Goal: Task Accomplishment & Management: Use online tool/utility

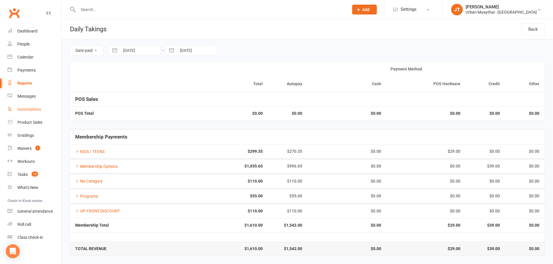
drag, startPoint x: 39, startPoint y: 115, endPoint x: 39, endPoint y: 121, distance: 5.5
click at [39, 116] on link "Automations" at bounding box center [35, 109] width 54 height 13
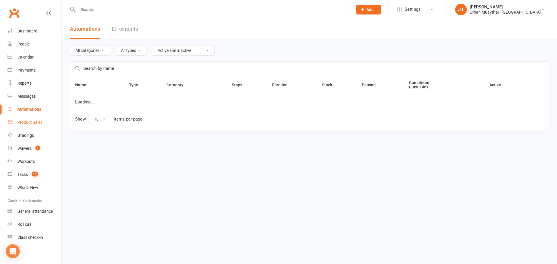
click at [39, 122] on div "Product Sales" at bounding box center [29, 122] width 25 height 5
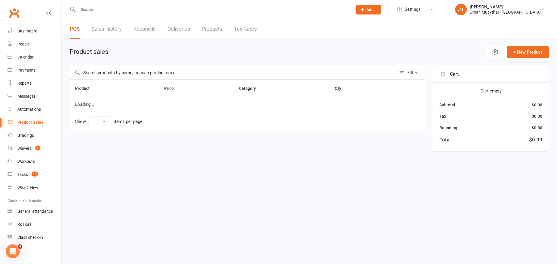
select select "10"
click at [156, 71] on input "text" at bounding box center [233, 72] width 326 height 13
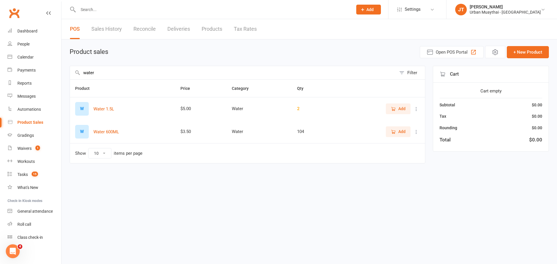
type input "water"
click at [405, 132] on span "Add" at bounding box center [401, 132] width 7 height 6
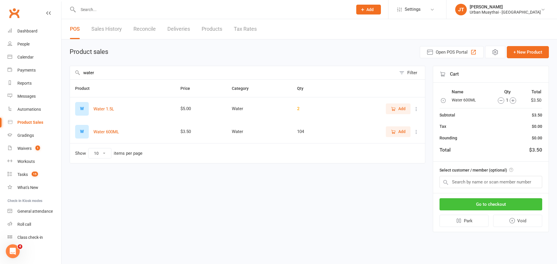
click at [464, 203] on button "Go to checkout" at bounding box center [491, 204] width 103 height 12
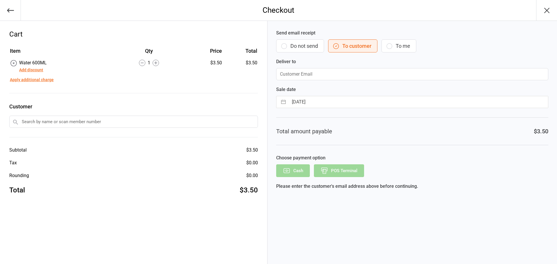
click at [288, 41] on button "Do not send" at bounding box center [300, 45] width 48 height 13
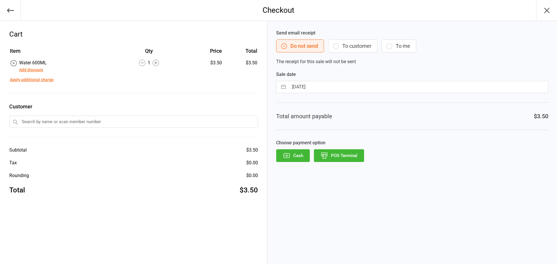
click at [333, 157] on button "POS Terminal" at bounding box center [339, 155] width 50 height 13
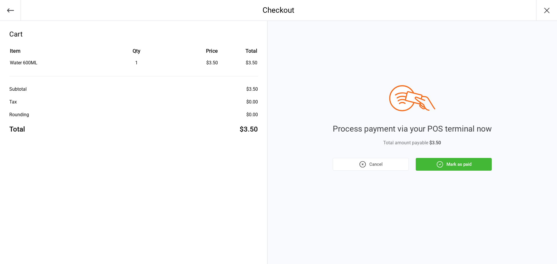
click at [474, 163] on button "Mark as paid" at bounding box center [454, 164] width 76 height 13
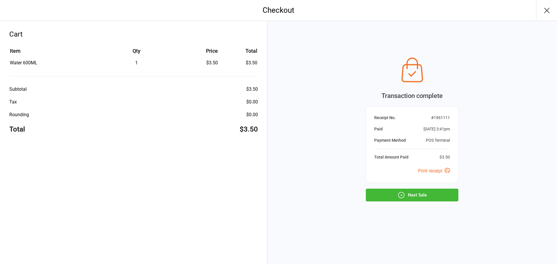
drag, startPoint x: 443, startPoint y: 196, endPoint x: 471, endPoint y: 223, distance: 39.4
click at [442, 197] on button "Next Sale" at bounding box center [412, 195] width 93 height 13
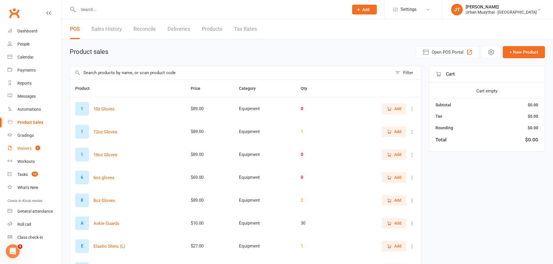
click at [42, 144] on link "Waivers 1" at bounding box center [35, 148] width 54 height 13
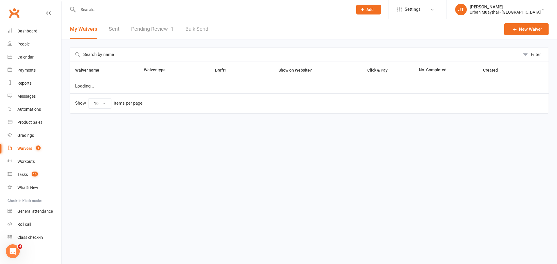
select select "100"
click at [154, 29] on link "Pending Review 1" at bounding box center [152, 29] width 43 height 20
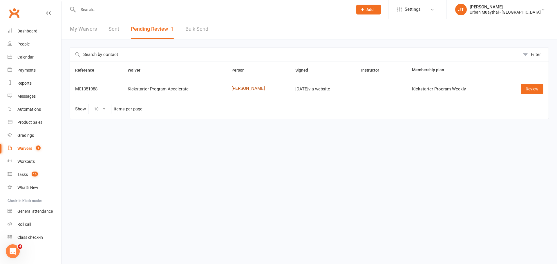
click at [250, 88] on link "George Young" at bounding box center [258, 88] width 53 height 5
click at [532, 83] on td "Review" at bounding box center [525, 89] width 48 height 20
click at [252, 89] on link "George Young" at bounding box center [258, 88] width 53 height 5
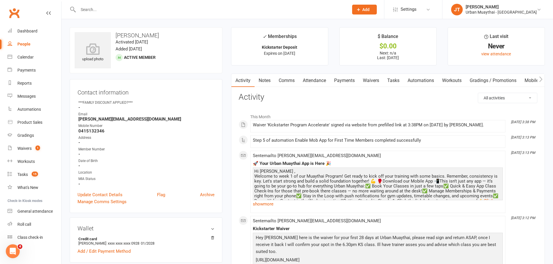
click at [345, 78] on link "Payments" at bounding box center [344, 80] width 29 height 13
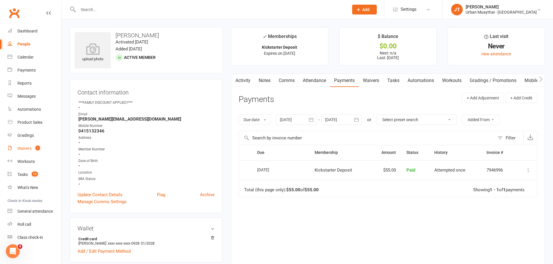
click at [34, 153] on link "Waivers 1" at bounding box center [35, 148] width 54 height 13
select select "100"
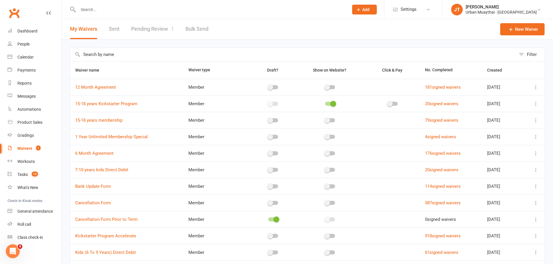
click at [165, 32] on link "Pending Review 1" at bounding box center [152, 29] width 43 height 20
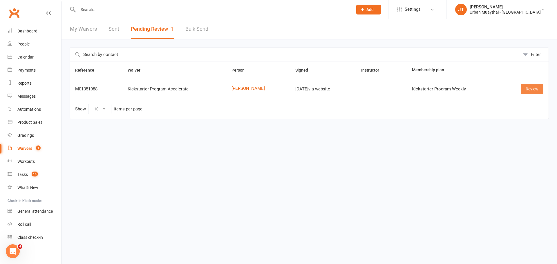
click at [537, 85] on link "Review" at bounding box center [532, 89] width 23 height 10
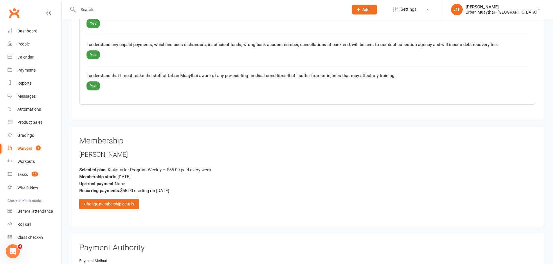
scroll to position [638, 0]
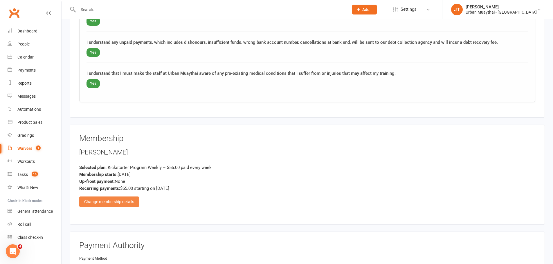
click at [127, 203] on div "Change membership details" at bounding box center [109, 202] width 60 height 10
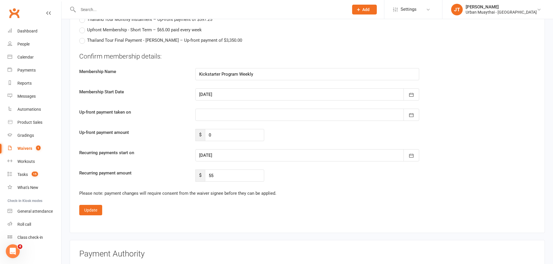
scroll to position [1074, 0]
click at [235, 115] on div at bounding box center [307, 115] width 224 height 12
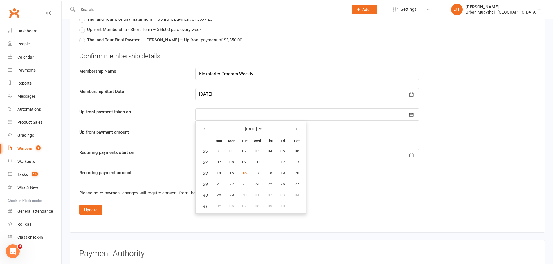
click at [235, 115] on div at bounding box center [307, 115] width 224 height 12
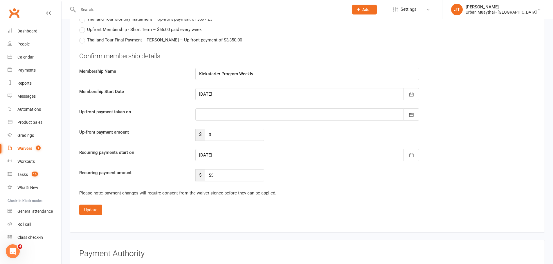
click at [221, 118] on div at bounding box center [307, 115] width 224 height 12
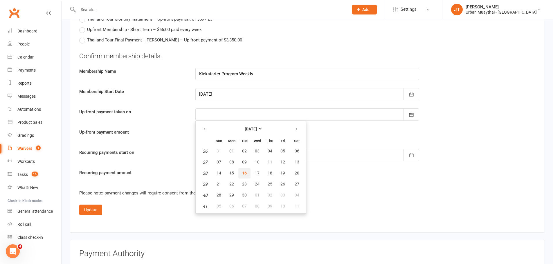
click at [246, 172] on span "16" at bounding box center [244, 173] width 5 height 5
type input "[DATE]"
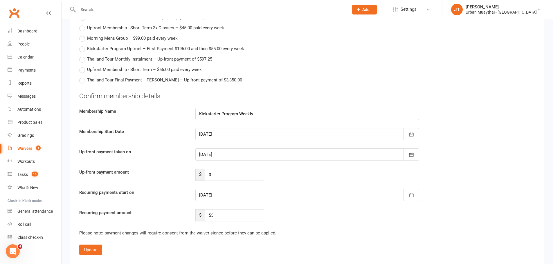
scroll to position [1045, 0]
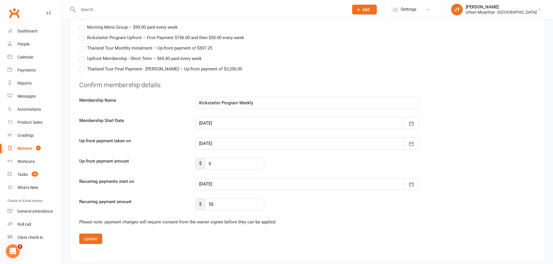
click at [213, 183] on div at bounding box center [307, 184] width 224 height 12
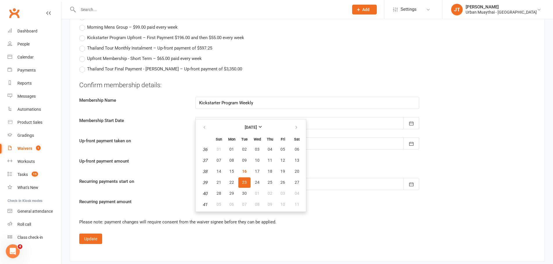
click at [167, 167] on div "Up-front payment amount $ 0" at bounding box center [307, 164] width 465 height 12
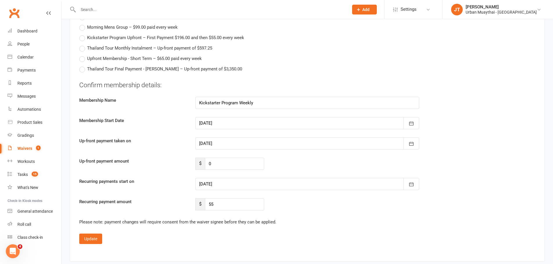
click at [214, 184] on div at bounding box center [307, 184] width 224 height 12
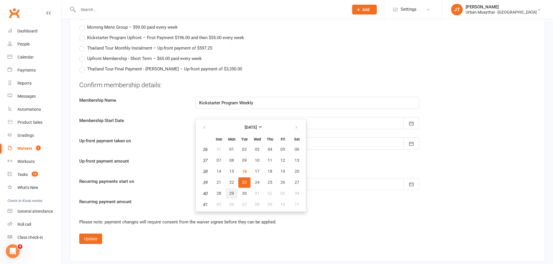
click at [231, 190] on button "29" at bounding box center [231, 194] width 12 height 10
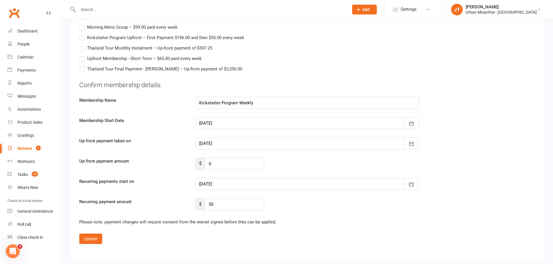
click at [238, 188] on div at bounding box center [307, 184] width 224 height 12
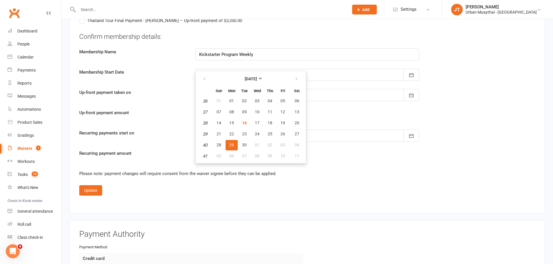
scroll to position [1132, 0]
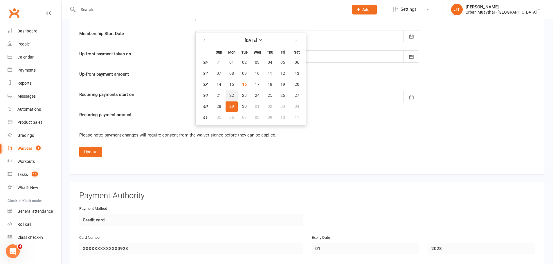
click at [230, 94] on span "22" at bounding box center [231, 95] width 5 height 5
type input "22 Sep 2025"
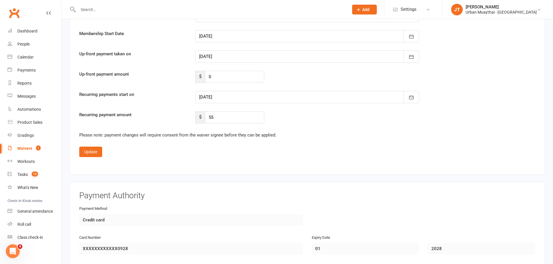
click at [212, 96] on div at bounding box center [307, 97] width 224 height 12
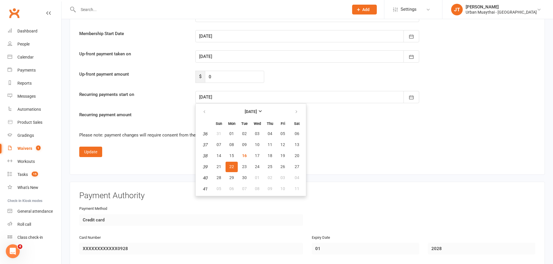
click at [229, 165] on span "22" at bounding box center [231, 167] width 5 height 5
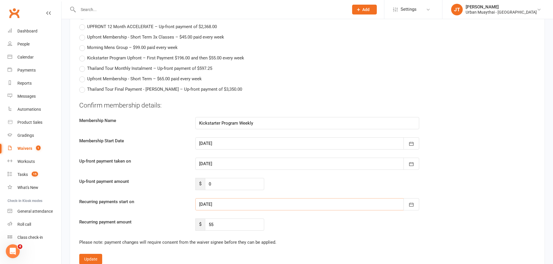
scroll to position [1053, 0]
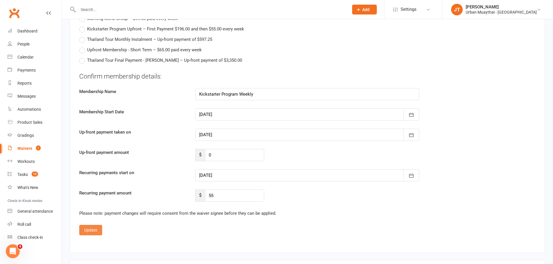
click at [92, 231] on button "Update" at bounding box center [90, 230] width 23 height 10
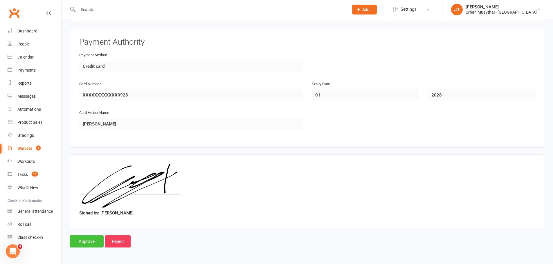
click at [89, 247] on input "Approve" at bounding box center [87, 242] width 34 height 12
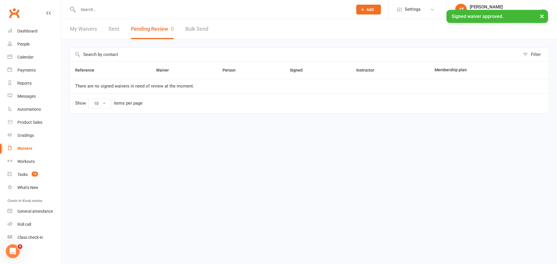
click at [124, 10] on div "× Signed waiver approved." at bounding box center [275, 10] width 550 height 0
click at [97, 5] on div at bounding box center [209, 9] width 279 height 19
click at [90, 10] on div "× Signed waiver approved." at bounding box center [275, 10] width 550 height 0
click at [93, 8] on input "text" at bounding box center [212, 10] width 272 height 8
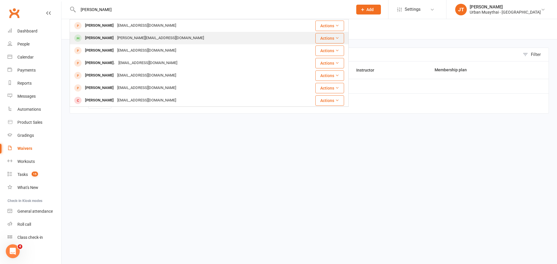
type input "george young"
click at [123, 32] on td "George Young george@directcars.co.nz" at bounding box center [186, 38] width 232 height 12
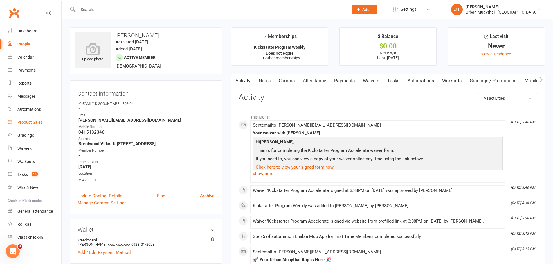
click at [22, 127] on link "Product Sales" at bounding box center [35, 122] width 54 height 13
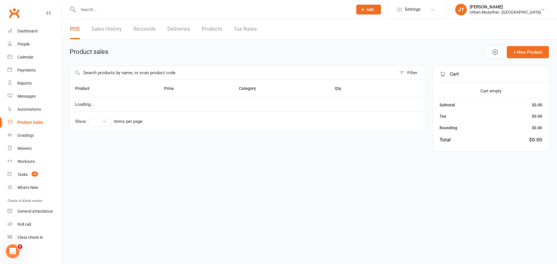
select select "10"
click at [135, 70] on input "text" at bounding box center [233, 72] width 326 height 13
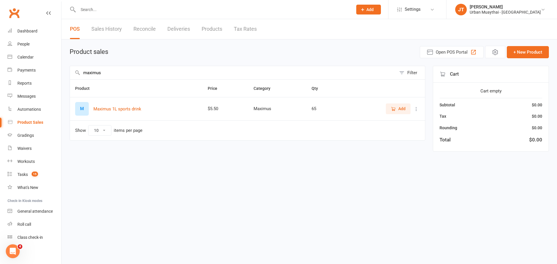
type input "maximus"
click at [399, 105] on button "Add" at bounding box center [398, 109] width 25 height 10
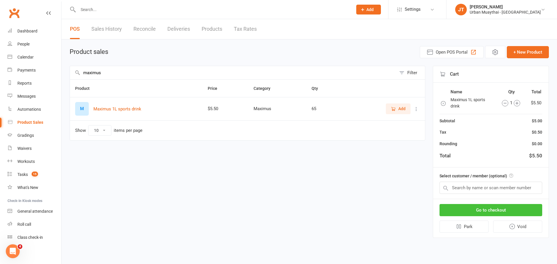
click at [454, 211] on button "Go to checkout" at bounding box center [491, 210] width 103 height 12
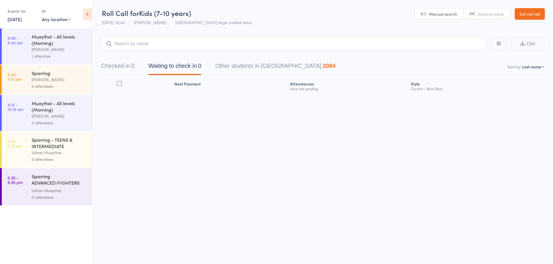
click at [530, 12] on link "Exit roll call" at bounding box center [529, 14] width 30 height 12
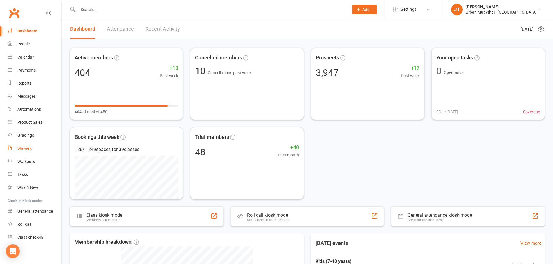
click at [25, 147] on div "Waivers" at bounding box center [24, 148] width 14 height 5
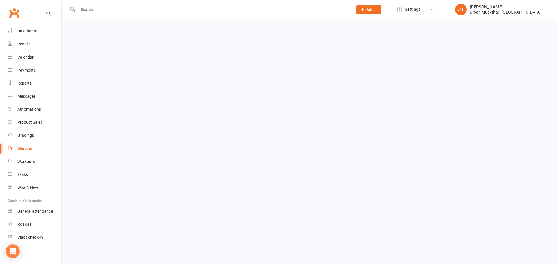
select select "100"
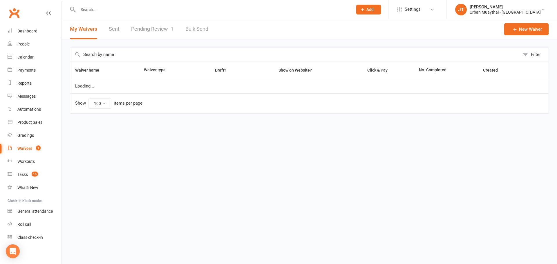
click at [148, 28] on link "Pending Review 1" at bounding box center [152, 29] width 43 height 20
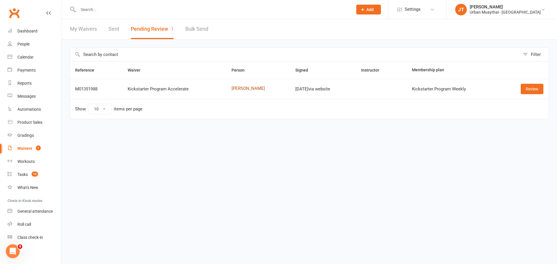
click at [251, 88] on link "George Young" at bounding box center [258, 88] width 53 height 5
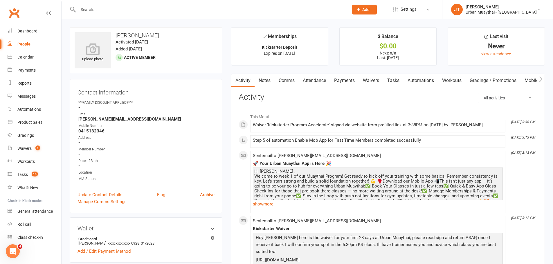
click at [265, 77] on link "Notes" at bounding box center [264, 80] width 20 height 13
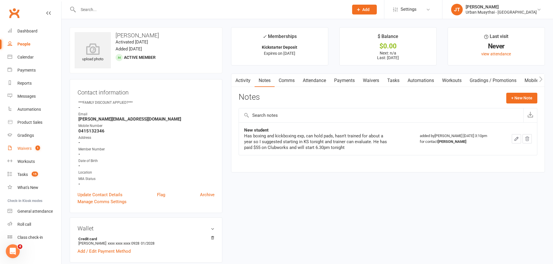
click at [40, 150] on count-badge "1" at bounding box center [36, 148] width 8 height 5
select select "100"
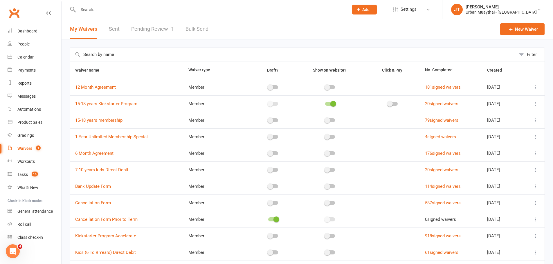
click at [170, 32] on link "Pending Review 1" at bounding box center [152, 29] width 43 height 20
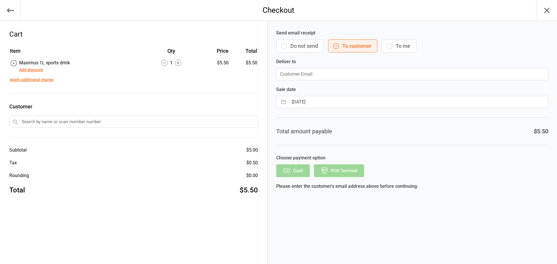
click at [297, 48] on button "Do not send" at bounding box center [300, 45] width 48 height 13
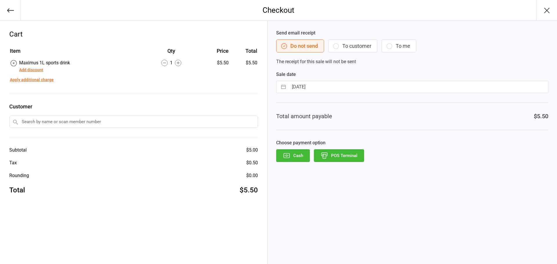
click at [341, 157] on button "POS Terminal" at bounding box center [339, 155] width 50 height 13
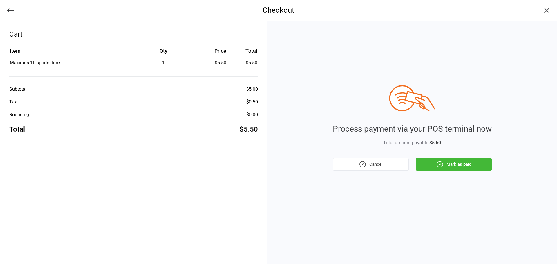
click at [434, 166] on button "Mark as paid" at bounding box center [454, 164] width 76 height 13
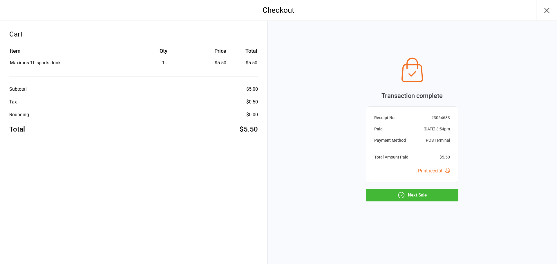
click at [433, 193] on button "Next Sale" at bounding box center [412, 195] width 93 height 13
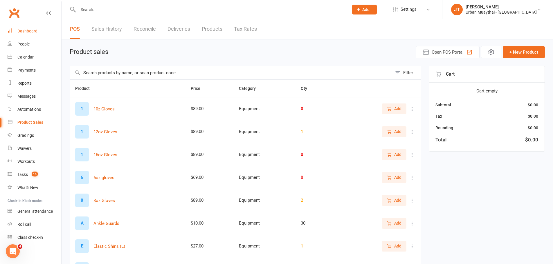
click at [47, 28] on link "Dashboard" at bounding box center [35, 31] width 54 height 13
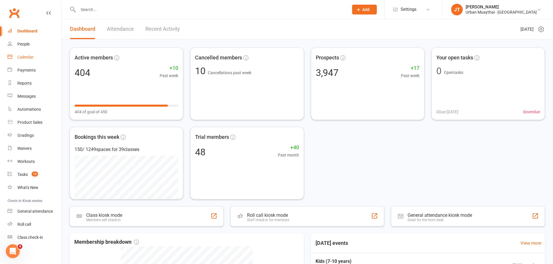
drag, startPoint x: 23, startPoint y: 59, endPoint x: 30, endPoint y: 62, distance: 7.8
click at [23, 59] on div "Calendar" at bounding box center [25, 57] width 16 height 5
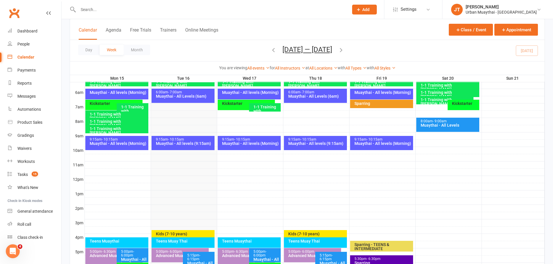
scroll to position [87, 0]
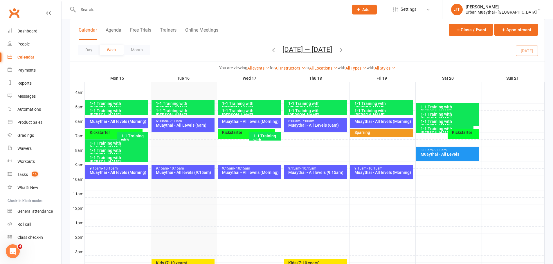
click at [198, 120] on div "6:00am - 7:00am" at bounding box center [185, 122] width 58 height 4
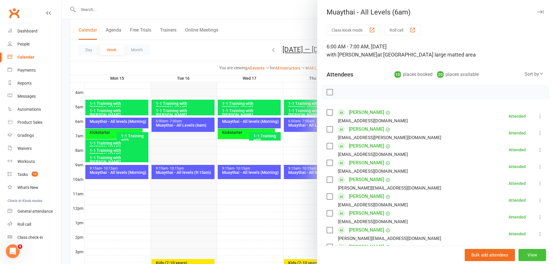
click at [520, 254] on button "View" at bounding box center [532, 255] width 28 height 12
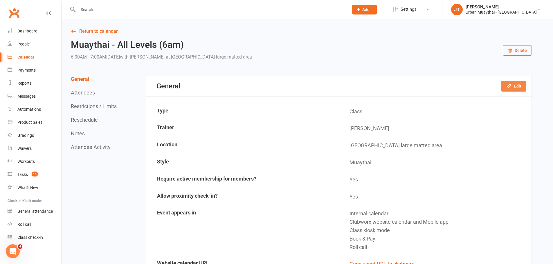
click at [516, 84] on button "Edit" at bounding box center [513, 86] width 25 height 10
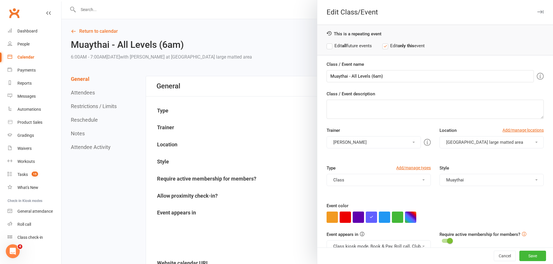
click at [409, 143] on div "You can assign a trainer/instructor to the event. Don't see your trainer in the…" at bounding box center [357, 142] width 111 height 13
click at [371, 144] on button "Callum Garwood" at bounding box center [373, 142] width 94 height 12
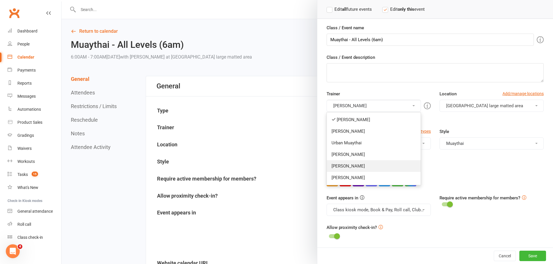
scroll to position [37, 0]
click at [501, 253] on button "Cancel" at bounding box center [505, 256] width 22 height 10
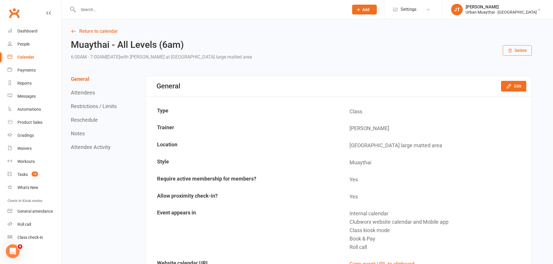
click at [27, 53] on link "Calendar" at bounding box center [35, 57] width 54 height 13
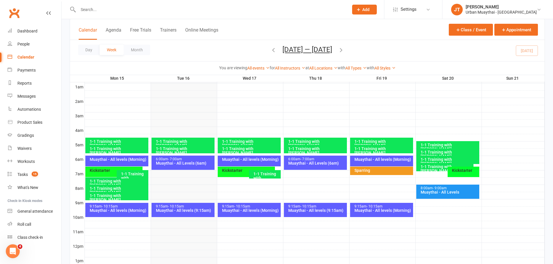
scroll to position [58, 0]
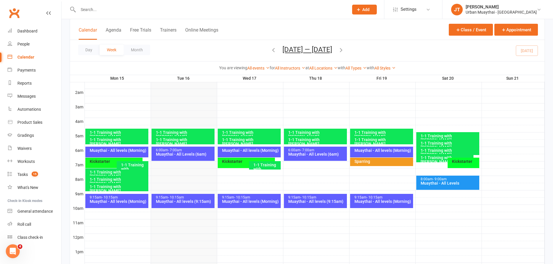
click at [382, 153] on div "Muaythai - All levels (Morning)" at bounding box center [383, 151] width 58 height 4
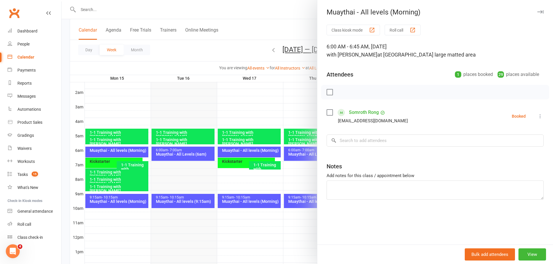
click at [246, 32] on div at bounding box center [307, 132] width 491 height 264
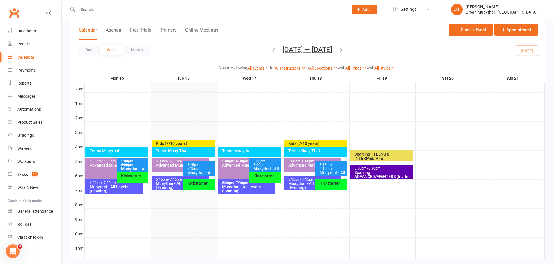
scroll to position [218, 0]
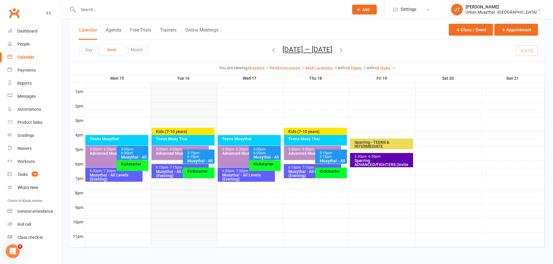
click at [206, 130] on div "Kids (7-10 years)" at bounding box center [185, 132] width 58 height 4
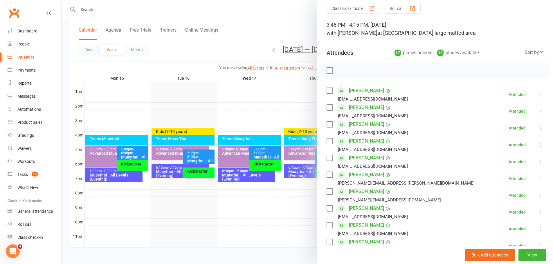
scroll to position [0, 0]
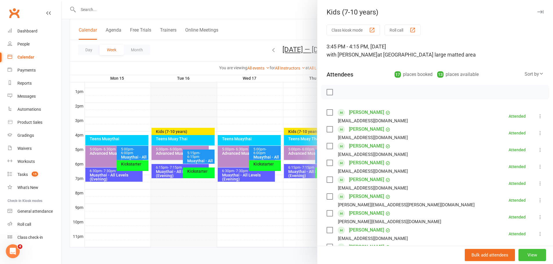
click at [522, 258] on button "View" at bounding box center [532, 255] width 28 height 12
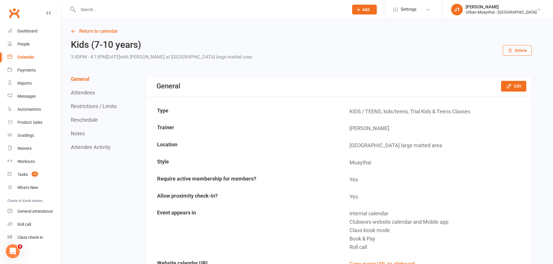
click at [29, 59] on div "Calendar" at bounding box center [25, 57] width 17 height 5
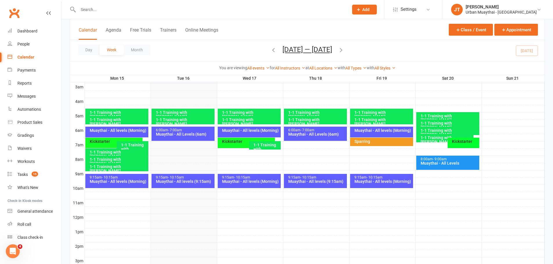
scroll to position [203, 0]
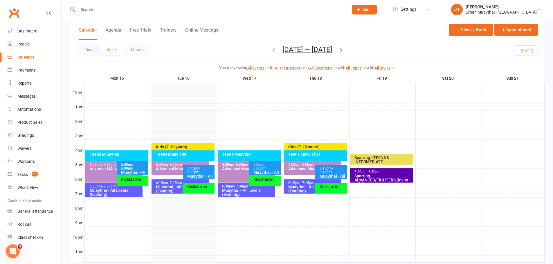
click at [200, 173] on div "5:15pm - 6:15pm" at bounding box center [200, 171] width 26 height 8
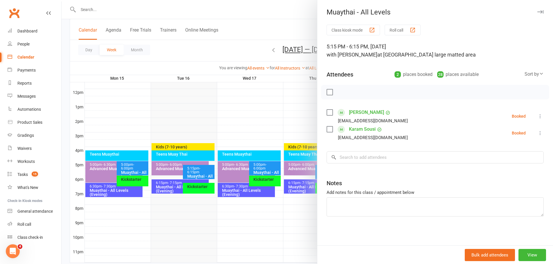
click at [174, 164] on div at bounding box center [307, 132] width 491 height 264
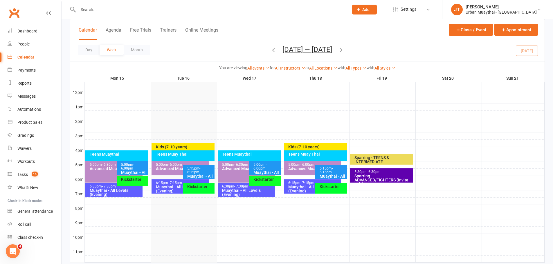
click at [174, 170] on div "Advanced Muaythai" at bounding box center [182, 169] width 52 height 4
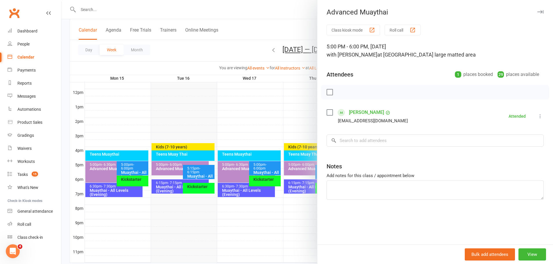
click at [174, 169] on div at bounding box center [307, 132] width 491 height 264
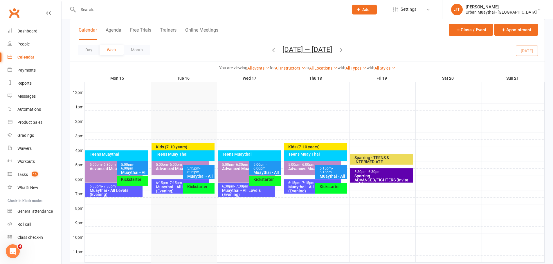
click at [174, 169] on div "Advanced Muaythai" at bounding box center [182, 169] width 52 height 4
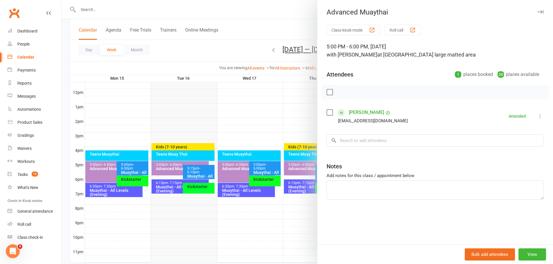
click at [174, 169] on div at bounding box center [307, 132] width 491 height 264
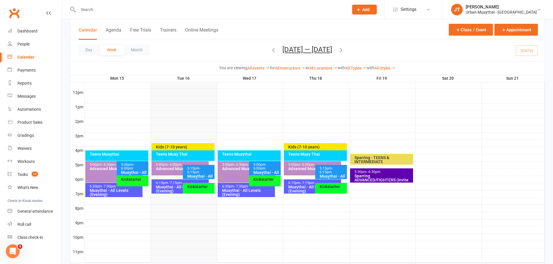
click at [174, 169] on div "Advanced Muaythai" at bounding box center [182, 169] width 52 height 4
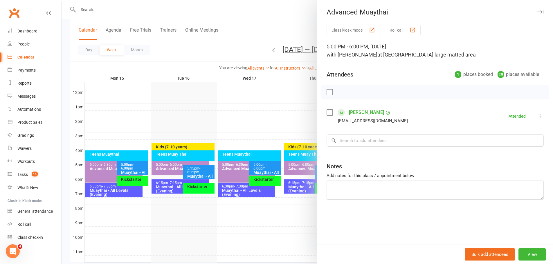
click at [174, 169] on div at bounding box center [307, 132] width 491 height 264
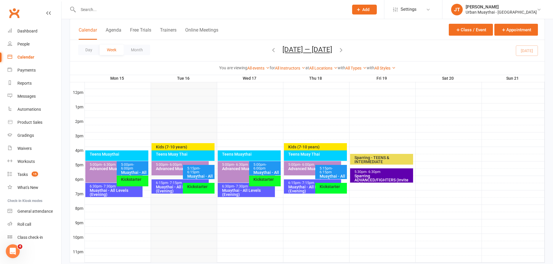
click at [140, 166] on div "5:00pm - 6:00pm" at bounding box center [134, 167] width 26 height 8
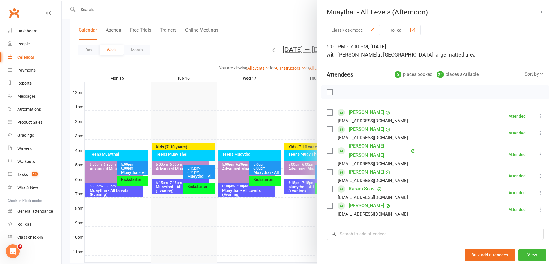
click at [140, 167] on div at bounding box center [307, 132] width 491 height 264
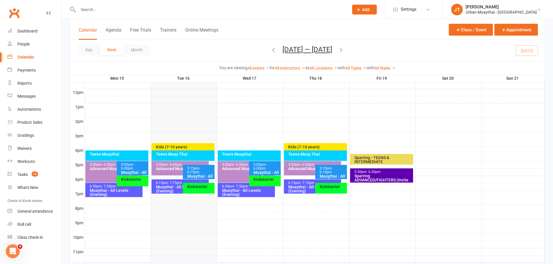
click at [111, 171] on div "5:00pm - 6:30pm Advanced Muaythai" at bounding box center [113, 171] width 57 height 21
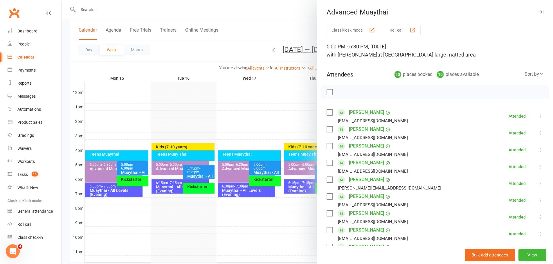
click at [111, 171] on div at bounding box center [307, 132] width 491 height 264
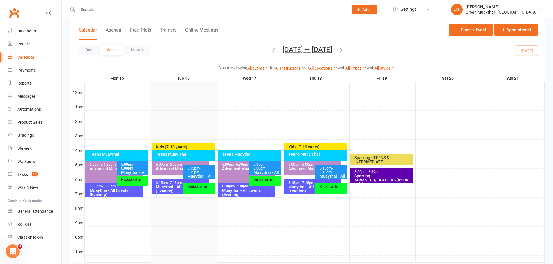
click at [398, 176] on div "Sparring ADVANCED/FIGHTERS (Invite only)" at bounding box center [383, 180] width 58 height 12
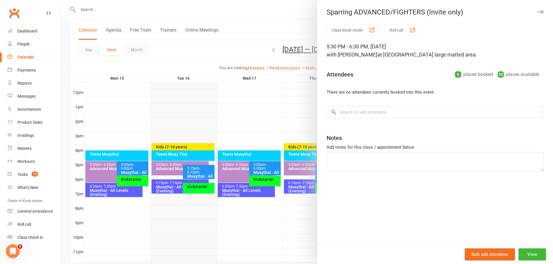
click at [288, 32] on div at bounding box center [307, 132] width 491 height 264
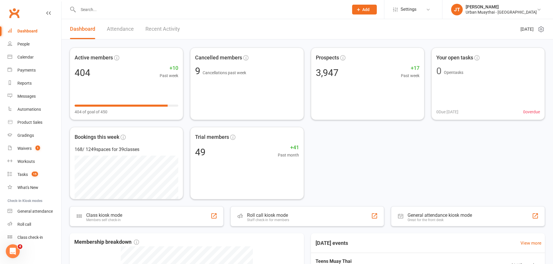
click at [107, 3] on div at bounding box center [207, 9] width 275 height 19
click at [93, 12] on input "text" at bounding box center [210, 10] width 268 height 8
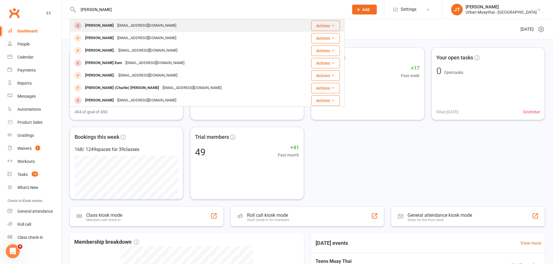
type input "[PERSON_NAME]"
click at [106, 24] on div "[PERSON_NAME]" at bounding box center [99, 25] width 32 height 8
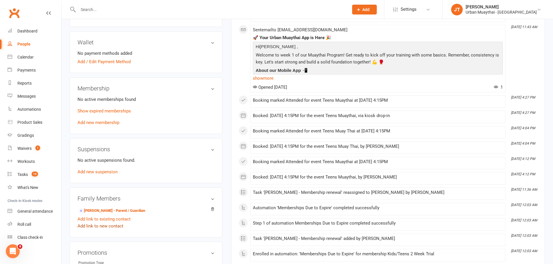
scroll to position [232, 0]
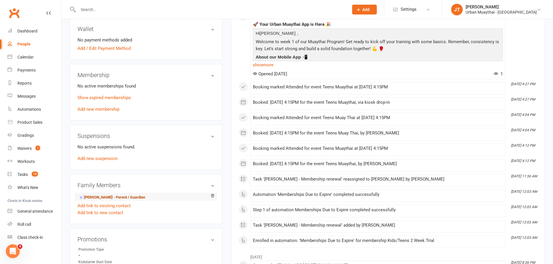
click at [101, 197] on link "[PERSON_NAME] - Parent / Guardian" at bounding box center [111, 198] width 67 height 6
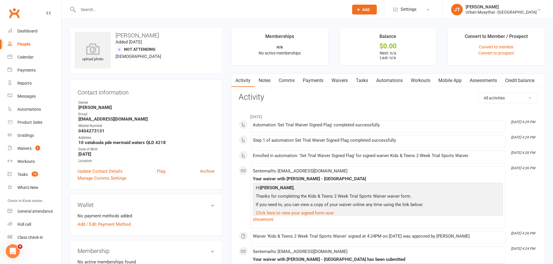
click at [311, 80] on link "Payments" at bounding box center [313, 80] width 29 height 13
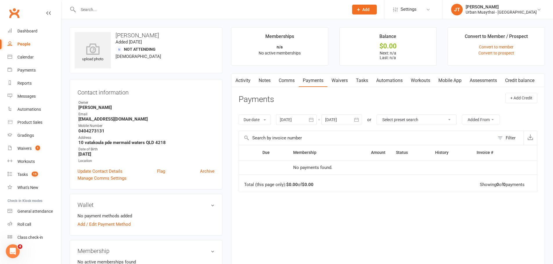
click at [337, 77] on link "Waivers" at bounding box center [339, 80] width 24 height 13
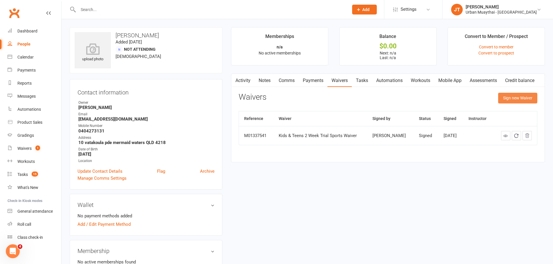
click at [521, 95] on button "Sign new Waiver" at bounding box center [517, 98] width 39 height 10
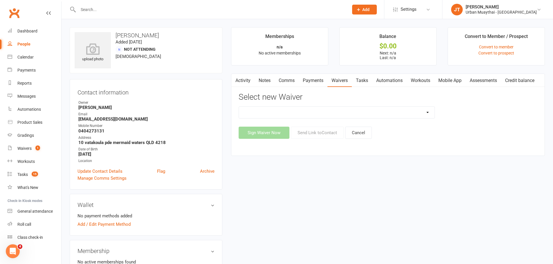
click at [326, 114] on select "12 Month Agreement 15-18 years Kickstarter Program 15-18 years membership 1 Yea…" at bounding box center [337, 113] width 196 height 12
select select "8860"
click at [239, 107] on select "12 Month Agreement 15-18 years Kickstarter Program 15-18 years membership 1 Yea…" at bounding box center [337, 113] width 196 height 12
click at [312, 133] on button "Send Link to Contact" at bounding box center [317, 133] width 53 height 12
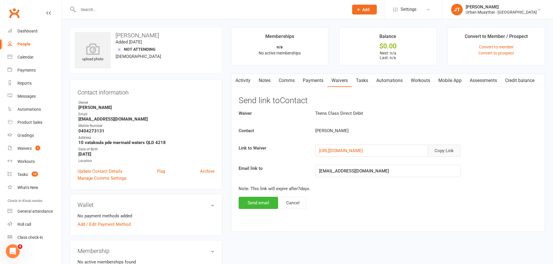
drag, startPoint x: 446, startPoint y: 152, endPoint x: 439, endPoint y: 146, distance: 9.3
click at [446, 152] on button "Copy Link" at bounding box center [444, 151] width 32 height 12
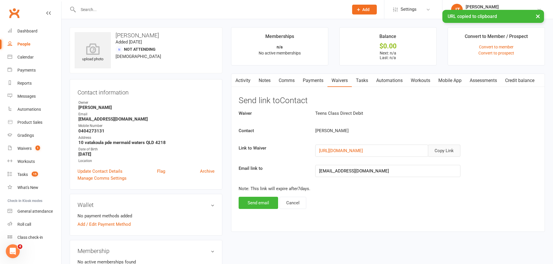
click at [289, 82] on link "Comms" at bounding box center [286, 80] width 24 height 13
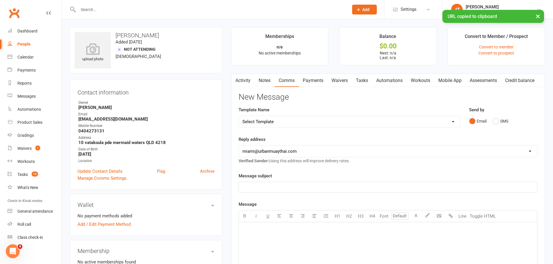
click at [491, 121] on div "Email SMS" at bounding box center [503, 121] width 68 height 11
click at [492, 122] on div "Email SMS" at bounding box center [503, 121] width 68 height 11
drag, startPoint x: 496, startPoint y: 124, endPoint x: 278, endPoint y: 233, distance: 244.7
click at [281, 233] on div "New Message Template Name Select Template [Email] 2nd Failure [Email] 4th Payme…" at bounding box center [388, 250] width 299 height 315
click at [503, 126] on button "SMS" at bounding box center [500, 121] width 16 height 11
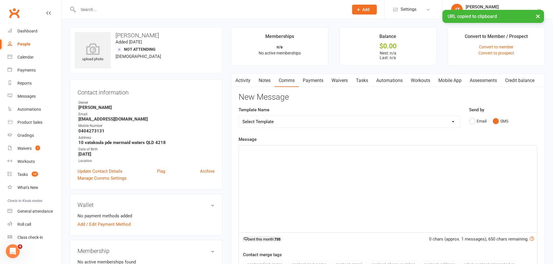
click at [502, 123] on button "SMS" at bounding box center [500, 121] width 16 height 11
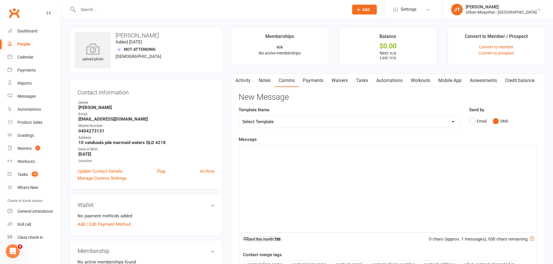
click at [380, 177] on div "﻿" at bounding box center [388, 189] width 298 height 87
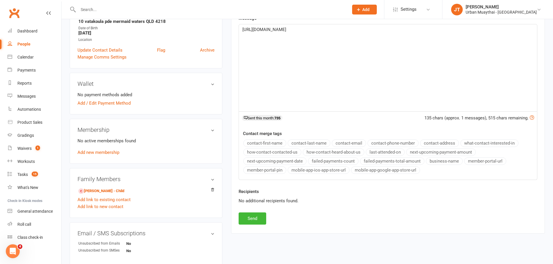
scroll to position [174, 0]
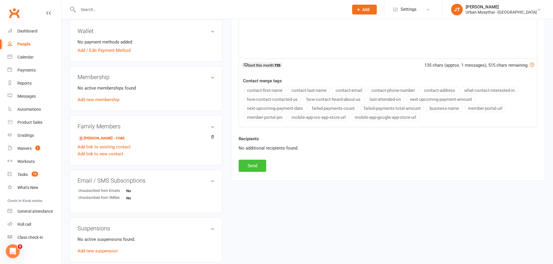
click at [265, 166] on button "Send" at bounding box center [253, 166] width 28 height 12
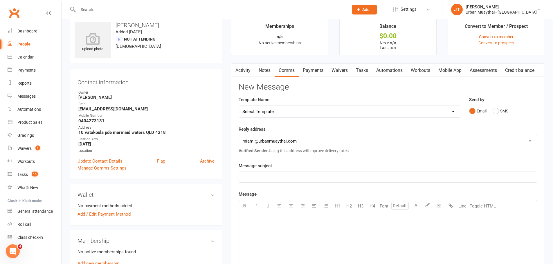
scroll to position [0, 0]
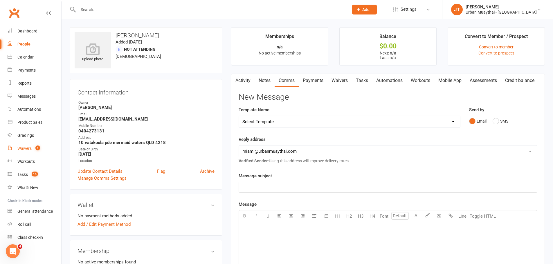
click at [28, 151] on div "Waivers" at bounding box center [24, 148] width 14 height 5
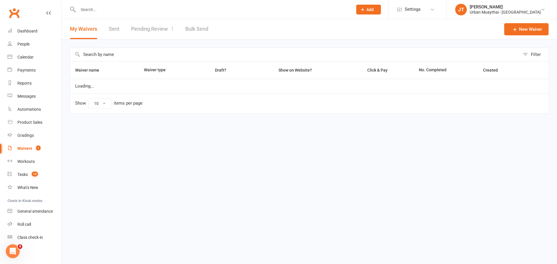
select select "100"
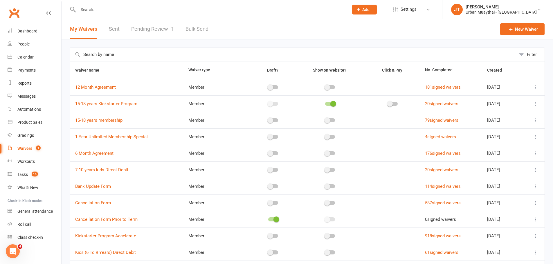
click at [150, 26] on link "Pending Review 1" at bounding box center [152, 29] width 43 height 20
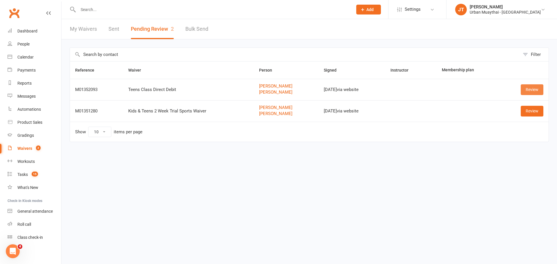
click at [531, 90] on link "Review" at bounding box center [532, 89] width 23 height 10
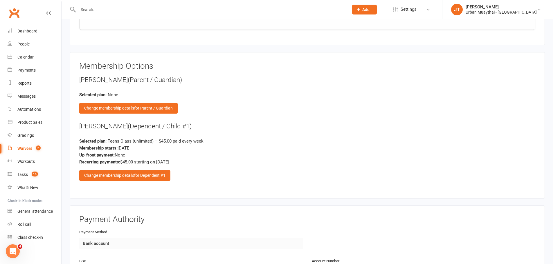
scroll to position [987, 0]
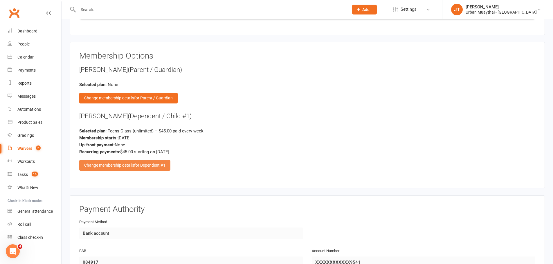
click at [141, 167] on span "for Dependent #1" at bounding box center [149, 165] width 31 height 5
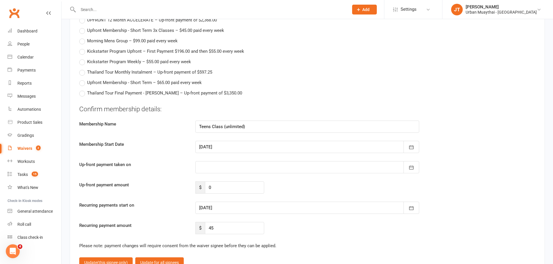
scroll to position [1306, 0]
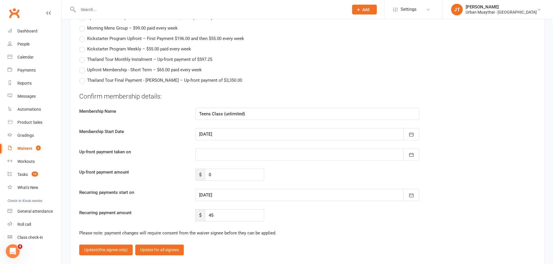
click at [244, 195] on div at bounding box center [307, 195] width 224 height 12
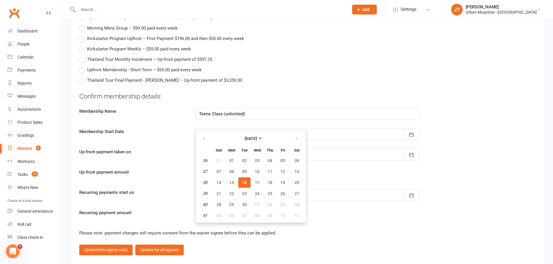
click at [245, 182] on span "16" at bounding box center [244, 182] width 5 height 5
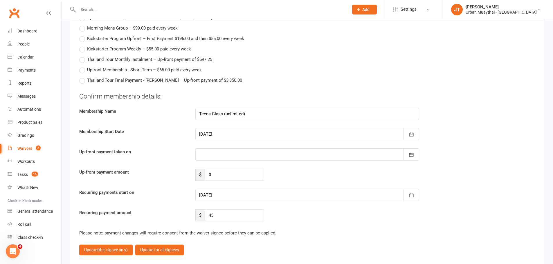
click at [225, 154] on div at bounding box center [307, 155] width 224 height 12
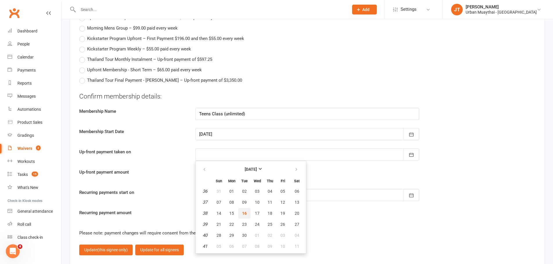
click at [247, 211] on button "16" at bounding box center [244, 213] width 12 height 10
type input "[DATE]"
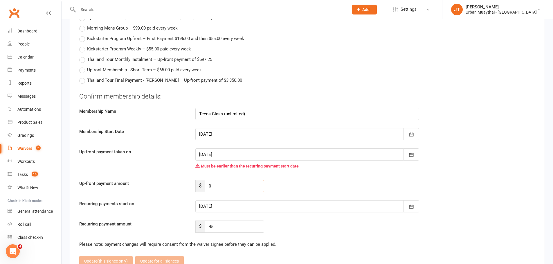
drag, startPoint x: 229, startPoint y: 183, endPoint x: 191, endPoint y: 190, distance: 38.6
click at [191, 190] on div "$ 0" at bounding box center [229, 186] width 77 height 12
type input "45"
click at [232, 200] on div at bounding box center [307, 206] width 224 height 12
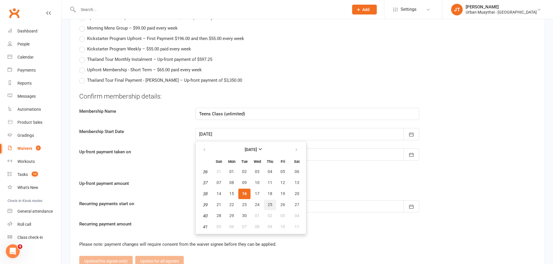
click at [269, 205] on span "25" at bounding box center [270, 205] width 5 height 5
type input "25 Sep 2025"
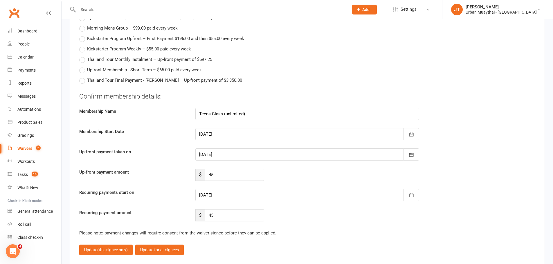
click at [431, 225] on fieldset "Confirm membership details: Membership Name Teens Class (unlimited) Membership …" at bounding box center [307, 174] width 456 height 164
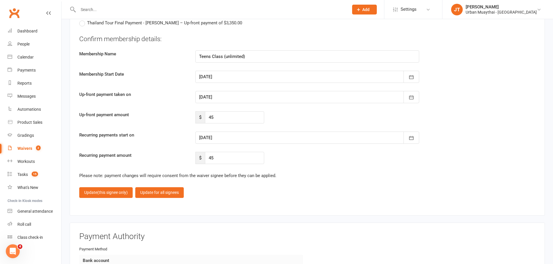
scroll to position [1364, 0]
click at [112, 190] on span "(this signee only)" at bounding box center [112, 192] width 30 height 5
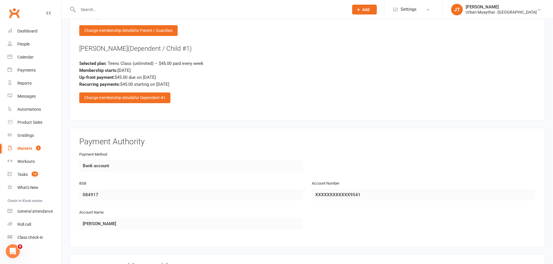
scroll to position [1154, 0]
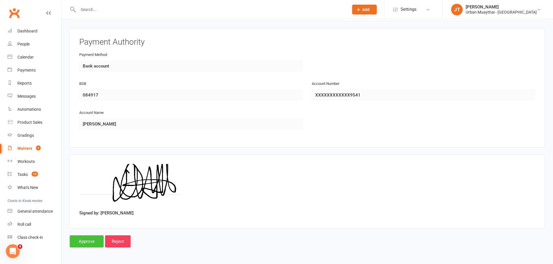
click at [85, 242] on input "Approve" at bounding box center [87, 242] width 34 height 12
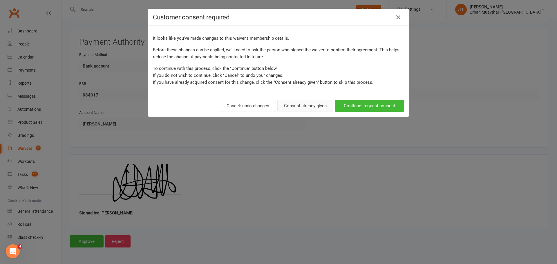
click at [309, 108] on button "Consent already given" at bounding box center [305, 106] width 56 height 12
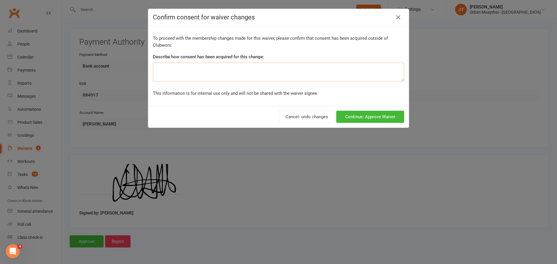
click at [247, 70] on textarea at bounding box center [278, 72] width 251 height 19
type textarea "Over the counter consent"
click at [356, 119] on button "Continue: Approve Waiver" at bounding box center [370, 117] width 68 height 12
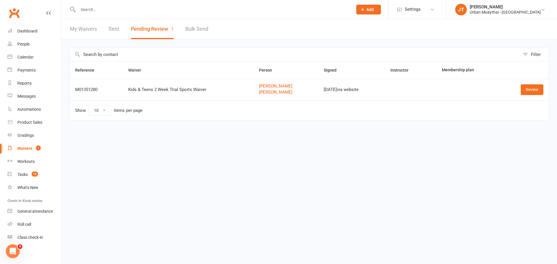
click at [93, 2] on div at bounding box center [209, 9] width 279 height 19
click at [96, 11] on input "text" at bounding box center [212, 10] width 272 height 8
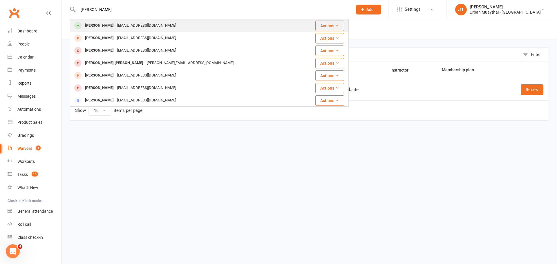
type input "jae chapman"
click at [97, 24] on div "Jae Chapman" at bounding box center [99, 25] width 32 height 8
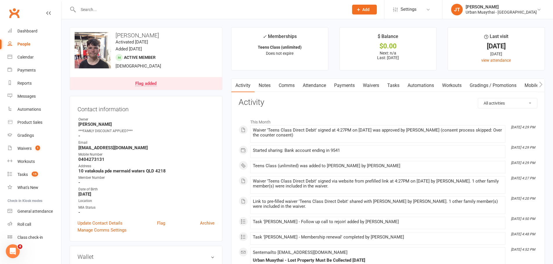
click at [346, 90] on link "Payments" at bounding box center [344, 85] width 29 height 13
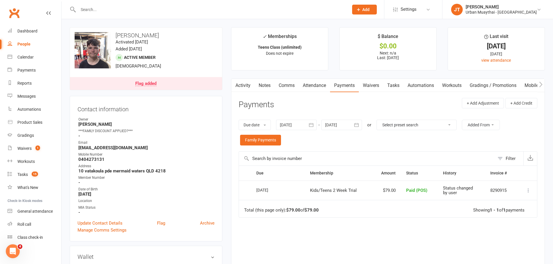
click at [136, 75] on div "upload photo change photo Jae Chapman Activated 26 August, 2025 Added 26 August…" at bounding box center [146, 58] width 153 height 63
click at [141, 84] on div "Flag added" at bounding box center [145, 84] width 21 height 5
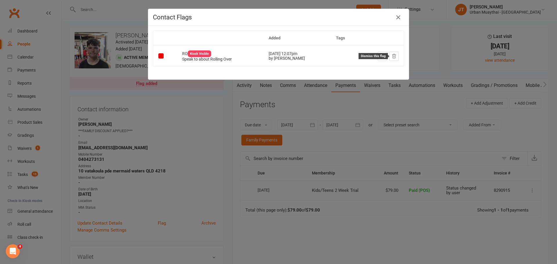
click at [389, 54] on button at bounding box center [393, 56] width 9 height 9
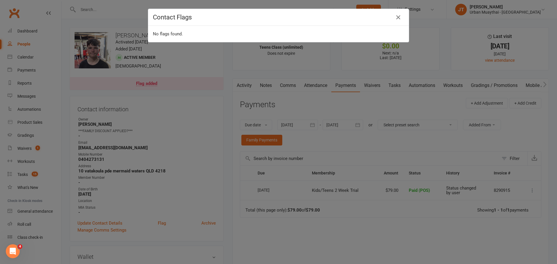
click at [219, 114] on div "Contact Flags No flags found." at bounding box center [278, 132] width 557 height 264
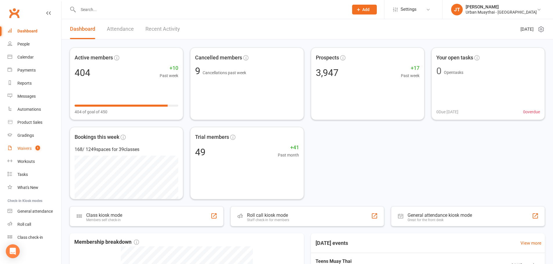
click at [28, 149] on div "Waivers" at bounding box center [24, 148] width 14 height 5
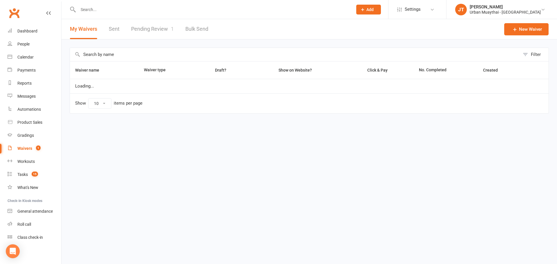
select select "100"
click at [144, 42] on div "Filter Waiver name Waiver type Draft? Show on Website? Click & Pay No. Complete…" at bounding box center [310, 84] width 496 height 91
click at [150, 34] on link "Pending Review 1" at bounding box center [152, 29] width 43 height 20
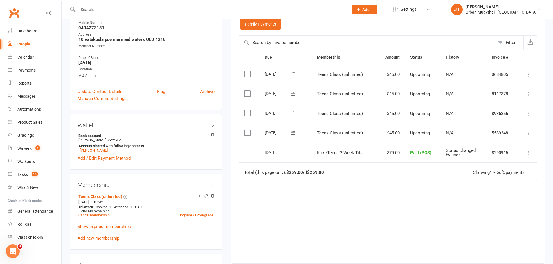
click at [525, 134] on button at bounding box center [528, 133] width 7 height 7
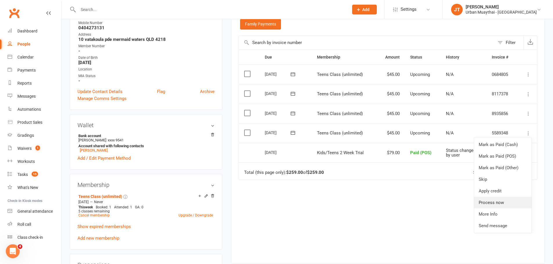
click at [496, 204] on link "Process now" at bounding box center [502, 203] width 57 height 12
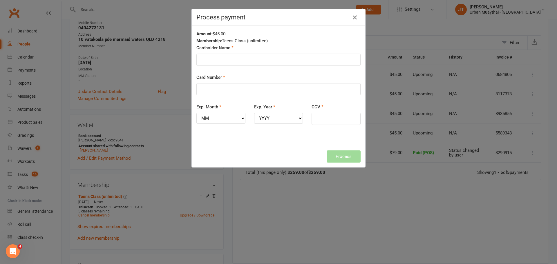
click at [351, 18] on icon "button" at bounding box center [354, 17] width 7 height 7
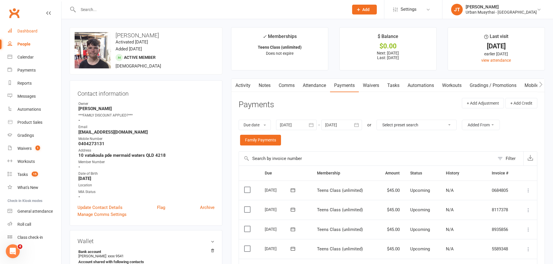
click at [34, 28] on link "Dashboard" at bounding box center [35, 31] width 54 height 13
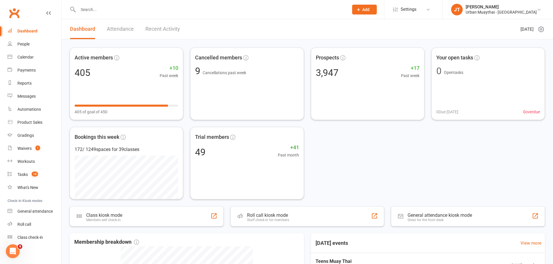
click at [126, 29] on link "Attendance" at bounding box center [120, 29] width 27 height 20
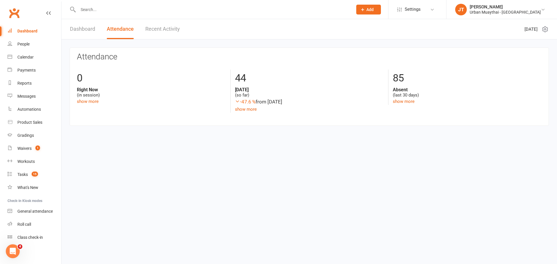
click at [547, 28] on icon at bounding box center [545, 30] width 5 height 6
click at [545, 27] on icon at bounding box center [545, 30] width 5 height 6
click at [144, 30] on div "Dashboard Attendance Recent Activity" at bounding box center [125, 29] width 127 height 20
click at [151, 29] on link "Recent Activity" at bounding box center [162, 29] width 35 height 20
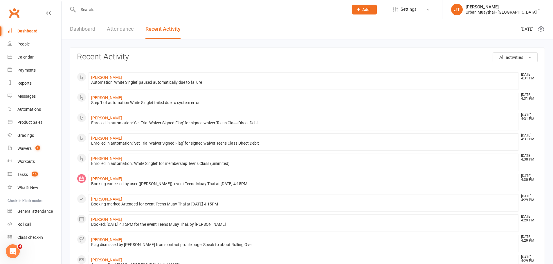
click at [94, 35] on link "Dashboard" at bounding box center [82, 29] width 25 height 20
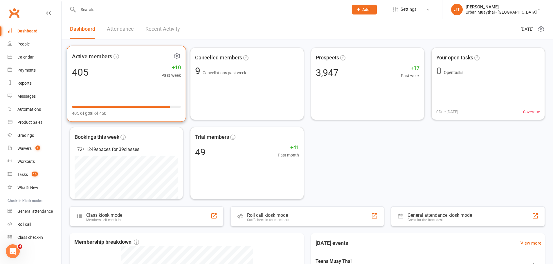
click at [108, 78] on div "405 +10 Past week" at bounding box center [126, 72] width 109 height 13
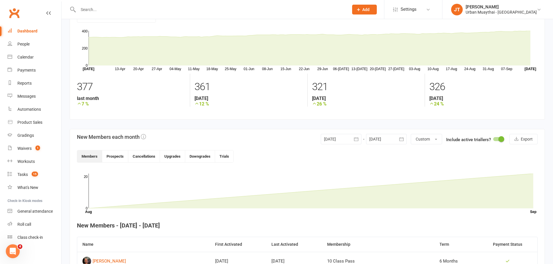
scroll to position [29, 0]
click at [37, 57] on link "Calendar" at bounding box center [35, 57] width 54 height 13
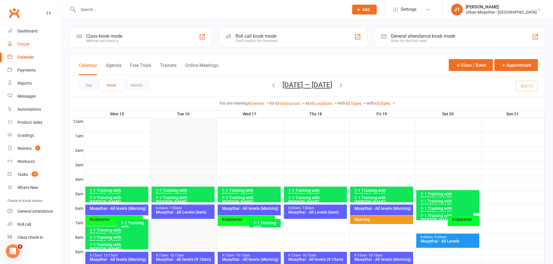
click at [27, 40] on link "People" at bounding box center [35, 44] width 54 height 13
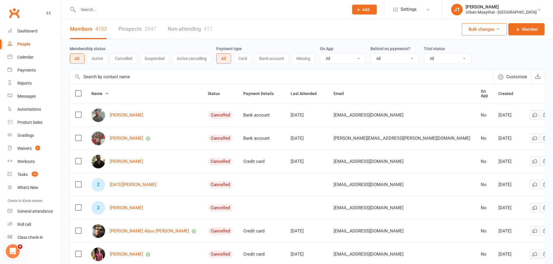
click at [90, 59] on button "Active" at bounding box center [97, 58] width 21 height 10
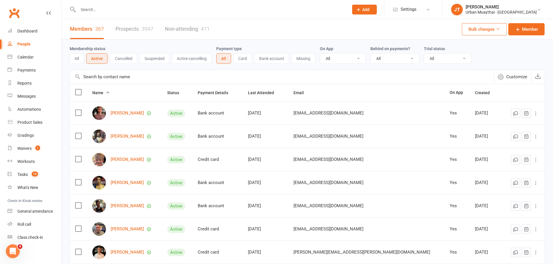
click at [517, 81] on button "Customize" at bounding box center [512, 77] width 37 height 14
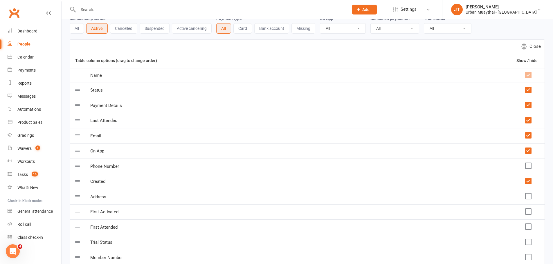
scroll to position [29, 0]
click at [528, 57] on th "Show / hide" at bounding box center [527, 62] width 33 height 15
click at [528, 47] on button "Close" at bounding box center [531, 47] width 28 height 13
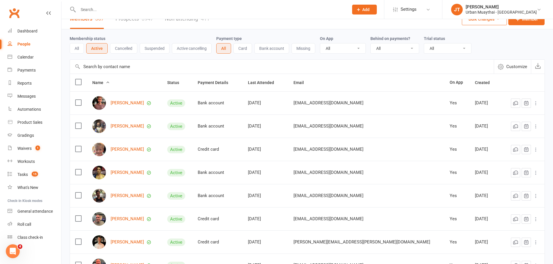
scroll to position [0, 0]
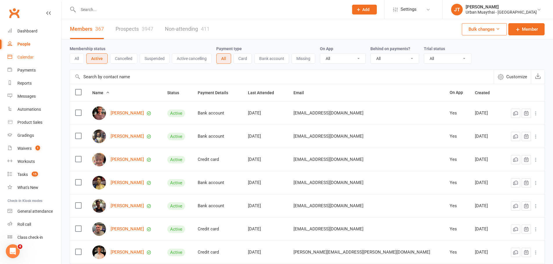
click at [45, 55] on link "Calendar" at bounding box center [35, 57] width 54 height 13
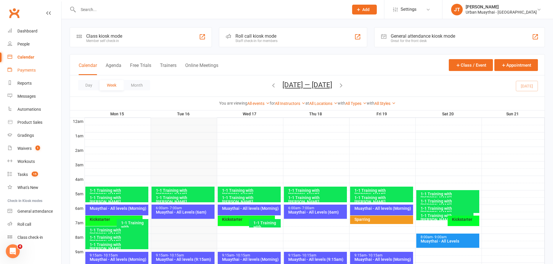
click at [36, 66] on link "Payments" at bounding box center [35, 70] width 54 height 13
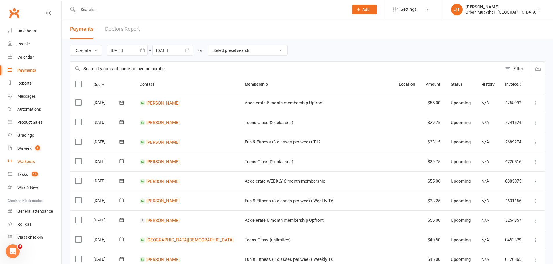
click at [26, 163] on div "Workouts" at bounding box center [25, 161] width 17 height 5
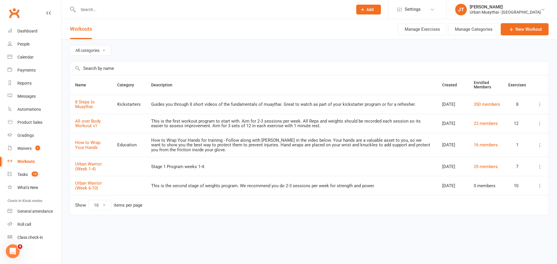
click at [31, 23] on div "Clubworx" at bounding box center [30, 16] width 61 height 21
click at [32, 29] on div "Dashboard" at bounding box center [27, 31] width 20 height 5
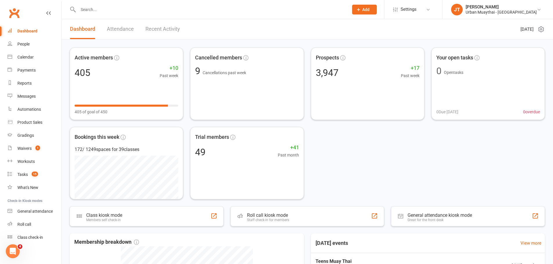
click at [121, 29] on link "Attendance" at bounding box center [120, 29] width 27 height 20
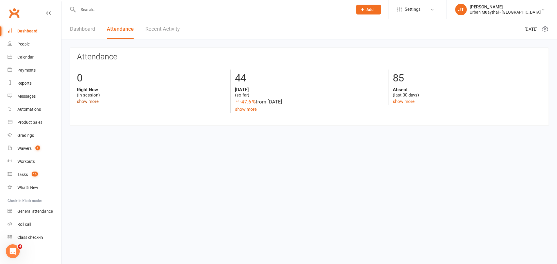
click at [93, 101] on link "show more" at bounding box center [88, 101] width 22 height 5
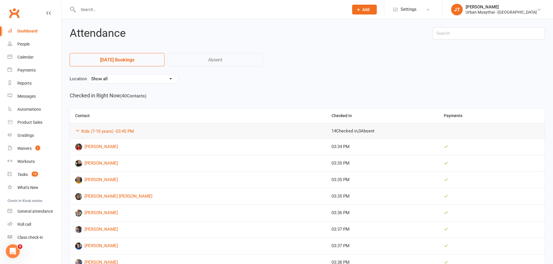
click at [133, 81] on select "Show all Leave Request Miami (outdoor) TWEED Miami large matted area Miami Smal…" at bounding box center [132, 79] width 89 height 9
click at [136, 79] on select "Show all Leave Request Miami (outdoor) TWEED Miami large matted area Miami Smal…" at bounding box center [132, 79] width 89 height 9
click at [21, 33] on div "Dashboard" at bounding box center [27, 31] width 20 height 5
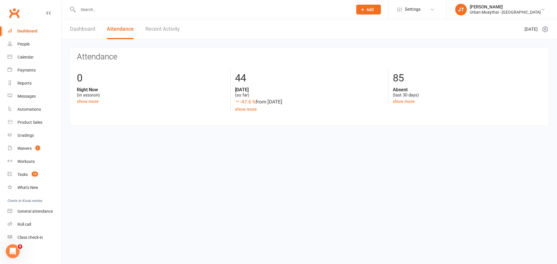
click at [92, 27] on link "Dashboard" at bounding box center [82, 29] width 25 height 20
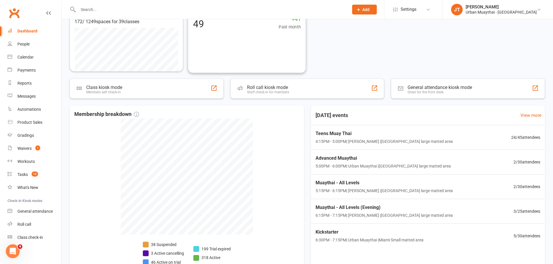
scroll to position [167, 0]
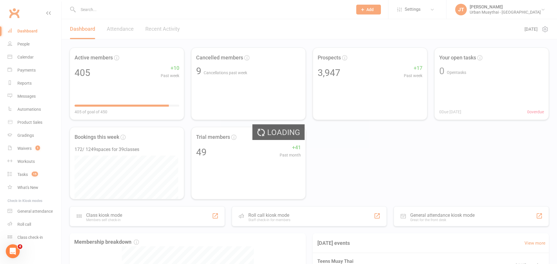
select select "no_trial"
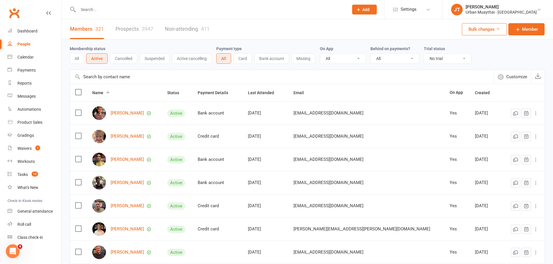
click at [522, 76] on span "Customize" at bounding box center [516, 76] width 21 height 7
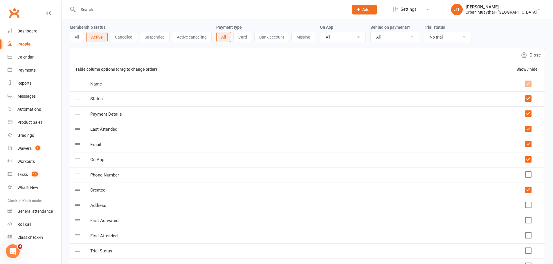
scroll to position [8, 0]
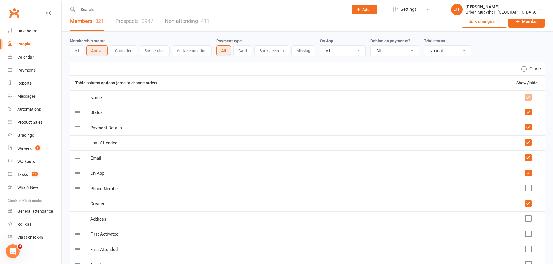
click at [467, 52] on select "All Active and expired trials All active trials Active trial (no other membersh…" at bounding box center [447, 51] width 47 height 10
click at [466, 48] on select "All Active and expired trials All active trials Active trial (no other membersh…" at bounding box center [447, 51] width 47 height 10
click at [389, 47] on select "All No Yes" at bounding box center [395, 51] width 48 height 10
click at [390, 47] on select "All No Yes" at bounding box center [395, 51] width 48 height 10
click at [360, 48] on select "All Yes No" at bounding box center [342, 51] width 45 height 10
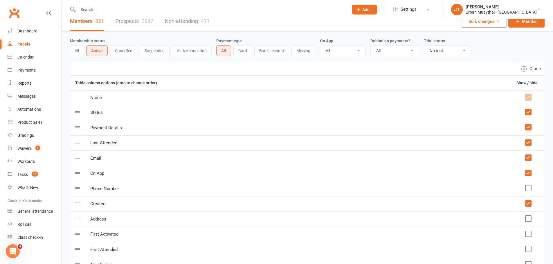
click at [359, 48] on select "All Yes No" at bounding box center [342, 51] width 45 height 10
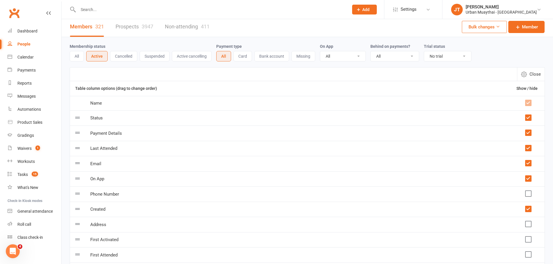
scroll to position [0, 0]
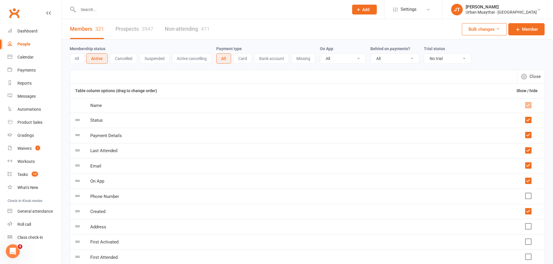
click at [485, 26] on button "Bulk changes" at bounding box center [484, 29] width 45 height 12
click at [489, 28] on button "Bulk changes" at bounding box center [484, 29] width 45 height 12
click at [32, 96] on div "Messages" at bounding box center [26, 96] width 18 height 5
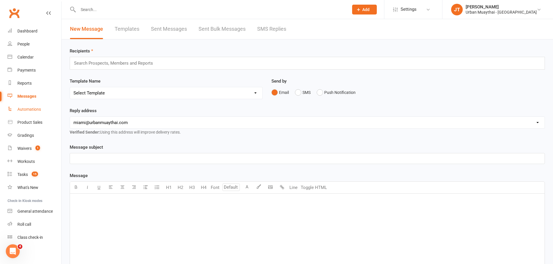
click at [20, 103] on link "Automations" at bounding box center [35, 109] width 54 height 13
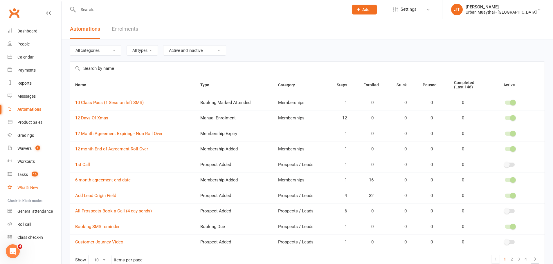
click at [33, 185] on div "What's New" at bounding box center [27, 187] width 21 height 5
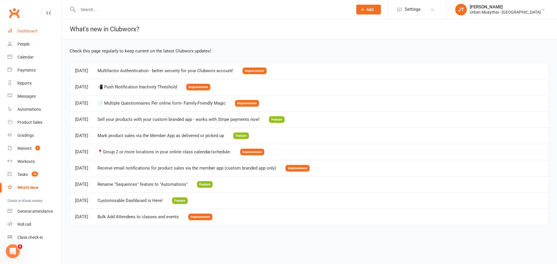
click at [29, 28] on link "Dashboard" at bounding box center [35, 31] width 54 height 13
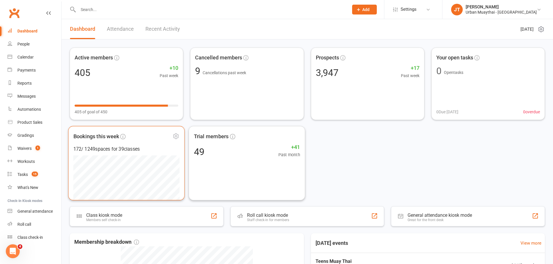
click at [128, 154] on div "Bookings this week 172 / 1249 spaces for 39 classes" at bounding box center [126, 163] width 116 height 74
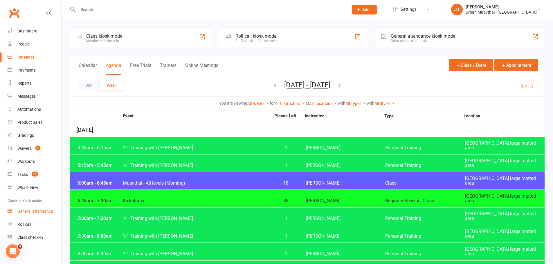
click at [36, 212] on div "General attendance" at bounding box center [34, 211] width 35 height 5
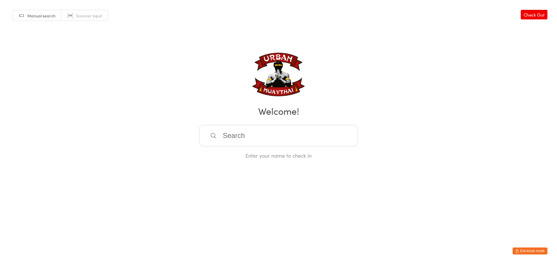
click at [530, 249] on button "Exit kiosk mode" at bounding box center [530, 251] width 35 height 7
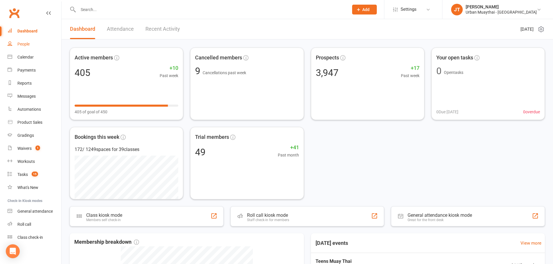
click at [32, 49] on link "People" at bounding box center [35, 44] width 54 height 13
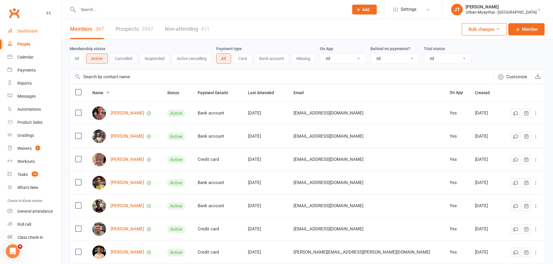
click at [25, 34] on link "Dashboard" at bounding box center [35, 31] width 54 height 13
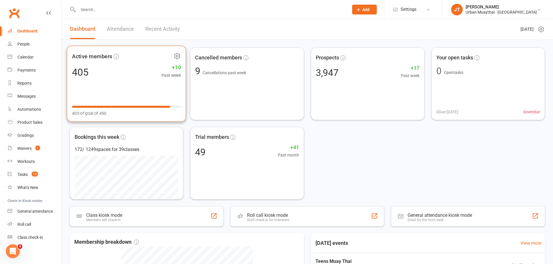
click at [175, 56] on icon at bounding box center [176, 56] width 5 height 6
click at [176, 56] on icon at bounding box center [176, 55] width 1 height 1
click at [147, 84] on div "Active members 405 +10 Past week 405 of goal of 450" at bounding box center [126, 84] width 119 height 76
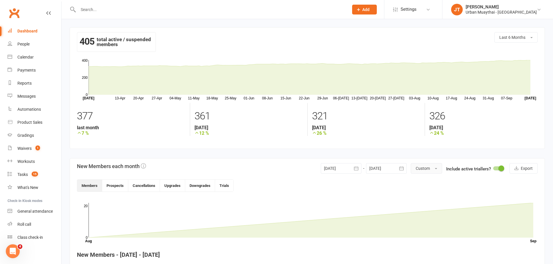
click at [433, 171] on button "Custom" at bounding box center [426, 168] width 31 height 10
click at [433, 169] on button "Custom" at bounding box center [426, 168] width 31 height 10
click at [125, 41] on div "405 total active / suspended members" at bounding box center [116, 42] width 79 height 20
click at [46, 15] on icon at bounding box center [48, 13] width 5 height 5
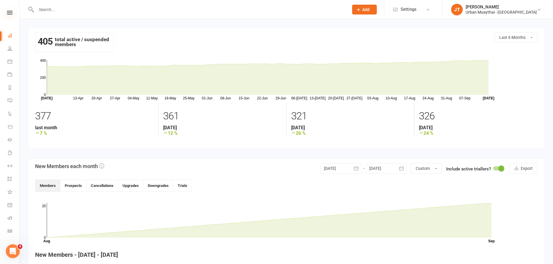
click at [8, 12] on icon at bounding box center [10, 13] width 6 height 4
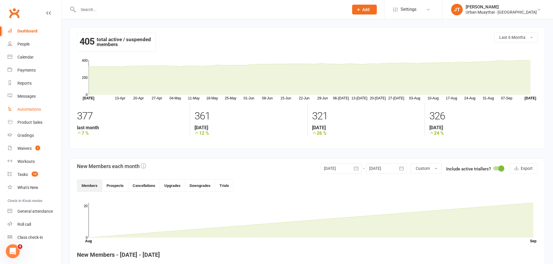
click at [36, 109] on div "Automations" at bounding box center [29, 109] width 24 height 5
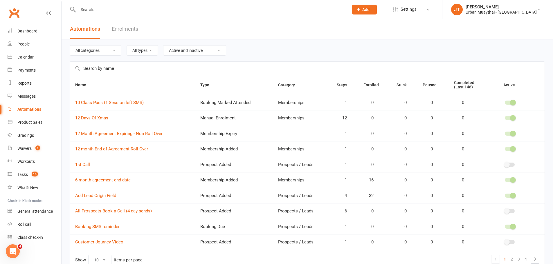
click at [101, 55] on select "All categories Member Follow Ups Memberships Prospects / Leads PTs Trial Follow…" at bounding box center [95, 51] width 51 height 10
drag, startPoint x: 110, startPoint y: 52, endPoint x: 115, endPoint y: 53, distance: 5.3
click at [110, 52] on select "All categories Member Follow Ups Memberships Prospects / Leads PTs Trial Follow…" at bounding box center [95, 51] width 51 height 10
click at [145, 54] on select "All types" at bounding box center [142, 51] width 31 height 10
click at [145, 53] on select "All types" at bounding box center [142, 51] width 31 height 10
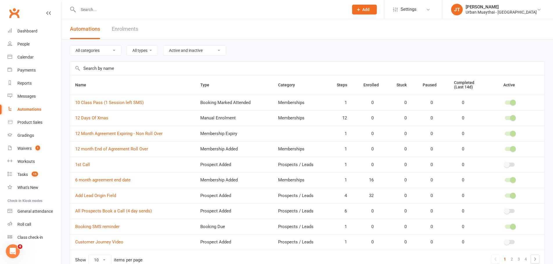
click at [188, 50] on select "Active and inactive Active automations only Inactive automations only" at bounding box center [194, 51] width 62 height 10
click at [137, 30] on link "Enrolments" at bounding box center [125, 29] width 26 height 20
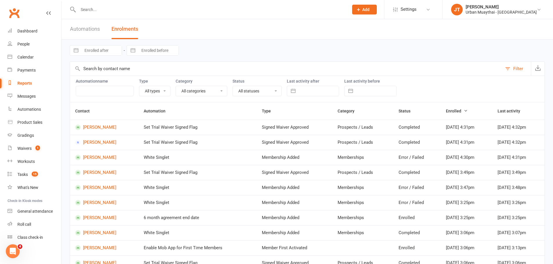
click at [156, 90] on select "All types" at bounding box center [154, 91] width 31 height 10
click at [157, 91] on select "All types" at bounding box center [154, 91] width 31 height 10
click at [177, 91] on select "All categories Member Follow Ups Memberships Prospects / Leads PTs Trial Follow…" at bounding box center [201, 91] width 51 height 10
click at [196, 88] on select "All categories Member Follow Ups Memberships Prospects / Leads PTs Trial Follow…" at bounding box center [201, 91] width 51 height 10
click at [37, 59] on link "Calendar" at bounding box center [35, 57] width 54 height 13
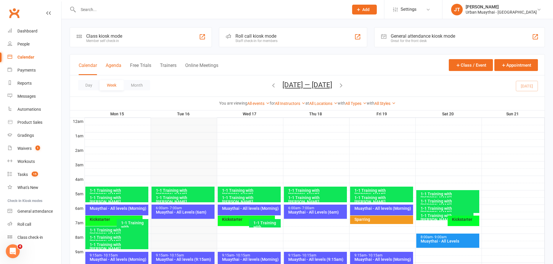
click at [110, 65] on button "Agenda" at bounding box center [114, 69] width 16 height 12
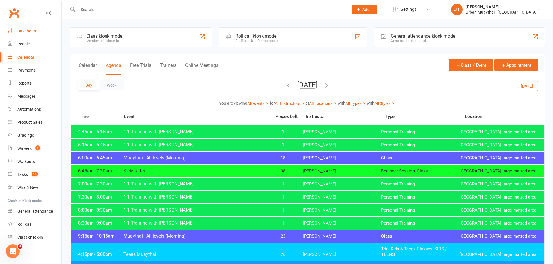
click at [38, 25] on link "Dashboard" at bounding box center [35, 31] width 54 height 13
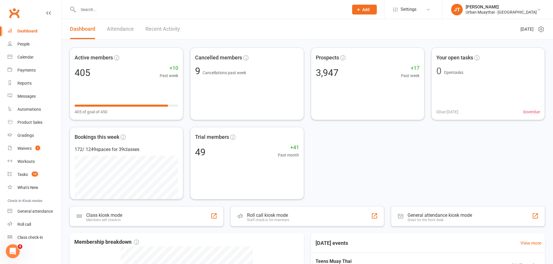
click at [547, 24] on header "Dashboard Attendance Recent Activity Tuesday 16th, September 2025" at bounding box center [307, 29] width 491 height 20
click at [543, 27] on icon at bounding box center [540, 29] width 7 height 7
click at [521, 44] on link "Choose my dashlets" at bounding box center [510, 41] width 57 height 12
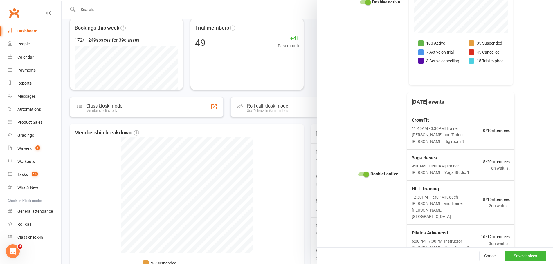
scroll to position [116, 0]
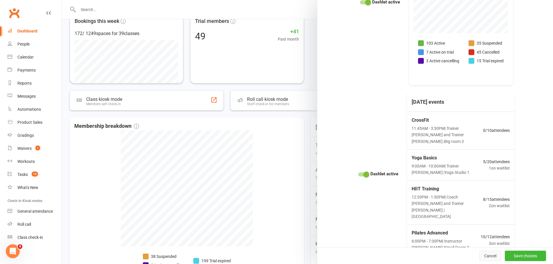
click at [484, 256] on button "Cancel" at bounding box center [490, 256] width 22 height 10
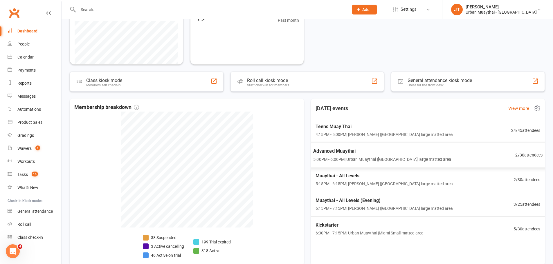
scroll to position [145, 0]
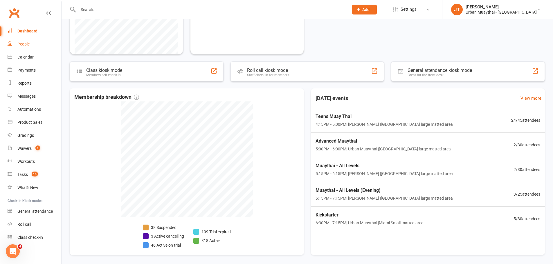
click at [35, 41] on link "People" at bounding box center [35, 44] width 54 height 13
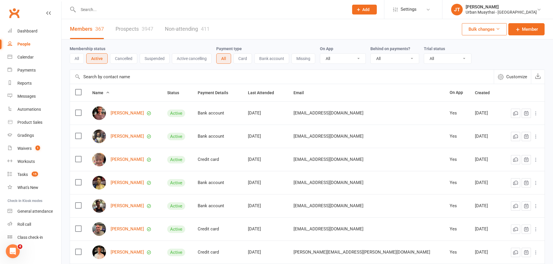
click at [521, 81] on button "Customize" at bounding box center [512, 77] width 37 height 14
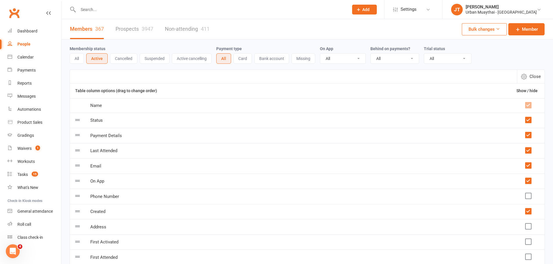
click at [526, 89] on th "Show / hide" at bounding box center [527, 91] width 33 height 15
click at [529, 73] on button "Close" at bounding box center [531, 76] width 28 height 13
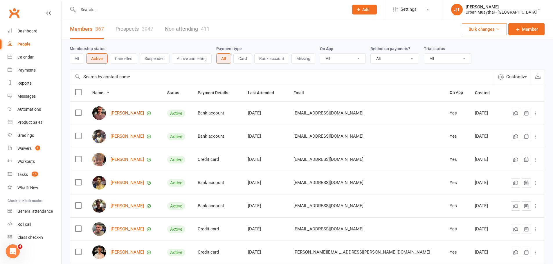
click at [131, 115] on link "Jack Addison" at bounding box center [127, 113] width 33 height 5
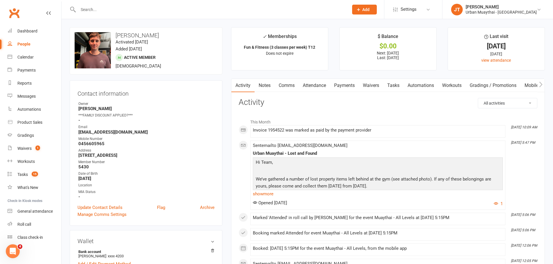
click at [329, 82] on link "Attendance" at bounding box center [314, 85] width 31 height 13
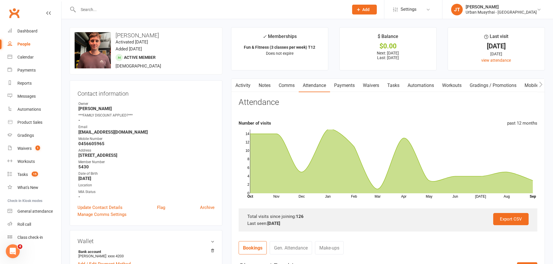
click at [132, 13] on input "text" at bounding box center [210, 10] width 268 height 8
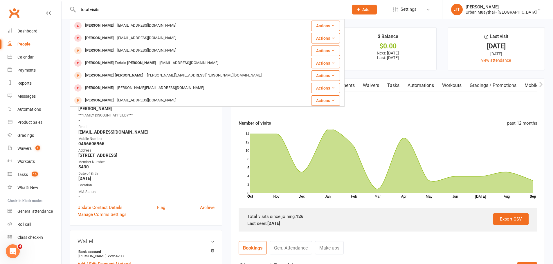
type input "total visits"
click at [428, 107] on div "Attendance" at bounding box center [388, 105] width 299 height 14
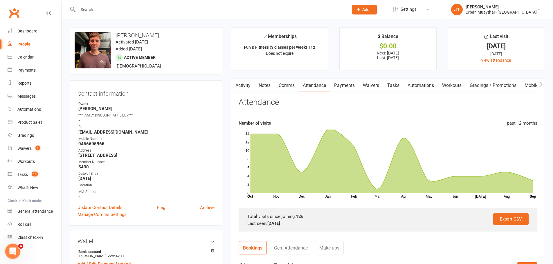
click at [16, 257] on div "Open Intercom Messenger" at bounding box center [11, 250] width 19 height 19
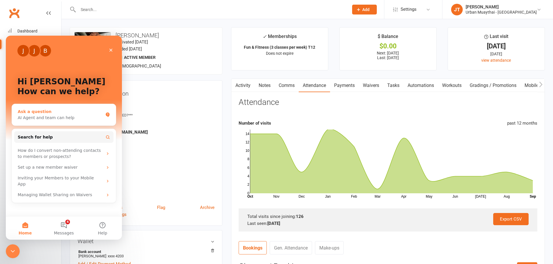
click at [68, 119] on div "AI Agent and team can help" at bounding box center [60, 118] width 85 height 6
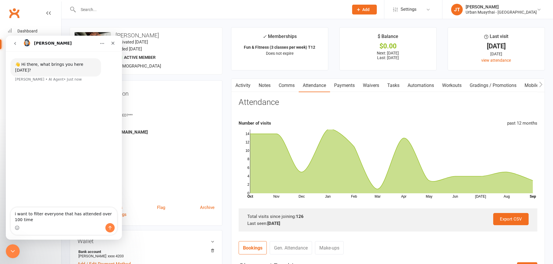
type textarea "i want to filter everyone that has attended over 100 times"
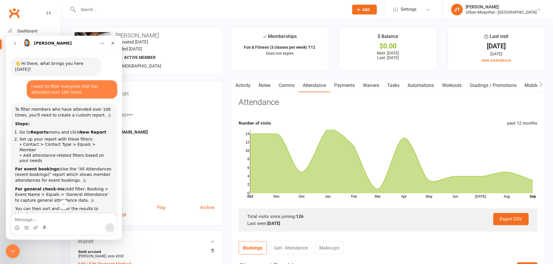
click at [80, 39] on div "Toby" at bounding box center [59, 43] width 74 height 9
click at [14, 44] on icon "go back" at bounding box center [15, 43] width 5 height 5
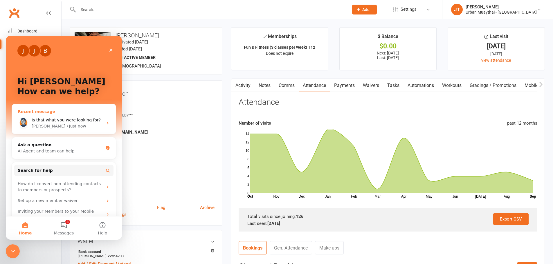
click at [62, 123] on div "Is that what you were looking for?" at bounding box center [67, 120] width 71 height 6
click at [233, 53] on li "✓ Memberships Fun & Fitness (3 classes per week) T12 Does not expire" at bounding box center [279, 48] width 97 height 43
click at [153, 16] on div at bounding box center [207, 9] width 275 height 19
click at [113, 50] on icon "Close" at bounding box center [111, 50] width 5 height 5
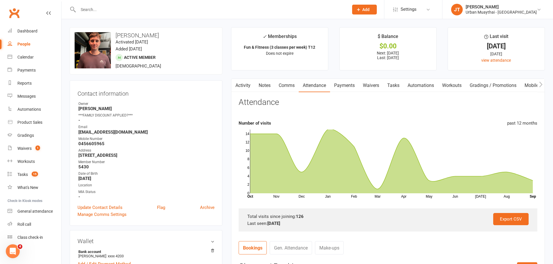
click at [117, 2] on div at bounding box center [207, 9] width 275 height 19
click at [369, 10] on span "Add" at bounding box center [365, 9] width 7 height 5
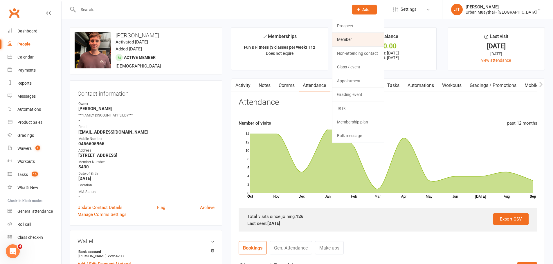
click at [366, 41] on link "Member" at bounding box center [358, 39] width 52 height 13
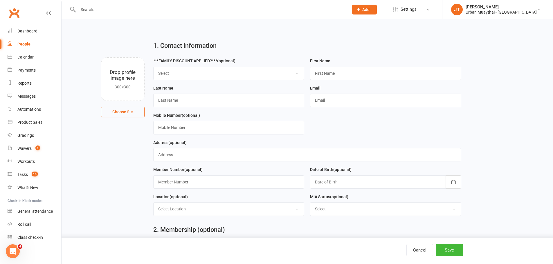
click at [361, 10] on icon at bounding box center [358, 9] width 5 height 5
click at [380, 25] on link "Prospect" at bounding box center [358, 25] width 52 height 13
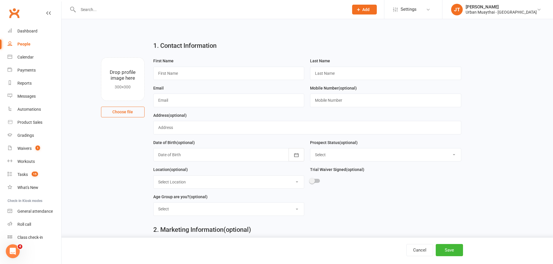
click at [361, 8] on icon at bounding box center [358, 9] width 5 height 5
click at [381, 55] on link "Non-attending contact" at bounding box center [358, 53] width 52 height 13
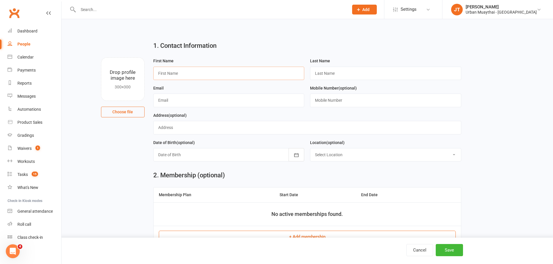
click at [194, 68] on input "text" at bounding box center [228, 73] width 151 height 13
type input "Sean"
type input "Roberts"
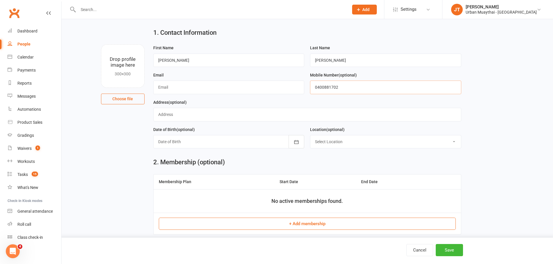
scroll to position [25, 0]
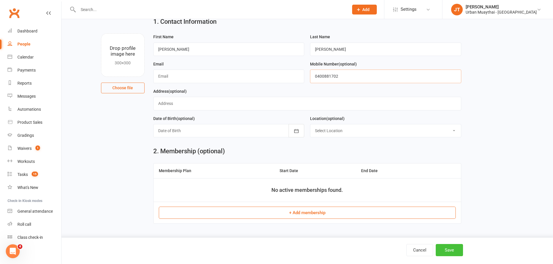
type input "0400881702"
click at [454, 246] on button "Save" at bounding box center [449, 250] width 27 height 12
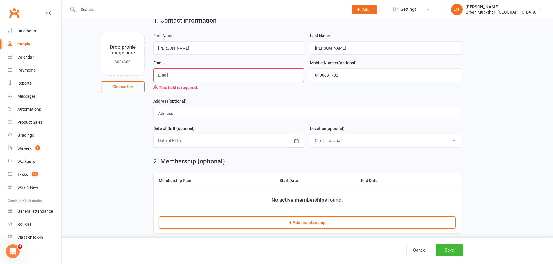
click at [234, 74] on input "text" at bounding box center [228, 74] width 151 height 13
type input "sean@hdsolutions.net.au"
click at [441, 250] on button "Save" at bounding box center [449, 250] width 27 height 12
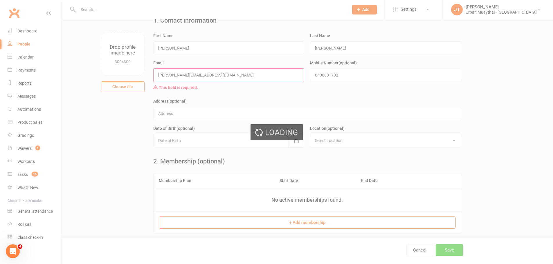
scroll to position [0, 0]
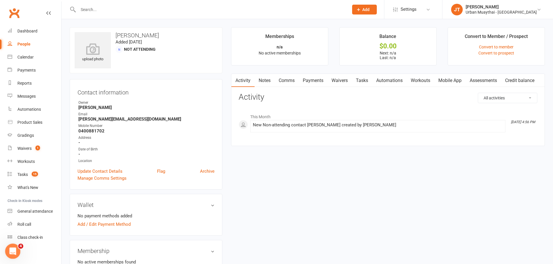
click at [10, 250] on icon "Open Intercom Messenger" at bounding box center [12, 251] width 10 height 10
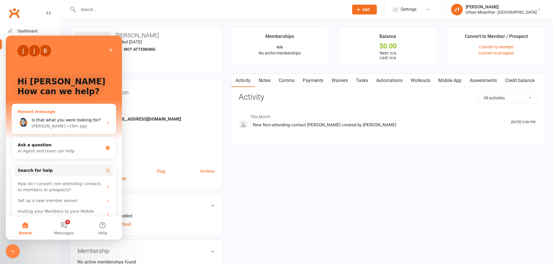
click at [97, 123] on div "Is that what you were looking for?" at bounding box center [67, 120] width 71 height 6
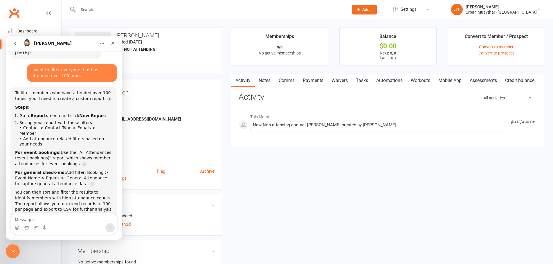
scroll to position [34, 0]
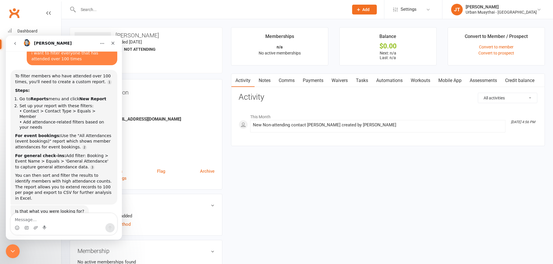
click at [184, 112] on div "Email" at bounding box center [146, 115] width 136 height 6
click at [102, 43] on icon "Home" at bounding box center [102, 43] width 5 height 5
click at [112, 43] on icon "Close" at bounding box center [113, 43] width 5 height 5
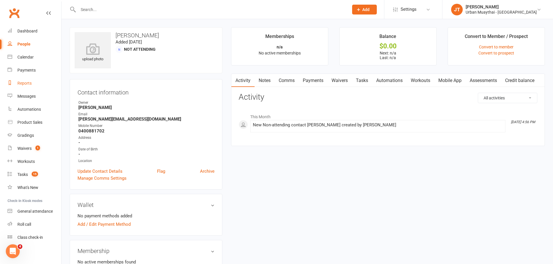
click at [31, 80] on link "Reports" at bounding box center [35, 83] width 54 height 13
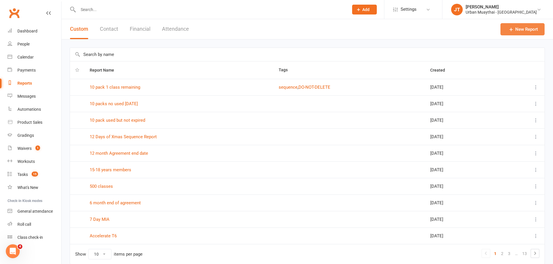
click at [521, 28] on link "New Report" at bounding box center [522, 29] width 44 height 12
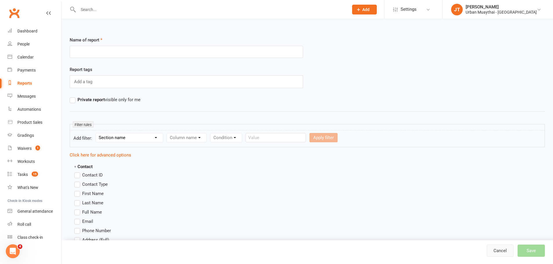
click at [500, 246] on link "Cancel" at bounding box center [500, 251] width 27 height 12
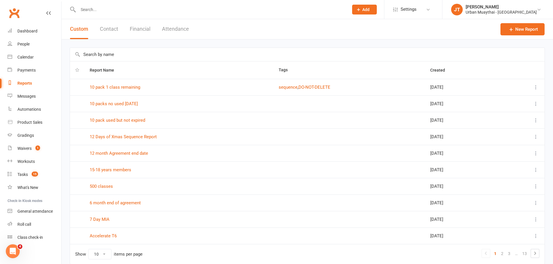
click at [132, 54] on input "text" at bounding box center [307, 54] width 474 height 13
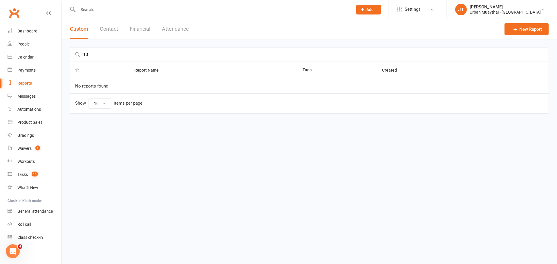
type input "1"
type input "200"
click at [111, 86] on link "Attendances 200" at bounding box center [106, 87] width 32 height 5
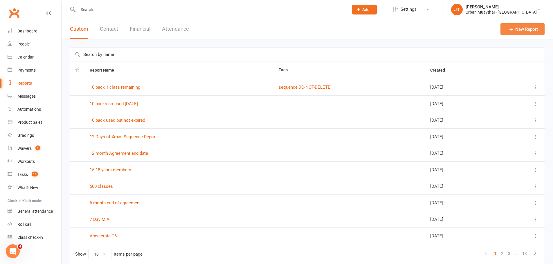
click at [535, 27] on link "New Report" at bounding box center [522, 29] width 44 height 12
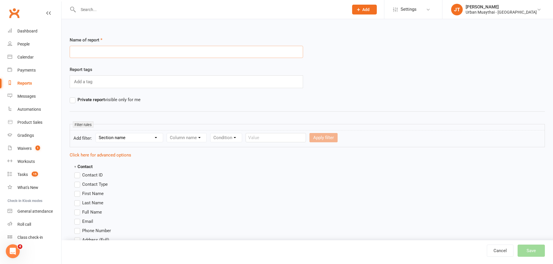
click at [150, 52] on input "text" at bounding box center [186, 52] width 233 height 12
type input "Attendances - 100"
click at [122, 142] on select "Section name Contact Attendance Aggregate Payment Booking Waitlist Attendees Ca…" at bounding box center [129, 137] width 67 height 9
select select "1"
click at [97, 133] on select "Section name Contact Attendance Aggregate Payment Booking Waitlist Attendees Ca…" at bounding box center [129, 137] width 67 height 9
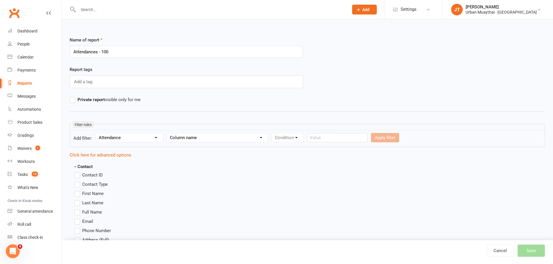
click at [196, 138] on select "Column name Attendance Last Marked Attendance First Marked Last Attended First …" at bounding box center [217, 137] width 101 height 9
select select "7"
click at [168, 133] on select "Column name Attendance Last Marked Attendance First Marked Last Attended First …" at bounding box center [217, 137] width 101 height 9
click at [292, 141] on select "Condition Is Is not Less than Greater than Less than or equal to Greater than o…" at bounding box center [301, 137] width 59 height 9
click at [272, 133] on select "Condition Is Is not Less than Greater than Less than or equal to Greater than o…" at bounding box center [301, 137] width 59 height 9
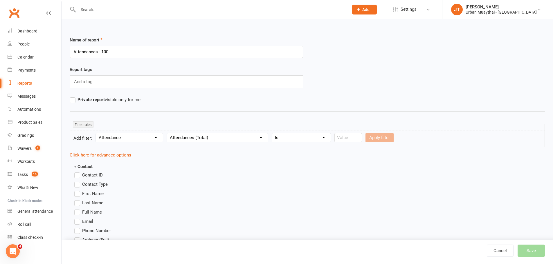
click at [92, 153] on link "Click here for advanced options" at bounding box center [101, 155] width 62 height 5
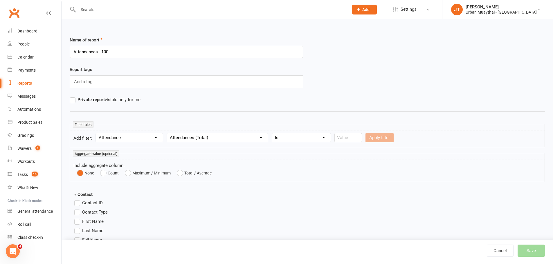
click at [318, 137] on select "Condition Is Is not Less than Greater than Less than or equal to Greater than o…" at bounding box center [301, 137] width 59 height 9
select select "3"
click at [272, 133] on select "Condition Is Is not Less than Greater than Less than or equal to Greater than o…" at bounding box center [301, 137] width 59 height 9
click at [342, 138] on input "number" at bounding box center [348, 137] width 28 height 9
type input "100"
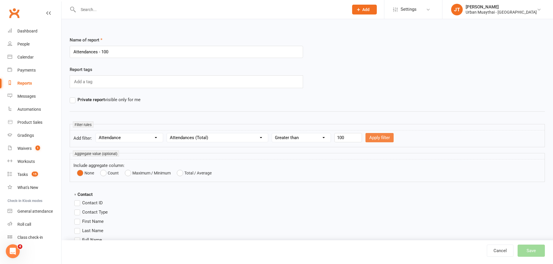
click at [375, 139] on button "Apply filter" at bounding box center [379, 137] width 28 height 9
select select
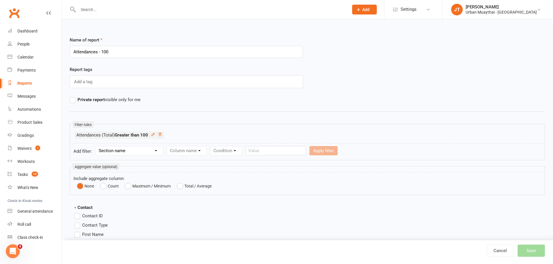
click at [133, 152] on select "Section name Contact Attendance Aggregate Payment Booking Waitlist Attendees Ca…" at bounding box center [129, 151] width 67 height 9
select select "1"
click at [97, 147] on select "Section name Contact Attendance Aggregate Payment Booking Waitlist Attendees Ca…" at bounding box center [129, 151] width 67 height 9
click at [185, 153] on select "Column name Attendance Last Marked Attendance First Marked Last Attended First …" at bounding box center [217, 151] width 101 height 9
select select "7"
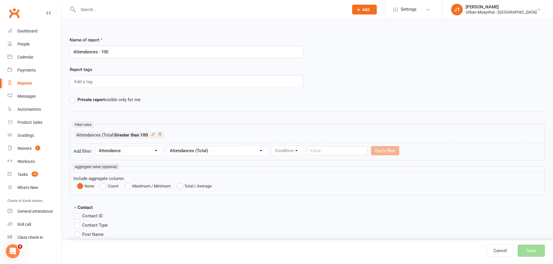
click at [168, 147] on select "Column name Attendance Last Marked Attendance First Marked Last Attended First …" at bounding box center [217, 151] width 101 height 9
click at [294, 151] on select "Condition Is Is not Less than Greater than Less than or equal to Greater than o…" at bounding box center [301, 151] width 59 height 9
click at [272, 147] on select "Condition Is Is not Less than Greater than Less than or equal to Greater than o…" at bounding box center [301, 151] width 59 height 9
click at [352, 147] on input "number" at bounding box center [348, 150] width 28 height 9
click at [311, 152] on select "Condition Is Is not Less than Greater than Less than or equal to Greater than o…" at bounding box center [301, 151] width 59 height 9
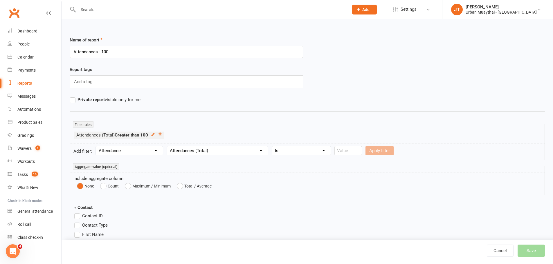
select select "2"
click at [272, 147] on select "Condition Is Is not Less than Greater than Less than or equal to Greater than o…" at bounding box center [301, 151] width 59 height 9
click at [354, 150] on input "number" at bounding box center [348, 150] width 28 height 9
type input "110"
click at [380, 149] on button "Apply filter" at bounding box center [379, 150] width 28 height 9
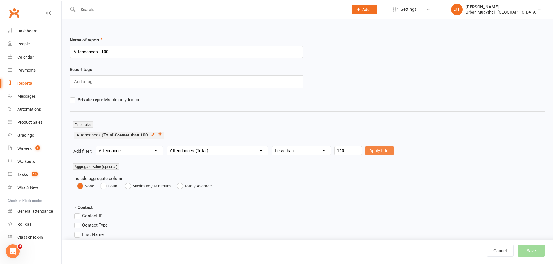
select select
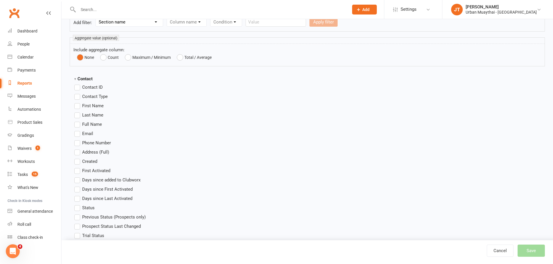
scroll to position [145, 0]
drag, startPoint x: 77, startPoint y: 105, endPoint x: 76, endPoint y: 108, distance: 3.2
click at [77, 105] on label "First Name" at bounding box center [88, 105] width 29 height 7
click at [77, 102] on input "First Name" at bounding box center [76, 102] width 4 height 0
click at [76, 118] on label "Last Name" at bounding box center [88, 114] width 29 height 7
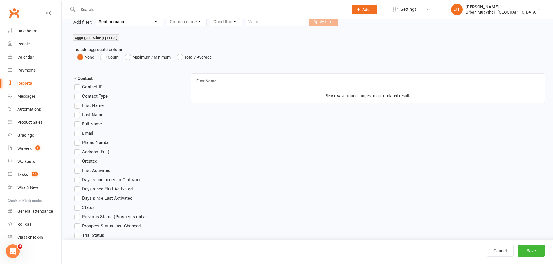
click at [76, 111] on input "Last Name" at bounding box center [76, 111] width 4 height 0
click at [79, 113] on label "Last Name" at bounding box center [88, 114] width 29 height 7
click at [78, 111] on input "Last Name" at bounding box center [76, 111] width 4 height 0
click at [78, 105] on label "First Name" at bounding box center [88, 105] width 29 height 7
click at [78, 102] on input "First Name" at bounding box center [76, 102] width 4 height 0
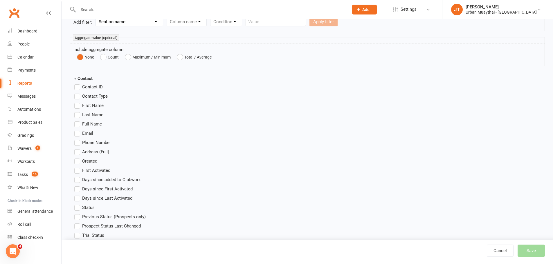
click at [77, 127] on label "Full Name" at bounding box center [88, 124] width 28 height 7
click at [77, 121] on input "Full Name" at bounding box center [76, 121] width 4 height 0
click at [78, 86] on label "Contact ID" at bounding box center [88, 87] width 28 height 7
click at [78, 84] on input "Contact ID" at bounding box center [76, 84] width 4 height 0
click at [78, 86] on label "Contact ID" at bounding box center [88, 87] width 28 height 7
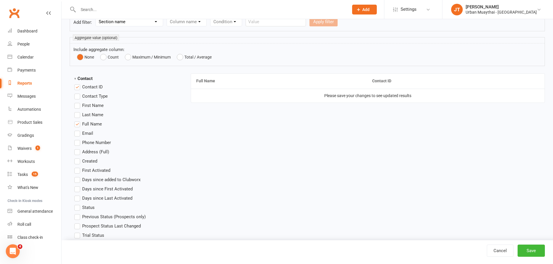
click at [78, 84] on input "Contact ID" at bounding box center [76, 84] width 4 height 0
click at [79, 143] on label "Phone Number" at bounding box center [92, 142] width 37 height 7
click at [78, 139] on input "Phone Number" at bounding box center [76, 139] width 4 height 0
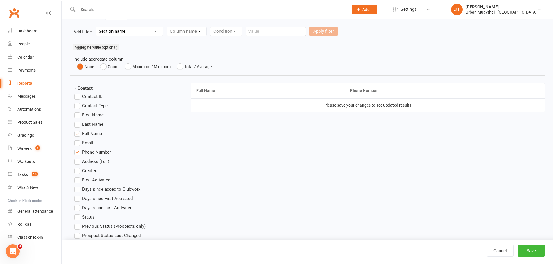
scroll to position [29, 0]
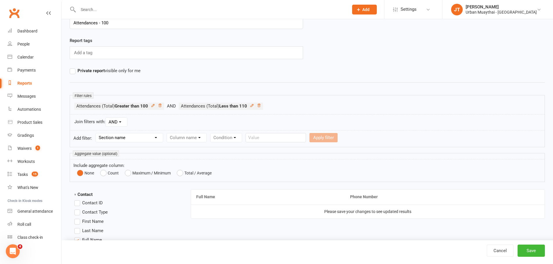
click at [108, 136] on select "Section name Contact Attendance Aggregate Payment Booking Waitlist Attendees Ca…" at bounding box center [129, 137] width 67 height 9
select select "10"
click at [97, 133] on select "Section name Contact Attendance Aggregate Payment Booking Waitlist Attendees Ca…" at bounding box center [129, 137] width 67 height 9
click at [186, 138] on select "Column name Membership ID Membership Name Membership Category Membership Start …" at bounding box center [223, 137] width 113 height 9
select select "21"
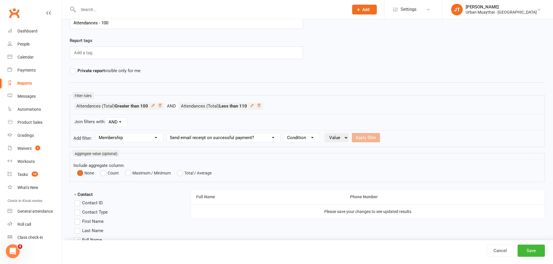
click at [197, 138] on select "Column name Membership ID Membership Name Membership Category Membership Start …" at bounding box center [223, 137] width 113 height 9
click at [144, 141] on select "Section name Contact Attendance Aggregate Payment Booking Waitlist Attendees Ca…" at bounding box center [129, 137] width 67 height 9
select select "29"
select select
click at [200, 141] on select "Column name Membership ID Membership Name Membership Category Membership Start …" at bounding box center [223, 137] width 113 height 9
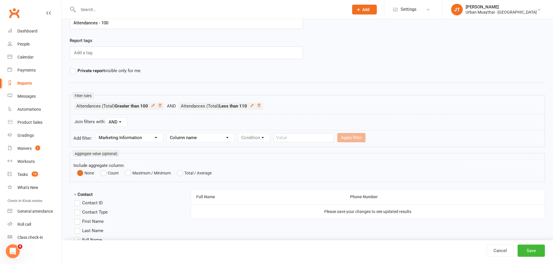
drag, startPoint x: 197, startPoint y: 121, endPoint x: 176, endPoint y: 126, distance: 21.7
click at [197, 121] on div "Join filters with: AND OR" at bounding box center [307, 122] width 475 height 16
drag, startPoint x: 152, startPoint y: 138, endPoint x: 158, endPoint y: 135, distance: 7.1
click at [152, 138] on select "Section name Contact Attendance Aggregate Payment Booking Waitlist Attendees Ca…" at bounding box center [129, 137] width 67 height 9
click at [97, 133] on select "Section name Contact Attendance Aggregate Payment Booking Waitlist Attendees Ca…" at bounding box center [129, 137] width 67 height 9
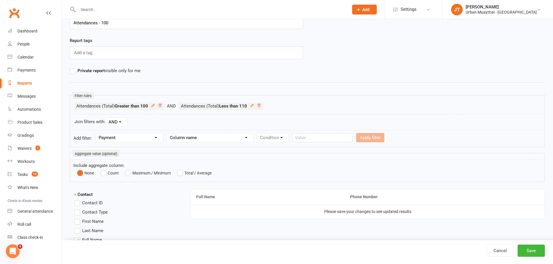
click at [142, 141] on select "Section name Contact Attendance Aggregate Payment Booking Waitlist Attendees Ca…" at bounding box center [129, 137] width 67 height 9
select select "10"
click at [97, 133] on select "Section name Contact Attendance Aggregate Payment Booking Waitlist Attendees Ca…" at bounding box center [129, 137] width 67 height 9
click at [211, 138] on select "Column name Membership ID Membership Name Membership Category Membership Start …" at bounding box center [223, 137] width 113 height 9
click at [154, 136] on select "Section name Contact Attendance Aggregate Payment Booking Waitlist Attendees Ca…" at bounding box center [129, 137] width 67 height 9
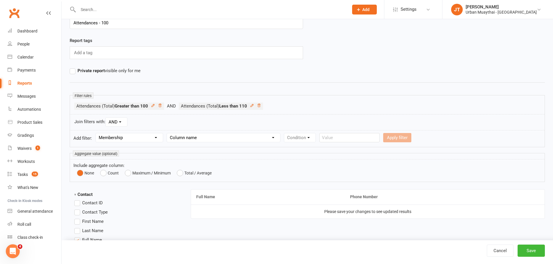
click at [154, 136] on select "Section name Contact Attendance Aggregate Payment Booking Waitlist Attendees Ca…" at bounding box center [129, 137] width 67 height 9
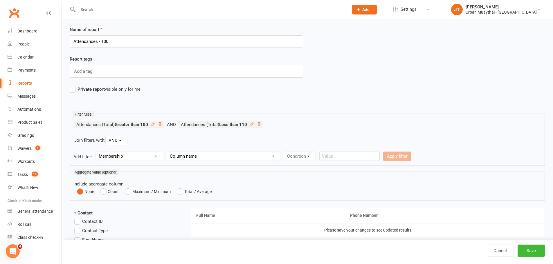
scroll to position [0, 0]
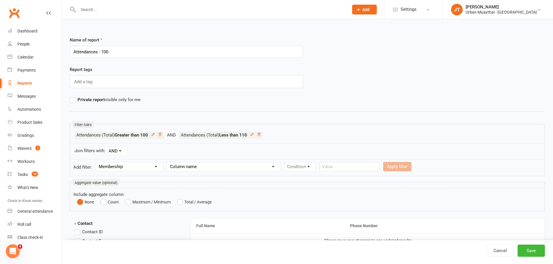
click at [153, 166] on select "Section name Contact Attendance Aggregate Payment Booking Waitlist Attendees Ca…" at bounding box center [129, 166] width 67 height 9
click at [97, 162] on select "Section name Contact Attendance Aggregate Payment Booking Waitlist Attendees Ca…" at bounding box center [129, 166] width 67 height 9
click at [187, 167] on select "Column name Membership ID Membership Name Membership Category Membership Start …" at bounding box center [223, 166] width 113 height 9
click at [353, 145] on div "Join filters with: AND OR" at bounding box center [307, 151] width 475 height 16
click at [124, 166] on select "Section name Contact Attendance Aggregate Payment Booking Waitlist Attendees Ca…" at bounding box center [129, 166] width 67 height 9
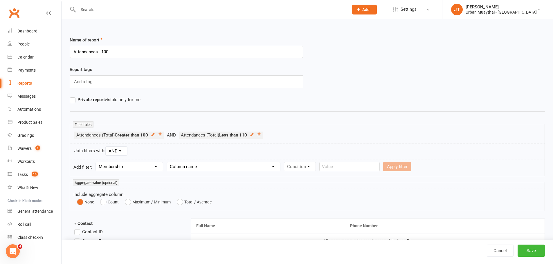
click at [97, 162] on select "Section name Contact Attendance Aggregate Payment Booking Waitlist Attendees Ca…" at bounding box center [129, 166] width 67 height 9
click at [193, 167] on select "Column name Membership ID Membership Name Membership Category Membership Start …" at bounding box center [223, 166] width 113 height 9
select select "29"
click at [168, 162] on select "Column name Membership ID Membership Name Membership Category Membership Start …" at bounding box center [223, 166] width 113 height 9
click at [313, 166] on select "Condition Is Is not Is blank Is not blank" at bounding box center [301, 166] width 35 height 9
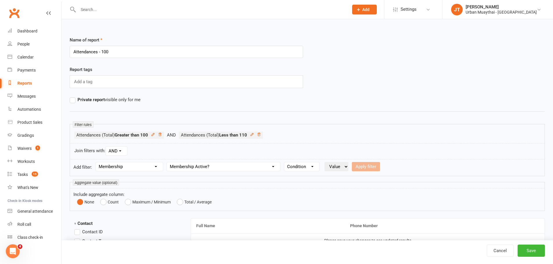
select select "0"
click at [285, 162] on select "Condition Is Is not Is blank Is not blank" at bounding box center [301, 166] width 35 height 9
click at [339, 163] on select "Value Yes No" at bounding box center [336, 166] width 24 height 9
select select "true"
click at [326, 162] on select "Value Yes No" at bounding box center [336, 166] width 24 height 9
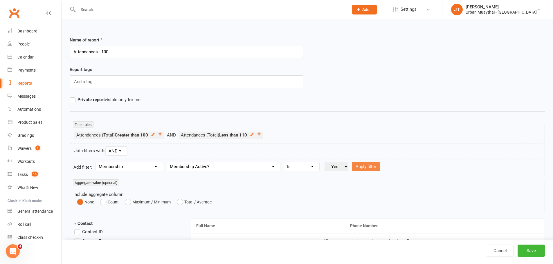
click at [371, 166] on button "Apply filter" at bounding box center [366, 166] width 28 height 9
select select
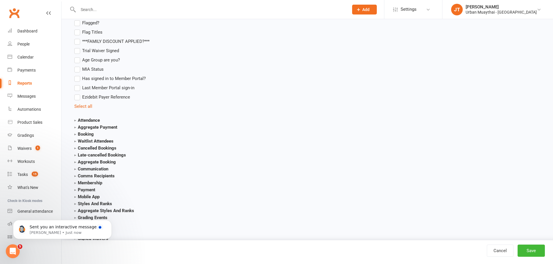
scroll to position [609, 0]
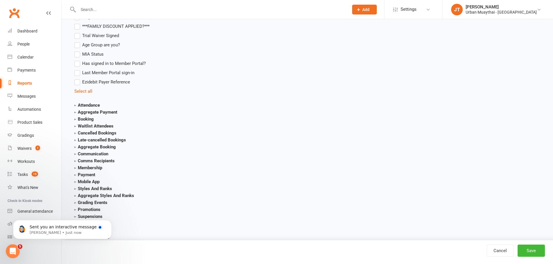
click at [86, 106] on strong "Attendance" at bounding box center [87, 105] width 26 height 5
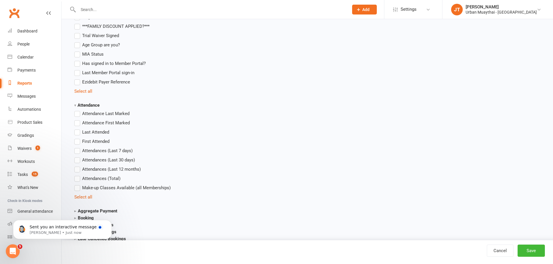
click at [80, 178] on label "Attendances (Total)" at bounding box center [97, 178] width 46 height 7
click at [78, 175] on input "Attendances (Total)" at bounding box center [76, 175] width 4 height 0
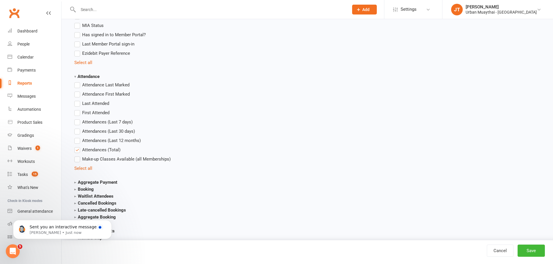
scroll to position [638, 0]
click at [81, 109] on label "First Attended" at bounding box center [91, 112] width 35 height 7
click at [78, 109] on input "First Attended" at bounding box center [76, 109] width 4 height 0
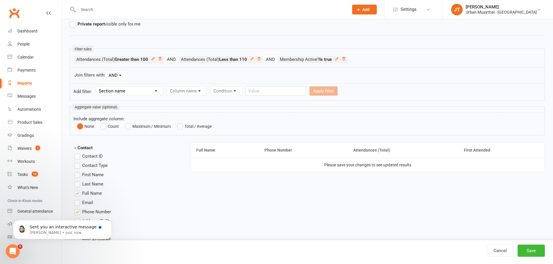
scroll to position [87, 0]
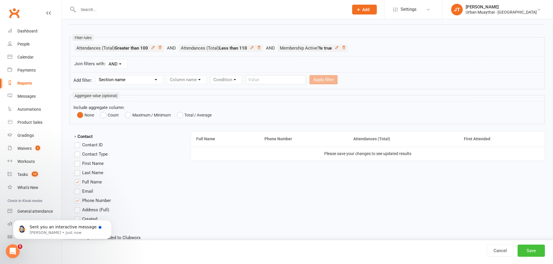
click at [537, 250] on button "Save" at bounding box center [530, 251] width 27 height 12
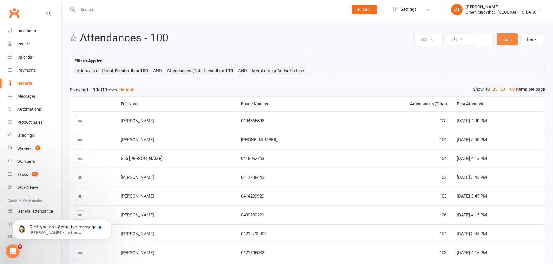
click at [508, 37] on button "Edit" at bounding box center [506, 39] width 21 height 12
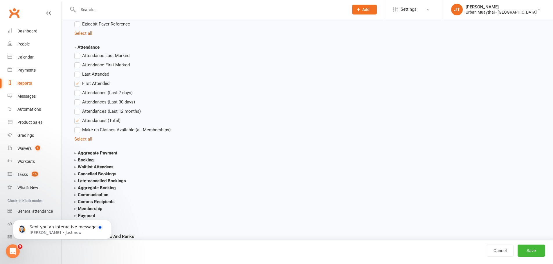
scroll to position [638, 0]
click at [79, 84] on label "First Attended" at bounding box center [91, 84] width 35 height 7
click at [78, 81] on input "First Attended" at bounding box center [76, 81] width 4 height 0
click at [78, 75] on label "Last Attended" at bounding box center [91, 75] width 35 height 7
click at [78, 72] on input "Last Attended" at bounding box center [76, 72] width 4 height 0
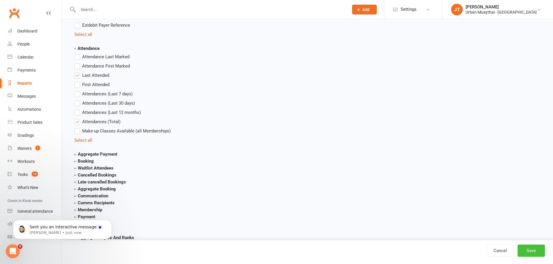
click at [539, 252] on button "Save" at bounding box center [530, 251] width 27 height 12
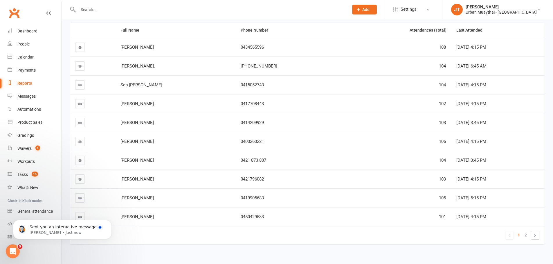
scroll to position [82, 0]
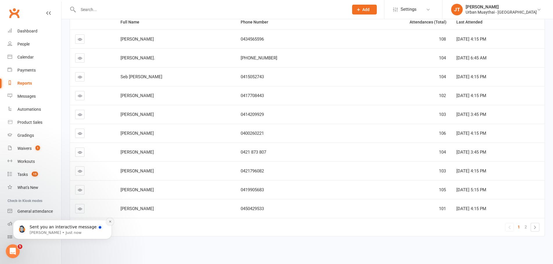
click at [111, 221] on icon "Dismiss notification" at bounding box center [110, 221] width 3 height 3
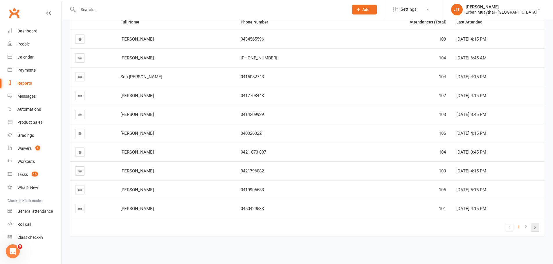
click at [535, 229] on link "»" at bounding box center [535, 227] width 8 height 8
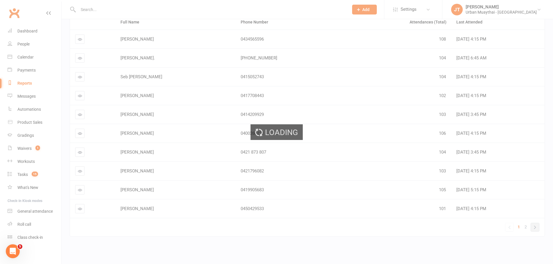
scroll to position [0, 0]
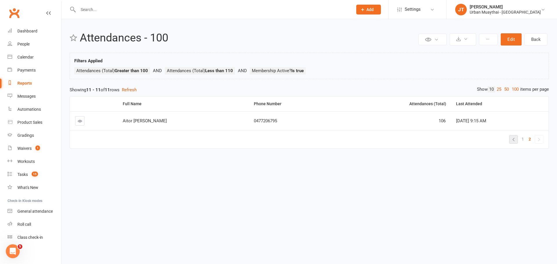
click at [511, 140] on link "«" at bounding box center [514, 140] width 8 height 8
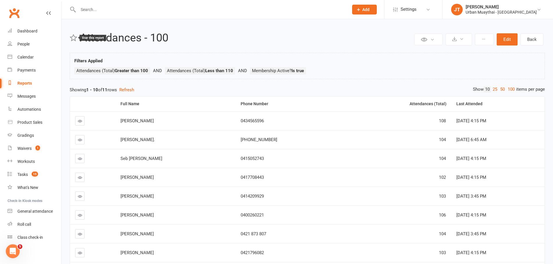
click at [72, 39] on icon at bounding box center [74, 38] width 8 height 8
click at [524, 40] on link "Back" at bounding box center [531, 39] width 23 height 12
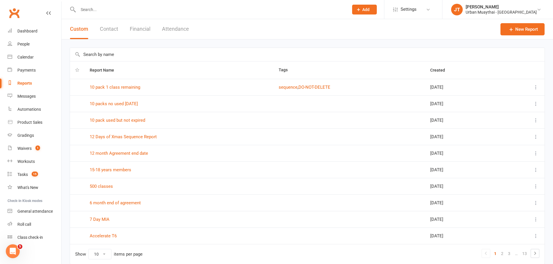
click at [79, 71] on th at bounding box center [77, 70] width 15 height 17
click at [77, 71] on icon "button" at bounding box center [77, 70] width 4 height 4
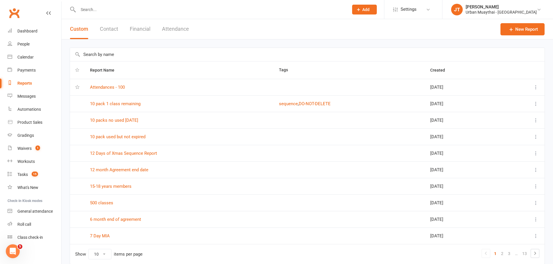
click at [78, 69] on icon "button" at bounding box center [77, 70] width 4 height 4
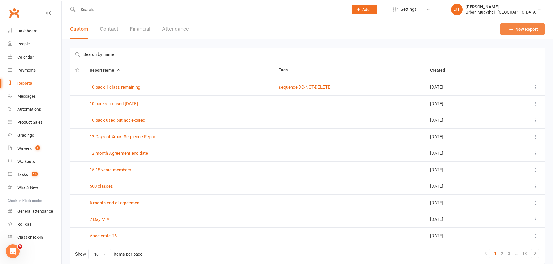
click at [537, 28] on link "New Report" at bounding box center [522, 29] width 44 height 12
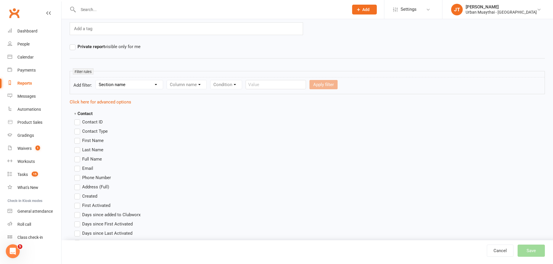
scroll to position [58, 0]
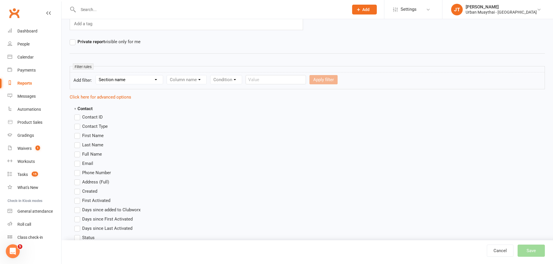
type input "Attendances - 200"
click at [120, 77] on select "Section name Contact Attendance Aggregate Payment Booking Waitlist Attendees Ca…" at bounding box center [129, 79] width 67 height 9
select select "1"
click at [97, 75] on select "Section name Contact Attendance Aggregate Payment Booking Waitlist Attendees Ca…" at bounding box center [129, 79] width 67 height 9
click at [218, 81] on select "Column name Attendance Last Marked Attendance First Marked Last Attended First …" at bounding box center [217, 79] width 101 height 9
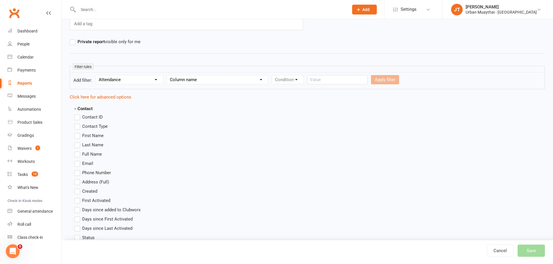
select select "7"
click at [168, 75] on select "Column name Attendance Last Marked Attendance First Marked Last Attended First …" at bounding box center [217, 79] width 101 height 9
click at [312, 82] on select "Condition Is Is not Less than Greater than Less than or equal to Greater than o…" at bounding box center [301, 79] width 59 height 9
click at [272, 75] on select "Condition Is Is not Less than Greater than Less than or equal to Greater than o…" at bounding box center [301, 79] width 59 height 9
click at [349, 76] on input "number" at bounding box center [348, 79] width 28 height 9
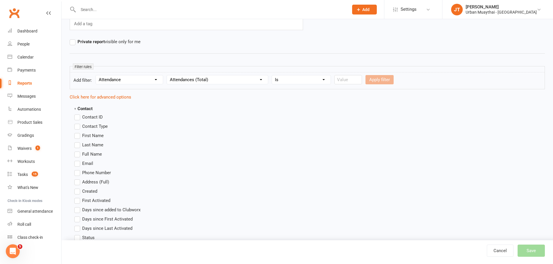
click at [314, 79] on select "Condition Is Is not Less than Greater than Less than or equal to Greater than o…" at bounding box center [301, 79] width 59 height 9
select select "3"
click at [272, 75] on select "Condition Is Is not Less than Greater than Less than or equal to Greater than o…" at bounding box center [301, 79] width 59 height 9
click at [343, 81] on input "number" at bounding box center [348, 79] width 28 height 9
type input "2"
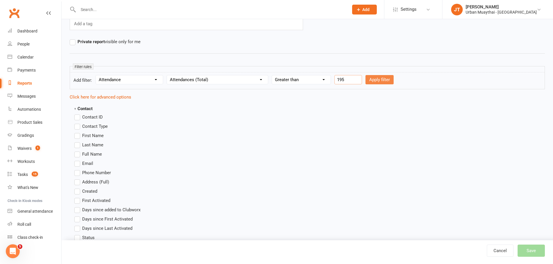
type input "195"
click at [377, 75] on button "Apply filter" at bounding box center [379, 79] width 28 height 9
select select
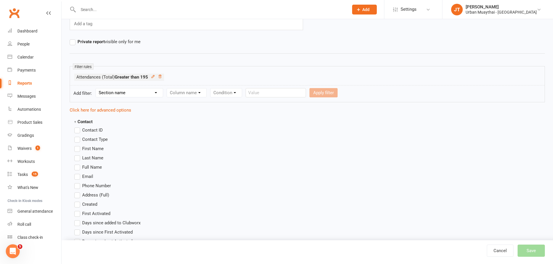
click at [147, 93] on select "Section name Contact Attendance Aggregate Payment Booking Waitlist Attendees Ca…" at bounding box center [129, 92] width 67 height 9
select select "1"
click at [97, 88] on select "Section name Contact Attendance Aggregate Payment Booking Waitlist Attendees Ca…" at bounding box center [129, 92] width 67 height 9
drag, startPoint x: 121, startPoint y: 93, endPoint x: 124, endPoint y: 94, distance: 3.3
click at [121, 93] on select "Section name Contact Attendance Aggregate Payment Booking Waitlist Attendees Ca…" at bounding box center [129, 92] width 67 height 9
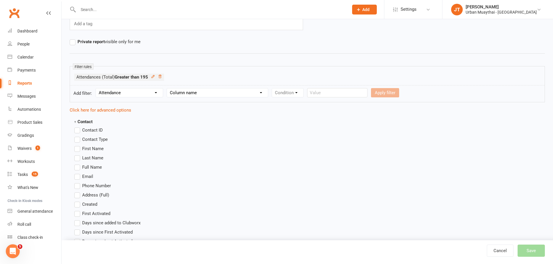
click at [179, 93] on select "Column name Attendance Last Marked Attendance First Marked Last Attended First …" at bounding box center [217, 92] width 101 height 9
select select "7"
click at [168, 88] on select "Column name Attendance Last Marked Attendance First Marked Last Attended First …" at bounding box center [217, 92] width 101 height 9
click at [307, 91] on select "Condition Is Is not Less than Greater than Less than or equal to Greater than o…" at bounding box center [301, 92] width 59 height 9
select select "2"
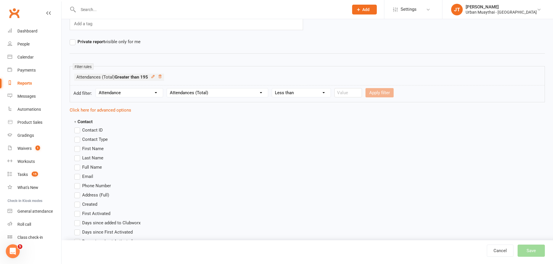
click at [272, 88] on select "Condition Is Is not Less than Greater than Less than or equal to Greater than o…" at bounding box center [301, 92] width 59 height 9
click at [340, 93] on input "number" at bounding box center [348, 92] width 28 height 9
type input "210"
click at [389, 94] on button "Apply filter" at bounding box center [379, 92] width 28 height 9
select select
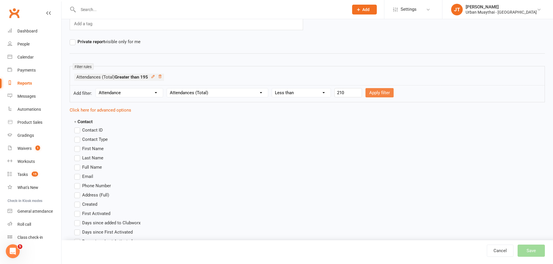
select select
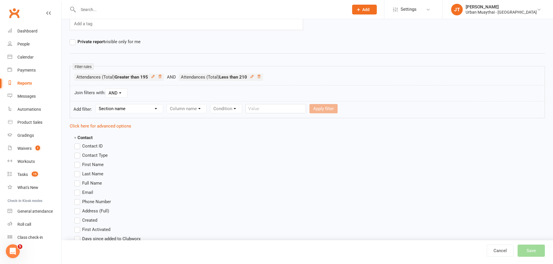
click at [144, 109] on select "Section name Contact Attendance Aggregate Payment Booking Waitlist Attendees Ca…" at bounding box center [129, 108] width 67 height 9
select select "10"
click at [97, 104] on select "Section name Contact Attendance Aggregate Payment Booking Waitlist Attendees Ca…" at bounding box center [129, 108] width 67 height 9
click at [181, 113] on select "Column name Membership ID Membership Name Membership Category Membership Start …" at bounding box center [223, 108] width 113 height 9
select select "29"
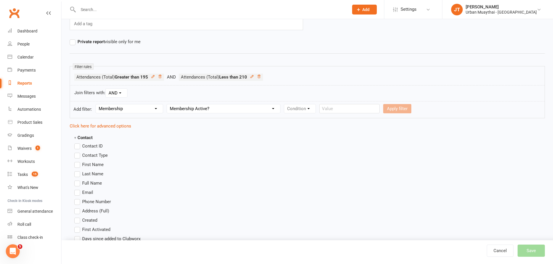
click at [168, 104] on select "Column name Membership ID Membership Name Membership Category Membership Start …" at bounding box center [223, 108] width 113 height 9
click at [314, 110] on select "Condition Is Is not Is blank Is not blank" at bounding box center [301, 108] width 35 height 9
select select "0"
click at [285, 104] on select "Condition Is Is not Is blank Is not blank" at bounding box center [301, 108] width 35 height 9
click at [336, 107] on select "Value Yes No" at bounding box center [336, 108] width 24 height 9
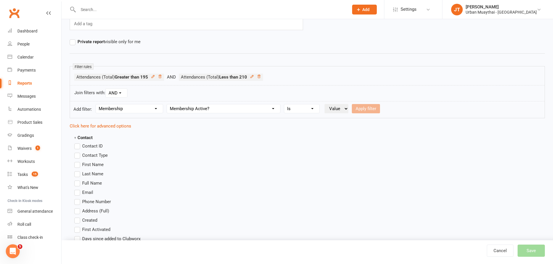
select select "true"
click at [326, 104] on select "Value Yes No" at bounding box center [336, 108] width 24 height 9
click at [362, 112] on button "Apply filter" at bounding box center [366, 108] width 28 height 9
select select
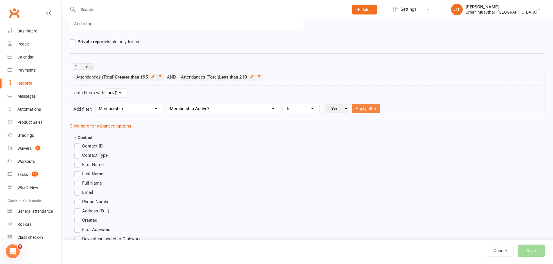
select select
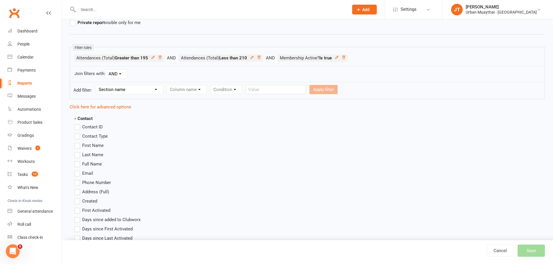
scroll to position [116, 0]
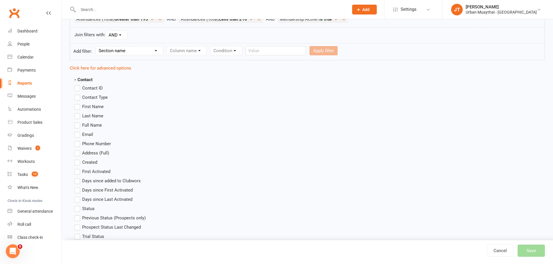
click at [79, 107] on label "First Name" at bounding box center [88, 106] width 29 height 7
click at [78, 103] on input "First Name" at bounding box center [76, 103] width 4 height 0
click at [78, 108] on label "First Name" at bounding box center [88, 106] width 29 height 7
click at [78, 103] on input "First Name" at bounding box center [76, 103] width 4 height 0
click at [78, 127] on label "Full Name" at bounding box center [88, 125] width 28 height 7
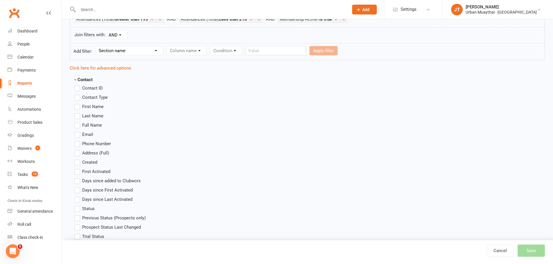
click at [78, 122] on input "Full Name" at bounding box center [76, 122] width 4 height 0
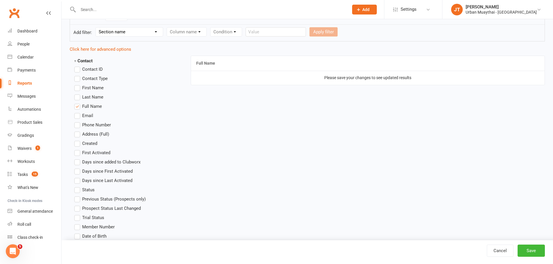
scroll to position [145, 0]
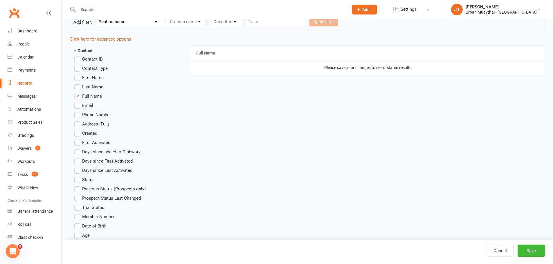
click at [95, 112] on span "Phone Number" at bounding box center [96, 114] width 29 height 6
click at [78, 111] on input "Phone Number" at bounding box center [76, 111] width 4 height 0
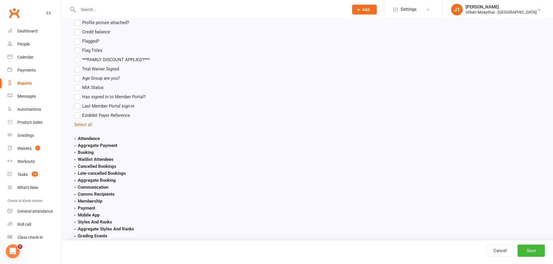
scroll to position [551, 0]
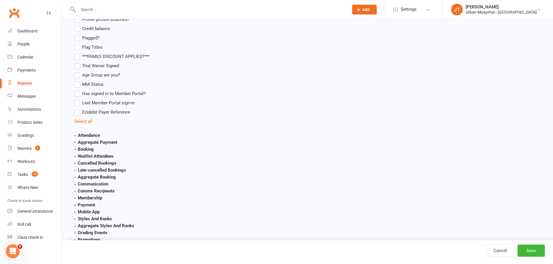
click at [98, 136] on strong "Attendance" at bounding box center [87, 135] width 26 height 5
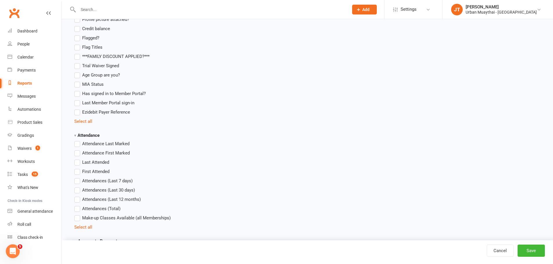
click at [78, 163] on label "Last Attended" at bounding box center [91, 162] width 35 height 7
click at [78, 159] on input "Last Attended" at bounding box center [76, 159] width 4 height 0
click at [77, 160] on label "Last Attended" at bounding box center [91, 162] width 35 height 7
click at [77, 159] on input "Last Attended" at bounding box center [76, 159] width 4 height 0
click at [77, 209] on label "Attendances (Total)" at bounding box center [97, 208] width 46 height 7
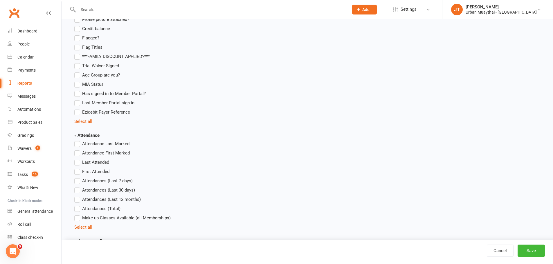
click at [77, 205] on input "Attendances (Total)" at bounding box center [76, 205] width 4 height 0
click at [78, 163] on label "Last Attended" at bounding box center [91, 162] width 35 height 7
click at [78, 159] on input "Last Attended" at bounding box center [76, 159] width 4 height 0
click at [530, 252] on button "Save" at bounding box center [530, 251] width 27 height 12
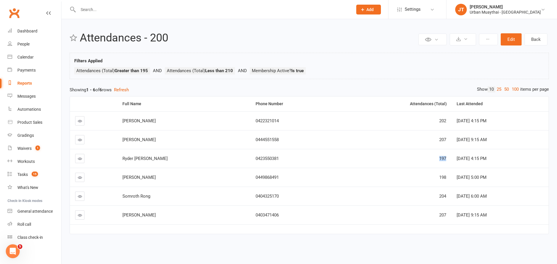
drag, startPoint x: 404, startPoint y: 162, endPoint x: 416, endPoint y: 159, distance: 11.4
click at [416, 159] on td "197" at bounding box center [396, 158] width 112 height 19
click at [451, 161] on td "Sep 16, 2025 4:15 PM" at bounding box center [499, 158] width 97 height 19
click at [73, 40] on icon at bounding box center [74, 38] width 8 height 8
click at [535, 40] on link "Back" at bounding box center [536, 39] width 23 height 12
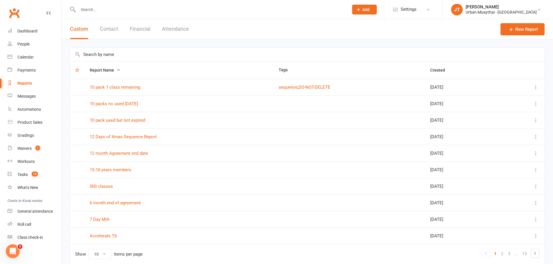
click at [78, 71] on icon "button" at bounding box center [77, 70] width 4 height 4
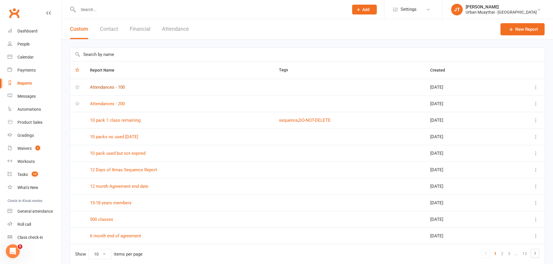
click at [101, 90] on link "Attendances - 100" at bounding box center [107, 87] width 35 height 5
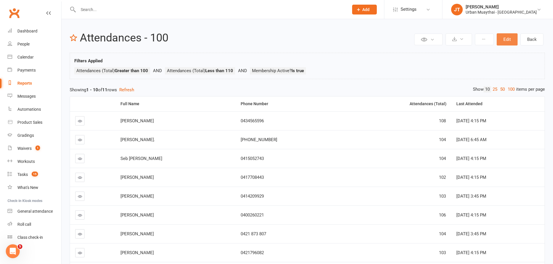
click at [506, 39] on button "Edit" at bounding box center [506, 39] width 21 height 12
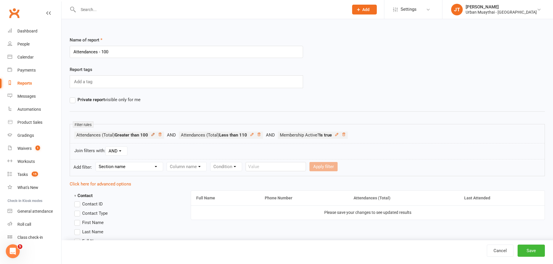
click at [153, 136] on icon at bounding box center [153, 135] width 4 height 4
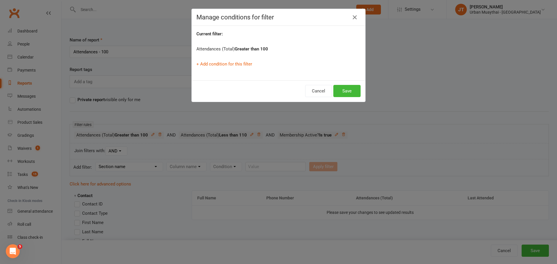
click at [262, 47] on strong "Greater than 100" at bounding box center [251, 48] width 33 height 5
click at [313, 87] on button "Cancel" at bounding box center [318, 91] width 27 height 12
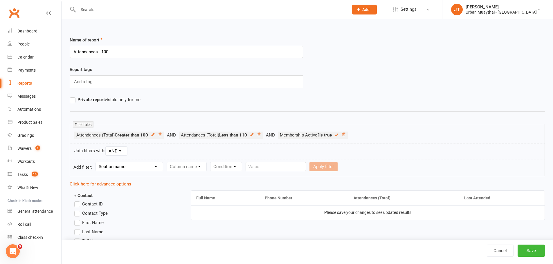
click at [143, 166] on select "Section name Contact Attendance Aggregate Payment Booking Waitlist Attendees Ca…" at bounding box center [129, 166] width 67 height 9
select select "1"
click at [97, 162] on select "Section name Contact Attendance Aggregate Payment Booking Waitlist Attendees Ca…" at bounding box center [129, 166] width 67 height 9
click at [198, 165] on select "Column name Attendance Last Marked Attendance First Marked Last Attended First …" at bounding box center [217, 166] width 101 height 9
select select "7"
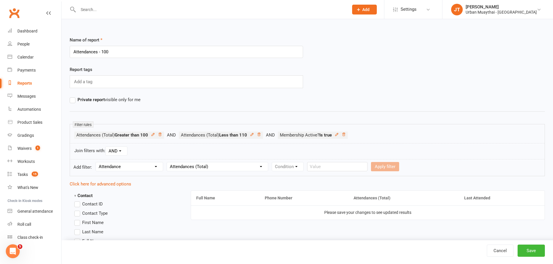
click at [168, 162] on select "Column name Attendance Last Marked Attendance First Marked Last Attended First …" at bounding box center [217, 166] width 101 height 9
click at [294, 162] on form "Add filter: Section name Contact Attendance Aggregate Payment Booking Waitlist …" at bounding box center [307, 167] width 475 height 17
click at [297, 167] on select "Condition Is Is not Less than Greater than Less than or equal to Greater than o…" at bounding box center [301, 166] width 59 height 9
select select "3"
click at [272, 162] on select "Condition Is Is not Less than Greater than Less than or equal to Greater than o…" at bounding box center [301, 166] width 59 height 9
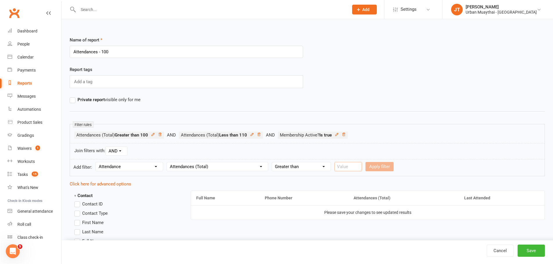
click at [345, 166] on input "number" at bounding box center [348, 166] width 28 height 9
type input "195"
click at [380, 169] on button "Apply filter" at bounding box center [379, 166] width 28 height 9
select select
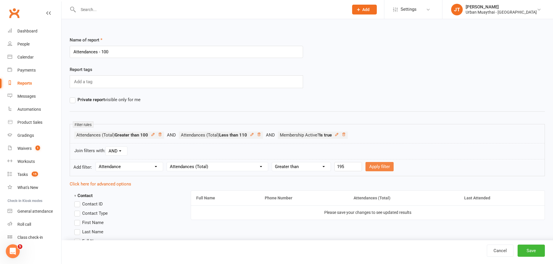
select select
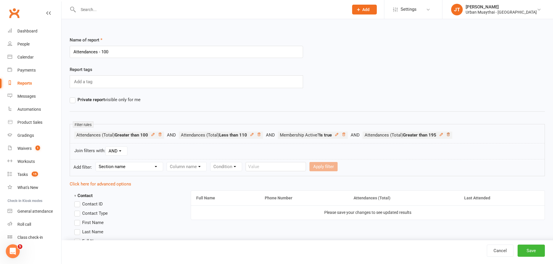
click at [450, 136] on icon at bounding box center [448, 135] width 4 height 4
click at [161, 136] on icon at bounding box center [160, 135] width 4 height 4
click at [148, 168] on select "Section name Contact Attendance Aggregate Payment Booking Waitlist Attendees Ca…" at bounding box center [129, 166] width 67 height 9
select select "1"
click at [97, 162] on select "Section name Contact Attendance Aggregate Payment Booking Waitlist Attendees Ca…" at bounding box center [129, 166] width 67 height 9
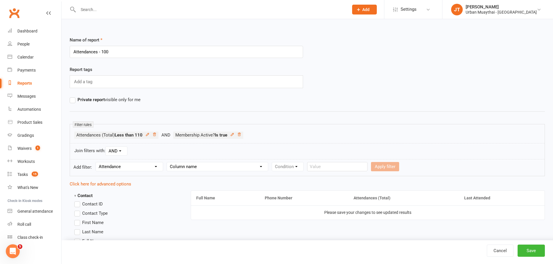
click at [214, 165] on select "Column name Attendance Last Marked Attendance First Marked Last Attended First …" at bounding box center [217, 166] width 101 height 9
select select "7"
click at [168, 162] on select "Column name Attendance Last Marked Attendance First Marked Last Attended First …" at bounding box center [217, 166] width 101 height 9
click at [288, 163] on select "Condition Is Is not Less than Greater than Less than or equal to Greater than o…" at bounding box center [301, 166] width 59 height 9
select select "3"
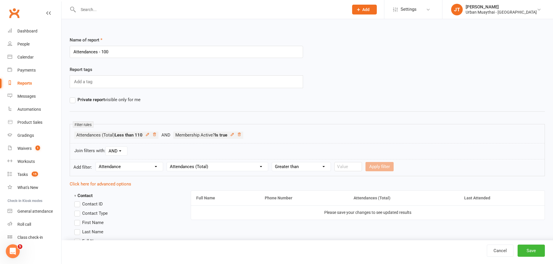
click at [272, 162] on select "Condition Is Is not Less than Greater than Less than or equal to Greater than o…" at bounding box center [301, 166] width 59 height 9
click at [344, 165] on input "number" at bounding box center [348, 166] width 28 height 9
type input "95"
click at [380, 167] on button "Apply filter" at bounding box center [379, 166] width 28 height 9
select select
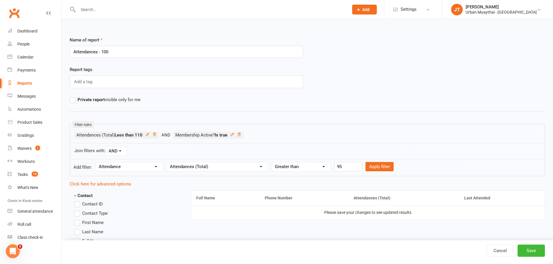
select select
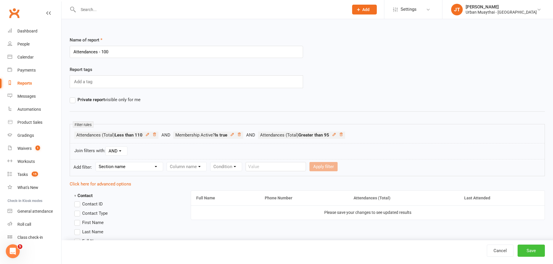
click at [528, 250] on button "Save" at bounding box center [530, 251] width 27 height 12
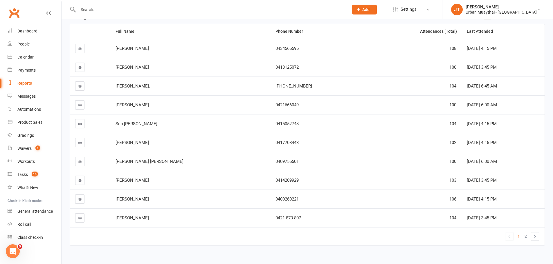
scroll to position [82, 0]
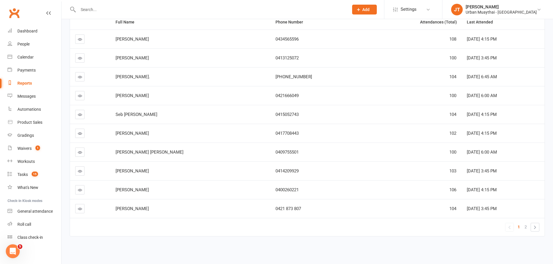
click at [525, 227] on span "2" at bounding box center [525, 227] width 2 height 8
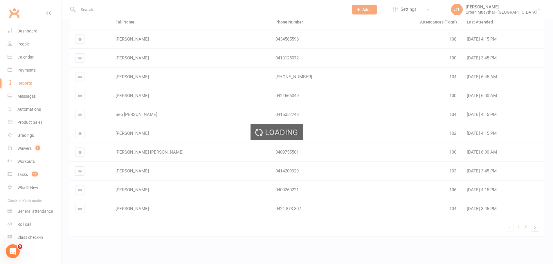
scroll to position [44, 0]
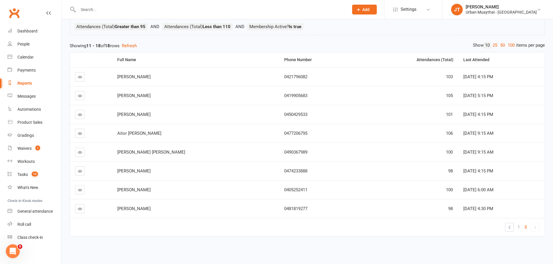
click at [80, 79] on icon at bounding box center [80, 77] width 4 height 4
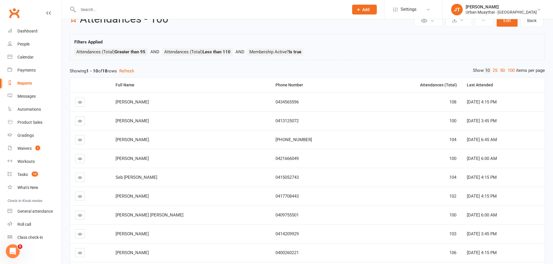
scroll to position [29, 0]
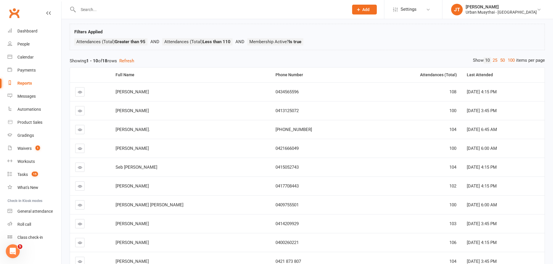
click at [81, 149] on icon at bounding box center [80, 149] width 4 height 4
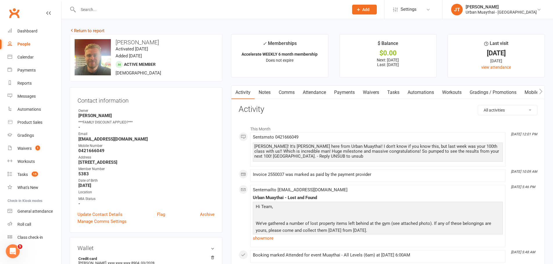
click at [86, 28] on link "Return to report" at bounding box center [87, 30] width 35 height 5
click at [35, 82] on link "Reports" at bounding box center [35, 83] width 54 height 13
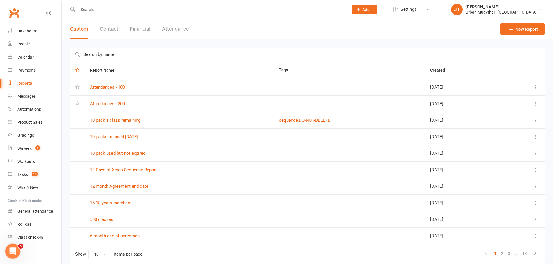
click at [12, 249] on icon "Open Intercom Messenger" at bounding box center [12, 251] width 10 height 10
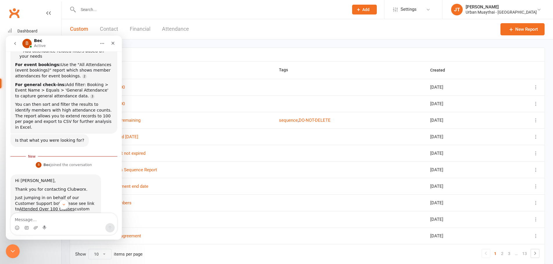
scroll to position [242, 0]
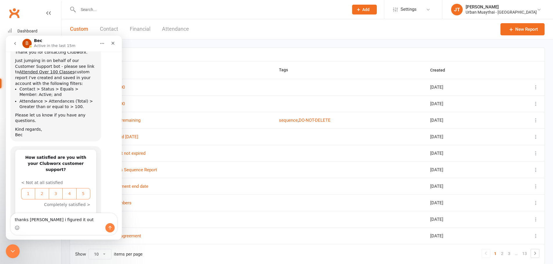
type textarea "thanks bec i figured it out"
click at [111, 230] on icon "Send a message…" at bounding box center [110, 228] width 5 height 5
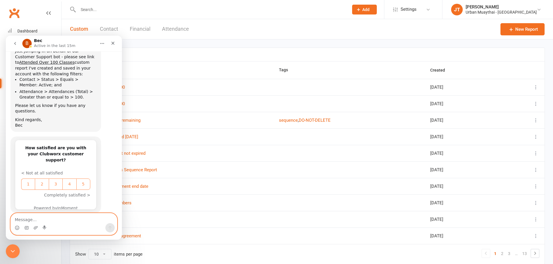
scroll to position [249, 0]
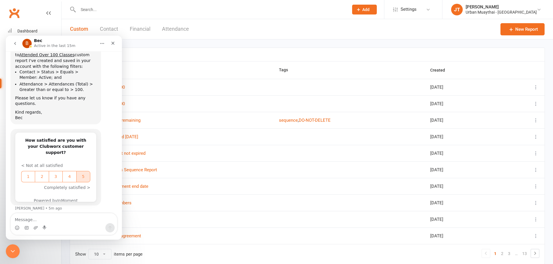
click at [82, 174] on span "5" at bounding box center [83, 177] width 12 height 6
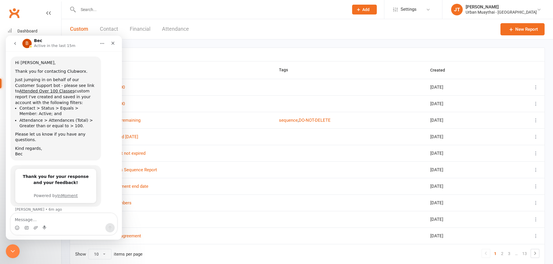
scroll to position [214, 0]
click at [16, 42] on icon "go back" at bounding box center [15, 43] width 5 height 5
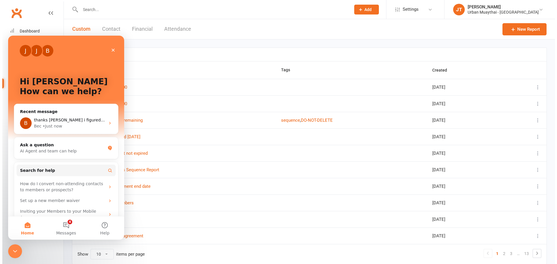
scroll to position [0, 0]
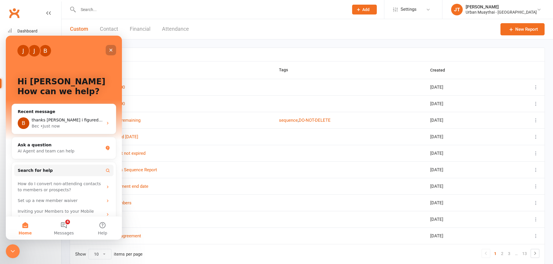
click at [113, 49] on icon "Close" at bounding box center [111, 50] width 5 height 5
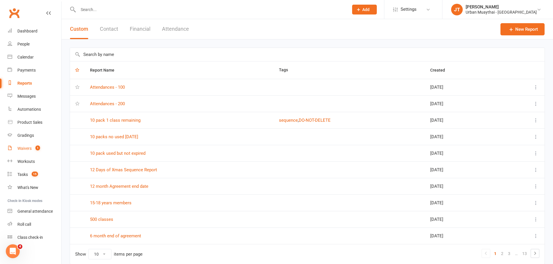
click at [32, 149] on link "Waivers 1" at bounding box center [35, 148] width 54 height 13
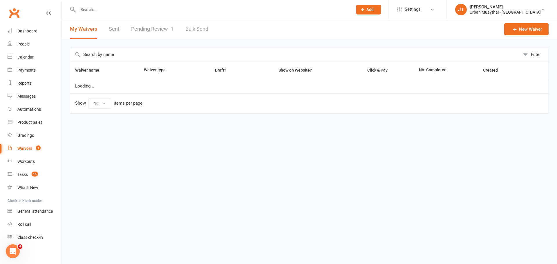
select select "100"
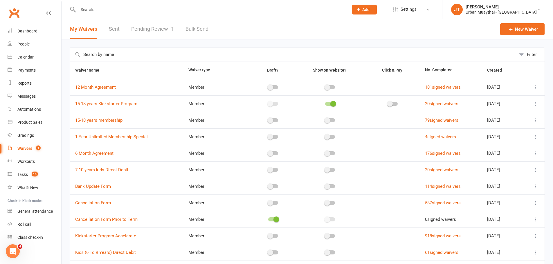
click at [140, 26] on link "Pending Review 1" at bounding box center [152, 29] width 43 height 20
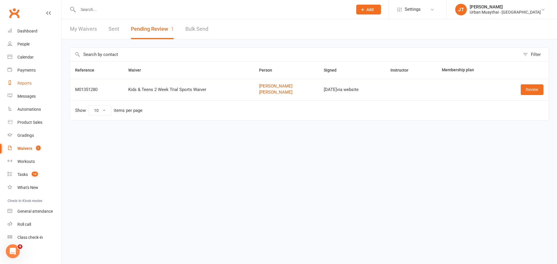
click at [24, 84] on div "Reports" at bounding box center [24, 83] width 14 height 5
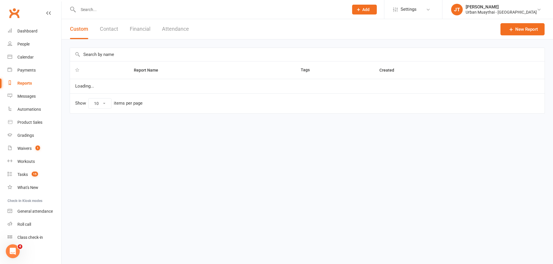
click at [159, 52] on input "text" at bounding box center [307, 54] width 474 height 13
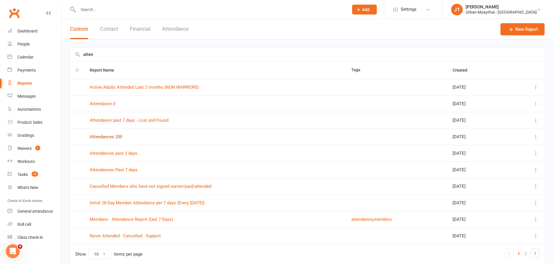
type input "atten"
click at [118, 137] on link "Attendances 200" at bounding box center [106, 136] width 32 height 5
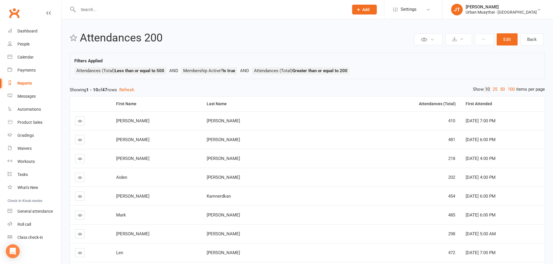
click at [127, 16] on div at bounding box center [207, 9] width 275 height 19
click at [122, 9] on input "text" at bounding box center [210, 10] width 268 height 8
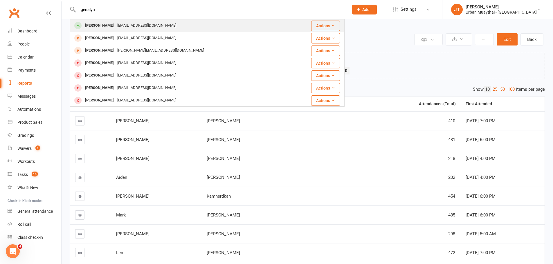
type input "genalyn"
click at [120, 26] on div "genelynetania@gmail.com" at bounding box center [146, 25] width 62 height 8
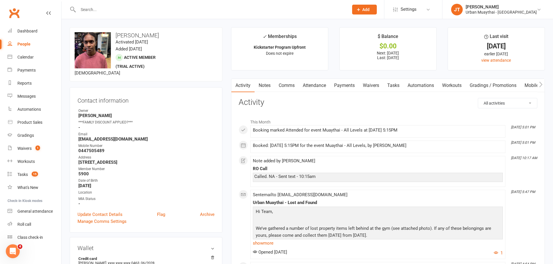
click at [350, 81] on link "Payments" at bounding box center [344, 85] width 29 height 13
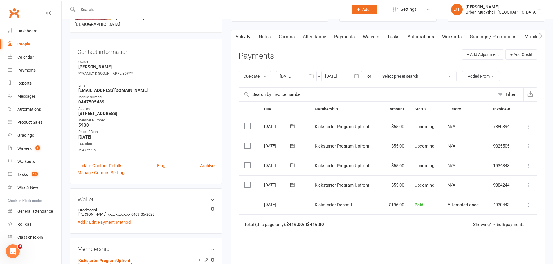
scroll to position [58, 0]
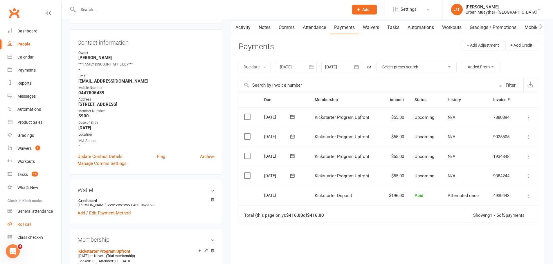
click at [33, 229] on link "Roll call" at bounding box center [35, 224] width 54 height 13
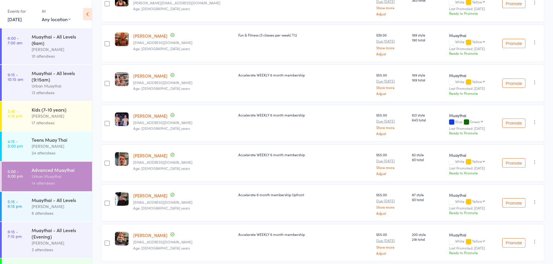
scroll to position [348, 0]
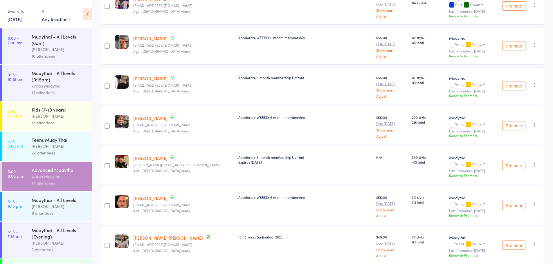
click at [34, 149] on div "[PERSON_NAME]" at bounding box center [59, 146] width 55 height 7
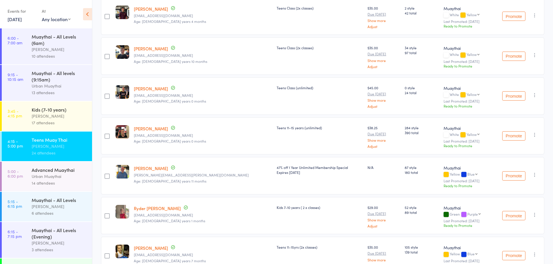
scroll to position [813, 0]
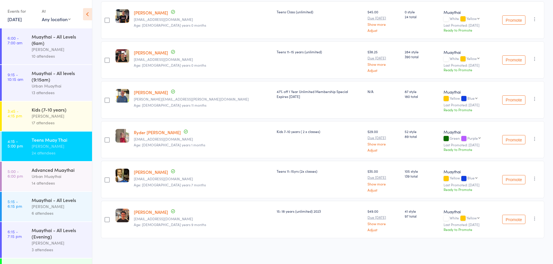
click at [54, 118] on div "[PERSON_NAME]" at bounding box center [59, 116] width 55 height 7
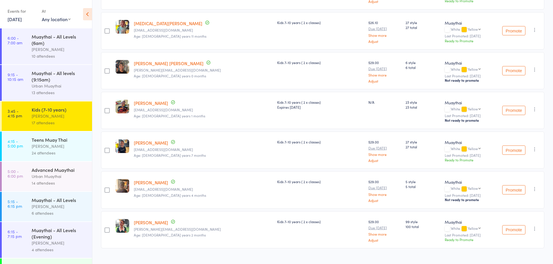
scroll to position [534, 0]
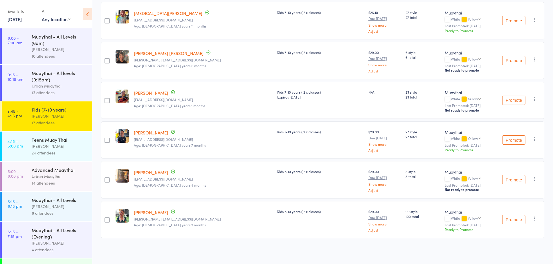
click at [54, 180] on div "14 attendees" at bounding box center [59, 183] width 55 height 7
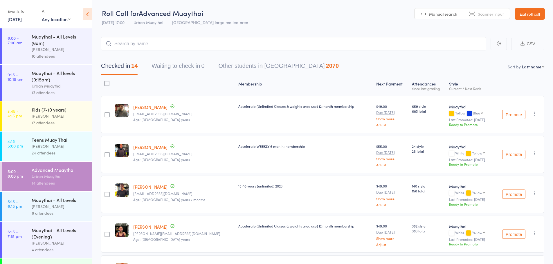
click at [521, 11] on link "Exit roll call" at bounding box center [529, 14] width 30 height 12
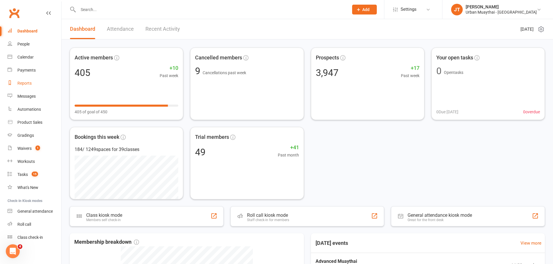
click at [21, 85] on div "Reports" at bounding box center [24, 83] width 14 height 5
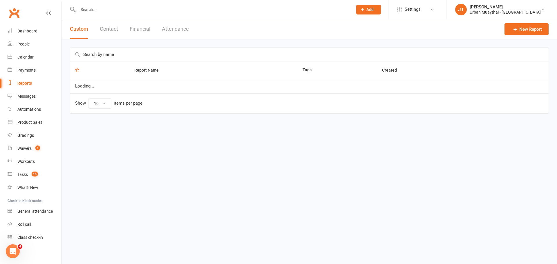
click at [134, 27] on button "Financial" at bounding box center [140, 29] width 21 height 20
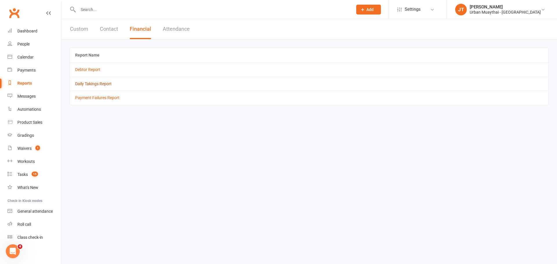
click at [103, 85] on link "Daily Takings Report" at bounding box center [93, 84] width 37 height 5
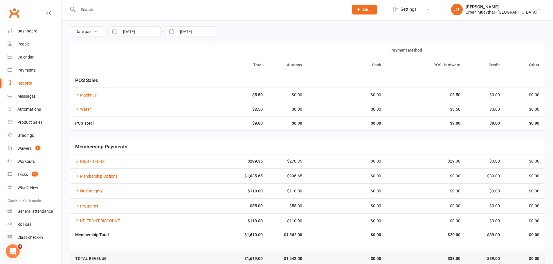
scroll to position [29, 0]
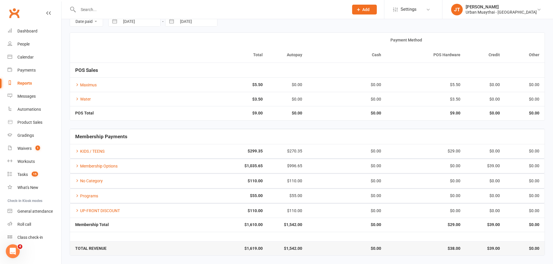
click at [110, 3] on div at bounding box center [207, 9] width 275 height 19
click at [109, 6] on input "text" at bounding box center [210, 10] width 268 height 8
click at [44, 37] on link "Dashboard" at bounding box center [35, 31] width 54 height 13
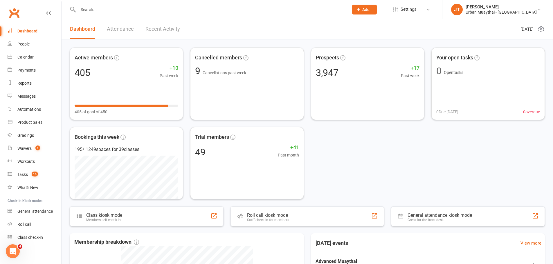
drag, startPoint x: 44, startPoint y: 37, endPoint x: 38, endPoint y: 32, distance: 8.0
click at [38, 32] on link "Dashboard" at bounding box center [35, 31] width 54 height 13
click at [40, 145] on link "Waivers 1" at bounding box center [35, 148] width 54 height 13
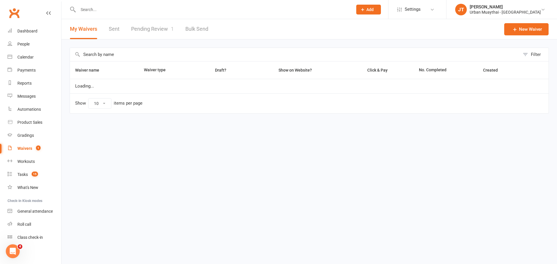
select select "100"
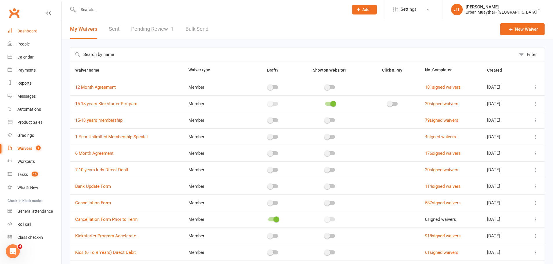
click at [26, 31] on div "Dashboard" at bounding box center [27, 31] width 20 height 5
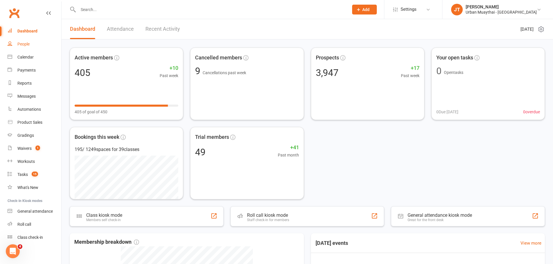
click at [32, 42] on link "People" at bounding box center [35, 44] width 54 height 13
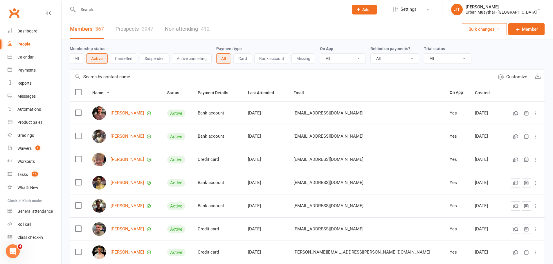
click at [377, 10] on button "Add" at bounding box center [364, 10] width 25 height 10
click at [384, 18] on div "Prospect Member Non-attending contact Class / event Appointment Grading event T…" at bounding box center [363, 9] width 39 height 19
click at [395, 24] on div "Members 367 Prospects 3947 Non-attending 412 Bulk changes Member" at bounding box center [307, 29] width 491 height 20
click at [369, 8] on span "Add" at bounding box center [365, 9] width 7 height 5
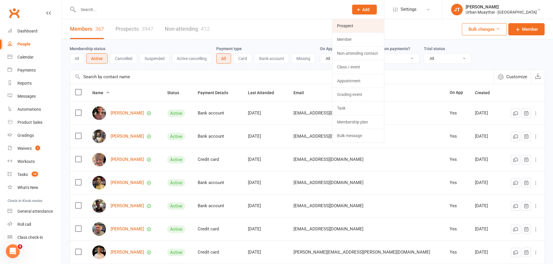
click at [384, 21] on link "Prospect" at bounding box center [358, 25] width 52 height 13
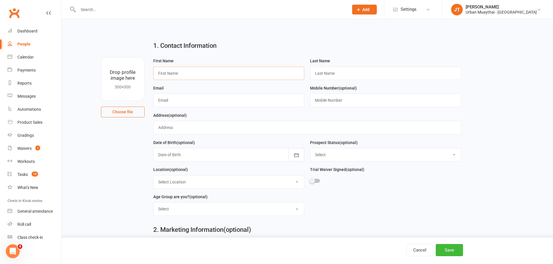
click at [162, 73] on input "text" at bounding box center [228, 73] width 151 height 13
type input "Brett"
type input "Taylor"
click at [185, 103] on input "text" at bounding box center [228, 100] width 151 height 13
type input "brett.taylor122@gmail.com"
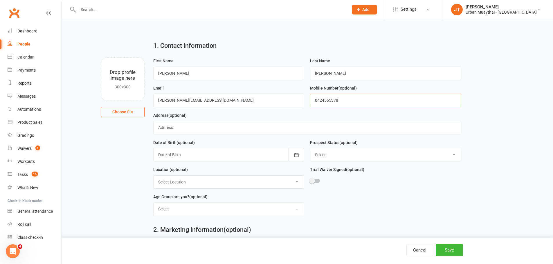
scroll to position [29, 0]
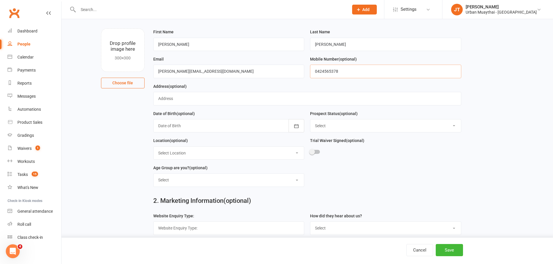
type input "0424565378"
click at [169, 128] on div at bounding box center [228, 125] width 151 height 13
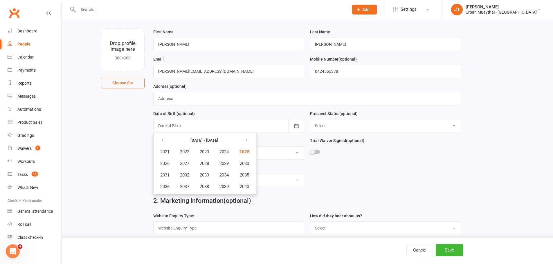
click at [201, 122] on div at bounding box center [228, 125] width 151 height 13
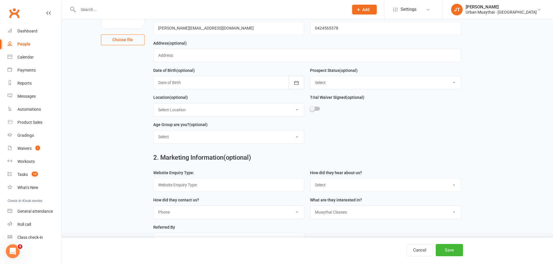
scroll to position [0, 0]
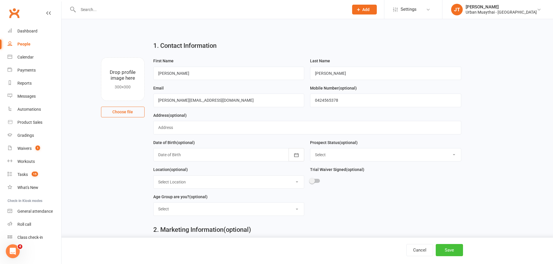
click at [454, 250] on button "Save" at bounding box center [449, 250] width 27 height 12
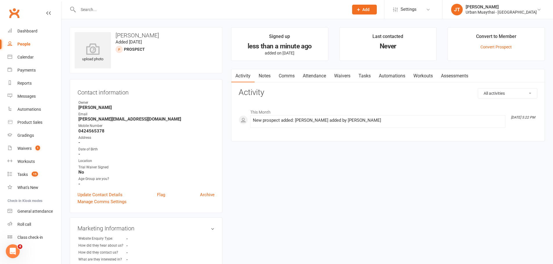
click at [350, 72] on link "Waivers" at bounding box center [342, 75] width 24 height 13
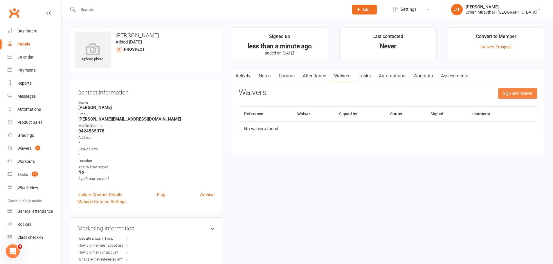
click at [514, 95] on button "Sign new Waiver" at bounding box center [517, 93] width 39 height 10
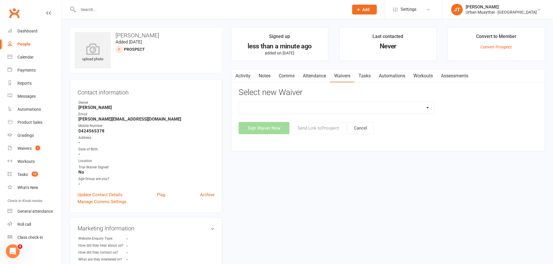
click at [308, 109] on select "12 Month Agreement 15-18 years Kickstarter Program 15-18 years membership 1 Yea…" at bounding box center [337, 108] width 196 height 12
select select "13494"
click at [239, 102] on select "12 Month Agreement 15-18 years Kickstarter Program 15-18 years membership 1 Yea…" at bounding box center [337, 108] width 196 height 12
click at [323, 127] on button "Send Link to Prospect" at bounding box center [318, 128] width 55 height 12
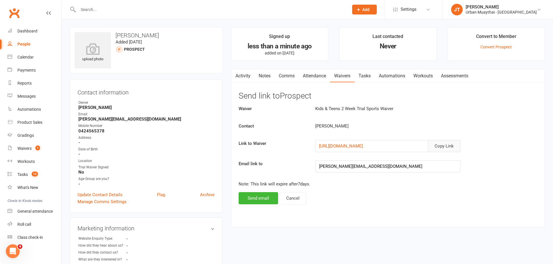
click at [441, 147] on button "Copy Link" at bounding box center [444, 146] width 32 height 12
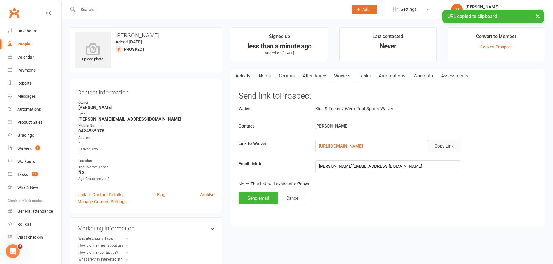
click at [287, 76] on link "Comms" at bounding box center [286, 75] width 24 height 13
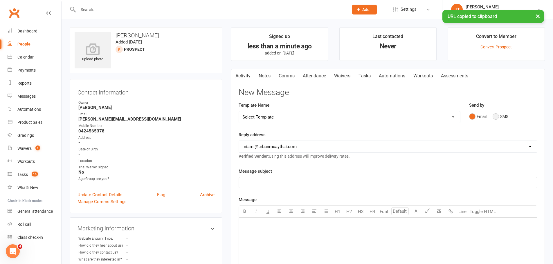
click at [495, 113] on button "SMS" at bounding box center [500, 116] width 16 height 11
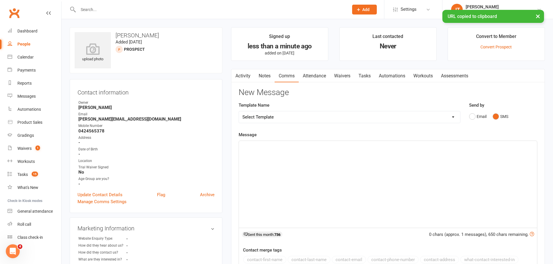
click at [319, 154] on div "﻿" at bounding box center [388, 184] width 298 height 87
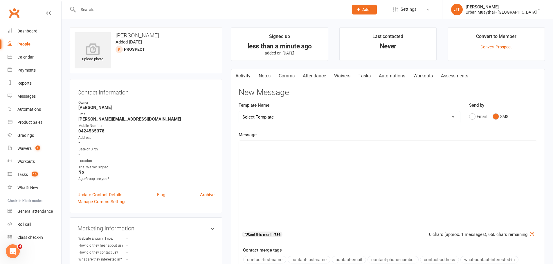
drag, startPoint x: 319, startPoint y: 154, endPoint x: 291, endPoint y: 155, distance: 27.9
click at [291, 155] on div "﻿" at bounding box center [388, 184] width 298 height 87
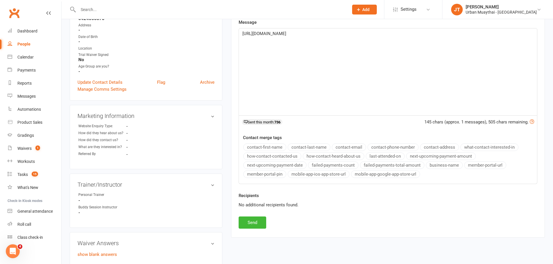
scroll to position [116, 0]
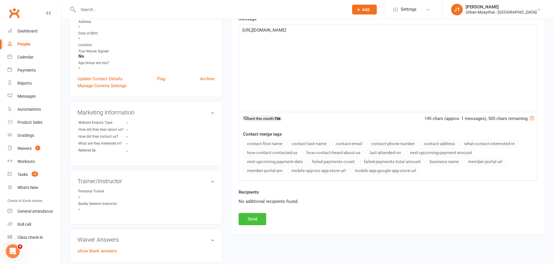
click at [263, 221] on button "Send" at bounding box center [253, 219] width 28 height 12
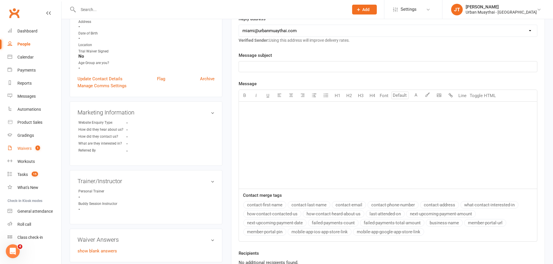
click at [34, 144] on link "Waivers 1" at bounding box center [35, 148] width 54 height 13
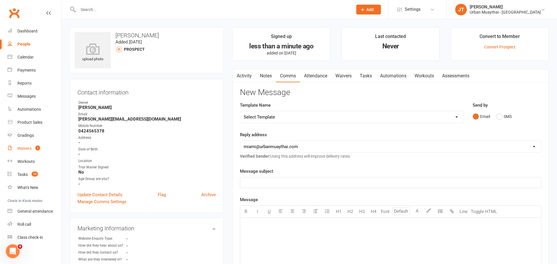
select select "100"
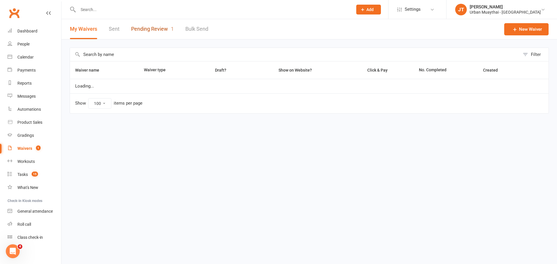
click at [160, 26] on link "Pending Review 1" at bounding box center [152, 29] width 43 height 20
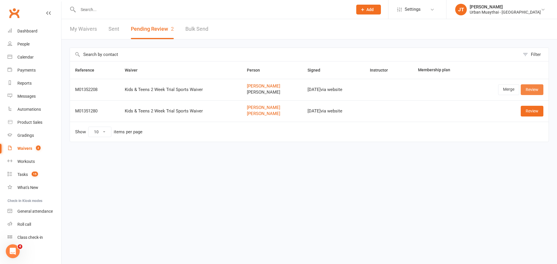
click at [527, 90] on link "Review" at bounding box center [532, 89] width 23 height 10
click at [503, 89] on link "Merge" at bounding box center [508, 89] width 21 height 10
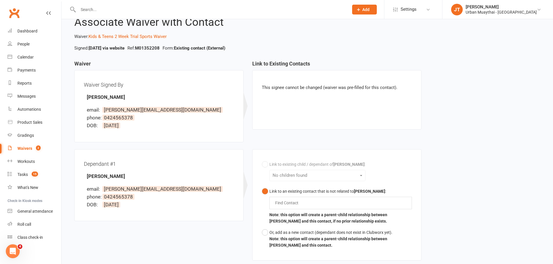
scroll to position [29, 0]
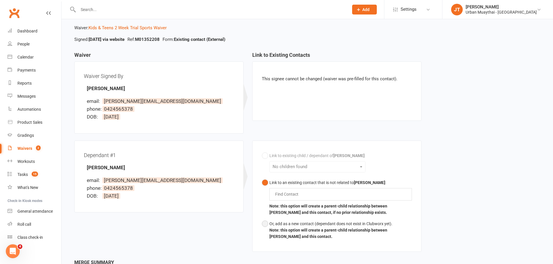
click at [266, 223] on button "Or, add as a new contact (dependant does not exist in Clubworx yet). Note: this…" at bounding box center [337, 230] width 150 height 24
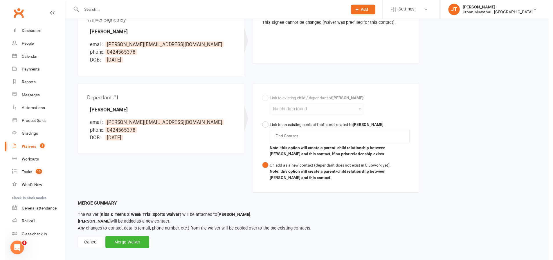
scroll to position [91, 0]
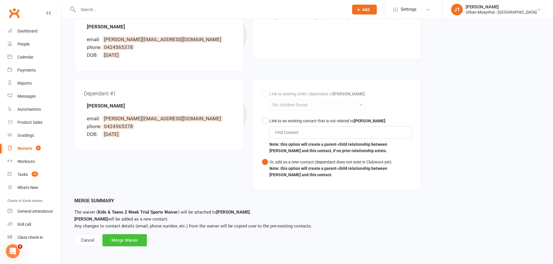
click at [122, 239] on div "Merge Waiver" at bounding box center [124, 240] width 44 height 12
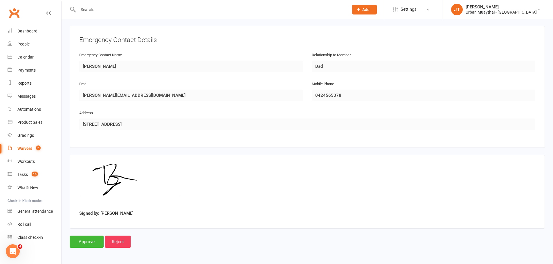
scroll to position [474, 0]
drag, startPoint x: 80, startPoint y: 242, endPoint x: 97, endPoint y: 248, distance: 17.5
click at [81, 242] on input "Approve" at bounding box center [87, 242] width 34 height 12
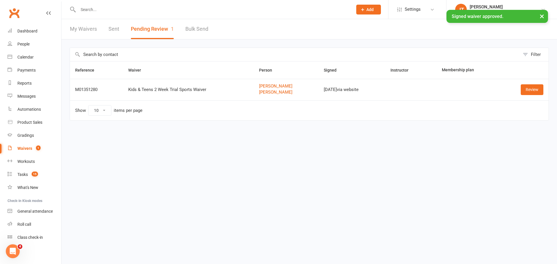
click at [105, 10] on div "× Signed waiver approved." at bounding box center [275, 10] width 550 height 0
click at [95, 9] on input "text" at bounding box center [212, 10] width 272 height 8
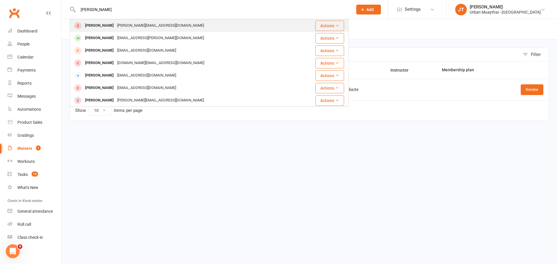
type input "jake taylor"
click at [115, 28] on div "brett.taylor122@gmail.com" at bounding box center [160, 25] width 90 height 8
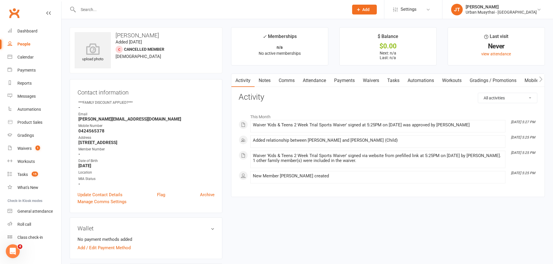
click at [363, 78] on link "Waivers" at bounding box center [371, 80] width 24 height 13
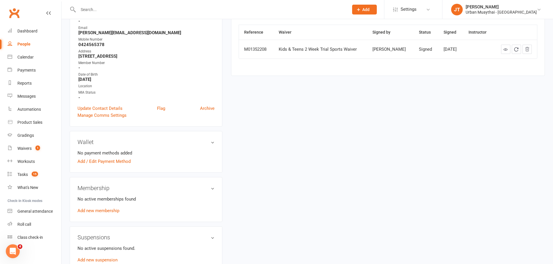
scroll to position [87, 0]
click at [112, 210] on link "Add new membership" at bounding box center [98, 210] width 42 height 5
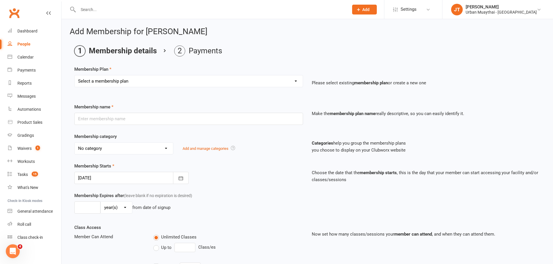
click at [237, 88] on div "Select a membership plan Create new Membership Plan Kickstarter Deposit Acceler…" at bounding box center [188, 85] width 237 height 20
click at [235, 84] on select "Select a membership plan Create new Membership Plan Kickstarter Deposit Acceler…" at bounding box center [189, 81] width 228 height 12
select select "12"
click at [75, 75] on select "Select a membership plan Create new Membership Plan Kickstarter Deposit Acceler…" at bounding box center [189, 81] width 228 height 12
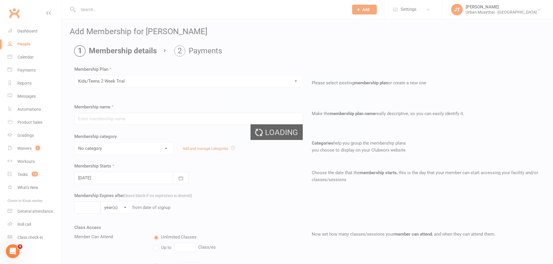
type input "Kids/Teens 2 Week Trial"
select select "3"
type input "14"
select select "0"
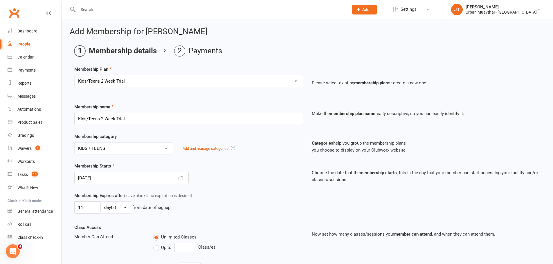
scroll to position [29, 0]
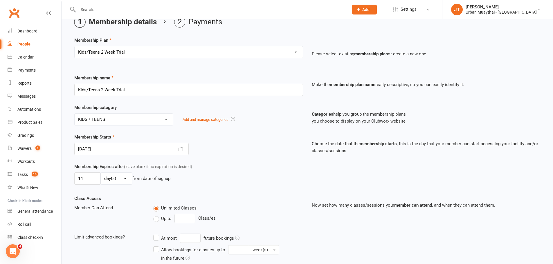
click at [149, 148] on div at bounding box center [131, 149] width 114 height 12
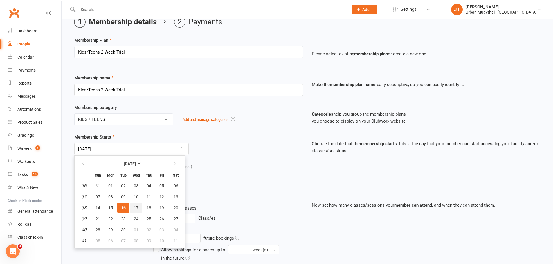
click at [136, 206] on span "17" at bounding box center [136, 208] width 5 height 5
type input "17 Sep 2025"
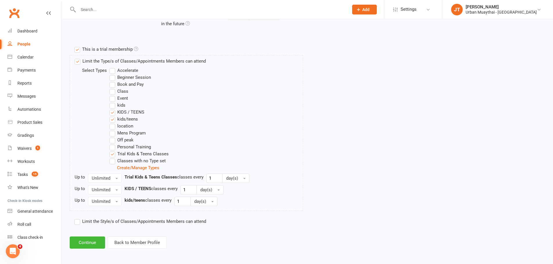
scroll to position [265, 0]
click at [87, 239] on button "Continue" at bounding box center [87, 242] width 35 height 12
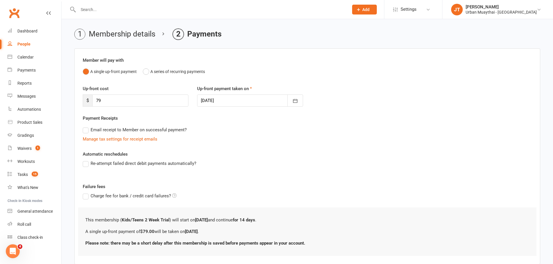
scroll to position [52, 0]
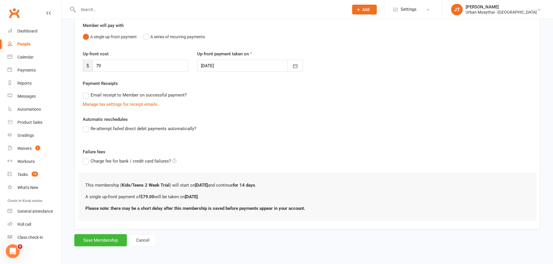
click at [244, 67] on div at bounding box center [250, 66] width 106 height 12
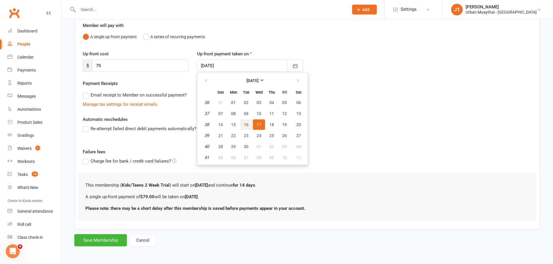
click at [246, 125] on span "16" at bounding box center [246, 124] width 5 height 5
type input "[DATE]"
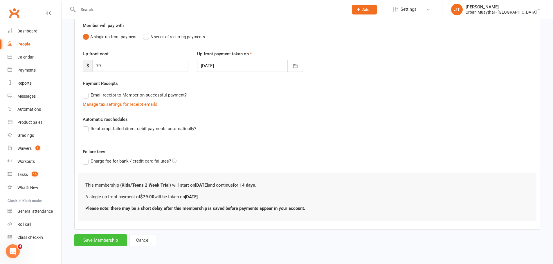
click at [106, 240] on button "Save Membership" at bounding box center [100, 240] width 53 height 12
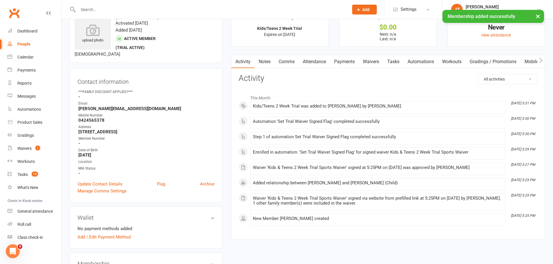
scroll to position [29, 0]
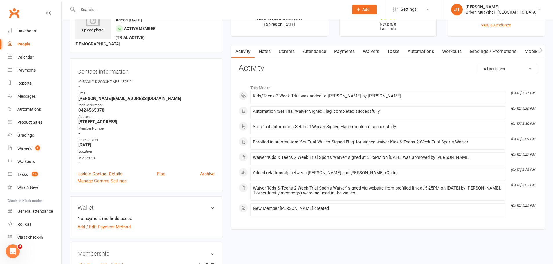
click at [98, 175] on link "Update Contact Details" at bounding box center [99, 174] width 45 height 7
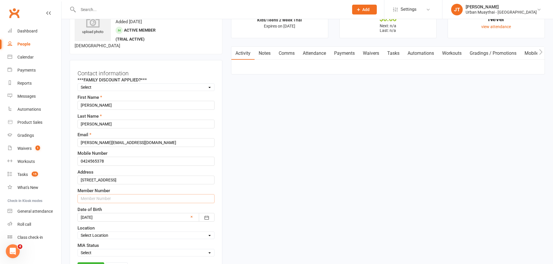
click at [96, 198] on input "text" at bounding box center [145, 198] width 137 height 9
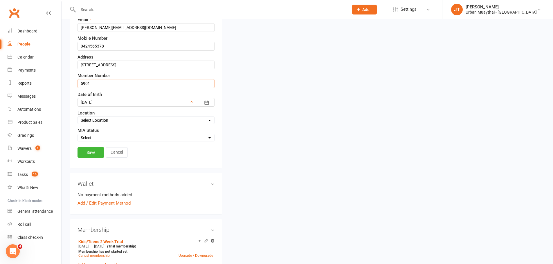
scroll to position [143, 0]
type input "5901"
click at [89, 156] on link "Save" at bounding box center [90, 152] width 27 height 10
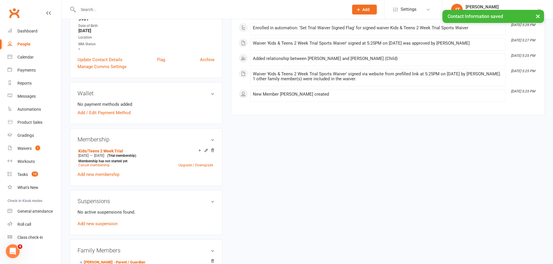
drag, startPoint x: 89, startPoint y: 156, endPoint x: 280, endPoint y: 158, distance: 190.6
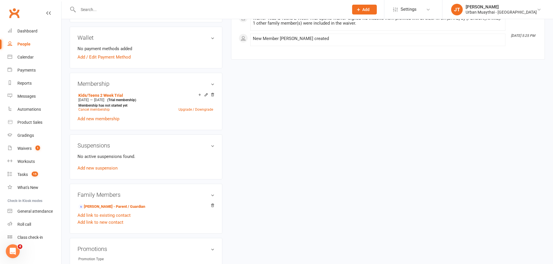
scroll to position [201, 0]
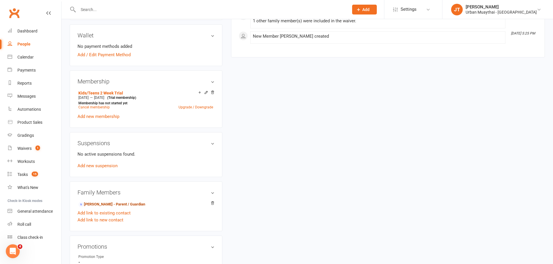
click at [115, 203] on link "Brett Taylor - Parent / Guardian" at bounding box center [111, 205] width 67 height 6
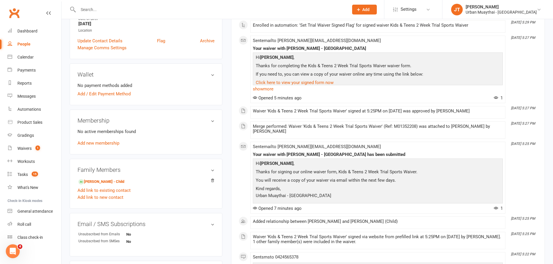
scroll to position [145, 0]
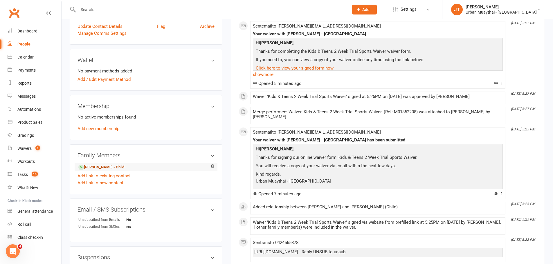
click at [112, 167] on link "Jake Taylor - Child" at bounding box center [101, 168] width 46 height 6
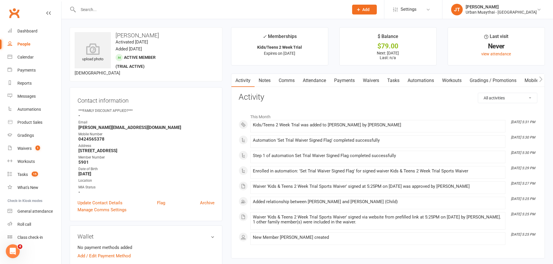
click at [264, 85] on link "Notes" at bounding box center [264, 80] width 20 height 13
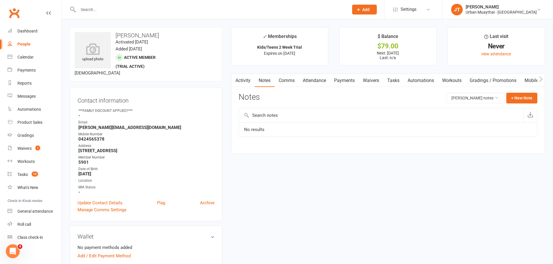
click at [292, 80] on link "Comms" at bounding box center [286, 80] width 24 height 13
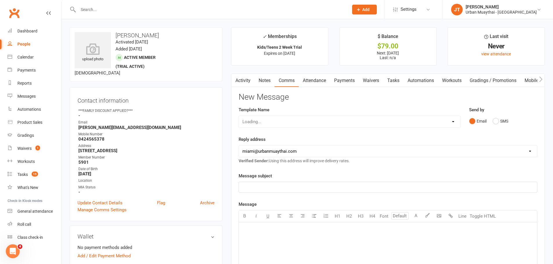
click at [273, 79] on link "Notes" at bounding box center [264, 80] width 20 height 13
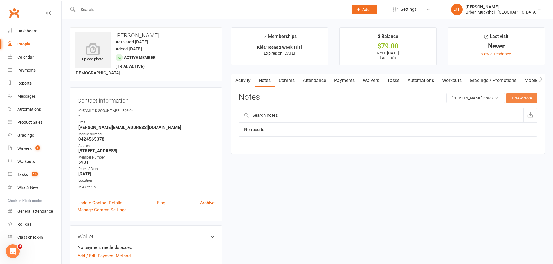
click at [514, 96] on button "+ New Note" at bounding box center [521, 98] width 31 height 10
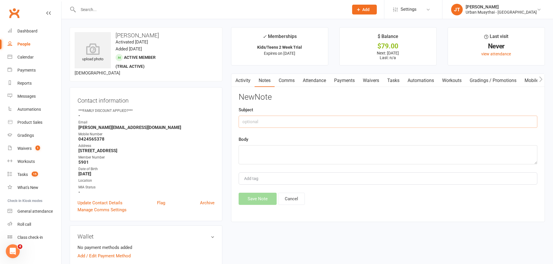
click at [269, 124] on input "text" at bounding box center [388, 122] width 299 height 12
click at [273, 114] on div "Subject" at bounding box center [388, 116] width 299 height 21
click at [272, 118] on input "text" at bounding box center [388, 122] width 299 height 12
click at [416, 11] on span "Settings" at bounding box center [408, 9] width 16 height 13
click at [433, 25] on link "Membership Plans" at bounding box center [413, 25] width 58 height 13
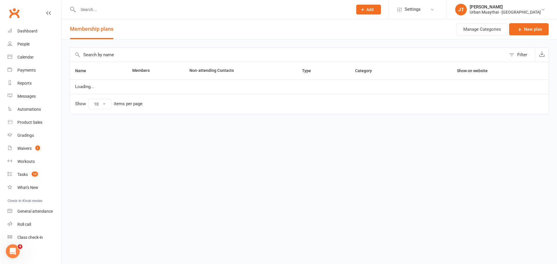
select select "100"
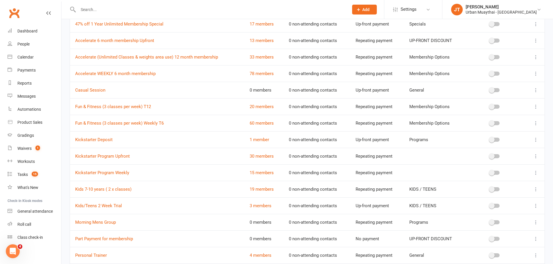
scroll to position [174, 0]
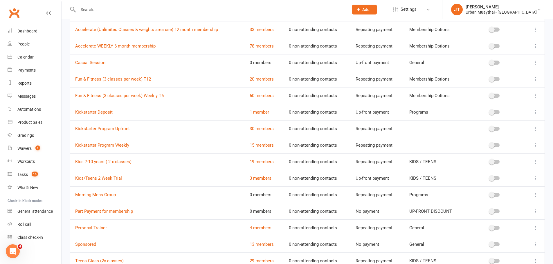
click at [139, 13] on input "text" at bounding box center [210, 10] width 268 height 8
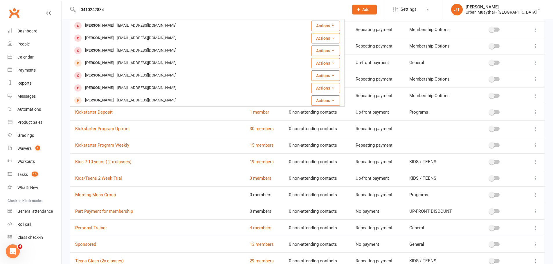
click at [97, 9] on input "0410242834" at bounding box center [210, 10] width 268 height 8
click at [90, 10] on input "0410242 834" at bounding box center [210, 10] width 268 height 8
type input "0410 242 834"
drag, startPoint x: 71, startPoint y: 14, endPoint x: 51, endPoint y: 13, distance: 20.0
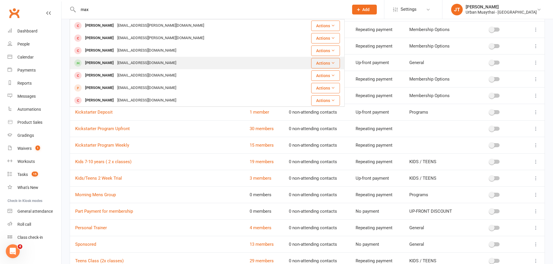
type input "max"
click at [115, 64] on div "maxgilbert92@gmail.com" at bounding box center [146, 63] width 62 height 8
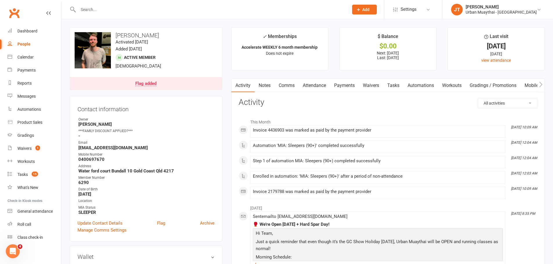
click at [129, 12] on input "text" at bounding box center [210, 10] width 268 height 8
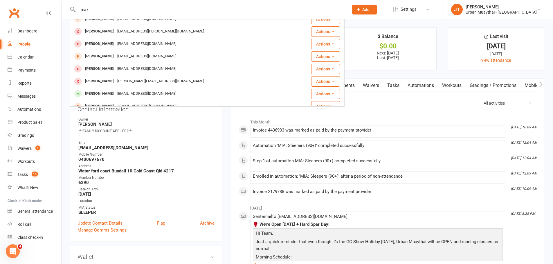
scroll to position [162, 0]
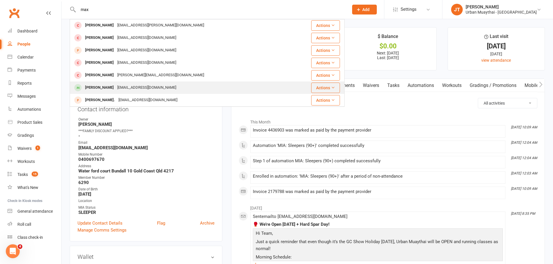
type input "max"
click at [129, 87] on div "jackcarter4130@gmail.com" at bounding box center [146, 88] width 62 height 8
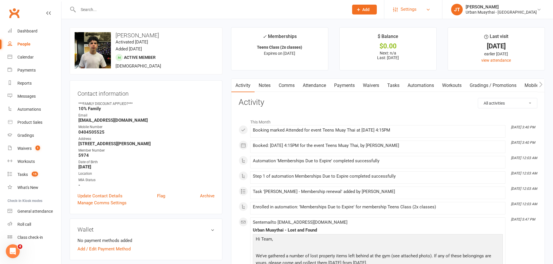
click at [416, 12] on span "Settings" at bounding box center [408, 9] width 16 height 13
click at [429, 21] on link "Membership Plans" at bounding box center [413, 25] width 58 height 13
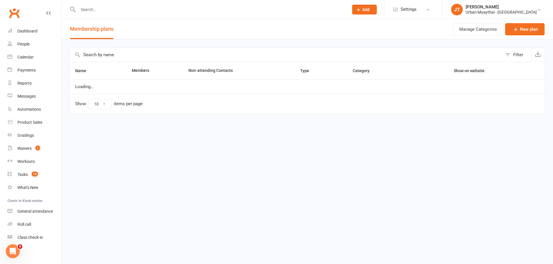
select select "100"
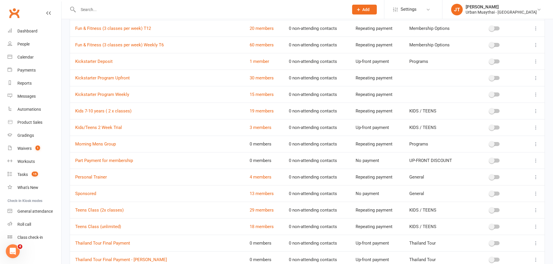
scroll to position [319, 0]
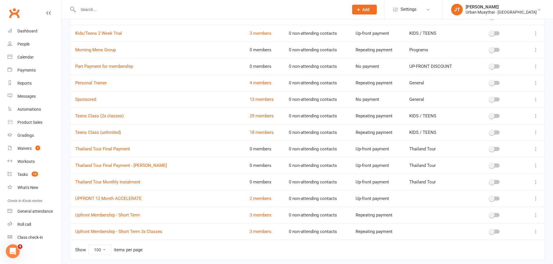
click at [248, 111] on td "29 members" at bounding box center [263, 116] width 39 height 17
click at [251, 116] on link "29 members" at bounding box center [262, 115] width 24 height 5
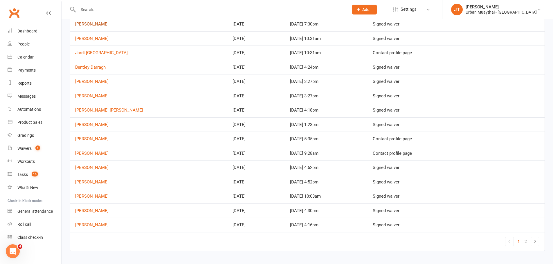
scroll to position [215, 0]
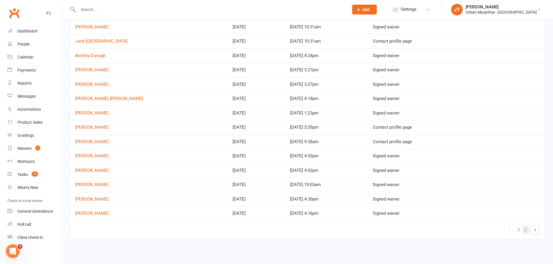
click at [524, 230] on link "2" at bounding box center [525, 230] width 7 height 8
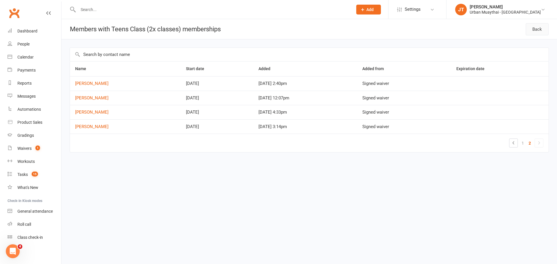
click at [531, 30] on link "Back" at bounding box center [537, 29] width 23 height 12
select select "100"
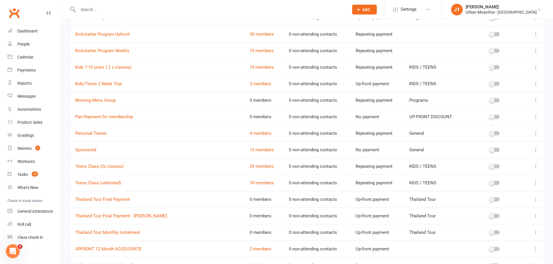
scroll to position [319, 0]
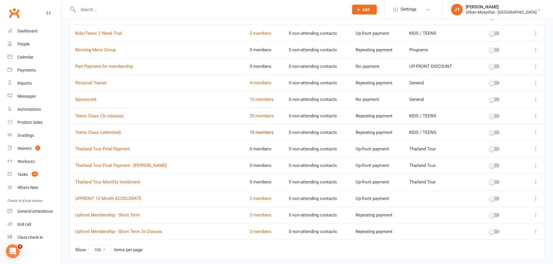
click at [251, 132] on link "18 members" at bounding box center [262, 132] width 24 height 5
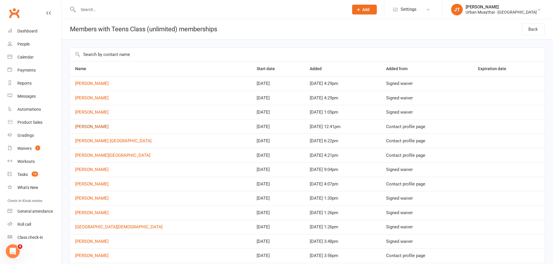
click at [95, 125] on link "Maxwell Dun" at bounding box center [91, 126] width 33 height 5
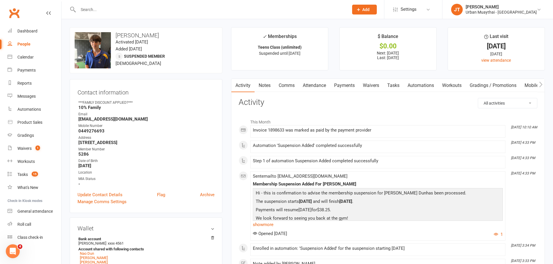
click at [317, 82] on link "Attendance" at bounding box center [314, 85] width 31 height 13
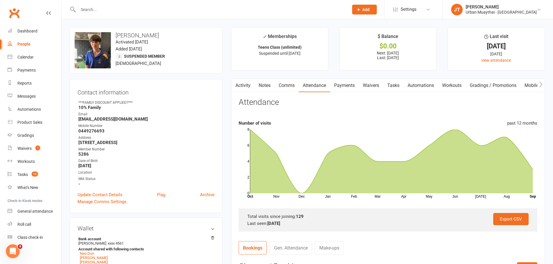
click at [46, 12] on icon at bounding box center [48, 13] width 5 height 5
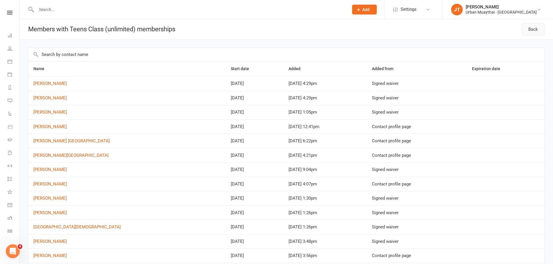
click at [534, 31] on link "Back" at bounding box center [532, 29] width 23 height 12
select select "100"
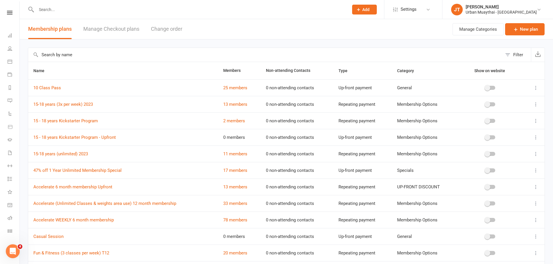
click at [64, 10] on input "text" at bounding box center [190, 10] width 310 height 8
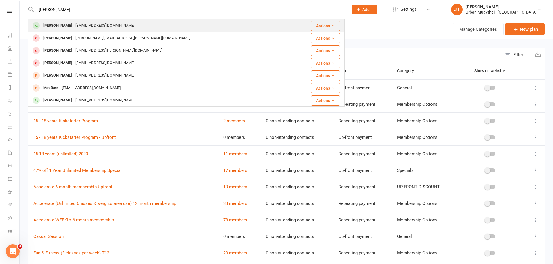
type input "max burton"
click at [76, 24] on div "jackcarter4130@gmail.com" at bounding box center [105, 25] width 62 height 8
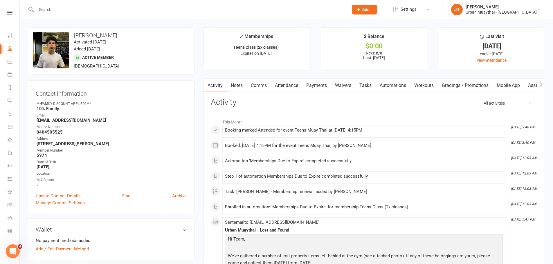
click at [257, 85] on link "Comms" at bounding box center [259, 85] width 24 height 13
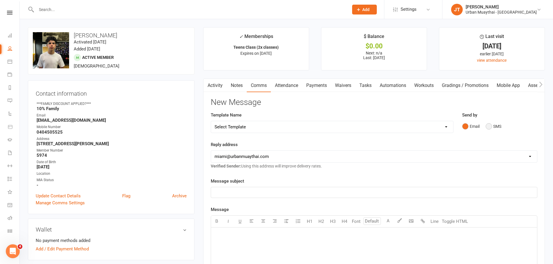
click at [491, 125] on button "SMS" at bounding box center [493, 126] width 16 height 11
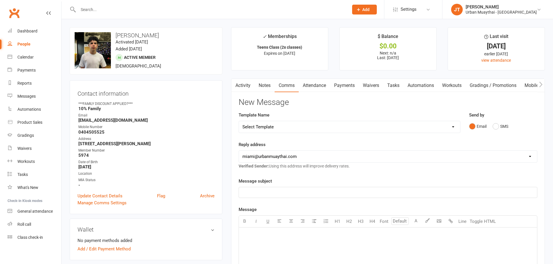
click at [89, 10] on input "text" at bounding box center [210, 10] width 268 height 8
type input "h"
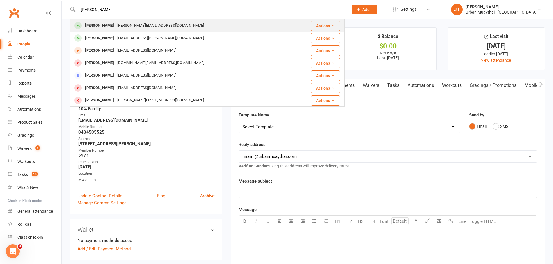
type input "[PERSON_NAME]"
click at [102, 27] on div "[PERSON_NAME]" at bounding box center [99, 25] width 32 height 8
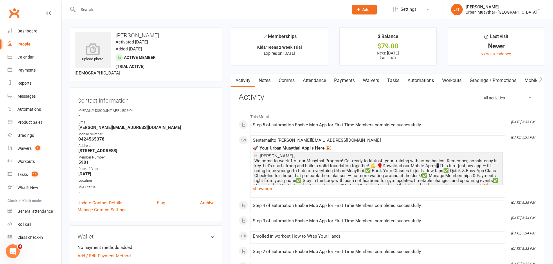
click at [364, 79] on link "Waivers" at bounding box center [371, 80] width 24 height 13
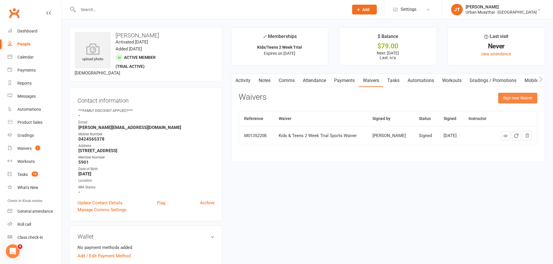
click at [524, 93] on button "Sign new Waiver" at bounding box center [517, 98] width 39 height 10
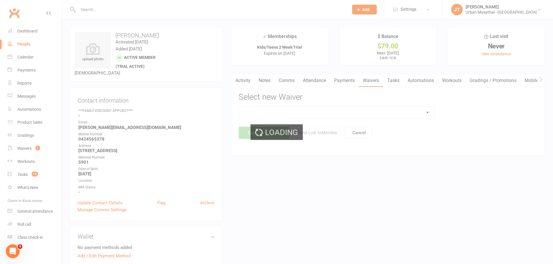
click at [307, 115] on div "Loading" at bounding box center [276, 132] width 553 height 264
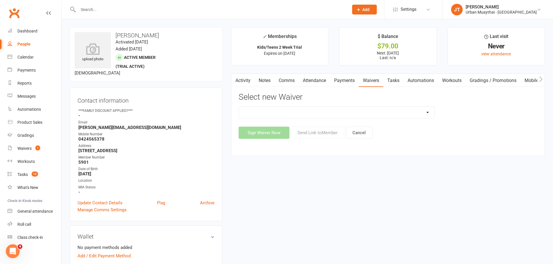
click at [307, 115] on select "12 Month Agreement 15-18 years Kickstarter Program 15-18 years membership 1 Yea…" at bounding box center [337, 113] width 196 height 12
select select "2406"
click at [239, 107] on select "12 Month Agreement 15-18 years Kickstarter Program 15-18 years membership 1 Yea…" at bounding box center [337, 113] width 196 height 12
click at [306, 132] on button "Send Link to Member" at bounding box center [317, 133] width 53 height 12
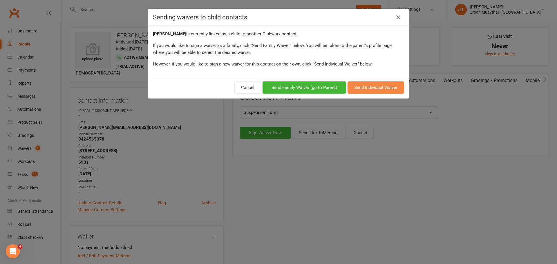
click at [373, 88] on button "Send Individual Waiver" at bounding box center [376, 88] width 57 height 12
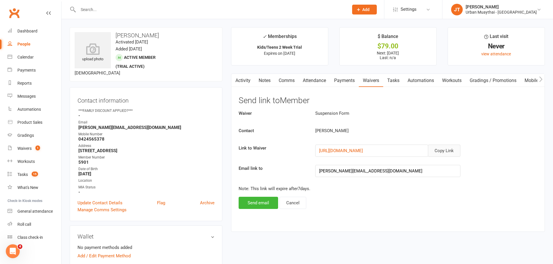
click at [443, 151] on button "Copy Link" at bounding box center [444, 151] width 32 height 12
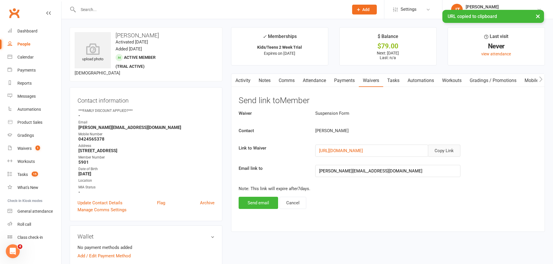
click at [284, 82] on link "Comms" at bounding box center [286, 80] width 24 height 13
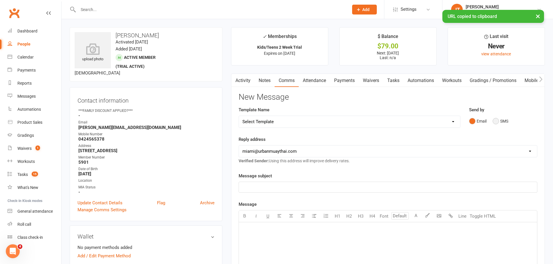
click at [494, 122] on button "SMS" at bounding box center [500, 121] width 16 height 11
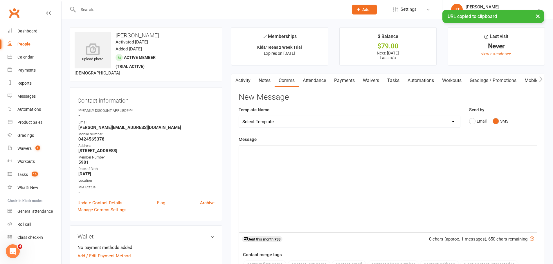
click at [303, 151] on p "﻿" at bounding box center [387, 150] width 291 height 7
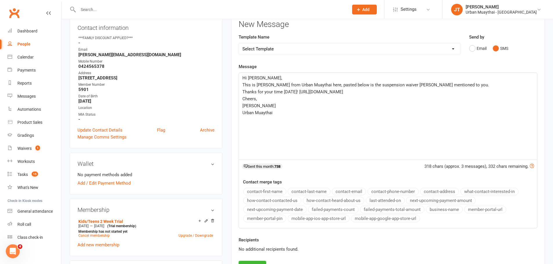
scroll to position [87, 0]
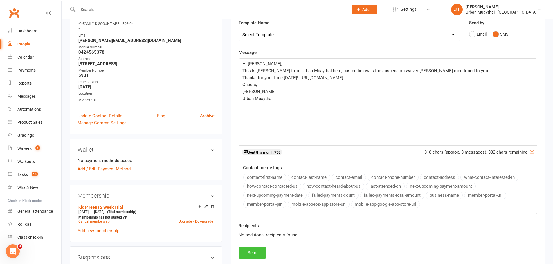
click at [258, 250] on button "Send" at bounding box center [253, 253] width 28 height 12
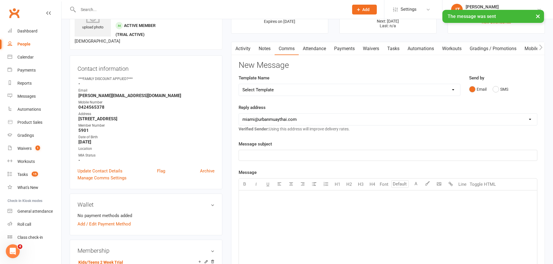
scroll to position [0, 0]
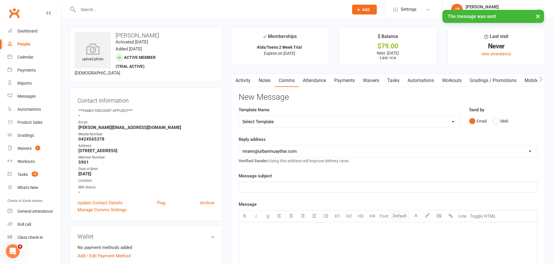
click at [250, 77] on link "Activity" at bounding box center [242, 80] width 23 height 13
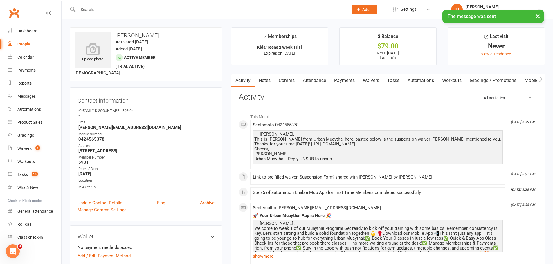
click at [265, 79] on link "Notes" at bounding box center [264, 80] width 20 height 13
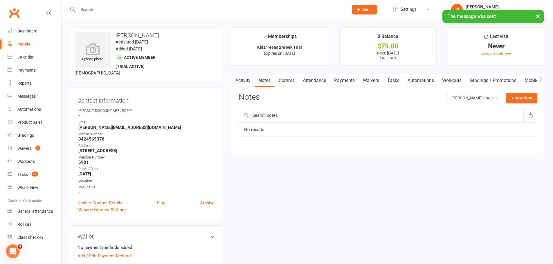
click at [522, 88] on div "Activity Notes Comms Attendance Payments Waivers Tasks Automations Workouts Gra…" at bounding box center [388, 114] width 314 height 80
click at [523, 95] on button "+ New Note" at bounding box center [521, 98] width 31 height 10
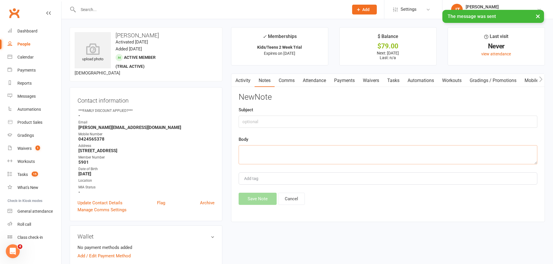
click at [249, 153] on textarea at bounding box center [388, 154] width 299 height 19
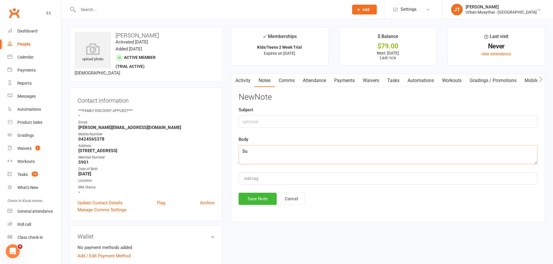
type textarea "S"
type textarea "Dad came in [DATE] and signed [PERSON_NAME] up starting [DATE] in teens class 4…"
click at [275, 124] on input "text" at bounding box center [388, 122] width 299 height 12
type input "Kids/teens trial"
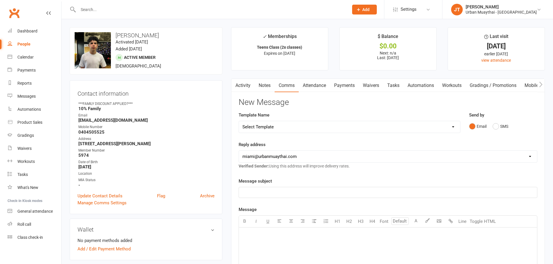
click at [17, 80] on link "Reports" at bounding box center [35, 83] width 54 height 13
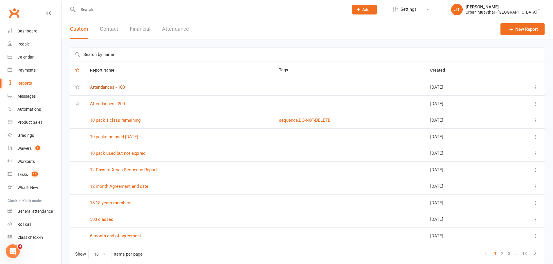
click at [116, 86] on link "Attendances - 100" at bounding box center [107, 87] width 35 height 5
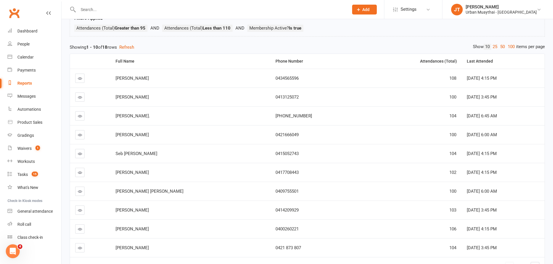
scroll to position [53, 0]
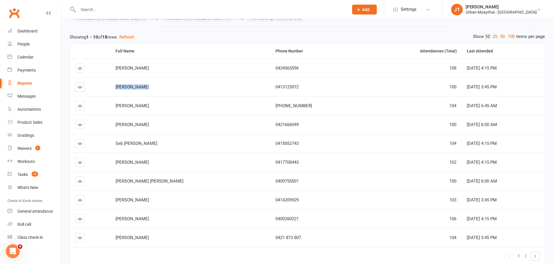
drag, startPoint x: 122, startPoint y: 86, endPoint x: 145, endPoint y: 87, distance: 22.4
click at [145, 87] on span "[PERSON_NAME]" at bounding box center [131, 86] width 33 height 5
click at [168, 97] on td "[PERSON_NAME]." at bounding box center [190, 105] width 160 height 19
drag, startPoint x: 120, startPoint y: 125, endPoint x: 416, endPoint y: 124, distance: 295.7
click at [416, 127] on tr "[PERSON_NAME] 0421666049 100 [DATE] 6:00 AM" at bounding box center [307, 124] width 474 height 19
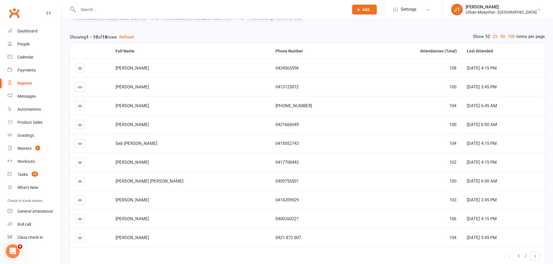
click at [467, 124] on span "[DATE] 6:00 AM" at bounding box center [482, 124] width 30 height 5
click at [467, 126] on span "[DATE] 6:00 AM" at bounding box center [482, 124] width 30 height 5
click at [525, 255] on span "2" at bounding box center [525, 256] width 2 height 8
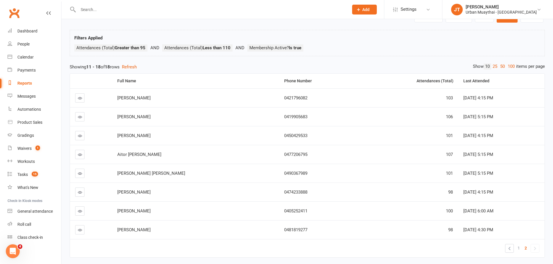
scroll to position [0, 0]
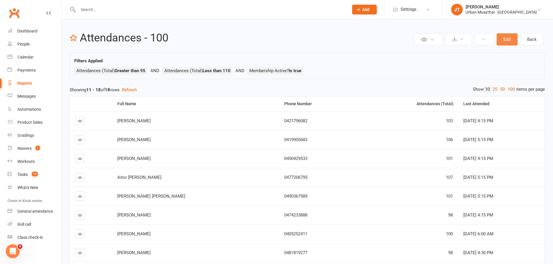
click at [510, 39] on button "Edit" at bounding box center [506, 39] width 21 height 12
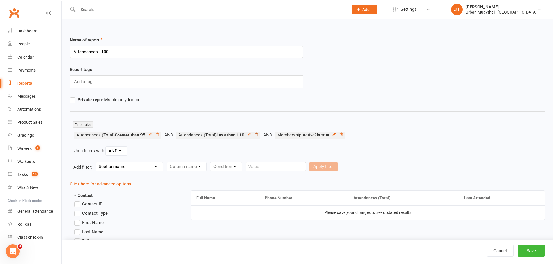
click at [257, 134] on icon at bounding box center [256, 134] width 3 height 3
drag, startPoint x: 116, startPoint y: 169, endPoint x: 130, endPoint y: 174, distance: 14.7
click at [116, 169] on select "Section name Contact Attendance Aggregate Payment Booking Waitlist Attendees Ca…" at bounding box center [129, 166] width 67 height 9
select select "1"
click at [97, 162] on select "Section name Contact Attendance Aggregate Payment Booking Waitlist Attendees Ca…" at bounding box center [129, 166] width 67 height 9
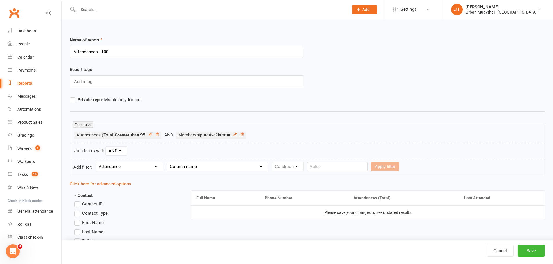
click at [190, 167] on select "Column name Attendance Last Marked Attendance First Marked Last Attended First …" at bounding box center [217, 166] width 101 height 9
select select "7"
click at [168, 162] on select "Column name Attendance Last Marked Attendance First Marked Last Attended First …" at bounding box center [217, 166] width 101 height 9
click at [302, 163] on select "Condition Is Is not Less than Greater than Less than or equal to Greater than o…" at bounding box center [301, 166] width 59 height 9
select select "2"
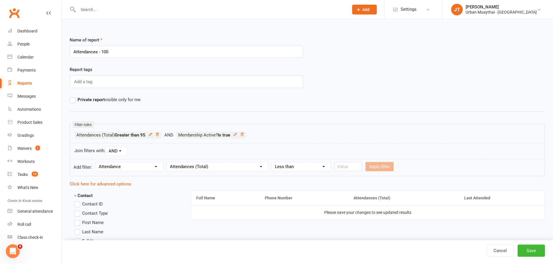
click at [272, 162] on select "Condition Is Is not Less than Greater than Less than or equal to Greater than o…" at bounding box center [301, 166] width 59 height 9
click at [348, 165] on input "number" at bounding box center [348, 166] width 28 height 9
type input "1"
type input "101"
click at [389, 165] on button "Apply filter" at bounding box center [379, 166] width 28 height 9
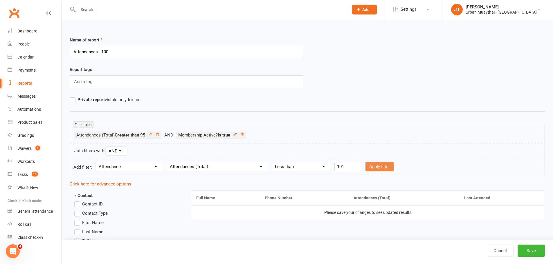
select select
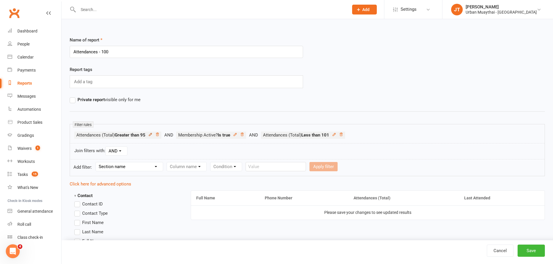
click at [151, 136] on icon at bounding box center [150, 135] width 4 height 4
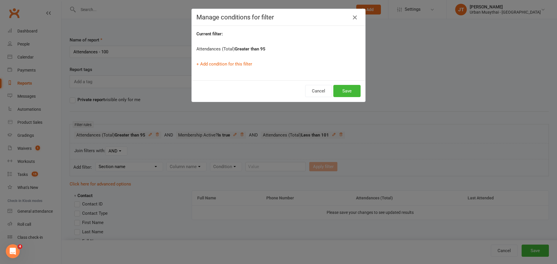
click at [353, 17] on icon "button" at bounding box center [354, 17] width 7 height 7
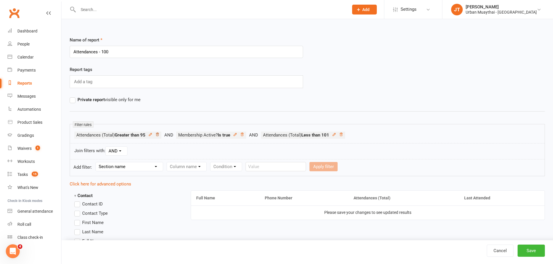
click at [157, 136] on icon at bounding box center [157, 134] width 3 height 3
click at [147, 169] on select "Section name Contact Attendance Aggregate Payment Booking Waitlist Attendees Ca…" at bounding box center [129, 166] width 67 height 9
select select "1"
click at [97, 162] on select "Section name Contact Attendance Aggregate Payment Booking Waitlist Attendees Ca…" at bounding box center [129, 166] width 67 height 9
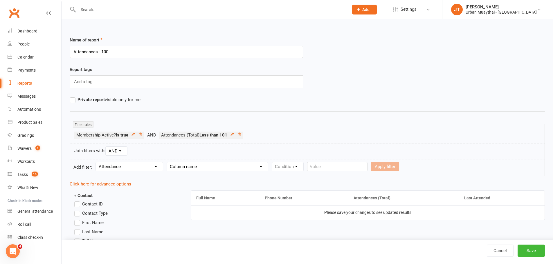
drag, startPoint x: 190, startPoint y: 166, endPoint x: 190, endPoint y: 159, distance: 6.7
click at [190, 166] on select "Column name Attendance Last Marked Attendance First Marked Last Attended First …" at bounding box center [217, 166] width 101 height 9
select select "7"
click at [168, 162] on select "Column name Attendance Last Marked Attendance First Marked Last Attended First …" at bounding box center [217, 166] width 101 height 9
click at [317, 165] on select "Condition Is Is not Less than Greater than Less than or equal to Greater than o…" at bounding box center [301, 166] width 59 height 9
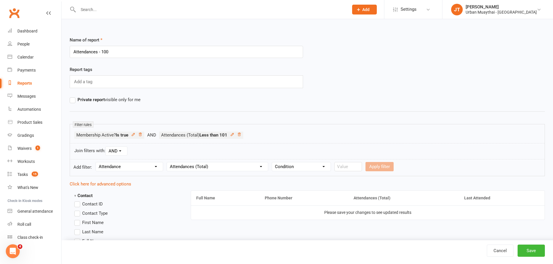
select select "3"
click at [272, 162] on select "Condition Is Is not Less than Greater than Less than or equal to Greater than o…" at bounding box center [301, 166] width 59 height 9
click at [353, 167] on input "number" at bounding box center [348, 166] width 28 height 9
type input "97"
click at [383, 170] on button "Apply filter" at bounding box center [379, 166] width 28 height 9
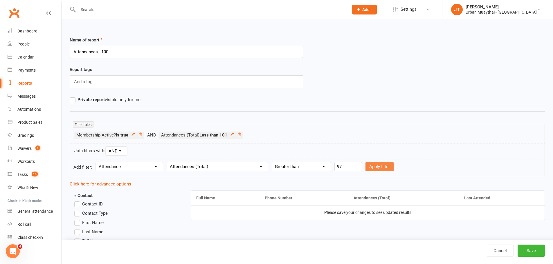
select select
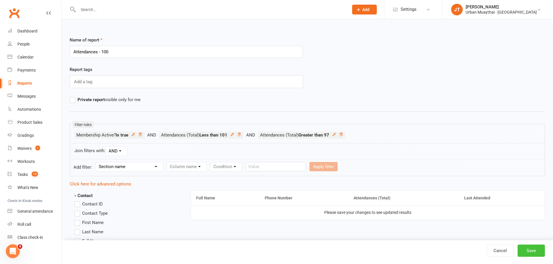
click at [535, 247] on button "Save" at bounding box center [530, 251] width 27 height 12
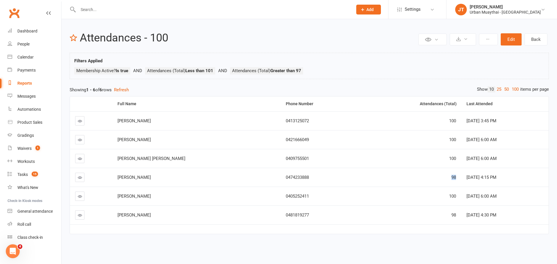
click at [429, 178] on tr "[PERSON_NAME] 0474233888 98 [DATE] 4:15 PM" at bounding box center [309, 177] width 479 height 19
click at [451, 177] on span "98" at bounding box center [453, 177] width 5 height 5
click at [533, 38] on link "Back" at bounding box center [536, 39] width 23 height 12
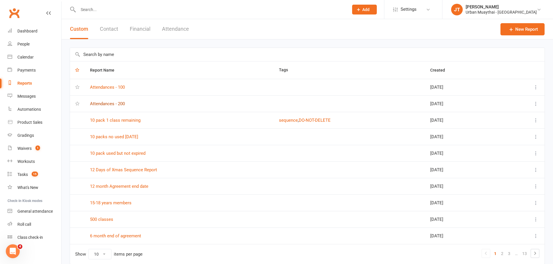
click at [113, 103] on link "Attendances - 200" at bounding box center [107, 103] width 35 height 5
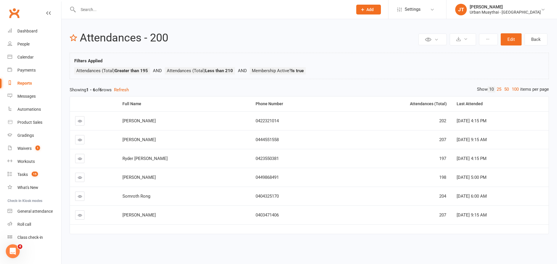
drag, startPoint x: 427, startPoint y: 160, endPoint x: 482, endPoint y: 156, distance: 54.7
click at [481, 156] on td "[DATE] 4:15 PM" at bounding box center [499, 158] width 97 height 19
click at [250, 125] on td "0422321014" at bounding box center [294, 120] width 89 height 19
drag, startPoint x: 421, startPoint y: 120, endPoint x: 537, endPoint y: 131, distance: 116.3
click at [537, 131] on tbody "[PERSON_NAME] 0422321014 202 [DATE] 4:15 PM [PERSON_NAME] 0444551558 207 [DATE]…" at bounding box center [309, 167] width 479 height 113
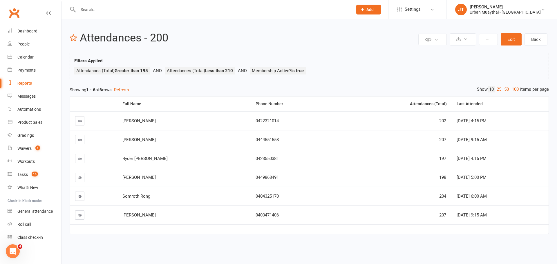
click at [481, 113] on td "[DATE] 4:15 PM" at bounding box center [499, 120] width 97 height 19
click at [457, 119] on span "[DATE] 4:15 PM" at bounding box center [472, 120] width 30 height 5
click at [515, 37] on button "Edit" at bounding box center [511, 39] width 21 height 12
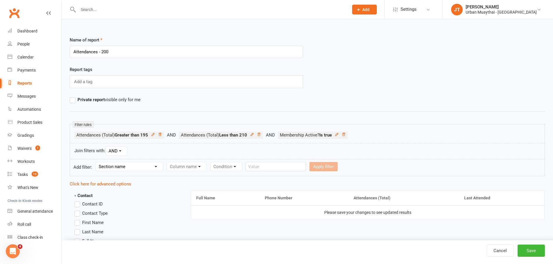
click at [263, 136] on li "Attendances (Total) Less than 210" at bounding box center [228, 135] width 99 height 7
click at [262, 136] on li "Attendances (Total) Less than 210" at bounding box center [228, 135] width 99 height 7
click at [261, 135] on icon at bounding box center [259, 135] width 4 height 4
click at [162, 133] on icon at bounding box center [160, 135] width 4 height 4
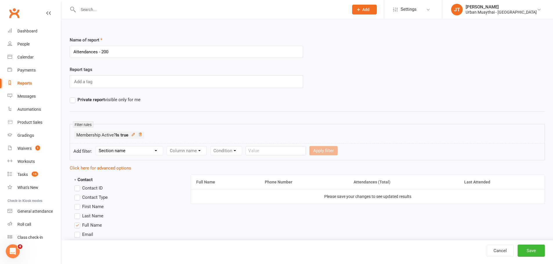
click at [146, 147] on select "Section name Contact Attendance Aggregate Payment Booking Waitlist Attendees Ca…" at bounding box center [129, 151] width 67 height 9
select select "1"
click at [97, 147] on select "Section name Contact Attendance Aggregate Payment Booking Waitlist Attendees Ca…" at bounding box center [129, 151] width 67 height 9
click at [204, 151] on select "Column name Attendance Last Marked Attendance First Marked Last Attended First …" at bounding box center [217, 151] width 101 height 9
click at [168, 147] on select "Column name Attendance Last Marked Attendance First Marked Last Attended First …" at bounding box center [217, 151] width 101 height 9
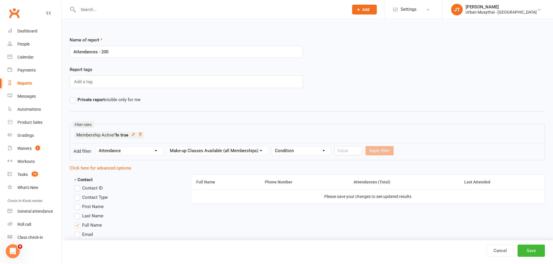
click at [214, 152] on select "Column name Attendance Last Marked Attendance First Marked Last Attended First …" at bounding box center [217, 151] width 101 height 9
select select "7"
click at [168, 147] on select "Column name Attendance Last Marked Attendance First Marked Last Attended First …" at bounding box center [217, 151] width 101 height 9
click at [293, 151] on select "Condition Is Is not Less than Greater than Less than or equal to Greater than o…" at bounding box center [301, 151] width 59 height 9
select select "3"
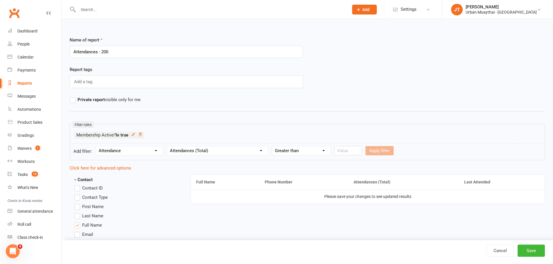
click at [272, 147] on select "Condition Is Is not Less than Greater than Less than or equal to Greater than o…" at bounding box center [301, 151] width 59 height 9
click at [344, 154] on input "number" at bounding box center [348, 150] width 28 height 9
type input "2"
type input "197"
click at [372, 149] on button "Apply filter" at bounding box center [379, 150] width 28 height 9
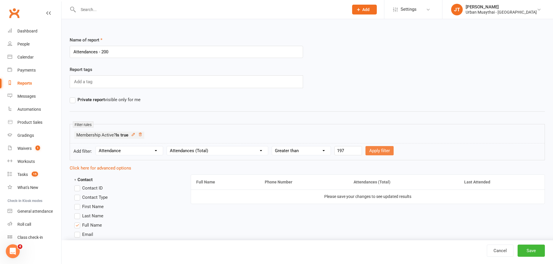
select select
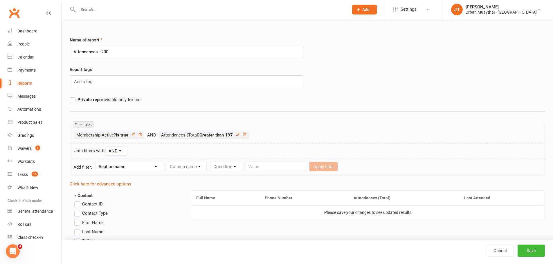
click at [122, 164] on select "Section name Contact Attendance Aggregate Payment Booking Waitlist Attendees Ca…" at bounding box center [129, 166] width 67 height 9
select select "1"
click at [97, 162] on select "Section name Contact Attendance Aggregate Payment Booking Waitlist Attendees Ca…" at bounding box center [129, 166] width 67 height 9
click at [194, 167] on select "Column name Attendance Last Marked Attendance First Marked Last Attended First …" at bounding box center [217, 166] width 101 height 9
select select "7"
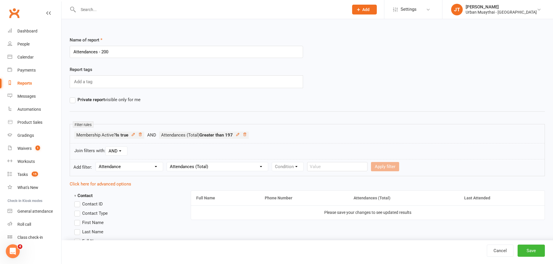
click at [168, 162] on select "Column name Attendance Last Marked Attendance First Marked Last Attended First …" at bounding box center [217, 166] width 101 height 9
click at [295, 166] on select "Condition Is Is not Less than Greater than Less than or equal to Greater than o…" at bounding box center [301, 166] width 59 height 9
click at [272, 162] on select "Condition Is Is not Less than Greater than Less than or equal to Greater than o…" at bounding box center [301, 166] width 59 height 9
click at [299, 168] on select "Condition Is Is not Less than Greater than Less than or equal to Greater than o…" at bounding box center [301, 166] width 59 height 9
select select "2"
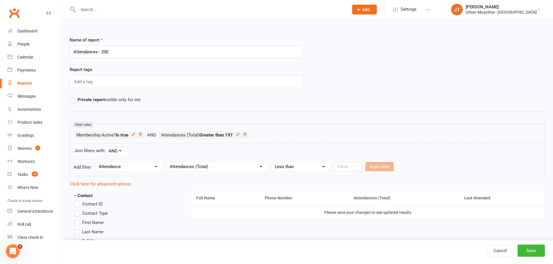
click at [272, 162] on select "Condition Is Is not Less than Greater than Less than or equal to Greater than o…" at bounding box center [301, 166] width 59 height 9
click at [346, 165] on input "number" at bounding box center [348, 166] width 28 height 9
type input "201"
click at [380, 169] on button "Apply filter" at bounding box center [379, 166] width 28 height 9
select select
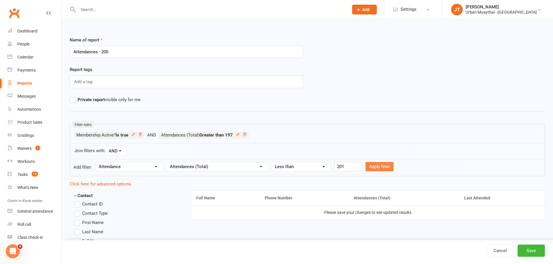
select select
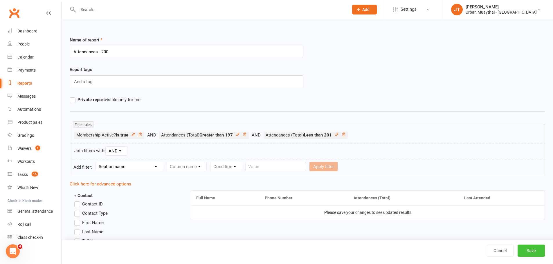
click at [527, 252] on button "Save" at bounding box center [530, 251] width 27 height 12
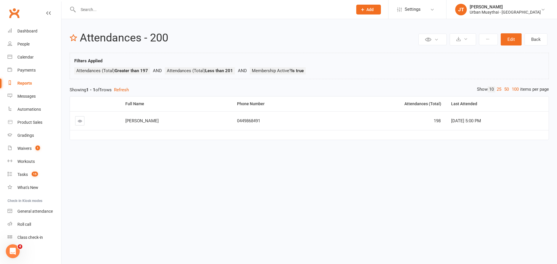
drag, startPoint x: 420, startPoint y: 123, endPoint x: 483, endPoint y: 123, distance: 63.0
click at [478, 124] on td "[DATE] 5:00 PM" at bounding box center [497, 120] width 103 height 19
click at [459, 114] on td "[DATE] 5:00 PM" at bounding box center [497, 120] width 103 height 19
click at [512, 39] on button "Edit" at bounding box center [511, 39] width 21 height 12
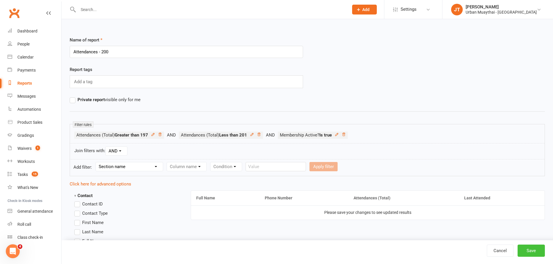
click at [530, 251] on button "Save" at bounding box center [530, 251] width 27 height 12
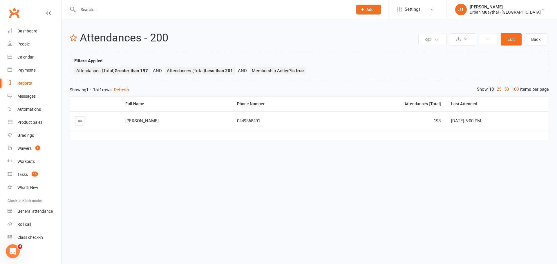
click at [33, 83] on link "Reports" at bounding box center [35, 83] width 54 height 13
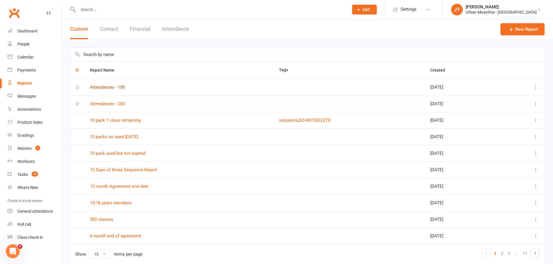
click at [105, 88] on link "Attendances - 100" at bounding box center [107, 87] width 35 height 5
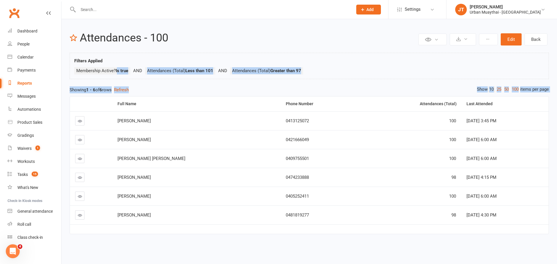
drag, startPoint x: 118, startPoint y: 71, endPoint x: 447, endPoint y: 82, distance: 329.2
click at [448, 83] on div "Private Report Only visible by me Public Report Visible to everyone Export to C…" at bounding box center [310, 136] width 496 height 234
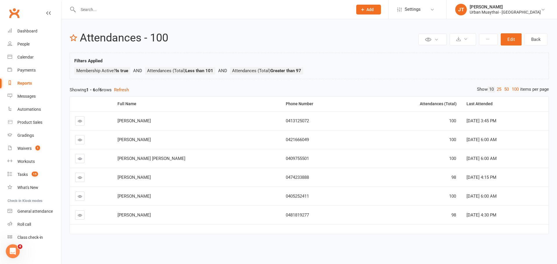
click at [331, 82] on div "Private Report Only visible by me Public Report Visible to everyone Export to C…" at bounding box center [310, 136] width 496 height 234
click at [511, 39] on button "Edit" at bounding box center [511, 39] width 21 height 12
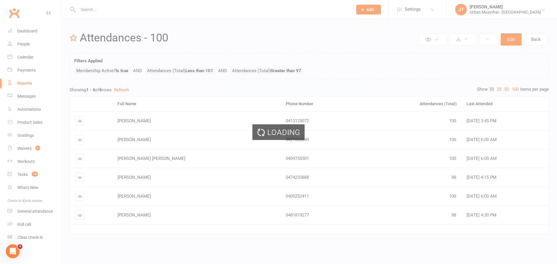
click at [511, 39] on div "Loading" at bounding box center [278, 132] width 557 height 264
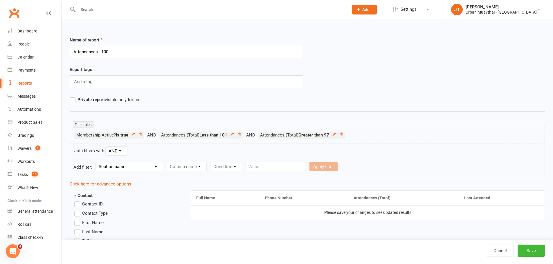
click at [244, 136] on li "Attendances (Total) Less than 101" at bounding box center [208, 135] width 99 height 7
click at [241, 136] on icon at bounding box center [239, 135] width 4 height 4
click at [243, 134] on icon at bounding box center [242, 134] width 3 height 3
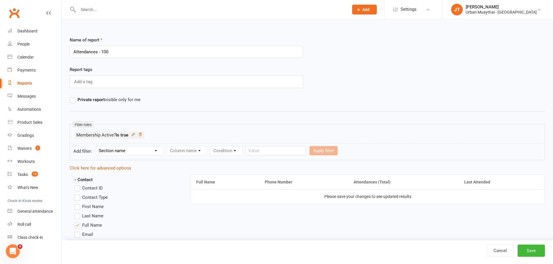
click at [128, 149] on select "Section name Contact Attendance Aggregate Payment Booking Waitlist Attendees Ca…" at bounding box center [129, 151] width 67 height 9
select select "1"
click at [97, 147] on select "Section name Contact Attendance Aggregate Payment Booking Waitlist Attendees Ca…" at bounding box center [129, 151] width 67 height 9
click at [215, 146] on form "Add filter: Section name Contact Attendance Aggregate Payment Booking Waitlist …" at bounding box center [307, 151] width 475 height 17
click at [217, 148] on select "Column name Attendance Last Marked Attendance First Marked Last Attended First …" at bounding box center [217, 151] width 101 height 9
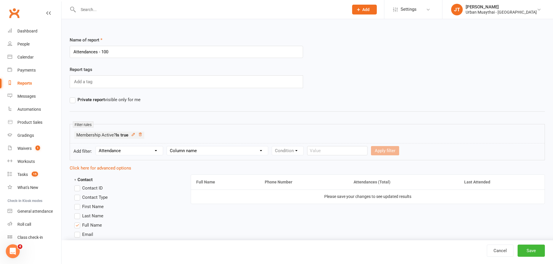
select select "7"
click at [168, 147] on select "Column name Attendance Last Marked Attendance First Marked Last Attended First …" at bounding box center [217, 151] width 101 height 9
drag, startPoint x: 293, startPoint y: 151, endPoint x: 296, endPoint y: 155, distance: 4.4
click at [293, 152] on select "Condition Is Is not Less than Greater than Less than or equal to Greater than o…" at bounding box center [301, 151] width 59 height 9
select select "2"
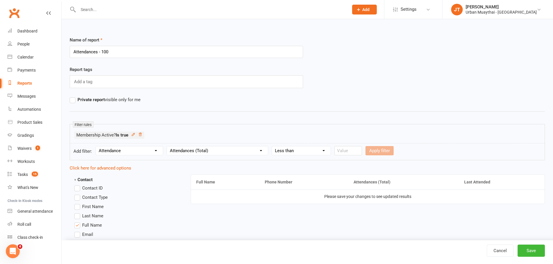
click at [272, 147] on select "Condition Is Is not Less than Greater than Less than or equal to Greater than o…" at bounding box center [301, 151] width 59 height 9
click at [343, 149] on input "number" at bounding box center [348, 150] width 28 height 9
type input "110"
click at [385, 147] on button "Apply filter" at bounding box center [379, 150] width 28 height 9
select select
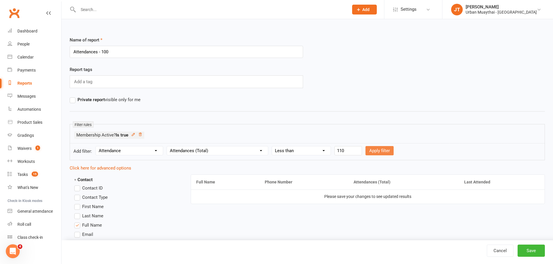
select select
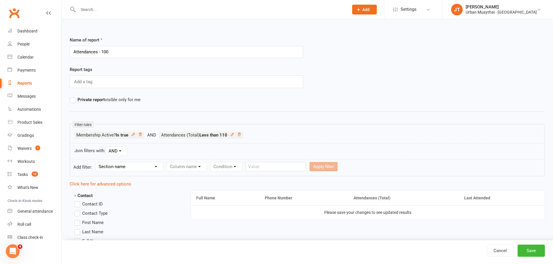
click at [149, 168] on select "Section name Contact Attendance Aggregate Payment Booking Waitlist Attendees Ca…" at bounding box center [129, 166] width 67 height 9
select select "1"
click at [97, 162] on select "Section name Contact Attendance Aggregate Payment Booking Waitlist Attendees Ca…" at bounding box center [129, 166] width 67 height 9
click at [202, 162] on div "Column name Attendance Last Marked Attendance First Marked Last Attended First …" at bounding box center [218, 166] width 102 height 9
click at [205, 167] on select "Column name Attendance Last Marked Attendance First Marked Last Attended First …" at bounding box center [217, 166] width 101 height 9
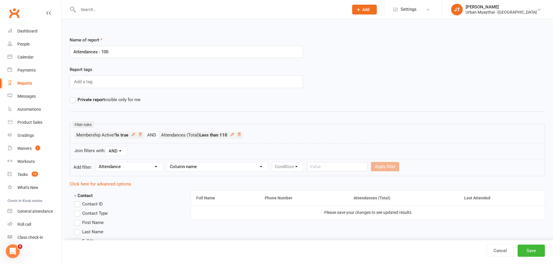
select select "7"
click at [168, 162] on select "Column name Attendance Last Marked Attendance First Marked Last Attended First …" at bounding box center [217, 166] width 101 height 9
click at [293, 169] on select "Condition Is Is not Less than Greater than Less than or equal to Greater than o…" at bounding box center [301, 166] width 59 height 9
select select "3"
click at [272, 162] on select "Condition Is Is not Less than Greater than Less than or equal to Greater than o…" at bounding box center [301, 166] width 59 height 9
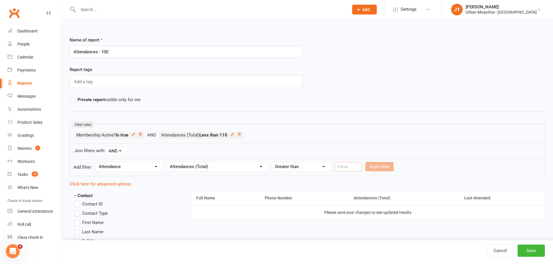
click at [353, 165] on input "number" at bounding box center [348, 166] width 28 height 9
type input "98"
click at [384, 171] on button "Apply filter" at bounding box center [379, 166] width 28 height 9
select select
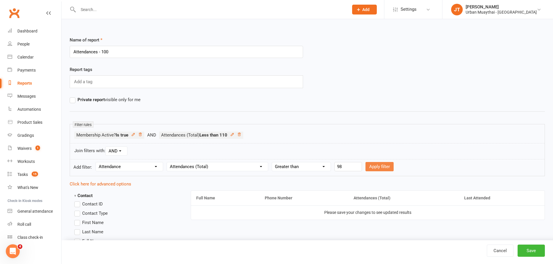
select select
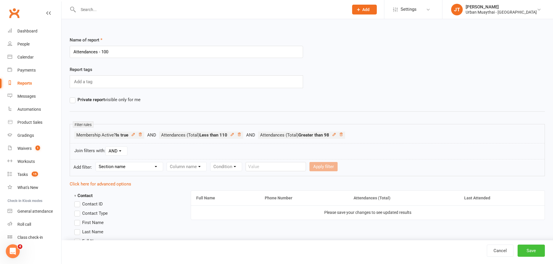
click at [537, 251] on button "Save" at bounding box center [530, 251] width 27 height 12
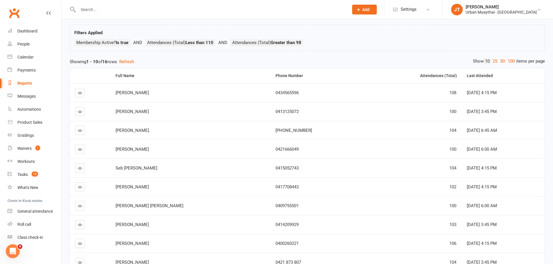
scroll to position [29, 0]
click at [127, 90] on span "Nixon Baber" at bounding box center [131, 91] width 33 height 5
drag, startPoint x: 128, startPoint y: 90, endPoint x: 319, endPoint y: 102, distance: 191.0
click at [366, 102] on td "100" at bounding box center [413, 110] width 95 height 19
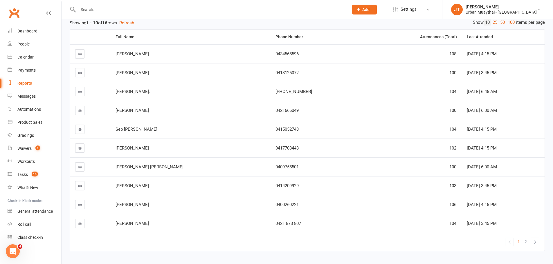
scroll to position [82, 0]
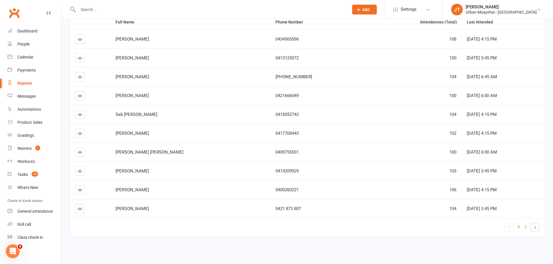
drag, startPoint x: 131, startPoint y: 170, endPoint x: 471, endPoint y: 169, distance: 339.2
click at [470, 169] on tr "Koby Johnson 0414209929 103 Sep 16, 2025 3:45 PM" at bounding box center [307, 171] width 474 height 19
click at [471, 169] on div "Sep 16, 2025 3:45 PM" at bounding box center [503, 171] width 73 height 5
drag, startPoint x: 118, startPoint y: 192, endPoint x: 468, endPoint y: 184, distance: 350.0
click at [466, 183] on tr "Leo Hattori 0400260221 106 Sep 11, 2025 4:15 PM" at bounding box center [307, 189] width 474 height 19
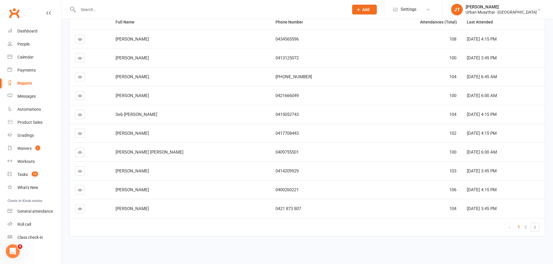
click at [470, 184] on td "Sep 11, 2025 4:15 PM" at bounding box center [502, 189] width 83 height 19
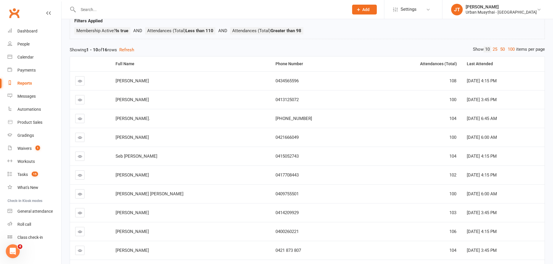
scroll to position [0, 0]
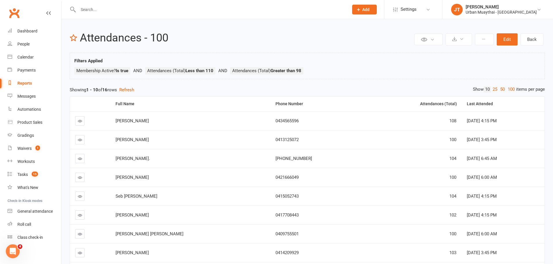
click at [39, 83] on link "Reports" at bounding box center [35, 83] width 54 height 13
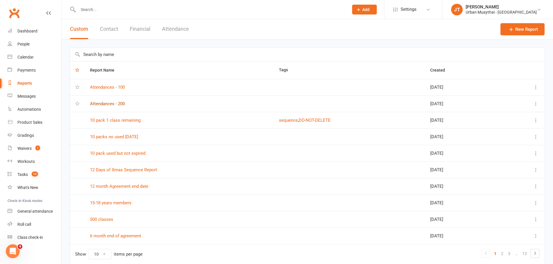
click at [118, 102] on link "Attendances - 200" at bounding box center [107, 103] width 35 height 5
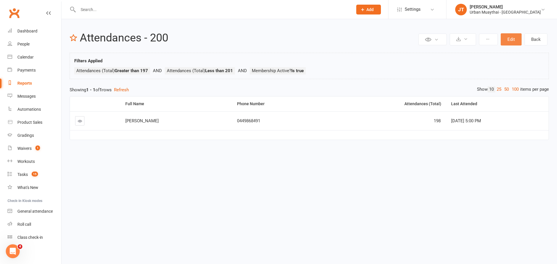
click at [515, 40] on button "Edit" at bounding box center [511, 39] width 21 height 12
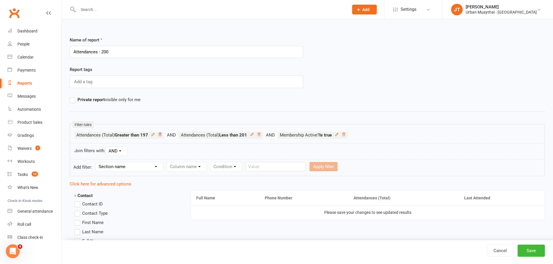
click at [161, 136] on icon at bounding box center [160, 135] width 4 height 4
click at [157, 133] on li "Attendances (Total) Less than 201" at bounding box center [123, 135] width 99 height 7
click at [155, 134] on icon at bounding box center [154, 135] width 4 height 4
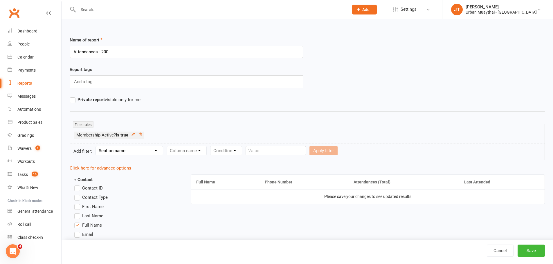
click at [153, 155] on select "Section name Contact Attendance Aggregate Payment Booking Waitlist Attendees Ca…" at bounding box center [129, 151] width 67 height 9
select select "1"
click at [97, 147] on select "Section name Contact Attendance Aggregate Payment Booking Waitlist Attendees Ca…" at bounding box center [129, 151] width 67 height 9
drag, startPoint x: 202, startPoint y: 151, endPoint x: 210, endPoint y: 153, distance: 7.7
click at [202, 151] on select "Column name Attendance Last Marked Attendance First Marked Last Attended First …" at bounding box center [217, 151] width 101 height 9
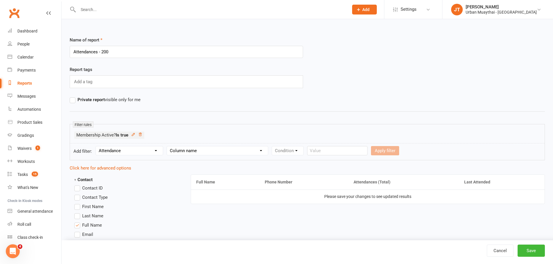
select select "7"
click at [168, 147] on select "Column name Attendance Last Marked Attendance First Marked Last Attended First …" at bounding box center [217, 151] width 101 height 9
drag, startPoint x: 299, startPoint y: 151, endPoint x: 302, endPoint y: 155, distance: 4.8
click at [299, 151] on select "Condition Is Is not Less than Greater than Less than or equal to Greater than o…" at bounding box center [301, 151] width 59 height 9
select select "3"
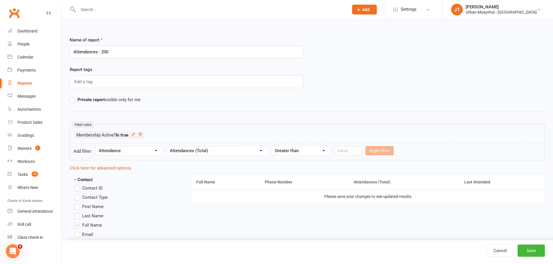
click at [272, 147] on select "Condition Is Is not Less than Greater than Less than or equal to Greater than o…" at bounding box center [301, 151] width 59 height 9
click at [342, 153] on input "number" at bounding box center [348, 150] width 28 height 9
type input "98"
click at [385, 153] on button "Apply filter" at bounding box center [379, 150] width 28 height 9
select select
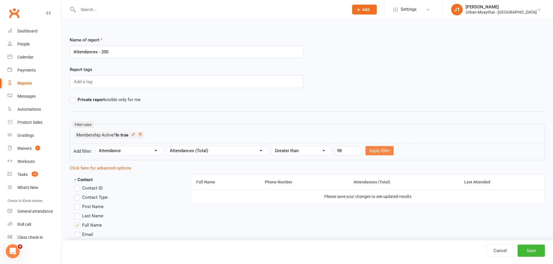
select select
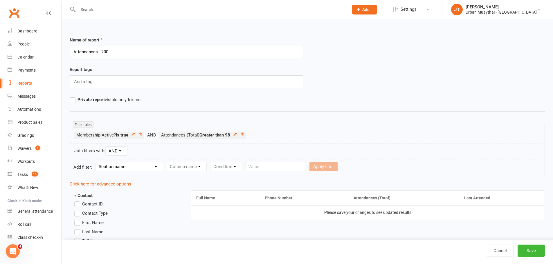
click at [136, 168] on select "Section name Contact Attendance Aggregate Payment Booking Waitlist Attendees Ca…" at bounding box center [129, 166] width 67 height 9
select select "1"
click at [97, 162] on select "Section name Contact Attendance Aggregate Payment Booking Waitlist Attendees Ca…" at bounding box center [129, 166] width 67 height 9
click at [198, 166] on select "Column name Attendance Last Marked Attendance First Marked Last Attended First …" at bounding box center [217, 166] width 101 height 9
select select "7"
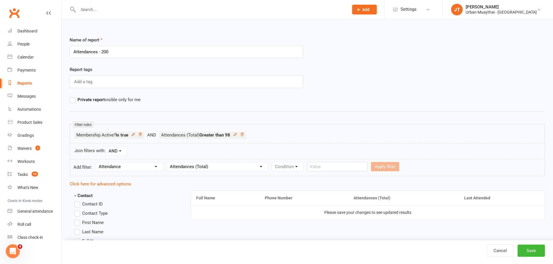
click at [168, 162] on select "Column name Attendance Last Marked Attendance First Marked Last Attended First …" at bounding box center [217, 166] width 101 height 9
click at [300, 166] on select "Condition Is Is not Less than Greater than Less than or equal to Greater than o…" at bounding box center [301, 166] width 59 height 9
select select "2"
click at [272, 162] on select "Condition Is Is not Less than Greater than Less than or equal to Greater than o…" at bounding box center [301, 166] width 59 height 9
click at [346, 168] on input "number" at bounding box center [348, 166] width 28 height 9
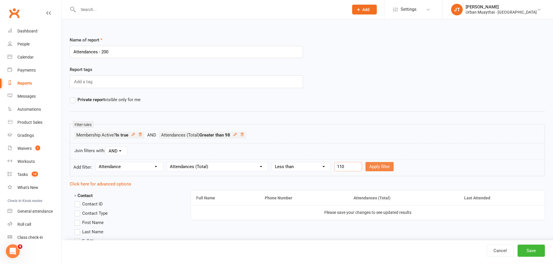
type input "110"
drag, startPoint x: 375, startPoint y: 167, endPoint x: 379, endPoint y: 168, distance: 3.9
click at [375, 167] on button "Apply filter" at bounding box center [379, 166] width 28 height 9
select select
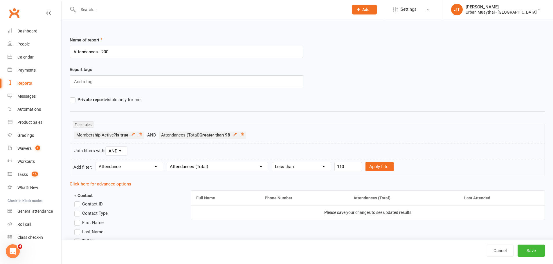
select select
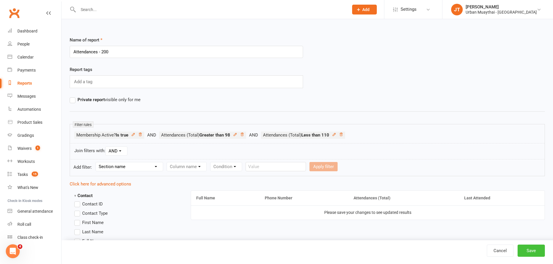
click at [536, 250] on button "Save" at bounding box center [530, 251] width 27 height 12
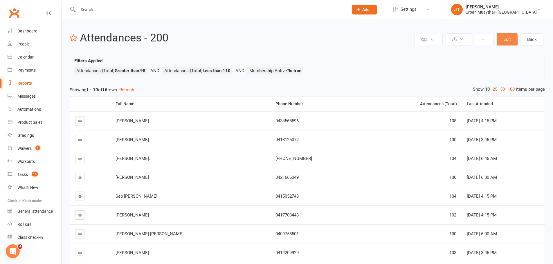
click at [499, 42] on button "Edit" at bounding box center [506, 39] width 21 height 12
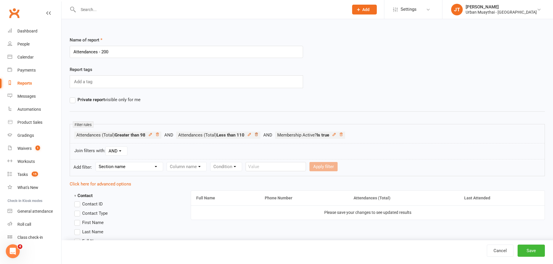
click at [256, 134] on icon at bounding box center [256, 135] width 4 height 4
click at [160, 136] on li "Attendances (Total) Greater than 98" at bounding box center [125, 135] width 102 height 7
drag, startPoint x: 158, startPoint y: 136, endPoint x: 157, endPoint y: 139, distance: 3.4
click at [158, 136] on icon at bounding box center [157, 135] width 4 height 4
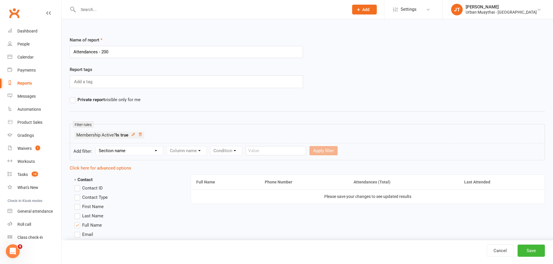
click at [147, 147] on select "Section name Contact Attendance Aggregate Payment Booking Waitlist Attendees Ca…" at bounding box center [129, 151] width 67 height 9
select select "1"
click at [97, 147] on select "Section name Contact Attendance Aggregate Payment Booking Waitlist Attendees Ca…" at bounding box center [129, 151] width 67 height 9
drag, startPoint x: 200, startPoint y: 147, endPoint x: 204, endPoint y: 153, distance: 7.3
click at [200, 147] on select "Column name Attendance Last Marked Attendance First Marked Last Attended First …" at bounding box center [217, 151] width 101 height 9
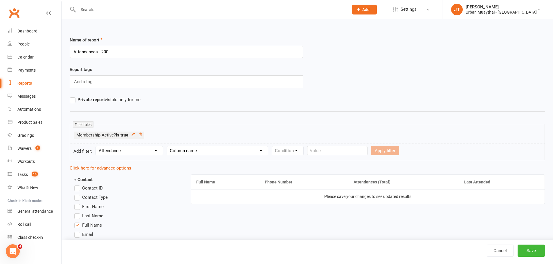
select select "7"
click at [168, 147] on select "Column name Attendance Last Marked Attendance First Marked Last Attended First …" at bounding box center [217, 151] width 101 height 9
click at [295, 148] on select "Condition Is Is not Less than Greater than Less than or equal to Greater than o…" at bounding box center [301, 151] width 59 height 9
select select "2"
click at [272, 147] on select "Condition Is Is not Less than Greater than Less than or equal to Greater than o…" at bounding box center [301, 151] width 59 height 9
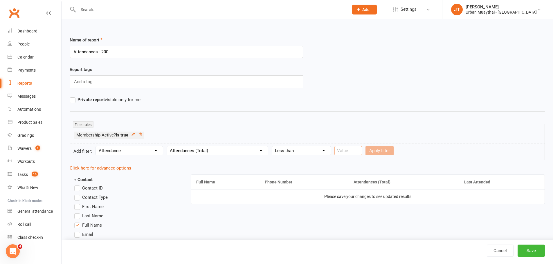
click at [344, 151] on input "number" at bounding box center [348, 150] width 28 height 9
type input "210"
click at [376, 148] on button "Apply filter" at bounding box center [379, 150] width 28 height 9
select select
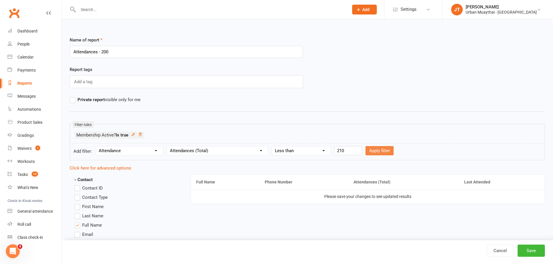
select select
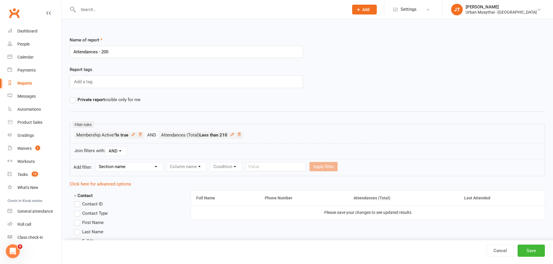
click at [121, 169] on select "Section name Contact Attendance Aggregate Payment Booking Waitlist Attendees Ca…" at bounding box center [129, 166] width 67 height 9
select select "1"
click at [97, 162] on select "Section name Contact Attendance Aggregate Payment Booking Waitlist Attendees Ca…" at bounding box center [129, 166] width 67 height 9
click at [191, 165] on select "Column name Attendance Last Marked Attendance First Marked Last Attended First …" at bounding box center [217, 166] width 101 height 9
select select "7"
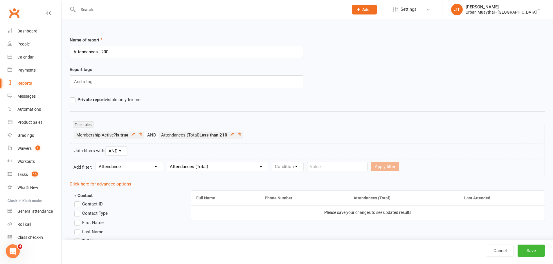
click at [168, 162] on select "Column name Attendance Last Marked Attendance First Marked Last Attended First …" at bounding box center [217, 166] width 101 height 9
click at [288, 168] on select "Condition Is Is not Less than Greater than Less than or equal to Greater than o…" at bounding box center [301, 166] width 59 height 9
select select "3"
click at [272, 162] on select "Condition Is Is not Less than Greater than Less than or equal to Greater than o…" at bounding box center [301, 166] width 59 height 9
click at [341, 168] on input "number" at bounding box center [348, 166] width 28 height 9
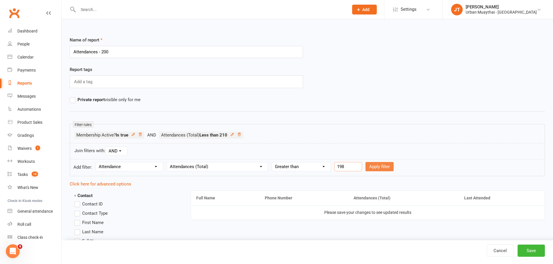
type input "198"
click at [372, 167] on button "Apply filter" at bounding box center [379, 166] width 28 height 9
select select
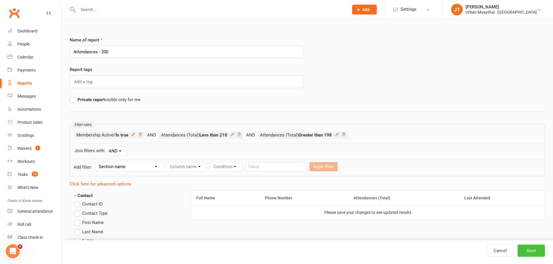
click at [530, 253] on button "Save" at bounding box center [530, 251] width 27 height 12
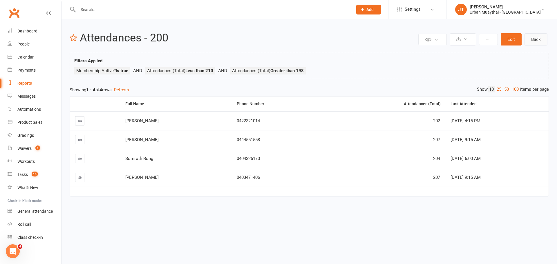
click at [536, 40] on link "Back" at bounding box center [536, 39] width 23 height 12
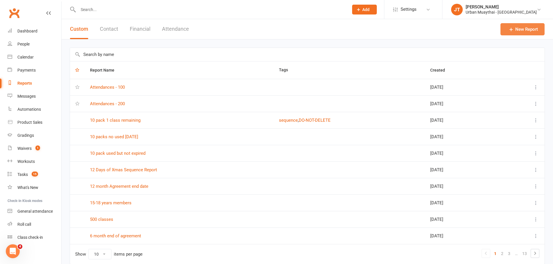
click at [520, 26] on link "New Report" at bounding box center [522, 29] width 44 height 12
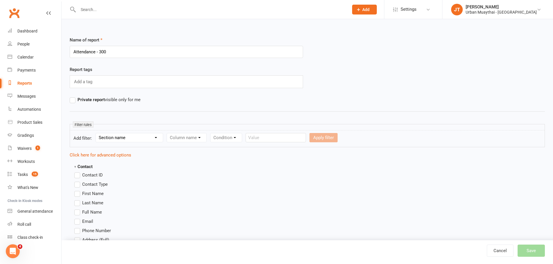
type input "Attendance - 300"
click at [123, 138] on select "Section name Contact Attendance Aggregate Payment Booking Waitlist Attendees Ca…" at bounding box center [129, 137] width 67 height 9
select select "10"
click at [97, 133] on select "Section name Contact Attendance Aggregate Payment Booking Waitlist Attendees Ca…" at bounding box center [129, 137] width 67 height 9
click at [218, 139] on select "Column name Membership ID Membership Name Membership Category Membership Start …" at bounding box center [223, 137] width 113 height 9
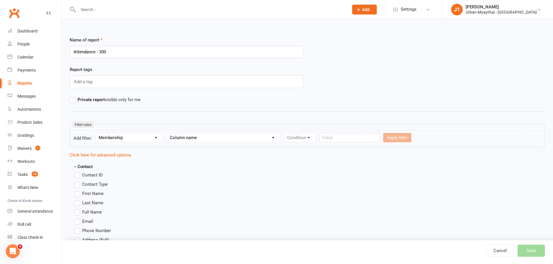
select select "29"
click at [168, 133] on select "Column name Membership ID Membership Name Membership Category Membership Start …" at bounding box center [223, 137] width 113 height 9
click at [289, 138] on select "Condition Is Is not Is blank Is not blank" at bounding box center [301, 137] width 35 height 9
select select "0"
click at [285, 133] on select "Condition Is Is not Is blank Is not blank" at bounding box center [301, 137] width 35 height 9
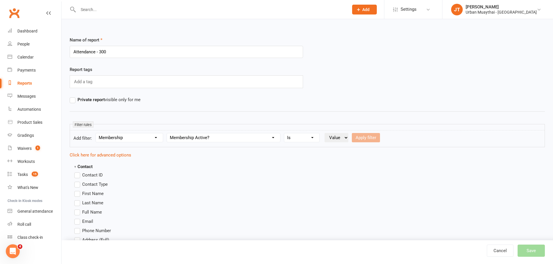
click at [347, 137] on select "Value Yes No" at bounding box center [336, 137] width 24 height 9
select select "true"
click at [326, 133] on select "Value Yes No" at bounding box center [336, 137] width 24 height 9
click at [366, 139] on button "Apply filter" at bounding box center [366, 137] width 28 height 9
select select
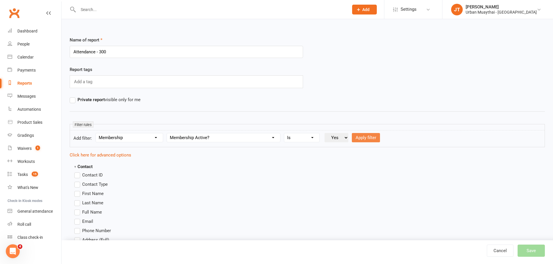
select select
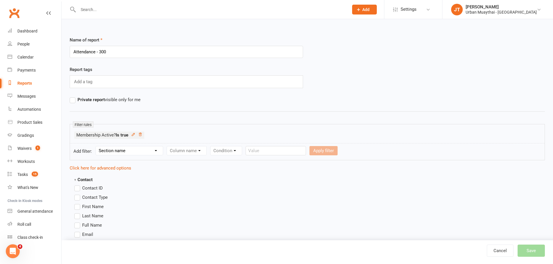
click at [147, 149] on select "Section name Contact Attendance Aggregate Payment Booking Waitlist Attendees Ca…" at bounding box center [129, 151] width 67 height 9
select select "1"
click at [97, 147] on select "Section name Contact Attendance Aggregate Payment Booking Waitlist Attendees Ca…" at bounding box center [129, 151] width 67 height 9
click at [188, 151] on select "Column name Attendance Last Marked Attendance First Marked Last Attended First …" at bounding box center [217, 151] width 101 height 9
select select "7"
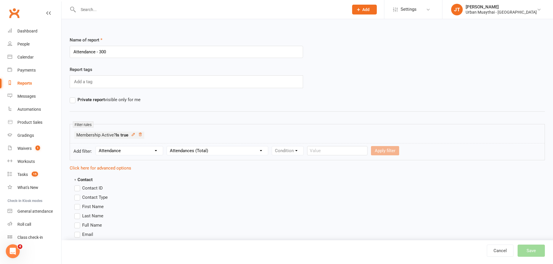
click at [168, 147] on select "Column name Attendance Last Marked Attendance First Marked Last Attended First …" at bounding box center [217, 151] width 101 height 9
click at [295, 153] on select "Condition Is Is not Less than Greater than Less than or equal to Greater than o…" at bounding box center [301, 151] width 59 height 9
select select "3"
click at [272, 147] on select "Condition Is Is not Less than Greater than Less than or equal to Greater than o…" at bounding box center [301, 151] width 59 height 9
click at [344, 151] on input "number" at bounding box center [348, 150] width 28 height 9
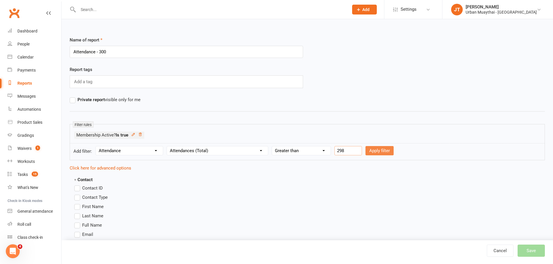
type input "298"
click at [379, 149] on button "Apply filter" at bounding box center [379, 150] width 28 height 9
select select
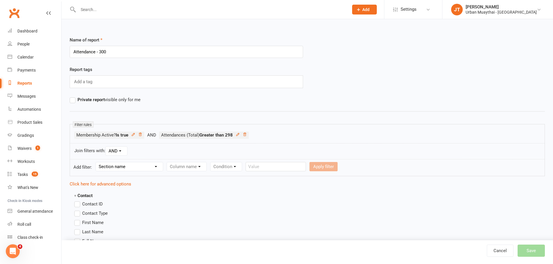
click at [116, 166] on select "Section name Contact Attendance Aggregate Payment Booking Waitlist Attendees Ca…" at bounding box center [129, 166] width 67 height 9
select select "1"
click at [97, 162] on select "Section name Contact Attendance Aggregate Payment Booking Waitlist Attendees Ca…" at bounding box center [129, 166] width 67 height 9
click at [196, 164] on select "Column name Attendance Last Marked Attendance First Marked Last Attended First …" at bounding box center [217, 166] width 101 height 9
select select "7"
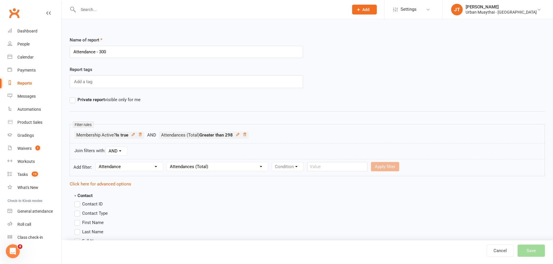
click at [168, 162] on select "Column name Attendance Last Marked Attendance First Marked Last Attended First …" at bounding box center [217, 166] width 101 height 9
click at [285, 171] on select "Condition Is Is not Less than Greater than Less than or equal to Greater than o…" at bounding box center [301, 166] width 59 height 9
select select "2"
click at [272, 162] on select "Condition Is Is not Less than Greater than Less than or equal to Greater than o…" at bounding box center [301, 166] width 59 height 9
click at [342, 167] on input "number" at bounding box center [348, 166] width 28 height 9
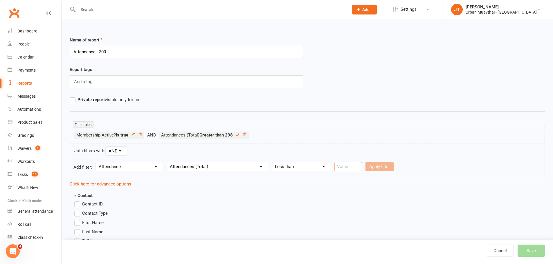
type input "2"
type input "310"
click at [382, 165] on button "Apply filter" at bounding box center [379, 166] width 28 height 9
select select
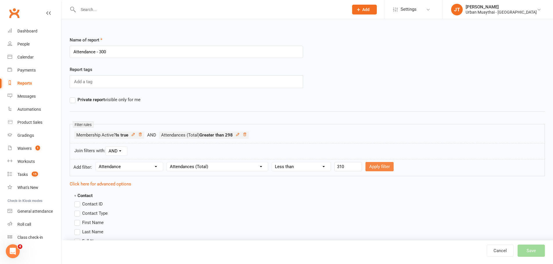
select select
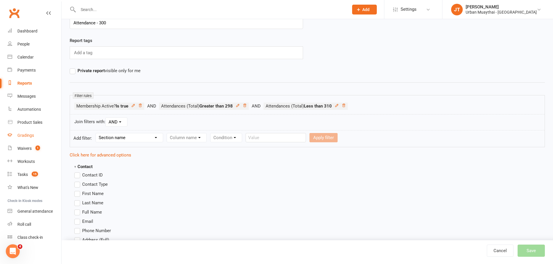
scroll to position [116, 0]
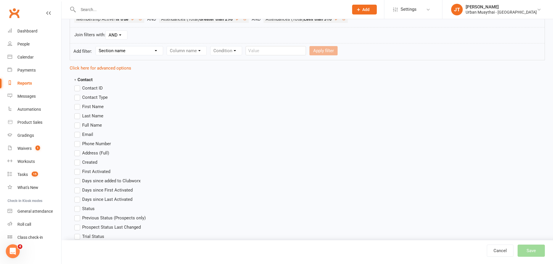
click at [79, 126] on label "Full Name" at bounding box center [88, 125] width 28 height 7
click at [78, 122] on input "Full Name" at bounding box center [76, 122] width 4 height 0
click at [76, 146] on label "Phone Number" at bounding box center [92, 143] width 37 height 7
click at [76, 140] on input "Phone Number" at bounding box center [76, 140] width 4 height 0
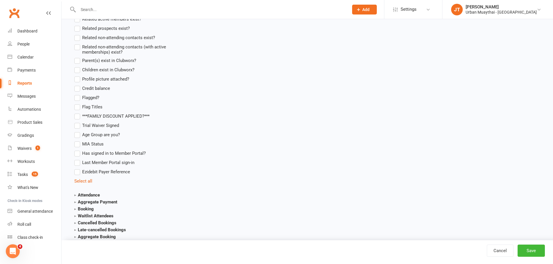
scroll to position [551, 0]
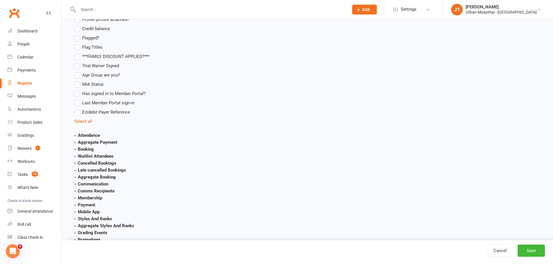
click at [88, 135] on strong "Attendance" at bounding box center [87, 135] width 26 height 5
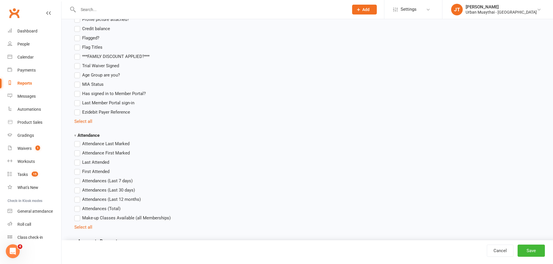
click at [78, 163] on label "Last Attended" at bounding box center [91, 162] width 35 height 7
click at [78, 159] on input "Last Attended" at bounding box center [76, 159] width 4 height 0
click at [78, 210] on label "Attendances (Total)" at bounding box center [97, 208] width 46 height 7
click at [78, 205] on input "Attendances (Total)" at bounding box center [76, 205] width 4 height 0
click at [77, 160] on label "Last Attended" at bounding box center [91, 162] width 35 height 7
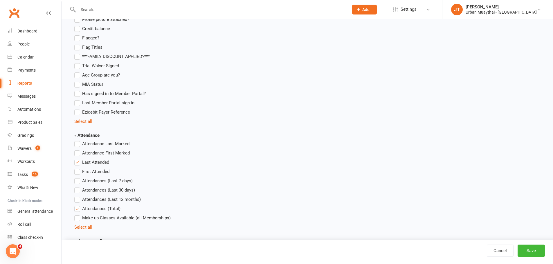
click at [77, 159] on input "Last Attended" at bounding box center [76, 159] width 4 height 0
click at [76, 160] on label "Last Attended" at bounding box center [91, 162] width 35 height 7
click at [76, 159] on input "Last Attended" at bounding box center [76, 159] width 4 height 0
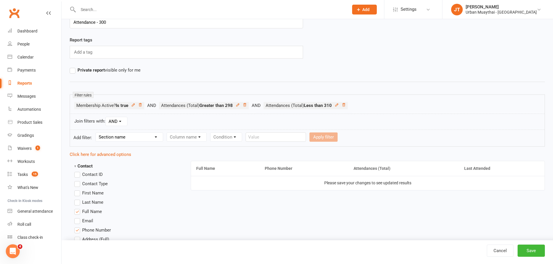
scroll to position [29, 0]
click at [532, 251] on button "Save" at bounding box center [530, 251] width 27 height 12
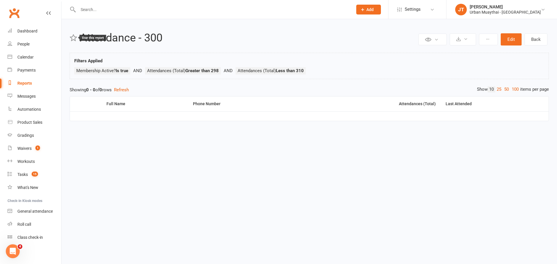
click at [70, 35] on icon at bounding box center [74, 38] width 8 height 8
click at [16, 85] on link "Reports" at bounding box center [35, 83] width 54 height 13
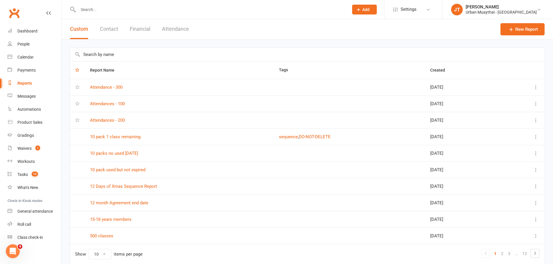
click at [536, 86] on icon at bounding box center [536, 87] width 6 height 6
click at [237, 49] on input "text" at bounding box center [307, 54] width 474 height 13
click at [539, 102] on button at bounding box center [535, 103] width 7 height 7
click at [512, 125] on link "Edit" at bounding box center [505, 127] width 57 height 12
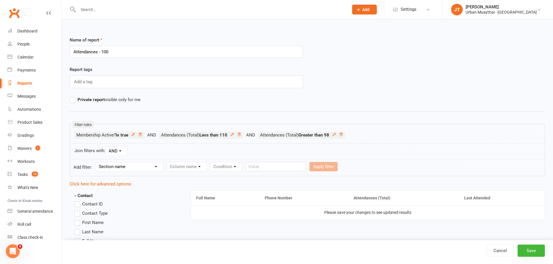
click at [150, 49] on input "Attendances - 100" at bounding box center [186, 52] width 233 height 12
type input "Attendances - 100"
click at [530, 250] on button "Save" at bounding box center [530, 251] width 27 height 12
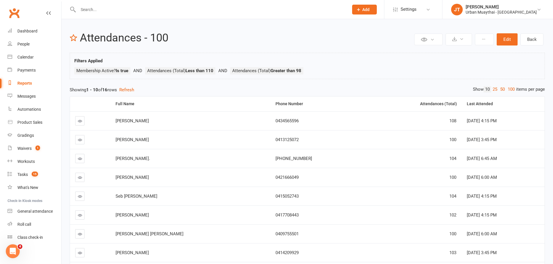
click at [37, 82] on link "Reports" at bounding box center [35, 83] width 54 height 13
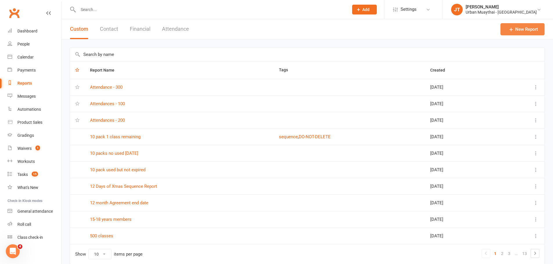
click at [516, 27] on link "New Report" at bounding box center [522, 29] width 44 height 12
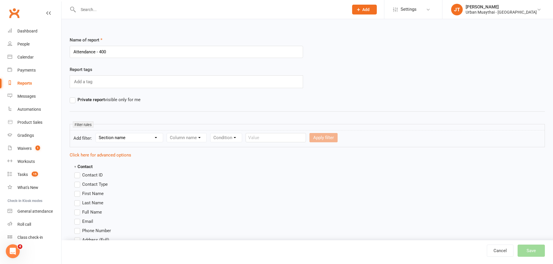
type input "Attendance - 400"
click at [150, 139] on select "Section name Contact Attendance Aggregate Payment Booking Waitlist Attendees Ca…" at bounding box center [129, 137] width 67 height 9
click at [97, 133] on select "Section name Contact Attendance Aggregate Payment Booking Waitlist Attendees Ca…" at bounding box center [129, 137] width 67 height 9
click at [128, 141] on select "Section name Contact Attendance Aggregate Payment Booking Waitlist Attendees Ca…" at bounding box center [129, 137] width 67 height 9
select select "10"
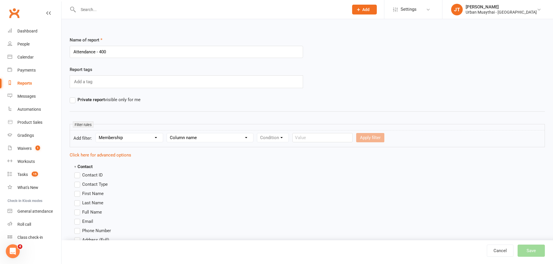
click at [97, 133] on select "Section name Contact Attendance Aggregate Payment Booking Waitlist Attendees Ca…" at bounding box center [129, 137] width 67 height 9
click at [186, 139] on select "Column name Membership ID Membership Name Membership Category Membership Start …" at bounding box center [223, 137] width 113 height 9
select select "29"
click at [168, 133] on select "Column name Membership ID Membership Name Membership Category Membership Start …" at bounding box center [223, 137] width 113 height 9
click at [313, 136] on select "Condition Is Is not Is blank Is not blank" at bounding box center [301, 137] width 35 height 9
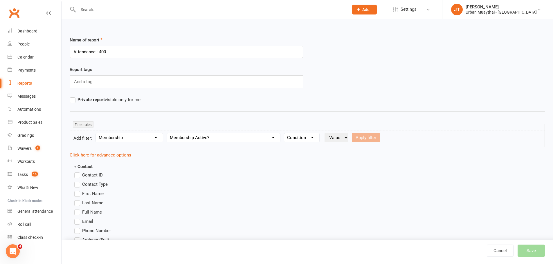
select select "0"
click at [285, 133] on select "Condition Is Is not Is blank Is not blank" at bounding box center [301, 137] width 35 height 9
click at [341, 134] on select "Value Yes No" at bounding box center [336, 137] width 24 height 9
select select "true"
click at [326, 133] on select "Value Yes No" at bounding box center [336, 137] width 24 height 9
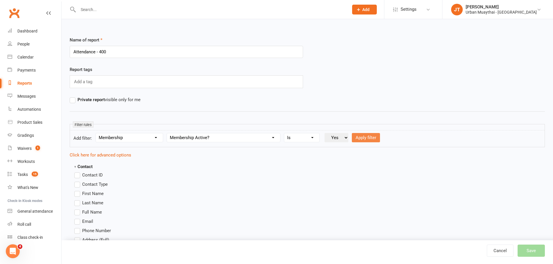
click at [363, 136] on button "Apply filter" at bounding box center [366, 137] width 28 height 9
select select
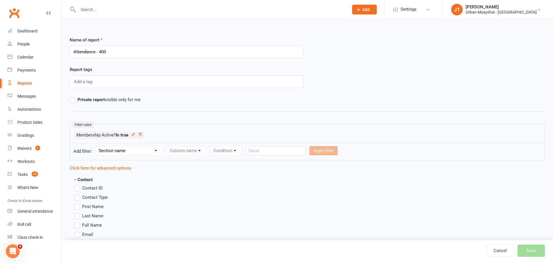
click at [127, 153] on select "Section name Contact Attendance Aggregate Payment Booking Waitlist Attendees Ca…" at bounding box center [129, 151] width 67 height 9
select select "1"
click at [97, 147] on select "Section name Contact Attendance Aggregate Payment Booking Waitlist Attendees Ca…" at bounding box center [129, 151] width 67 height 9
click at [192, 149] on select "Column name Attendance Last Marked Attendance First Marked Last Attended First …" at bounding box center [217, 151] width 101 height 9
select select "7"
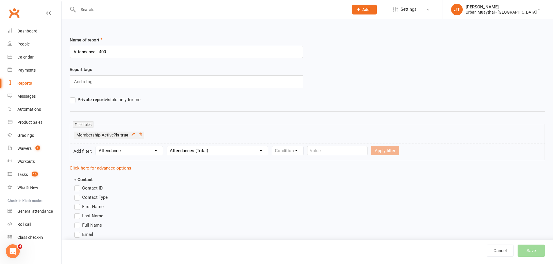
click at [168, 147] on select "Column name Attendance Last Marked Attendance First Marked Last Attended First …" at bounding box center [217, 151] width 101 height 9
click at [292, 152] on select "Condition Is Is not Less than Greater than Less than or equal to Greater than o…" at bounding box center [301, 151] width 59 height 9
select select "2"
click at [272, 147] on select "Condition Is Is not Less than Greater than Less than or equal to Greater than o…" at bounding box center [301, 151] width 59 height 9
click at [352, 149] on input "number" at bounding box center [348, 150] width 28 height 9
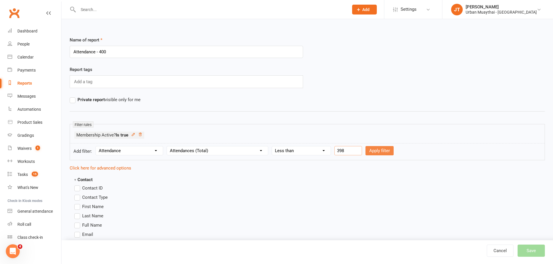
type input "398"
click at [386, 153] on button "Apply filter" at bounding box center [379, 150] width 28 height 9
select select
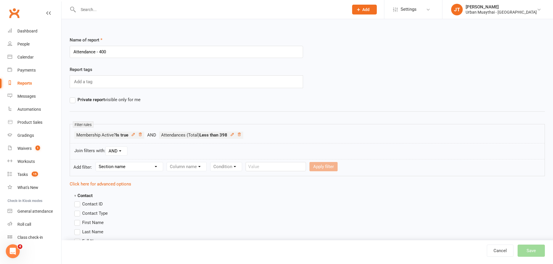
click at [128, 170] on select "Section name Contact Attendance Aggregate Payment Booking Waitlist Attendees Ca…" at bounding box center [129, 166] width 67 height 9
select select "1"
click at [97, 162] on select "Section name Contact Attendance Aggregate Payment Booking Waitlist Attendees Ca…" at bounding box center [129, 166] width 67 height 9
click at [217, 163] on select "Column name Attendance Last Marked Attendance First Marked Last Attended First …" at bounding box center [217, 166] width 101 height 9
select select "7"
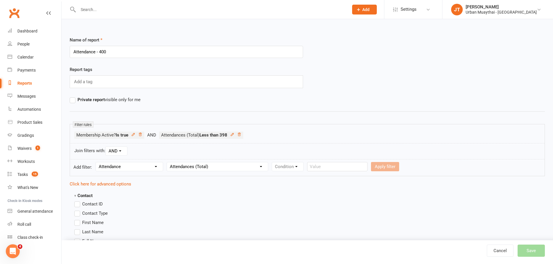
click at [168, 162] on select "Column name Attendance Last Marked Attendance First Marked Last Attended First …" at bounding box center [217, 166] width 101 height 9
drag, startPoint x: 294, startPoint y: 167, endPoint x: 296, endPoint y: 171, distance: 4.7
click at [294, 167] on select "Condition Is Is not Less than Greater than Less than or equal to Greater than o…" at bounding box center [301, 166] width 59 height 9
select select "3"
click at [272, 162] on select "Condition Is Is not Less than Greater than Less than or equal to Greater than o…" at bounding box center [301, 166] width 59 height 9
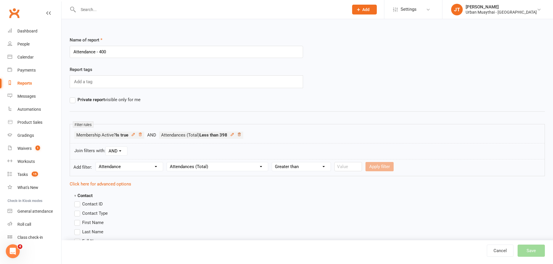
click at [239, 136] on icon at bounding box center [239, 135] width 4 height 4
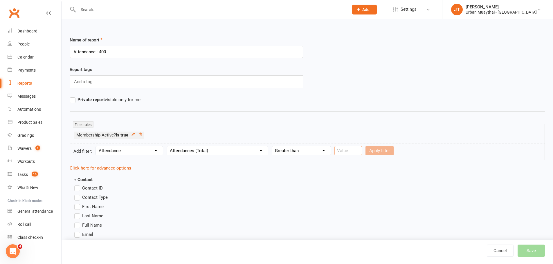
click at [346, 151] on input "number" at bounding box center [348, 150] width 28 height 9
type input "398"
click at [392, 153] on button "Apply filter" at bounding box center [379, 150] width 28 height 9
select select
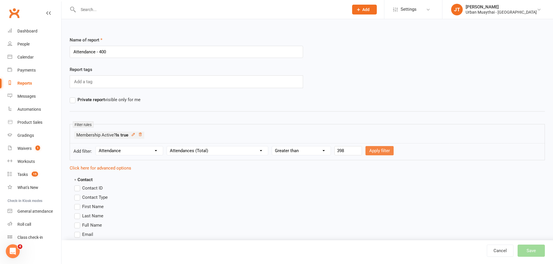
select select
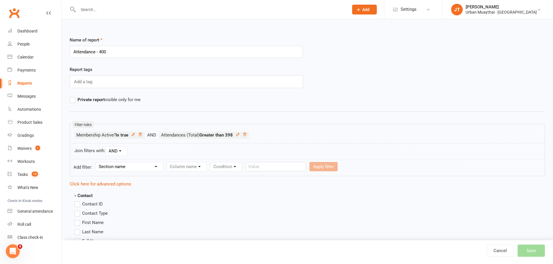
click at [118, 170] on select "Section name Contact Attendance Aggregate Payment Booking Waitlist Attendees Ca…" at bounding box center [129, 166] width 67 height 9
select select "1"
click at [97, 162] on select "Section name Contact Attendance Aggregate Payment Booking Waitlist Attendees Ca…" at bounding box center [129, 166] width 67 height 9
click at [185, 169] on select "Column name Attendance Last Marked Attendance First Marked Last Attended First …" at bounding box center [217, 166] width 101 height 9
select select "7"
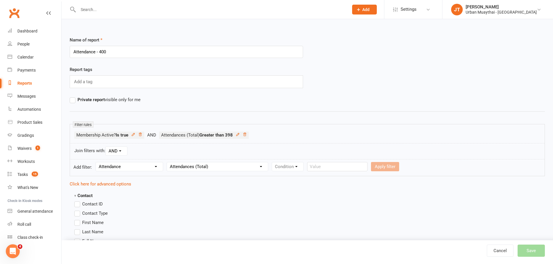
click at [168, 162] on select "Column name Attendance Last Marked Attendance First Marked Last Attended First …" at bounding box center [217, 166] width 101 height 9
click at [286, 169] on select "Condition Is Is not Less than Greater than Less than or equal to Greater than o…" at bounding box center [301, 166] width 59 height 9
select select "2"
click at [272, 162] on select "Condition Is Is not Less than Greater than Less than or equal to Greater than o…" at bounding box center [301, 166] width 59 height 9
click at [346, 165] on input "number" at bounding box center [348, 166] width 28 height 9
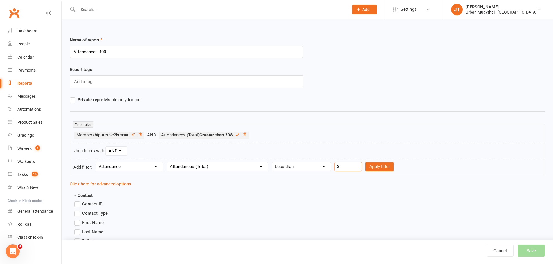
type input "3"
type input "410"
click at [375, 167] on button "Apply filter" at bounding box center [379, 166] width 28 height 9
select select
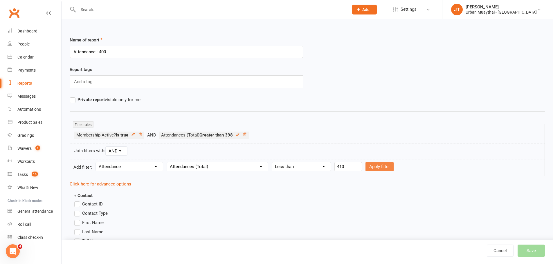
select select
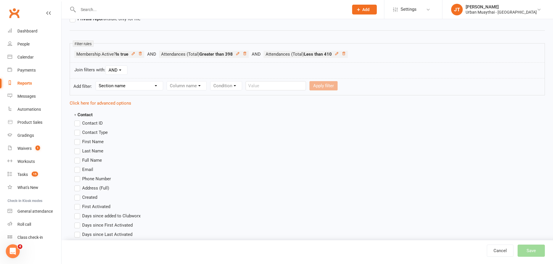
scroll to position [87, 0]
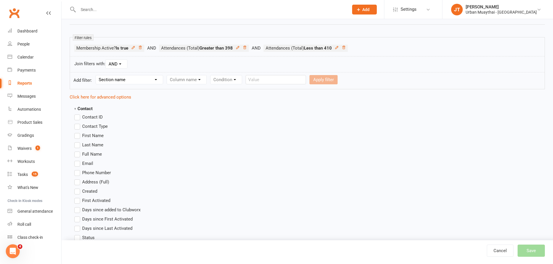
click at [79, 152] on label "Full Name" at bounding box center [88, 154] width 28 height 7
click at [78, 151] on input "Full Name" at bounding box center [76, 151] width 4 height 0
click at [77, 174] on label "Phone Number" at bounding box center [92, 172] width 37 height 7
click at [77, 169] on input "Phone Number" at bounding box center [76, 169] width 4 height 0
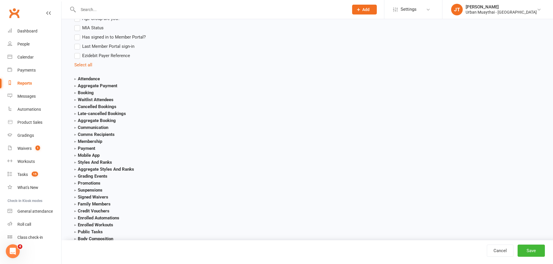
scroll to position [609, 0]
click at [94, 77] on strong "Attendance" at bounding box center [87, 77] width 26 height 5
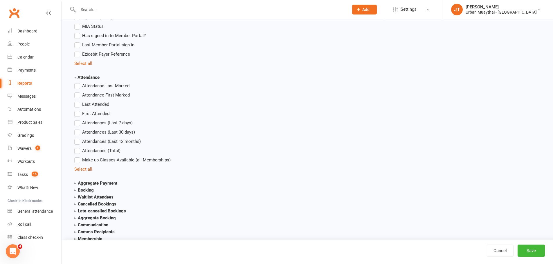
click at [78, 105] on label "Last Attended" at bounding box center [91, 104] width 35 height 7
click at [78, 101] on input "Last Attended" at bounding box center [76, 101] width 4 height 0
click at [77, 151] on label "Attendances (Total)" at bounding box center [97, 150] width 46 height 7
click at [77, 147] on input "Attendances (Total)" at bounding box center [76, 147] width 4 height 0
click at [529, 252] on button "Save" at bounding box center [530, 251] width 27 height 12
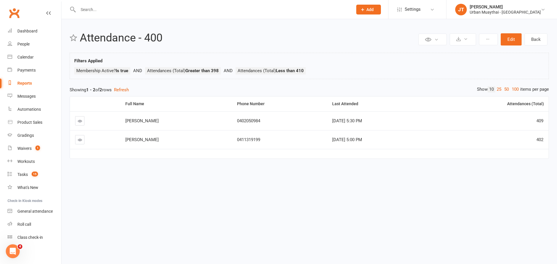
click at [81, 124] on link at bounding box center [79, 120] width 9 height 9
click at [74, 39] on icon at bounding box center [74, 38] width 8 height 8
click at [35, 79] on link "Reports" at bounding box center [35, 83] width 54 height 13
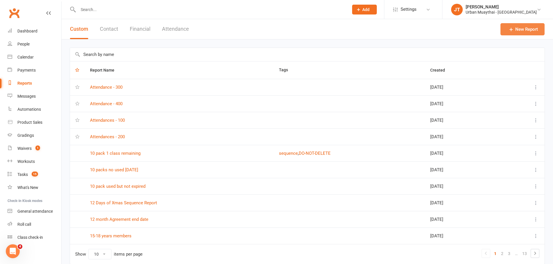
click at [520, 32] on link "New Report" at bounding box center [522, 29] width 44 height 12
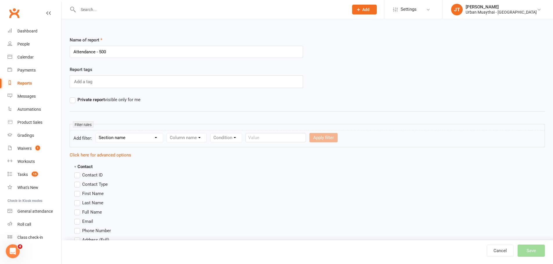
type input "Attendance - 500"
click at [110, 142] on form "Add filter: Section name Contact Attendance Aggregate Payment Booking Waitlist …" at bounding box center [307, 138] width 475 height 17
click at [111, 139] on select "Section name Contact Attendance Aggregate Payment Booking Waitlist Attendees Ca…" at bounding box center [129, 137] width 67 height 9
select select "1"
click at [97, 133] on select "Section name Contact Attendance Aggregate Payment Booking Waitlist Attendees Ca…" at bounding box center [129, 137] width 67 height 9
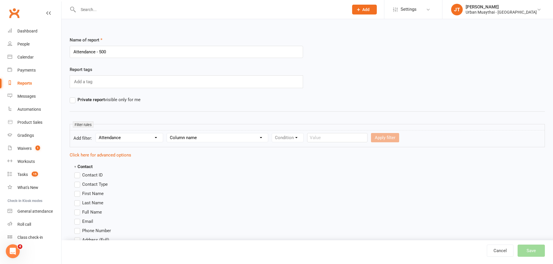
click at [181, 139] on select "Column name Attendance Last Marked Attendance First Marked Last Attended First …" at bounding box center [217, 137] width 101 height 9
select select "7"
click at [168, 133] on select "Column name Attendance Last Marked Attendance First Marked Last Attended First …" at bounding box center [217, 137] width 101 height 9
click at [311, 138] on select "Condition Is Is not Less than Greater than Less than or equal to Greater than o…" at bounding box center [301, 137] width 59 height 9
select select "3"
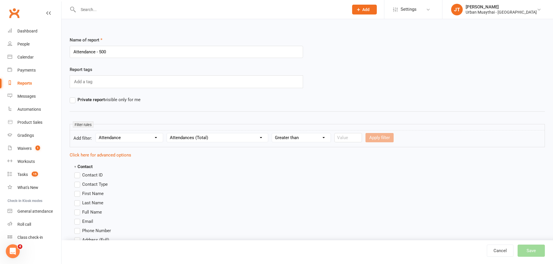
click at [272, 133] on select "Condition Is Is not Less than Greater than Less than or equal to Greater than o…" at bounding box center [301, 137] width 59 height 9
click at [356, 133] on input "number" at bounding box center [348, 137] width 28 height 9
type input "3"
type input "498"
click at [382, 133] on form "Add filter: Section name Contact Attendance Aggregate Payment Booking Waitlist …" at bounding box center [307, 138] width 475 height 17
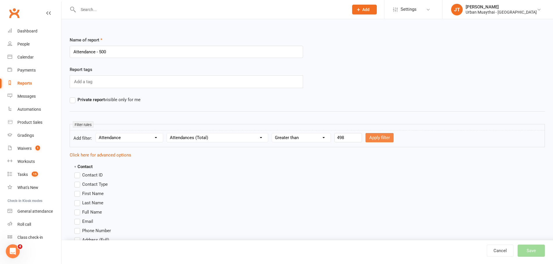
click at [381, 137] on button "Apply filter" at bounding box center [379, 137] width 28 height 9
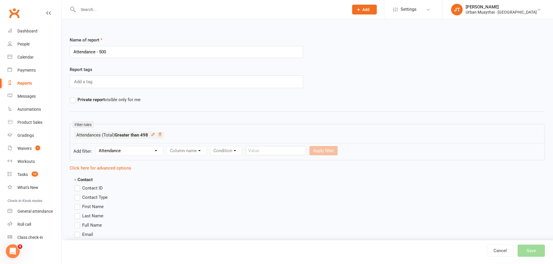
select select
click at [123, 151] on select "Section name Contact Attendance Aggregate Payment Booking Waitlist Attendees Ca…" at bounding box center [129, 151] width 67 height 9
select select "1"
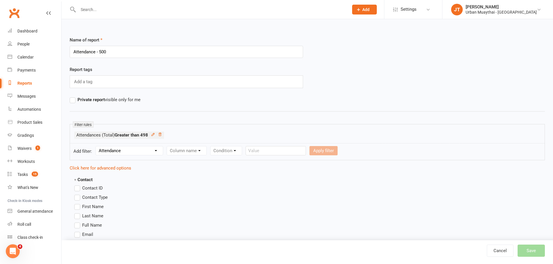
click at [97, 147] on select "Section name Contact Attendance Aggregate Payment Booking Waitlist Attendees Ca…" at bounding box center [129, 151] width 67 height 9
click at [204, 150] on select "Column name Attendance Last Marked Attendance First Marked Last Attended First …" at bounding box center [217, 151] width 101 height 9
select select "7"
click at [168, 147] on select "Column name Attendance Last Marked Attendance First Marked Last Attended First …" at bounding box center [217, 151] width 101 height 9
click at [293, 150] on select "Condition Is Is not Less than Greater than Less than or equal to Greater than o…" at bounding box center [301, 151] width 59 height 9
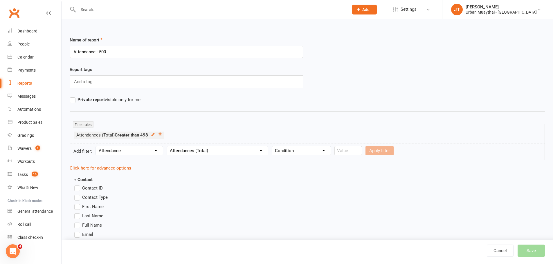
select select "2"
click at [272, 147] on select "Condition Is Is not Less than Greater than Less than or equal to Greater than o…" at bounding box center [301, 151] width 59 height 9
click at [351, 149] on input "number" at bounding box center [348, 150] width 28 height 9
type input "510"
click at [378, 150] on button "Apply filter" at bounding box center [379, 150] width 28 height 9
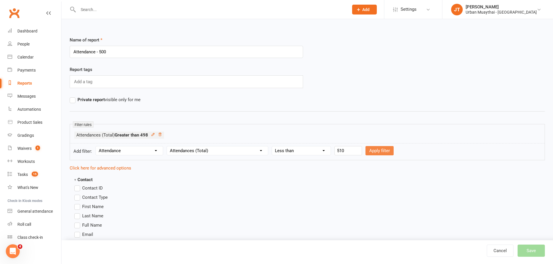
select select
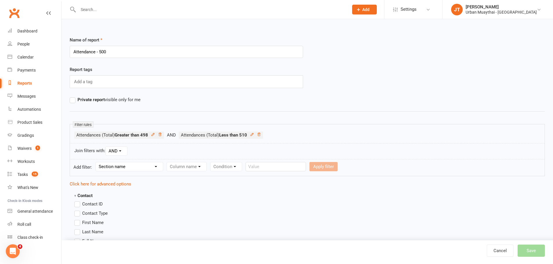
click at [156, 166] on select "Section name Contact Attendance Aggregate Payment Booking Waitlist Attendees Ca…" at bounding box center [129, 166] width 67 height 9
select select "10"
click at [97, 162] on select "Section name Contact Attendance Aggregate Payment Booking Waitlist Attendees Ca…" at bounding box center [129, 166] width 67 height 9
click at [206, 162] on select "Column name Membership ID Membership Name Membership Category Membership Start …" at bounding box center [223, 166] width 113 height 9
select select "29"
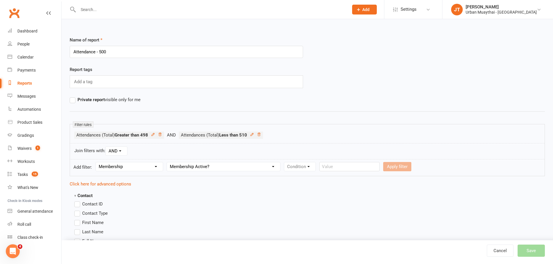
click at [168, 162] on select "Column name Membership ID Membership Name Membership Category Membership Start …" at bounding box center [223, 166] width 113 height 9
click at [303, 170] on select "Condition Is Is not Is blank Is not blank" at bounding box center [301, 166] width 35 height 9
select select "0"
click at [285, 162] on select "Condition Is Is not Is blank Is not blank" at bounding box center [301, 166] width 35 height 9
click at [336, 168] on select "Value Yes No" at bounding box center [336, 166] width 24 height 9
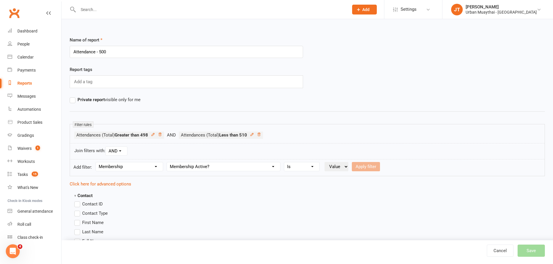
select select "true"
click at [326, 162] on select "Value Yes No" at bounding box center [336, 166] width 24 height 9
click at [372, 165] on button "Apply filter" at bounding box center [366, 166] width 28 height 9
select select
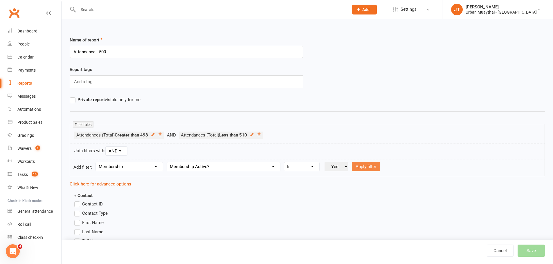
select select
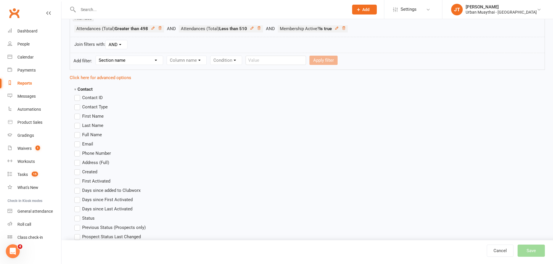
scroll to position [116, 0]
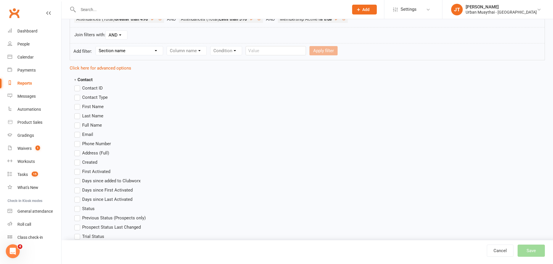
click at [79, 126] on label "Full Name" at bounding box center [88, 125] width 28 height 7
click at [78, 122] on input "Full Name" at bounding box center [76, 122] width 4 height 0
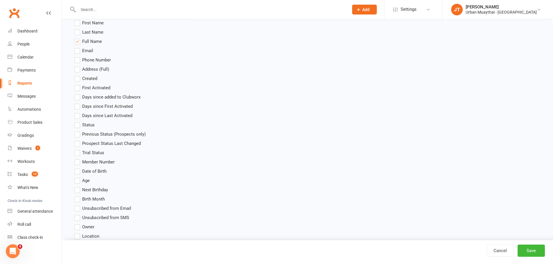
scroll to position [203, 0]
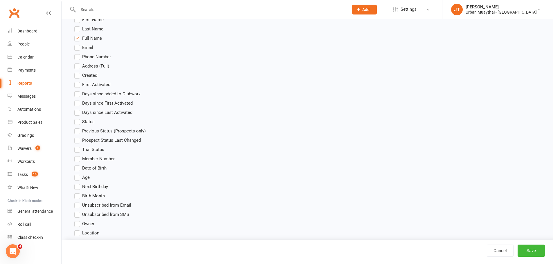
click at [76, 55] on label "Phone Number" at bounding box center [92, 56] width 37 height 7
click at [76, 53] on input "Phone Number" at bounding box center [76, 53] width 4 height 0
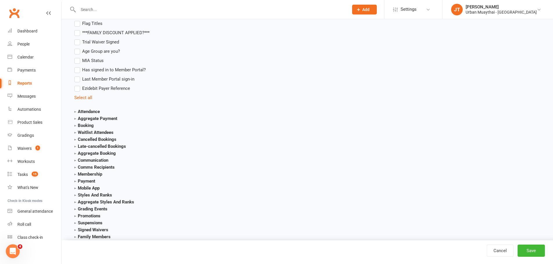
scroll to position [580, 0]
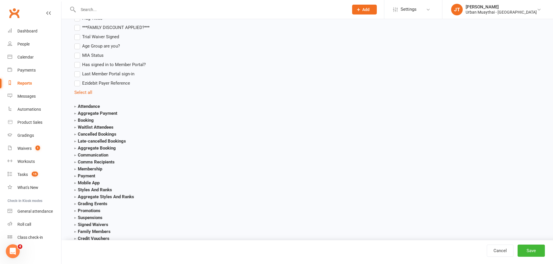
click at [91, 108] on strong "Attendance" at bounding box center [87, 106] width 26 height 5
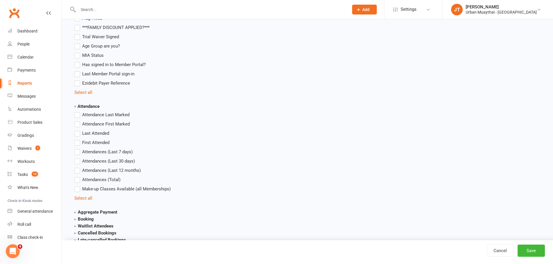
click at [79, 181] on label "Attendances (Total)" at bounding box center [97, 179] width 46 height 7
click at [78, 176] on input "Attendances (Total)" at bounding box center [76, 176] width 4 height 0
click at [77, 132] on label "Last Attended" at bounding box center [91, 133] width 35 height 7
click at [77, 130] on input "Last Attended" at bounding box center [76, 130] width 4 height 0
click at [529, 249] on button "Save" at bounding box center [530, 251] width 27 height 12
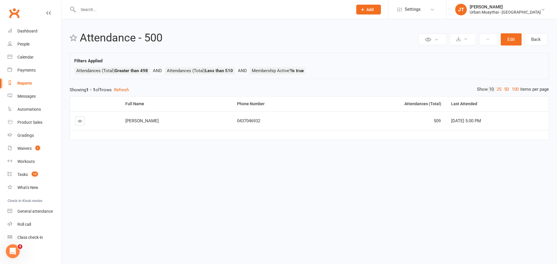
click at [103, 9] on input "text" at bounding box center [212, 10] width 272 height 8
click at [33, 83] on link "Reports" at bounding box center [35, 83] width 54 height 13
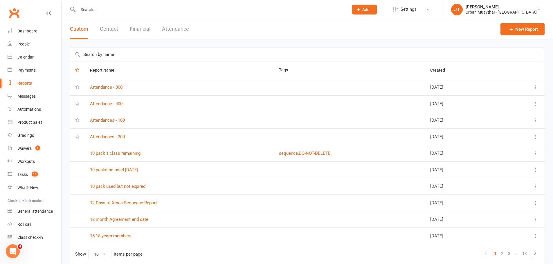
click at [142, 30] on button "Financial" at bounding box center [140, 29] width 21 height 20
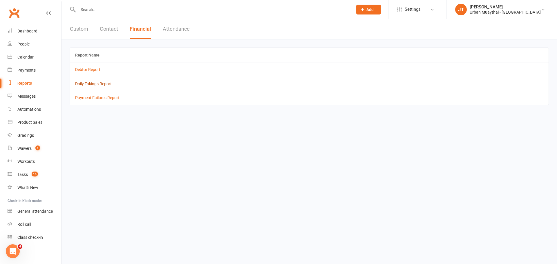
click at [99, 82] on link "Daily Takings Report" at bounding box center [93, 84] width 37 height 5
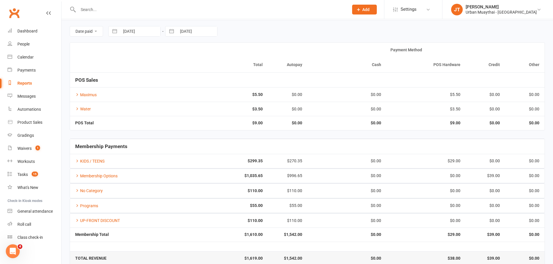
scroll to position [29, 0]
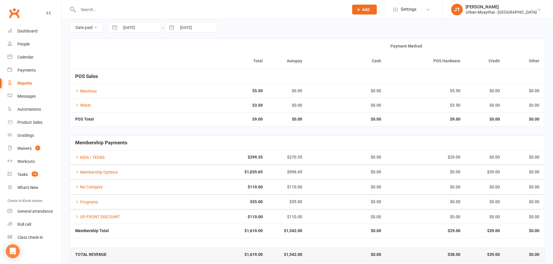
click at [152, 6] on input "text" at bounding box center [210, 10] width 268 height 8
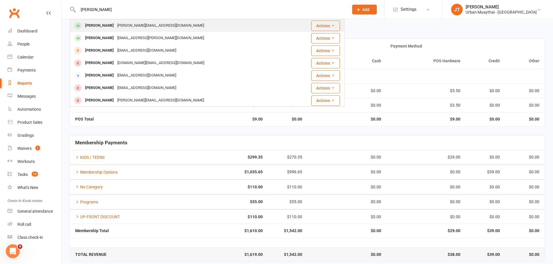
type input "[PERSON_NAME]"
click at [121, 28] on div "[PERSON_NAME][EMAIL_ADDRESS][DOMAIN_NAME]" at bounding box center [160, 25] width 90 height 8
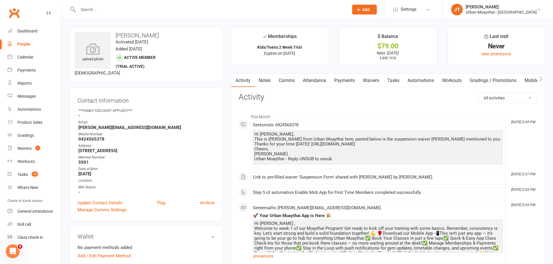
click at [338, 85] on link "Payments" at bounding box center [344, 80] width 29 height 13
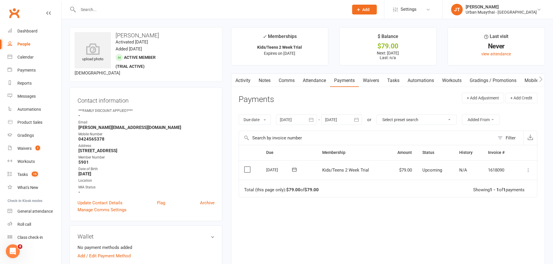
click at [527, 169] on icon at bounding box center [528, 170] width 6 height 6
click at [510, 191] on link "Mark as Paid (POS)" at bounding box center [502, 193] width 57 height 12
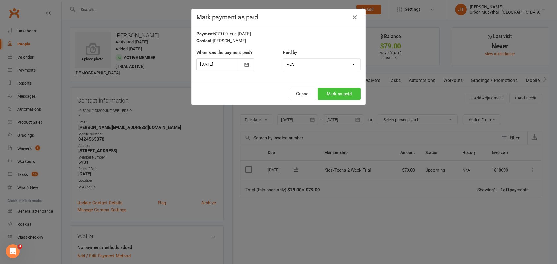
click at [334, 92] on button "Mark as paid" at bounding box center [339, 94] width 43 height 12
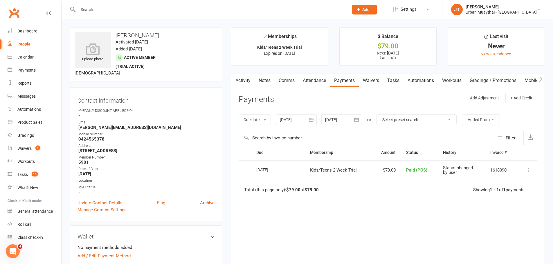
click at [98, 9] on input "text" at bounding box center [210, 10] width 268 height 8
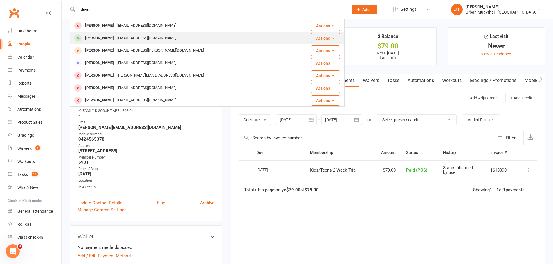
type input "devon"
click at [97, 39] on div "[PERSON_NAME]" at bounding box center [99, 38] width 32 height 8
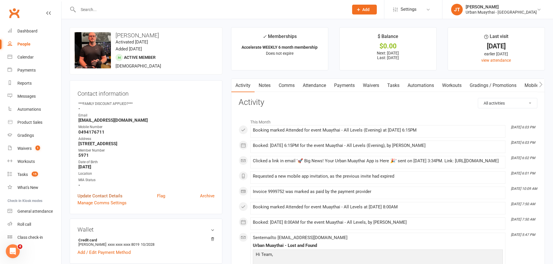
click at [113, 196] on link "Update Contact Details" at bounding box center [99, 196] width 45 height 7
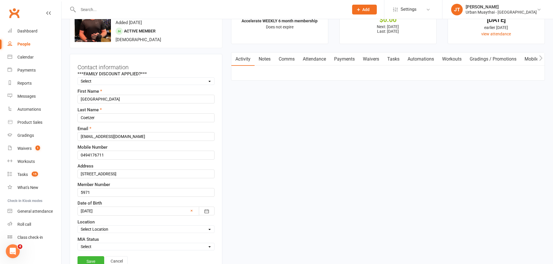
scroll to position [27, 0]
drag, startPoint x: 107, startPoint y: 190, endPoint x: 78, endPoint y: 200, distance: 30.5
click at [78, 200] on div "***FAMILY DISCOUNT APPLIED?*** Select 10% Family 15% Family 20% Family FIFO Mem…" at bounding box center [145, 160] width 137 height 180
type input "5915"
click at [90, 256] on link "Save" at bounding box center [90, 261] width 27 height 10
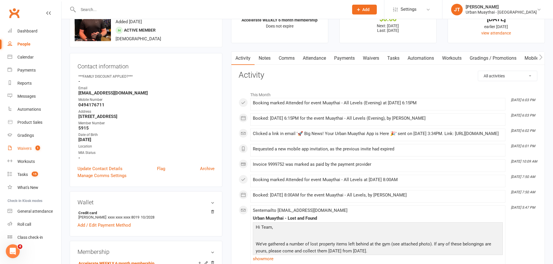
click at [35, 151] on link "Waivers 1" at bounding box center [35, 148] width 54 height 13
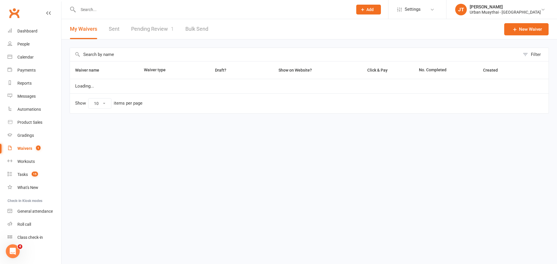
select select "100"
click at [155, 28] on link "Pending Review 1" at bounding box center [152, 29] width 43 height 20
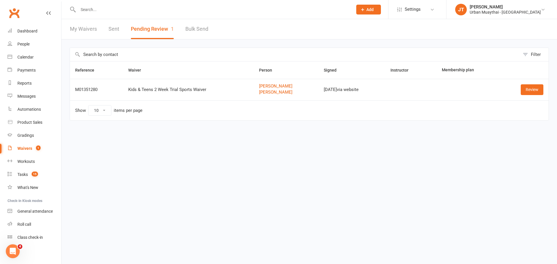
click at [103, 11] on input "text" at bounding box center [212, 10] width 272 height 8
click at [264, 85] on link "[PERSON_NAME]" at bounding box center [286, 86] width 54 height 5
click at [276, 93] on link "[PERSON_NAME]" at bounding box center [286, 92] width 54 height 5
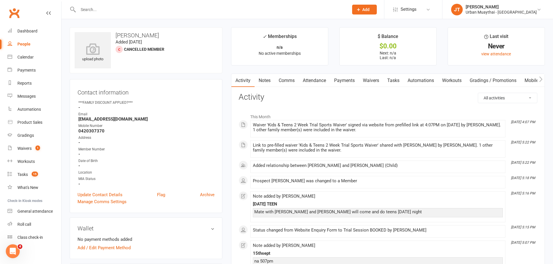
click at [350, 80] on link "Payments" at bounding box center [344, 80] width 29 height 13
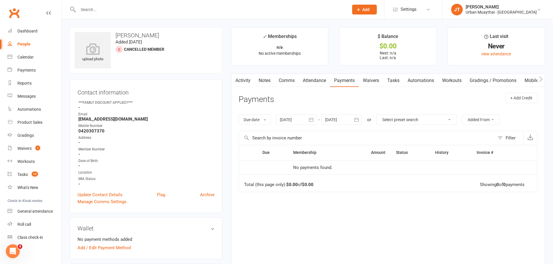
click at [247, 81] on link "Activity" at bounding box center [242, 80] width 23 height 13
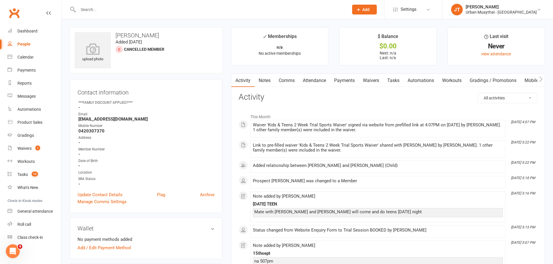
click at [135, 8] on input "text" at bounding box center [210, 10] width 268 height 8
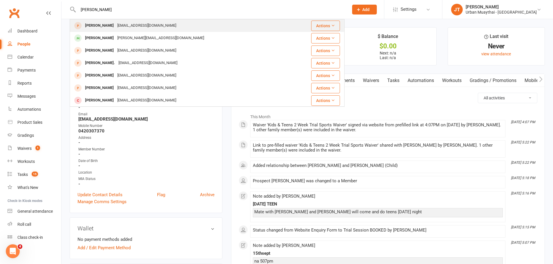
type input "[PERSON_NAME]"
click at [131, 26] on div "[EMAIL_ADDRESS][DOMAIN_NAME]" at bounding box center [146, 25] width 62 height 8
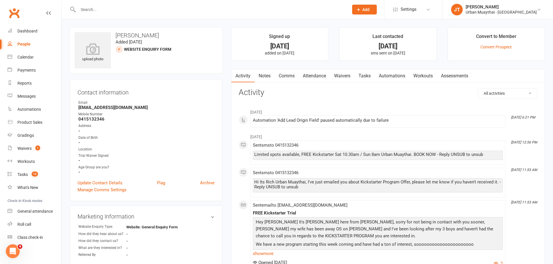
click at [136, 4] on div at bounding box center [207, 9] width 275 height 19
click at [141, 10] on input "text" at bounding box center [210, 10] width 268 height 8
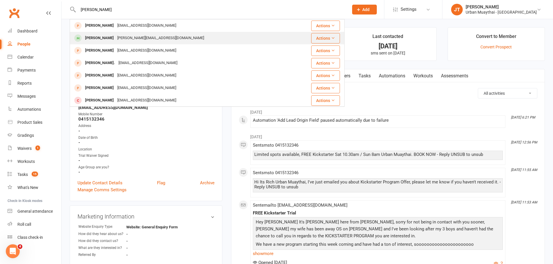
type input "[PERSON_NAME]"
click at [136, 36] on div "[PERSON_NAME][EMAIL_ADDRESS][DOMAIN_NAME]" at bounding box center [160, 38] width 90 height 8
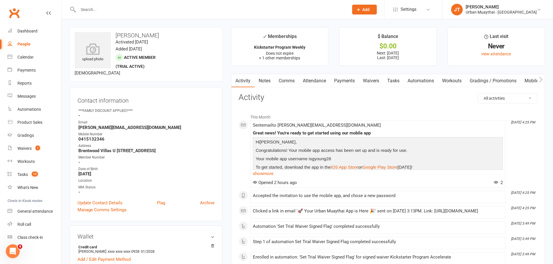
click at [295, 77] on link "Comms" at bounding box center [286, 80] width 24 height 13
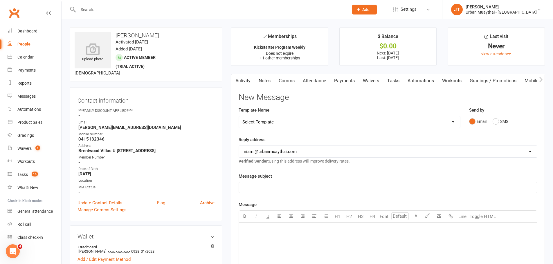
click at [310, 82] on link "Attendance" at bounding box center [314, 80] width 31 height 13
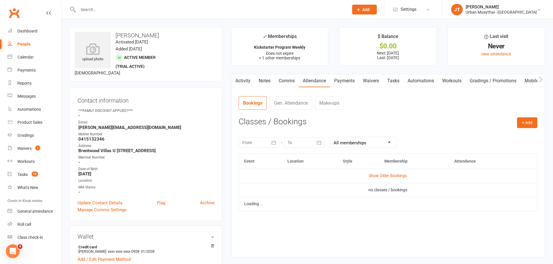
click at [371, 79] on link "Waivers" at bounding box center [371, 80] width 24 height 13
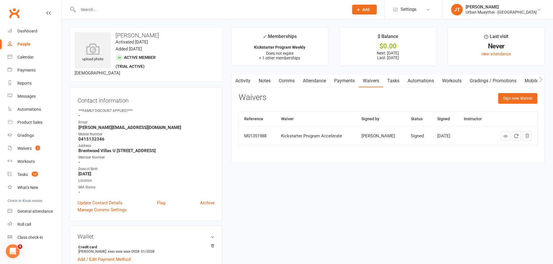
click at [96, 9] on input "text" at bounding box center [210, 10] width 268 height 8
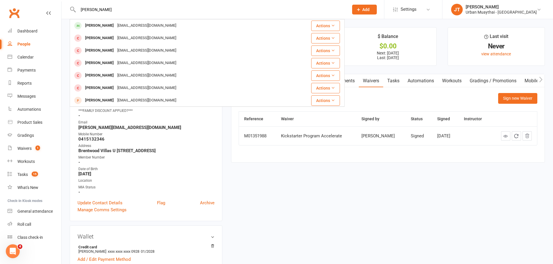
type input "stephen reid"
click at [107, 22] on div "STEVEN REID" at bounding box center [99, 25] width 32 height 8
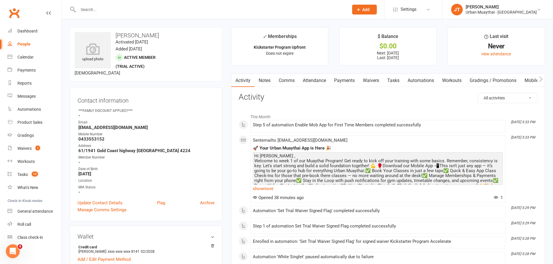
click at [379, 79] on link "Waivers" at bounding box center [371, 80] width 24 height 13
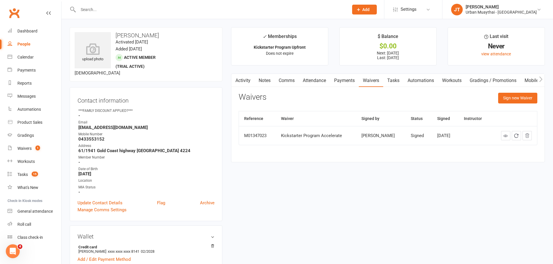
drag, startPoint x: 344, startPoint y: 80, endPoint x: 340, endPoint y: 81, distance: 3.3
click at [340, 81] on link "Payments" at bounding box center [344, 80] width 29 height 13
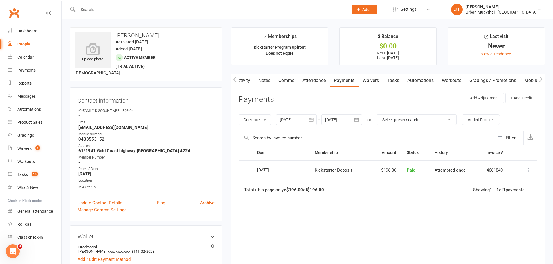
click at [312, 80] on link "Attendance" at bounding box center [313, 80] width 31 height 13
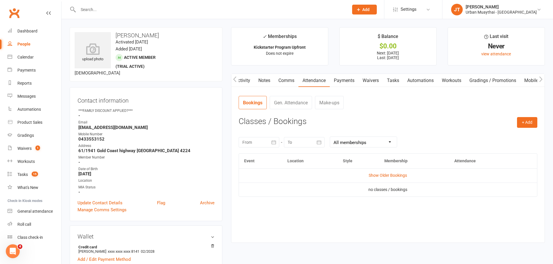
click at [257, 82] on link "Notes" at bounding box center [264, 80] width 20 height 13
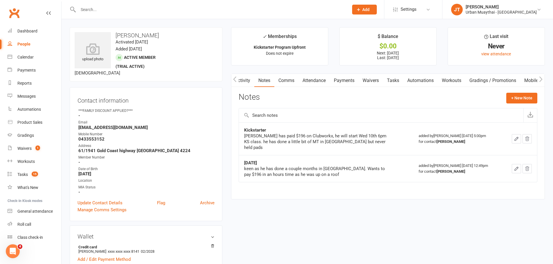
click at [236, 80] on icon "button" at bounding box center [234, 79] width 3 height 6
click at [110, 204] on link "Update Contact Details" at bounding box center [99, 203] width 45 height 7
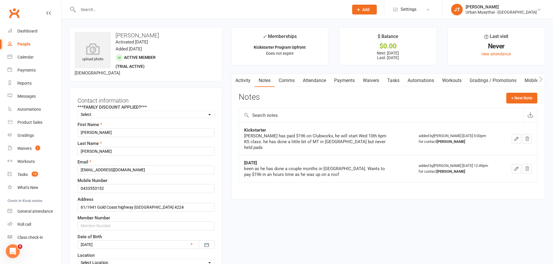
scroll to position [27, 0]
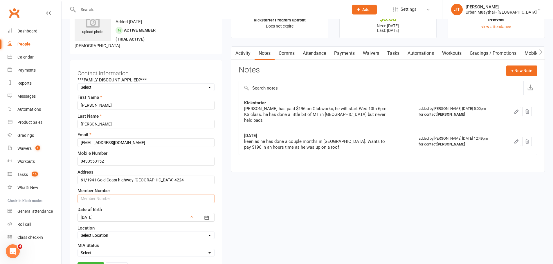
click at [110, 197] on input "text" at bounding box center [145, 198] width 137 height 9
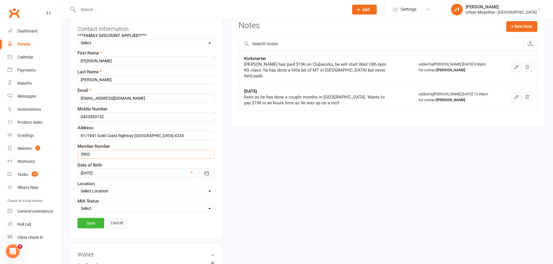
scroll to position [85, 0]
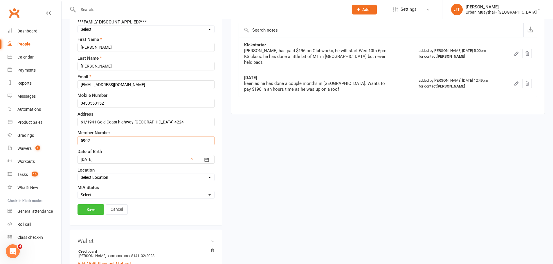
type input "5902"
click at [100, 214] on link "Save" at bounding box center [90, 210] width 27 height 10
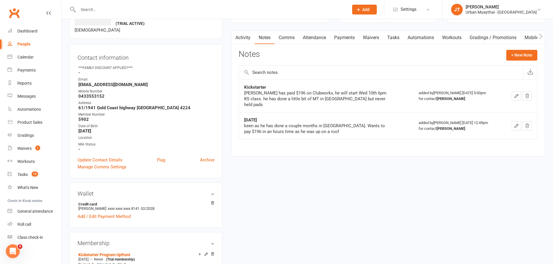
scroll to position [0, 0]
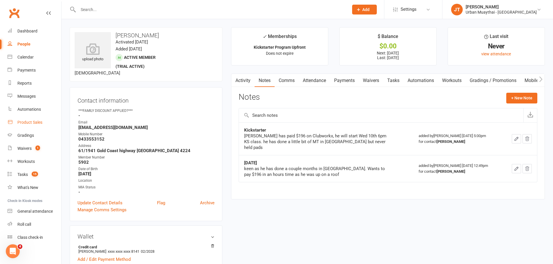
click at [32, 124] on div "Product Sales" at bounding box center [29, 122] width 25 height 5
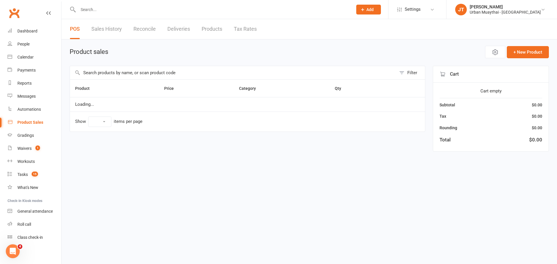
select select "10"
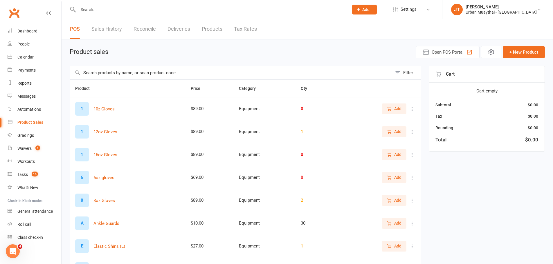
click at [115, 72] on input "text" at bounding box center [231, 72] width 322 height 13
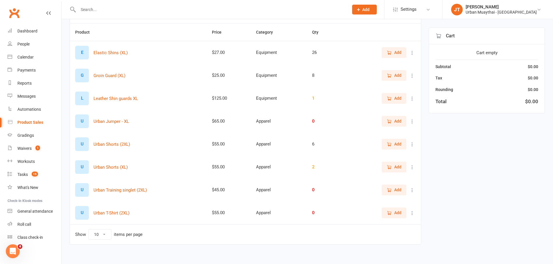
scroll to position [58, 0]
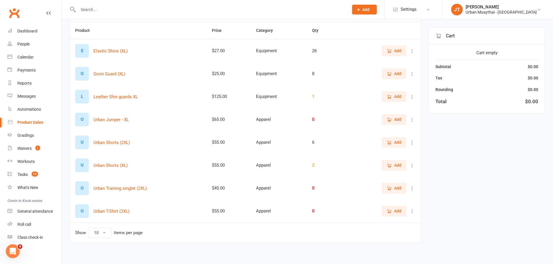
type input "xl"
click at [398, 168] on span "Add" at bounding box center [397, 165] width 7 height 6
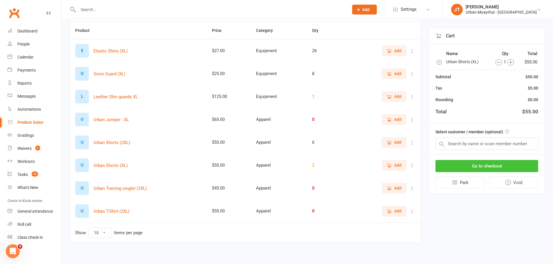
click at [490, 169] on button "Go to checkout" at bounding box center [486, 166] width 103 height 12
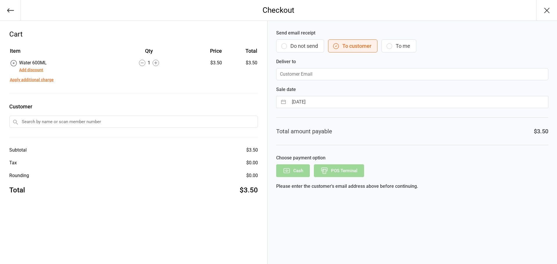
click at [307, 40] on button "Do not send" at bounding box center [300, 45] width 48 height 13
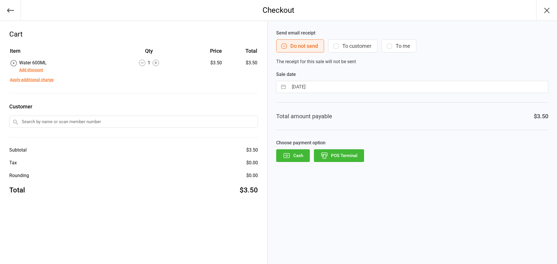
click at [356, 153] on button "POS Terminal" at bounding box center [339, 155] width 50 height 13
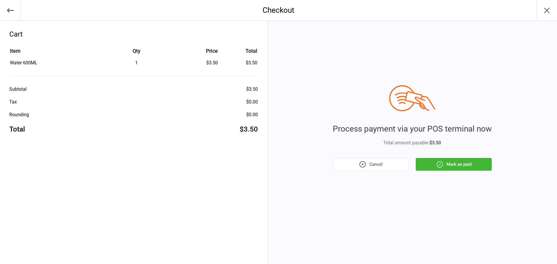
click at [460, 168] on button "Mark as paid" at bounding box center [454, 164] width 76 height 13
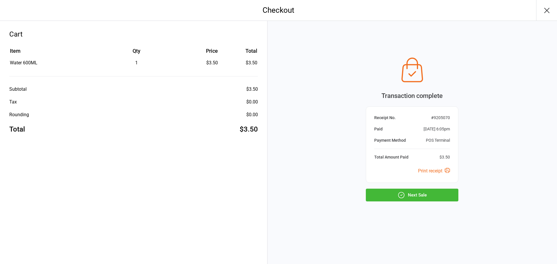
click at [393, 196] on button "Next Sale" at bounding box center [412, 195] width 93 height 13
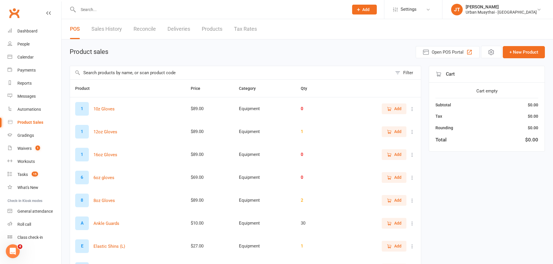
click at [102, 10] on input "text" at bounding box center [210, 10] width 268 height 8
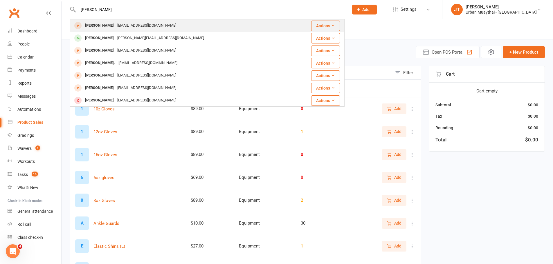
type input "[PERSON_NAME]"
click at [115, 31] on div "[PERSON_NAME] [EMAIL_ADDRESS][DOMAIN_NAME]" at bounding box center [184, 26] width 228 height 12
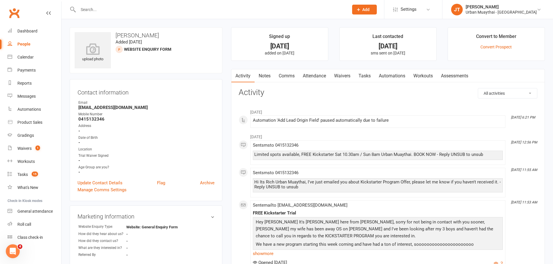
click at [108, 12] on input "text" at bounding box center [210, 10] width 268 height 8
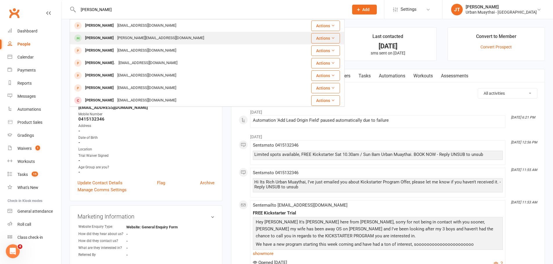
type input "[PERSON_NAME]"
click at [108, 35] on div "[PERSON_NAME]" at bounding box center [99, 38] width 32 height 8
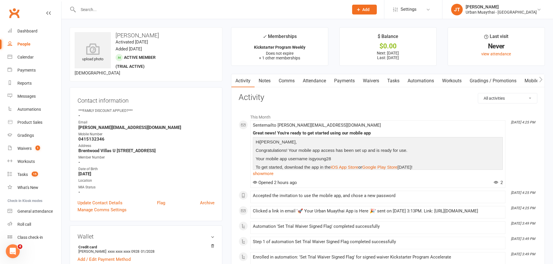
click at [87, 5] on div at bounding box center [207, 9] width 275 height 19
click at [97, 9] on input "text" at bounding box center [210, 10] width 268 height 8
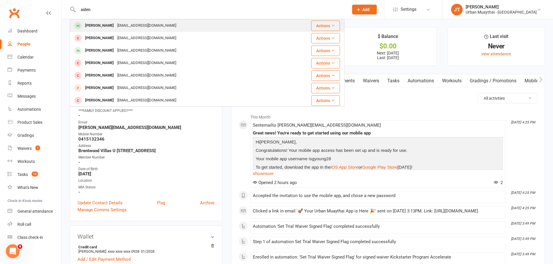
type input "aiden"
click at [125, 27] on div "[EMAIL_ADDRESS][DOMAIN_NAME]" at bounding box center [146, 25] width 62 height 8
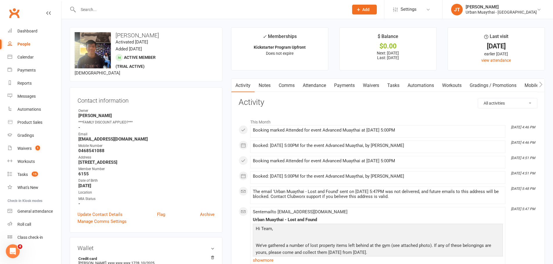
click at [318, 86] on link "Attendance" at bounding box center [314, 85] width 31 height 13
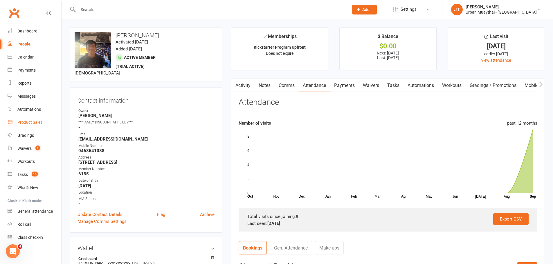
click at [30, 123] on div "Product Sales" at bounding box center [29, 122] width 25 height 5
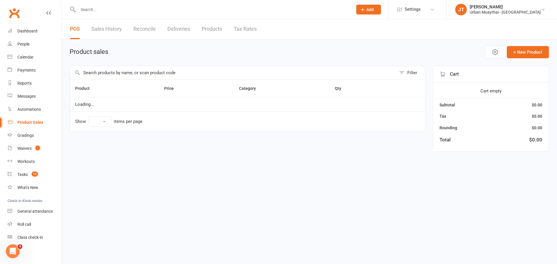
select select "10"
click at [156, 71] on input "text" at bounding box center [233, 72] width 326 height 13
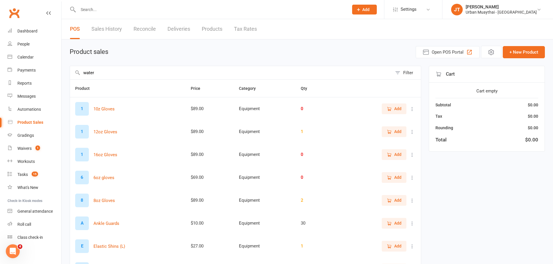
type input "water"
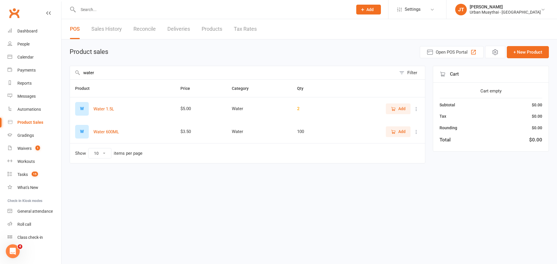
click at [397, 131] on span "Add" at bounding box center [398, 132] width 15 height 6
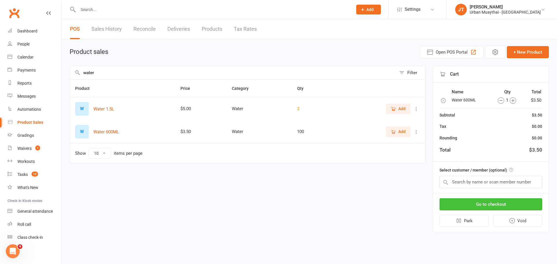
click at [478, 199] on button "Go to checkout" at bounding box center [491, 204] width 103 height 12
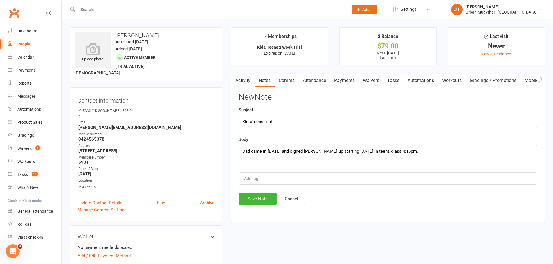
click at [397, 154] on textarea "Dad came in [DATE] and signed [PERSON_NAME] up starting [DATE] in teens class 4…" at bounding box center [388, 154] width 299 height 19
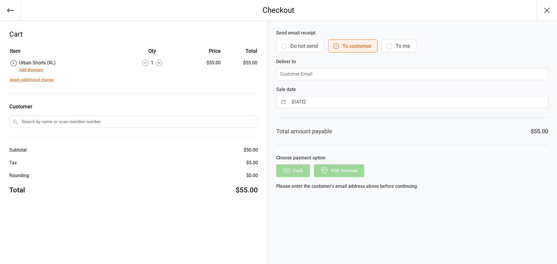
click at [292, 47] on button "Do not send" at bounding box center [300, 45] width 48 height 13
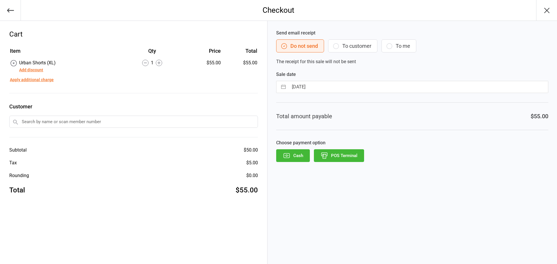
click at [353, 154] on button "POS Terminal" at bounding box center [339, 155] width 50 height 13
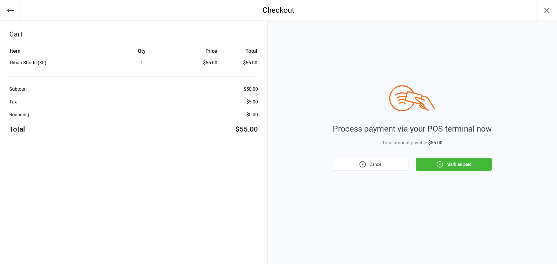
click at [433, 164] on button "Mark as paid" at bounding box center [454, 164] width 76 height 13
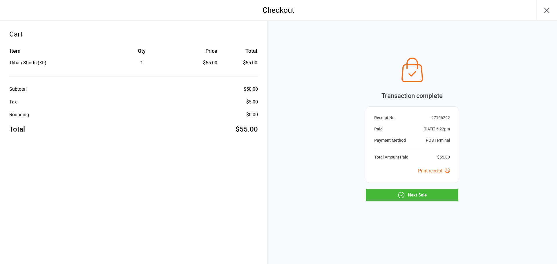
click at [414, 195] on button "Next Sale" at bounding box center [412, 195] width 93 height 13
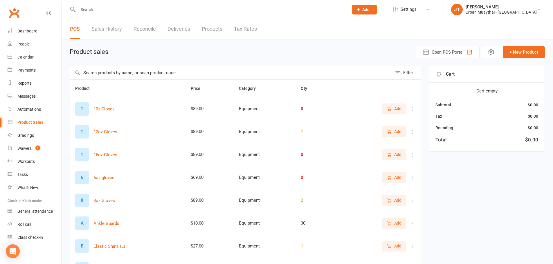
drag, startPoint x: 130, startPoint y: 73, endPoint x: 133, endPoint y: 81, distance: 8.7
click at [131, 73] on input "text" at bounding box center [231, 72] width 322 height 13
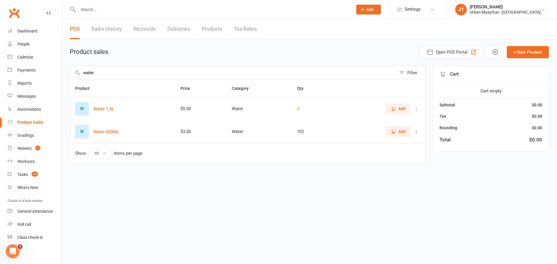
type input "water"
click at [393, 133] on icon "button" at bounding box center [393, 131] width 3 height 3
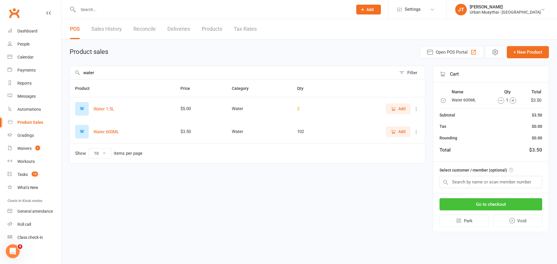
click at [506, 205] on button "Go to checkout" at bounding box center [491, 204] width 103 height 12
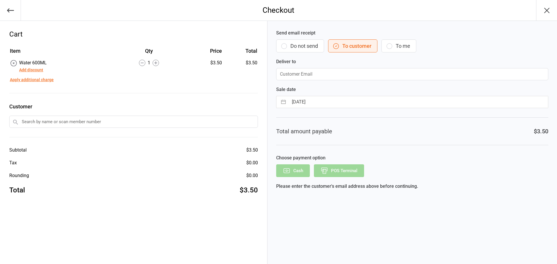
click at [315, 46] on button "Do not send" at bounding box center [300, 45] width 48 height 13
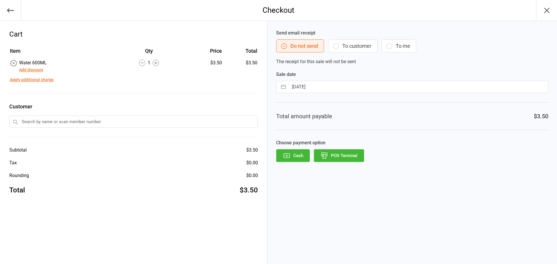
click at [343, 158] on button "POS Terminal" at bounding box center [339, 155] width 50 height 13
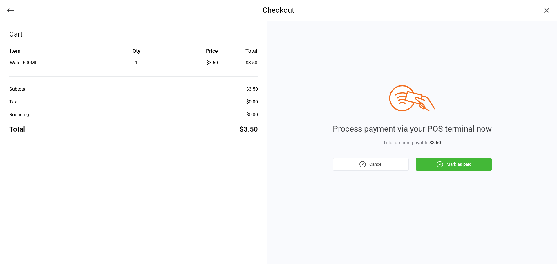
click at [460, 170] on button "Mark as paid" at bounding box center [454, 164] width 76 height 13
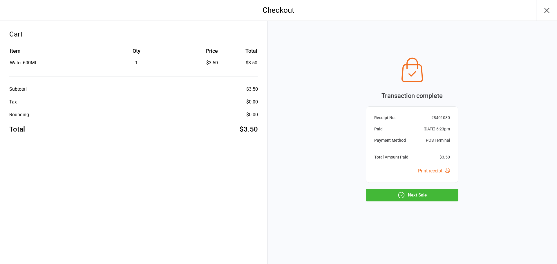
click at [391, 195] on button "Next Sale" at bounding box center [412, 195] width 93 height 13
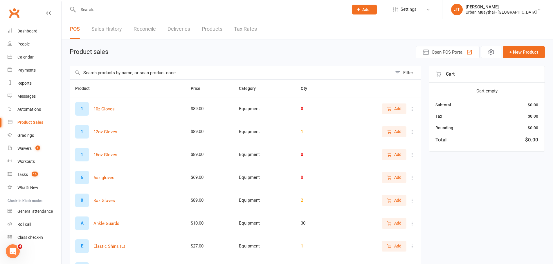
click at [109, 74] on input "text" at bounding box center [231, 72] width 322 height 13
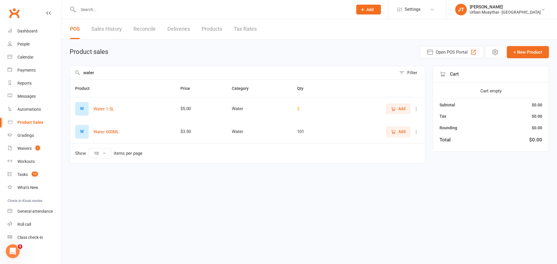
type input "water"
click at [394, 127] on button "Add" at bounding box center [398, 132] width 25 height 10
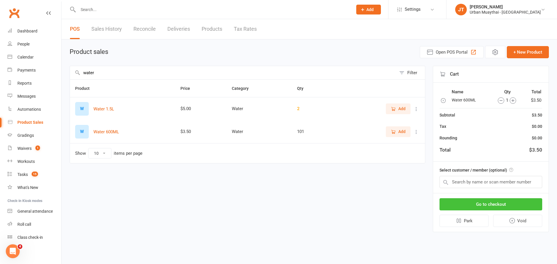
click at [500, 203] on button "Go to checkout" at bounding box center [491, 204] width 103 height 12
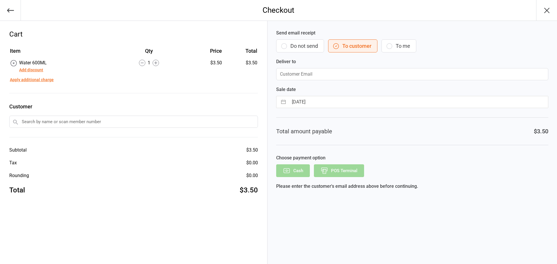
click at [312, 43] on button "Do not send" at bounding box center [300, 45] width 48 height 13
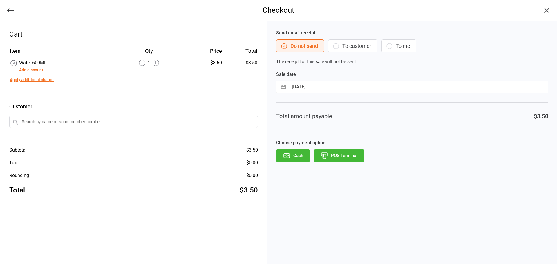
click at [339, 153] on button "POS Terminal" at bounding box center [339, 155] width 50 height 13
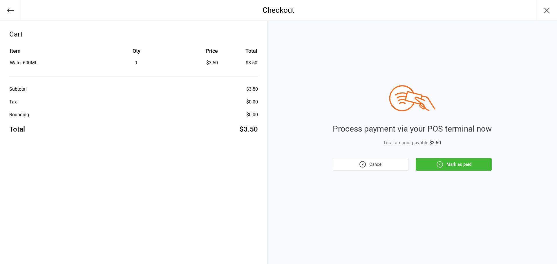
click at [450, 169] on button "Mark as paid" at bounding box center [454, 164] width 76 height 13
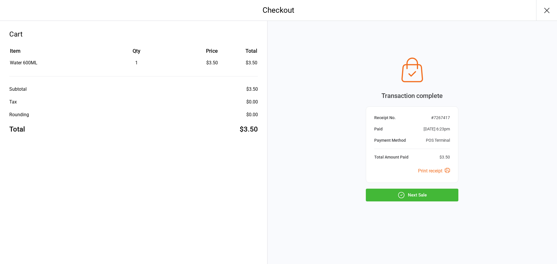
click at [444, 190] on button "Next Sale" at bounding box center [412, 195] width 93 height 13
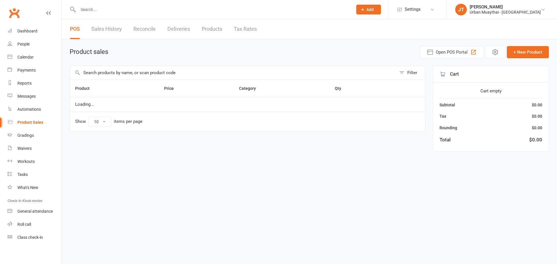
click at [162, 73] on input "text" at bounding box center [233, 72] width 326 height 13
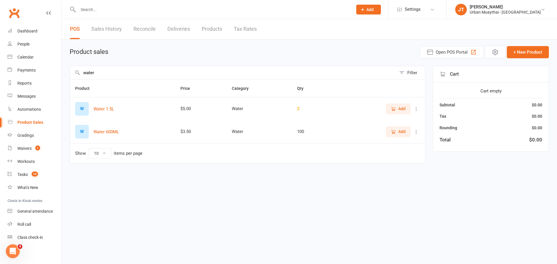
type input "water"
click at [400, 136] on button "Add" at bounding box center [398, 132] width 25 height 10
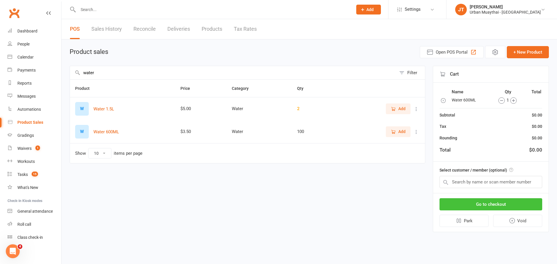
click at [479, 203] on button "Go to checkout" at bounding box center [491, 204] width 103 height 12
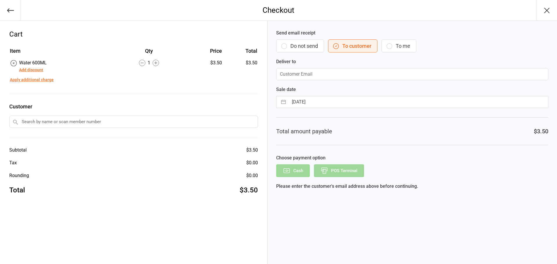
drag, startPoint x: 312, startPoint y: 43, endPoint x: 322, endPoint y: 70, distance: 28.7
click at [312, 43] on button "Do not send" at bounding box center [300, 45] width 48 height 13
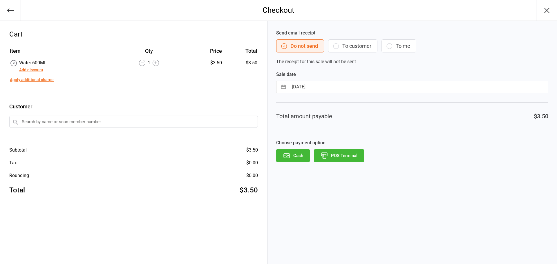
click at [345, 154] on button "POS Terminal" at bounding box center [339, 155] width 50 height 13
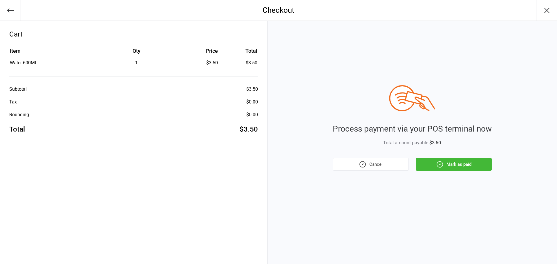
click at [434, 160] on button "Mark as paid" at bounding box center [454, 164] width 76 height 13
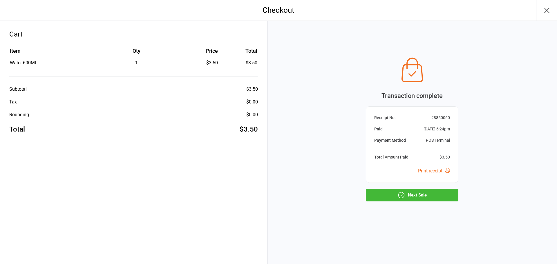
click at [451, 196] on button "Next Sale" at bounding box center [412, 195] width 93 height 13
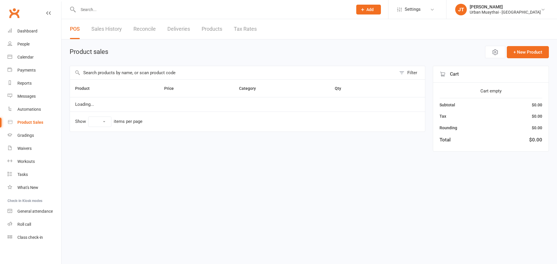
select select "10"
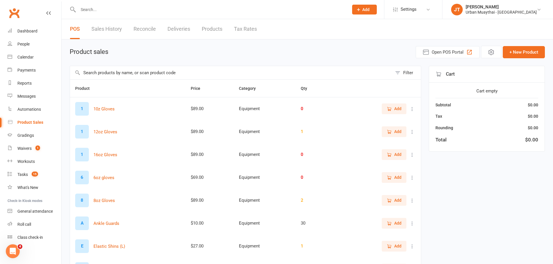
click at [113, 65] on main "Product sales Open POS Portal + New Product Filter Product Price Category Qty 1…" at bounding box center [307, 200] width 475 height 309
click at [115, 73] on input "text" at bounding box center [231, 72] width 322 height 13
drag, startPoint x: 115, startPoint y: 73, endPoint x: 96, endPoint y: 73, distance: 18.6
click at [96, 73] on input "text" at bounding box center [231, 72] width 322 height 13
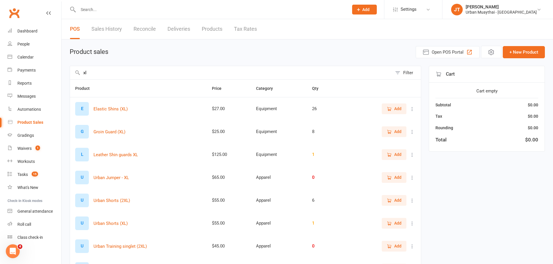
type input "xl"
click at [392, 111] on span "Add" at bounding box center [393, 109] width 15 height 6
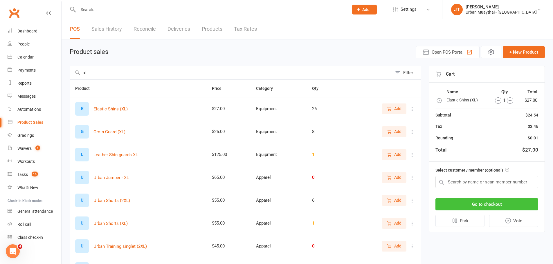
click at [480, 201] on button "Go to checkout" at bounding box center [486, 204] width 103 height 12
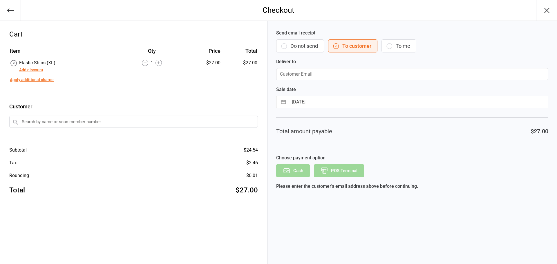
click at [300, 50] on button "Do not send" at bounding box center [300, 45] width 48 height 13
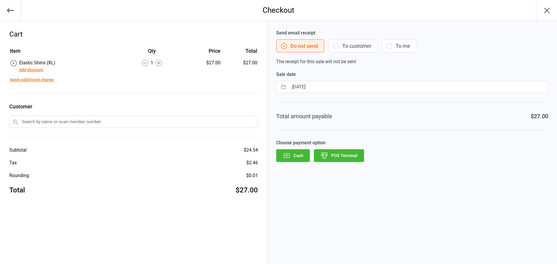
click at [357, 153] on button "POS Terminal" at bounding box center [339, 155] width 50 height 13
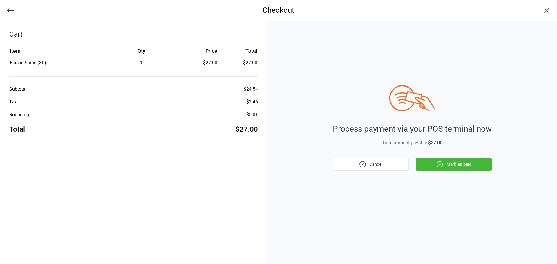
click at [436, 166] on icon "button" at bounding box center [440, 165] width 8 height 8
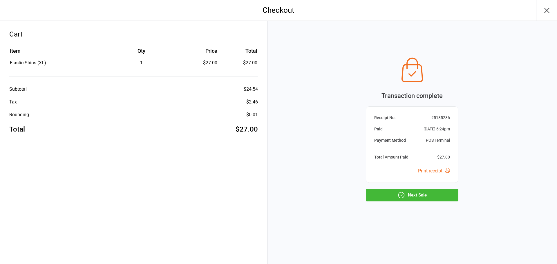
click at [438, 194] on button "Next Sale" at bounding box center [412, 195] width 93 height 13
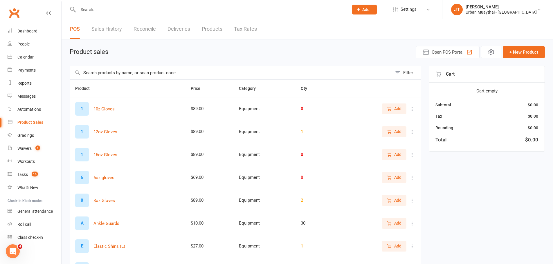
click at [98, 77] on input "text" at bounding box center [231, 72] width 322 height 13
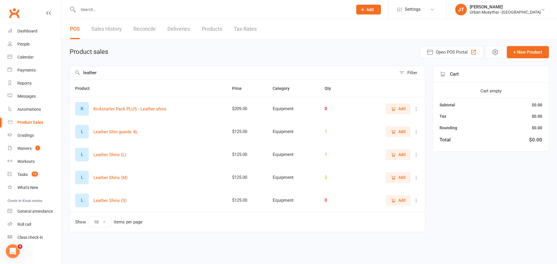
type input "leather"
click at [393, 131] on icon "button" at bounding box center [393, 132] width 3 height 3
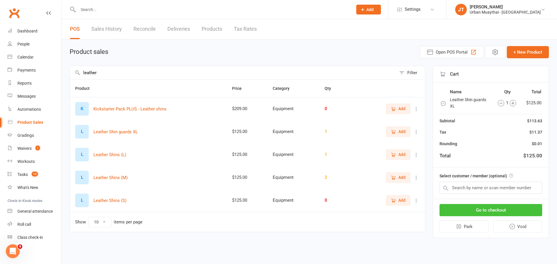
click at [465, 204] on button "Go to checkout" at bounding box center [491, 210] width 103 height 12
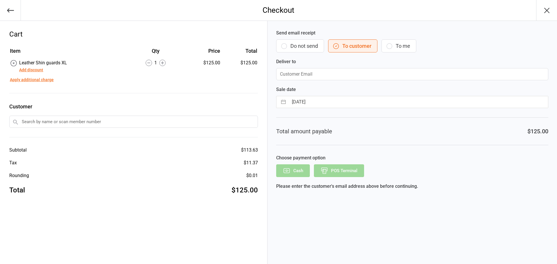
click at [317, 43] on button "Do not send" at bounding box center [300, 45] width 48 height 13
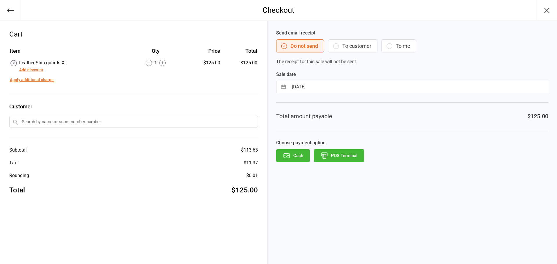
click at [347, 157] on button "POS Terminal" at bounding box center [339, 155] width 50 height 13
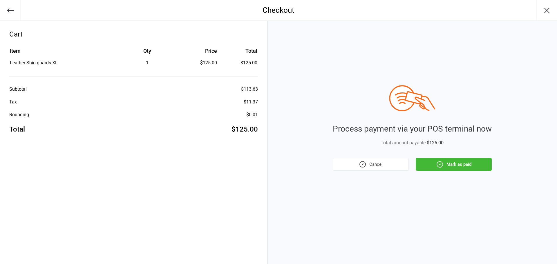
click at [444, 162] on button "Mark as paid" at bounding box center [454, 164] width 76 height 13
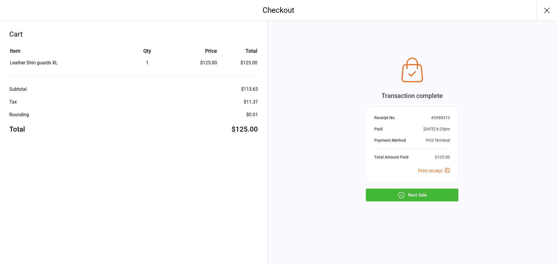
click at [412, 194] on button "Next Sale" at bounding box center [412, 195] width 93 height 13
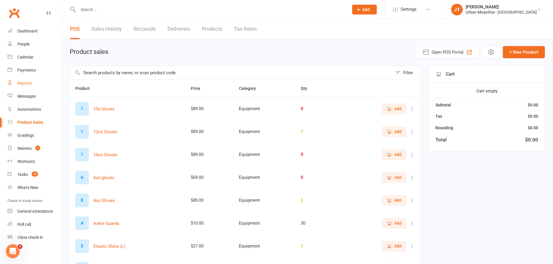
click at [26, 83] on div "Reports" at bounding box center [24, 83] width 14 height 5
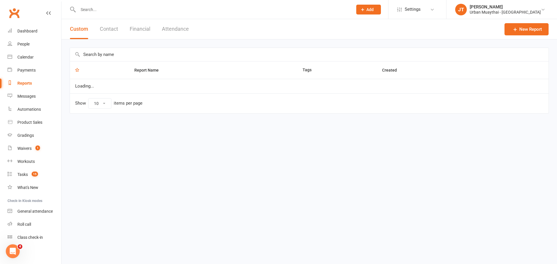
click at [138, 24] on button "Financial" at bounding box center [140, 29] width 21 height 20
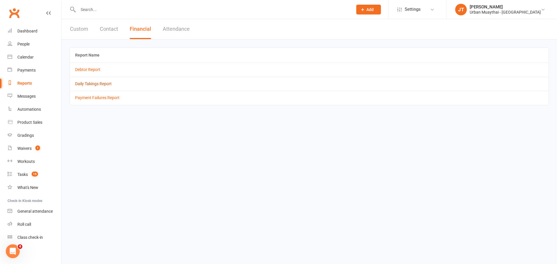
click at [97, 86] on link "Daily Takings Report" at bounding box center [93, 84] width 37 height 5
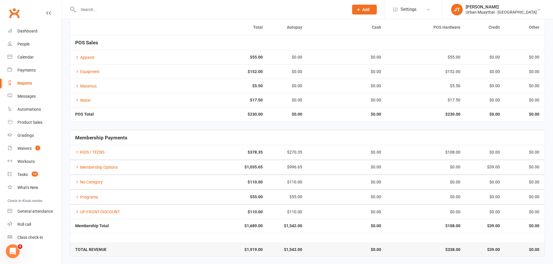
scroll to position [58, 0]
click at [167, 82] on td "Maximus" at bounding box center [129, 84] width 119 height 14
click at [198, 124] on div "Total Payment Method Autopay Cash POS Hardware Credit Other POS Sales Apparel $…" at bounding box center [307, 66] width 475 height 125
click at [203, 108] on td "$230.00" at bounding box center [228, 113] width 79 height 14
click at [191, 72] on td "$152.00" at bounding box center [228, 70] width 79 height 14
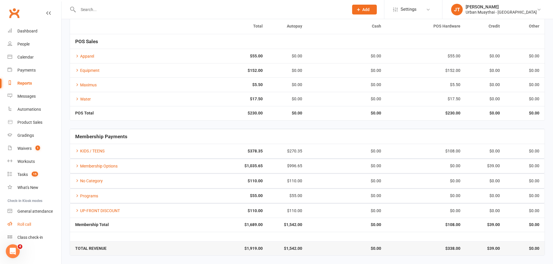
click at [39, 226] on link "Roll call" at bounding box center [35, 224] width 54 height 13
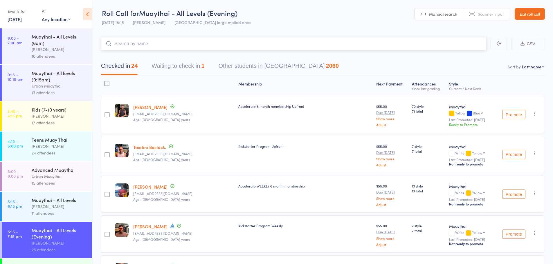
click at [182, 47] on input "search" at bounding box center [293, 43] width 385 height 13
click at [191, 63] on button "Waiting to check in 1" at bounding box center [177, 67] width 53 height 15
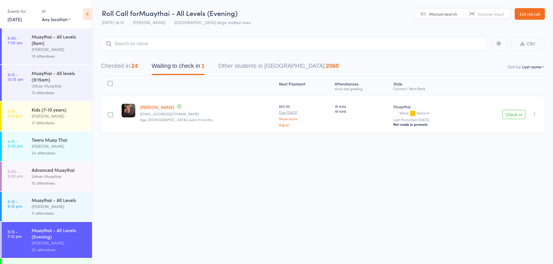
click at [533, 115] on icon "button" at bounding box center [535, 114] width 6 height 6
click at [507, 177] on li "Mark absent" at bounding box center [514, 180] width 48 height 8
drag, startPoint x: 507, startPoint y: 177, endPoint x: 533, endPoint y: 152, distance: 35.7
click at [513, 172] on div "Roll Call for Muaythai - All Levels (Evening) 16 Sep 18:15 Mitch Jackson Miami …" at bounding box center [276, 132] width 553 height 264
click at [535, 113] on icon "button" at bounding box center [535, 114] width 6 height 6
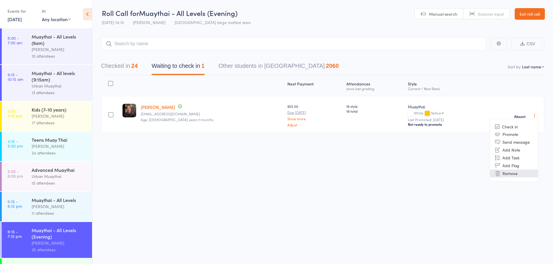
click at [521, 174] on li "Remove" at bounding box center [514, 174] width 48 height 8
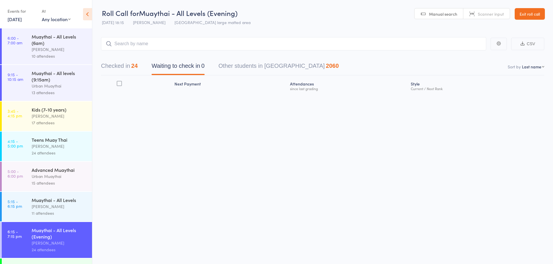
click at [131, 64] on button "Checked in 24" at bounding box center [119, 67] width 37 height 15
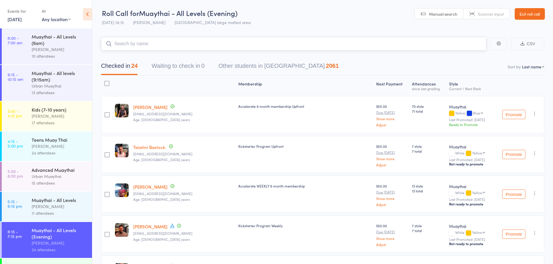
click at [151, 46] on input "search" at bounding box center [293, 43] width 385 height 13
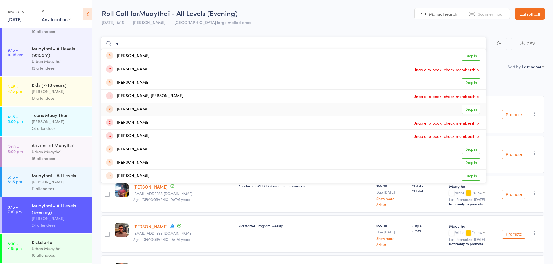
type input "l"
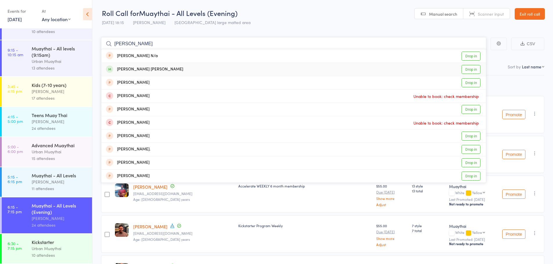
type input "racquel"
click at [475, 65] on link "Drop in" at bounding box center [470, 69] width 19 height 9
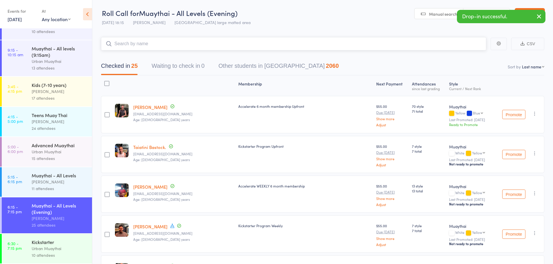
click at [228, 45] on input "search" at bounding box center [293, 43] width 385 height 13
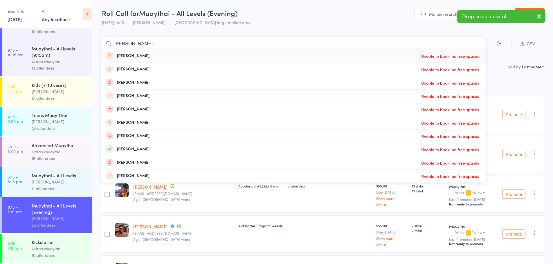
type input "harr"
click at [315, 23] on header "Roll Call for Muaythai - All Levels (Evening) 16 Sep 18:15 Mitch Jackson Miami …" at bounding box center [322, 14] width 460 height 28
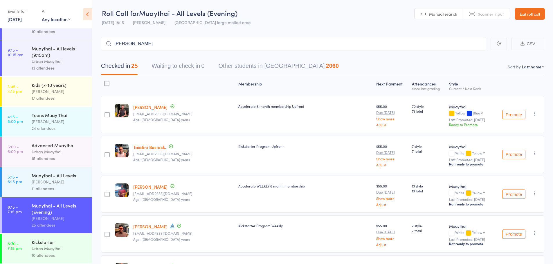
click at [62, 210] on div "Muaythai - All Levels (Evening)" at bounding box center [59, 209] width 55 height 13
click at [501, 45] on button "button" at bounding box center [498, 44] width 16 height 12
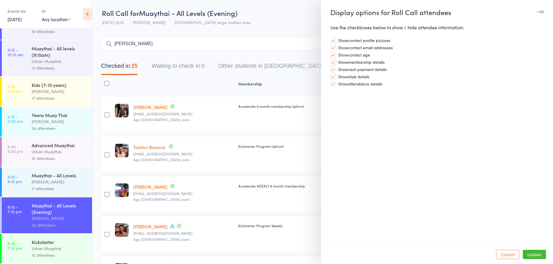
click at [273, 99] on div at bounding box center [276, 132] width 553 height 264
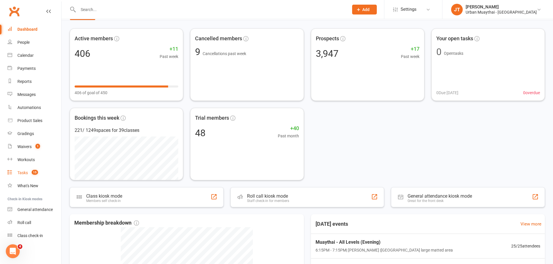
scroll to position [29, 0]
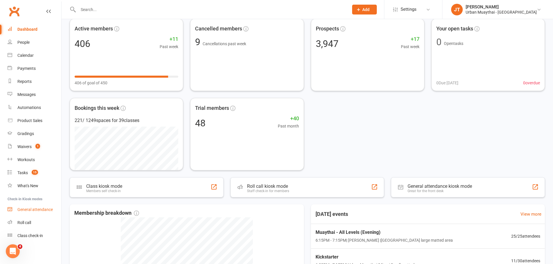
click at [25, 210] on div "General attendance" at bounding box center [34, 209] width 35 height 5
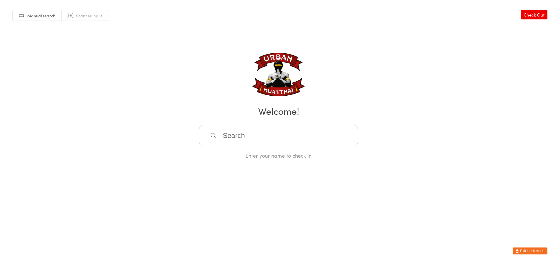
click at [525, 251] on button "Exit kiosk mode" at bounding box center [530, 251] width 35 height 7
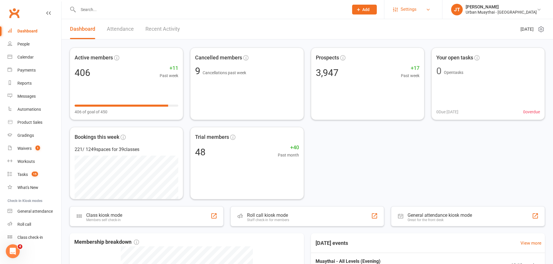
click at [416, 11] on span "Settings" at bounding box center [408, 9] width 16 height 13
click at [523, 40] on div "Active members 406 +11 Past week 406 of goal of 450 Cancelled members 9 Cancell…" at bounding box center [307, 226] width 491 height 375
click at [539, 32] on icon at bounding box center [540, 29] width 7 height 7
click at [33, 57] on div "Calendar" at bounding box center [25, 57] width 16 height 5
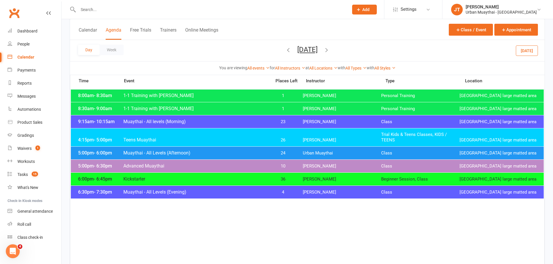
scroll to position [116, 0]
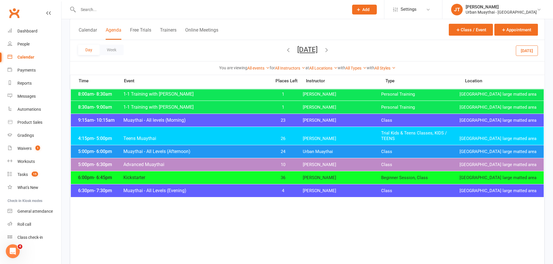
click at [150, 192] on span "Muaythai - All Levels (Evening)" at bounding box center [195, 191] width 145 height 6
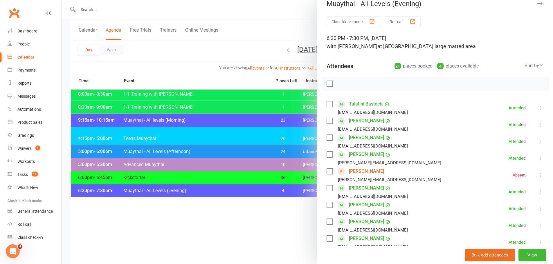
scroll to position [0, 0]
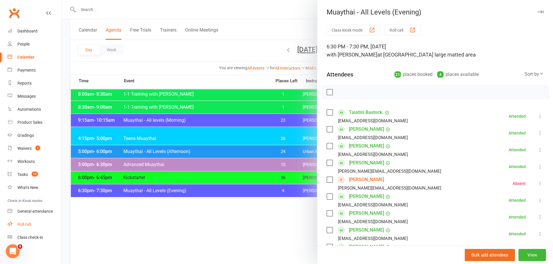
click at [15, 227] on link "Roll call" at bounding box center [35, 224] width 54 height 13
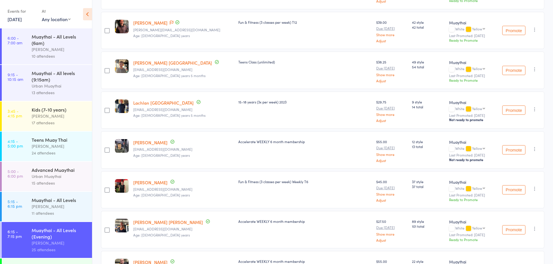
scroll to position [534, 0]
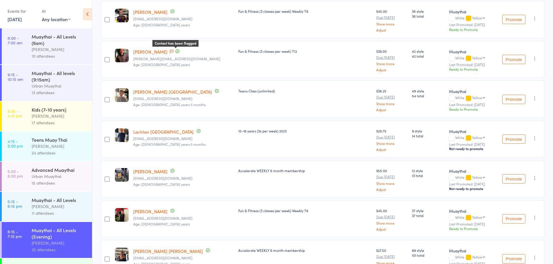
click at [173, 53] on icon at bounding box center [171, 52] width 3 height 4
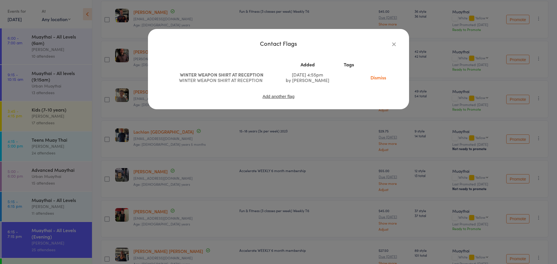
click at [215, 121] on div "Contact Flags Added Tags WINTER WEAPON SHIRT AT RECEPTION WINTER WEAPON SHIRT A…" at bounding box center [278, 132] width 557 height 264
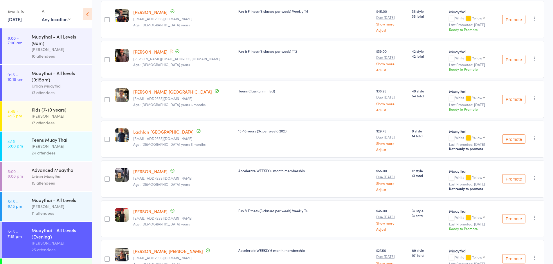
scroll to position [505, 0]
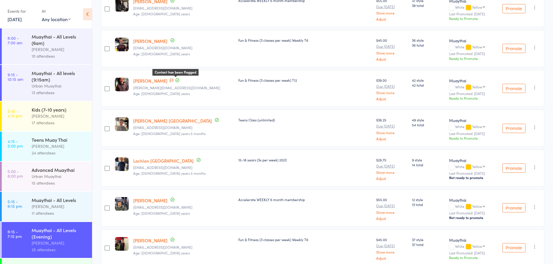
click at [173, 82] on icon at bounding box center [171, 81] width 3 height 4
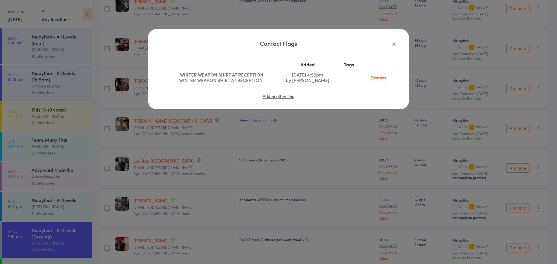
drag, startPoint x: 381, startPoint y: 76, endPoint x: 305, endPoint y: 18, distance: 95.6
click at [381, 76] on link "Dismiss" at bounding box center [378, 77] width 24 height 6
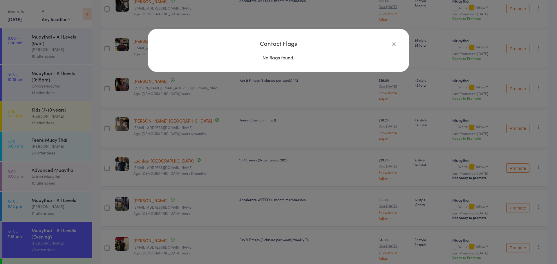
click at [346, 110] on div "Contact Flags No flags found." at bounding box center [278, 132] width 557 height 264
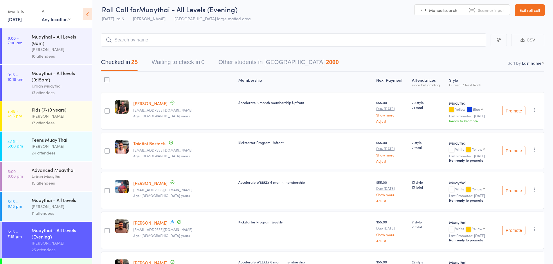
scroll to position [0, 0]
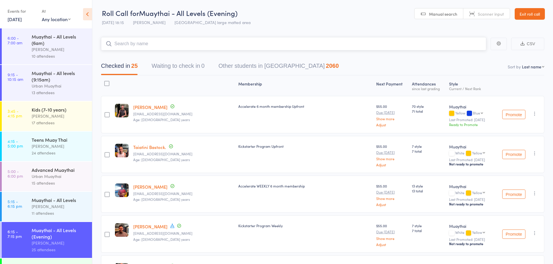
click at [184, 47] on input "search" at bounding box center [293, 43] width 385 height 13
type input "g"
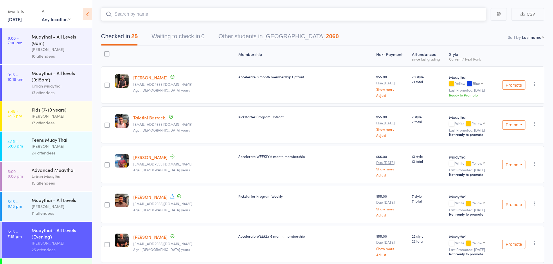
scroll to position [29, 0]
click at [495, 16] on button "button" at bounding box center [498, 15] width 16 height 12
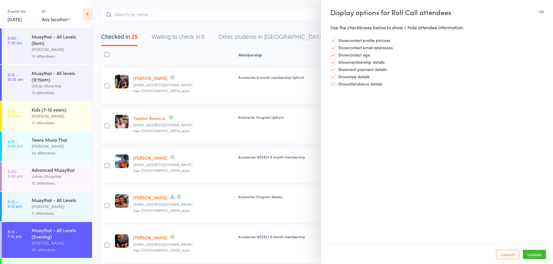
click at [299, 52] on div at bounding box center [276, 132] width 553 height 264
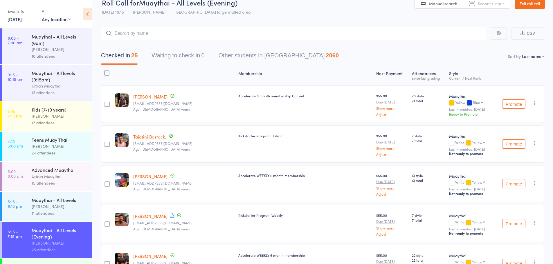
scroll to position [0, 0]
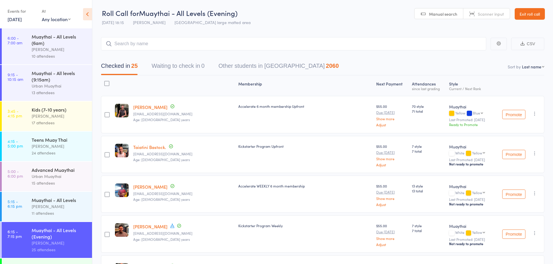
click at [530, 12] on link "Exit roll call" at bounding box center [529, 14] width 30 height 12
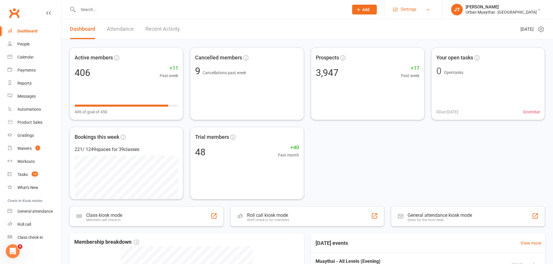
click at [416, 10] on span "Settings" at bounding box center [408, 9] width 16 height 13
click at [17, 251] on div "Open Intercom Messenger" at bounding box center [11, 250] width 19 height 19
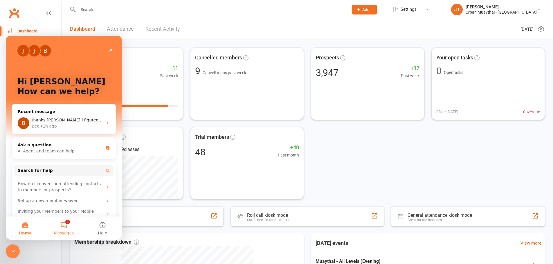
click at [65, 225] on button "4 Messages" at bounding box center [63, 228] width 39 height 23
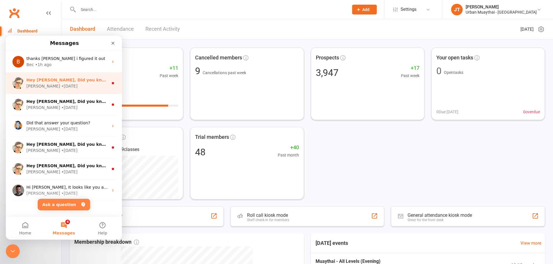
click at [58, 88] on div "[PERSON_NAME] • [DATE]" at bounding box center [67, 86] width 82 height 6
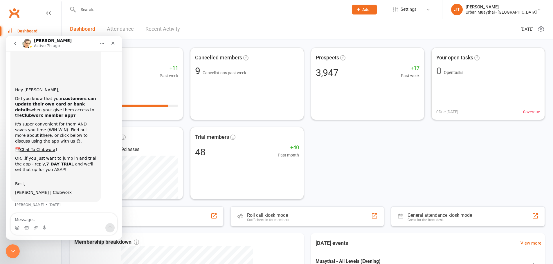
scroll to position [28, 0]
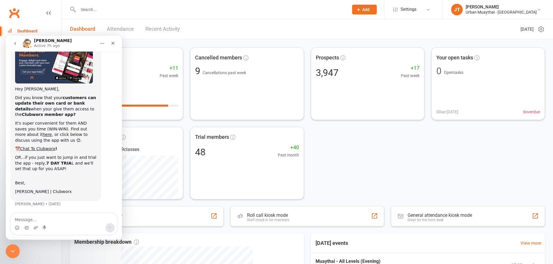
click at [47, 220] on textarea "Message…" at bounding box center [64, 219] width 106 height 10
click at [18, 46] on button "go back" at bounding box center [15, 43] width 11 height 11
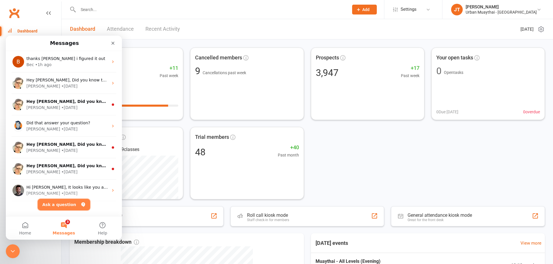
click at [58, 207] on button "Ask a question" at bounding box center [64, 205] width 53 height 12
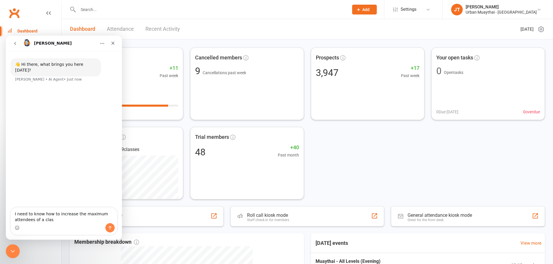
type textarea "I need to know how to increase the maximum attendees of a class"
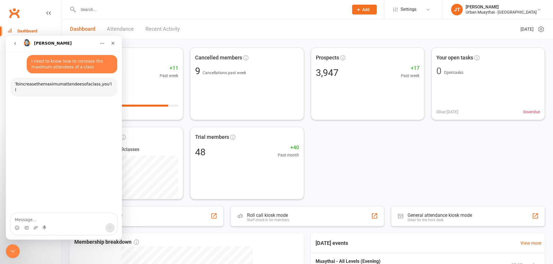
scroll to position [26, 0]
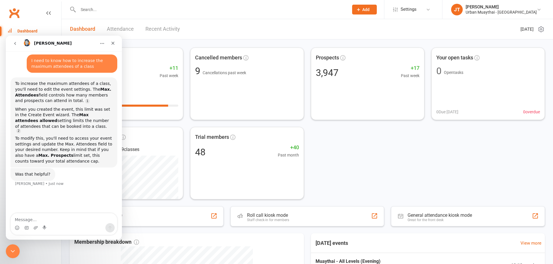
click at [356, 176] on div "Active members 406 +11 Past week 406 of goal of 450 Cancelled members 9 Cancell…" at bounding box center [307, 124] width 475 height 152
click at [329, 147] on div "Active members 406 +11 Past week 406 of goal of 450 Cancelled members 9 Cancell…" at bounding box center [307, 124] width 475 height 152
click at [110, 41] on div "Close" at bounding box center [113, 43] width 10 height 10
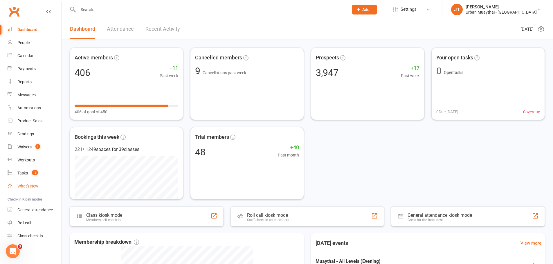
scroll to position [2, 0]
click at [88, 7] on input "text" at bounding box center [210, 10] width 268 height 8
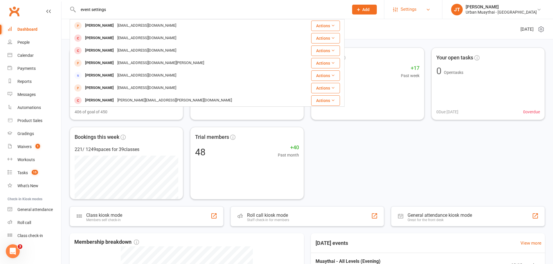
type input "event settings"
click at [433, 10] on link "Settings" at bounding box center [413, 9] width 40 height 13
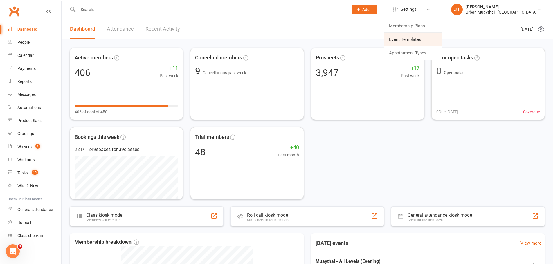
click at [436, 39] on link "Event Templates" at bounding box center [413, 39] width 58 height 13
click at [541, 29] on icon at bounding box center [540, 29] width 1 height 1
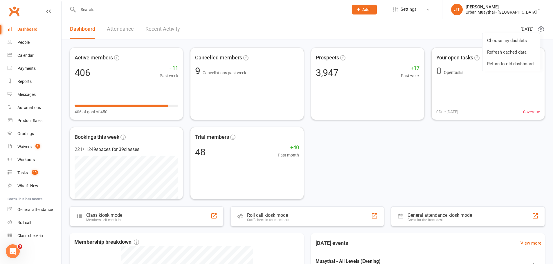
click at [541, 29] on icon at bounding box center [540, 29] width 1 height 1
click at [433, 6] on link "Settings" at bounding box center [413, 9] width 40 height 13
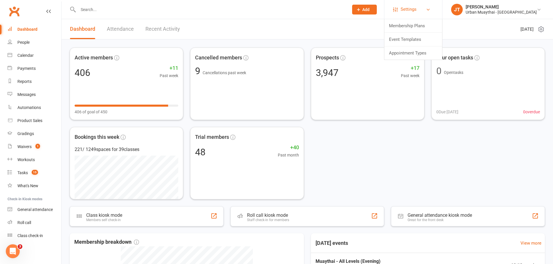
click at [433, 6] on link "Settings" at bounding box center [413, 9] width 40 height 13
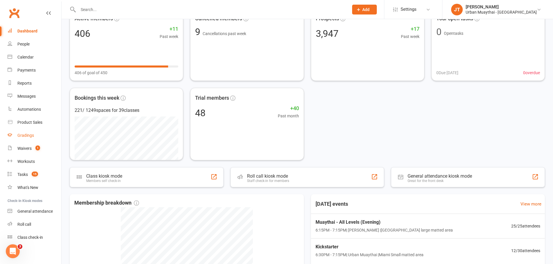
scroll to position [29, 0]
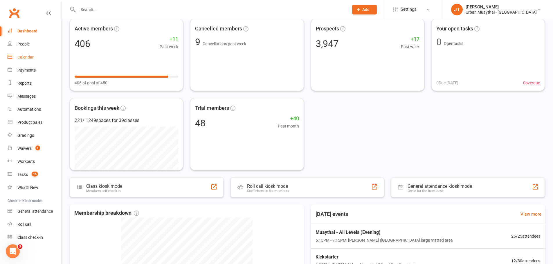
click at [25, 62] on link "Calendar" at bounding box center [35, 57] width 54 height 13
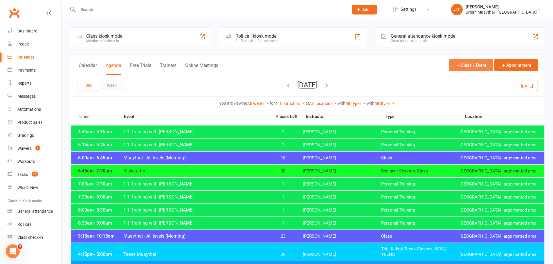
click at [473, 65] on button "Class / Event" at bounding box center [471, 65] width 44 height 12
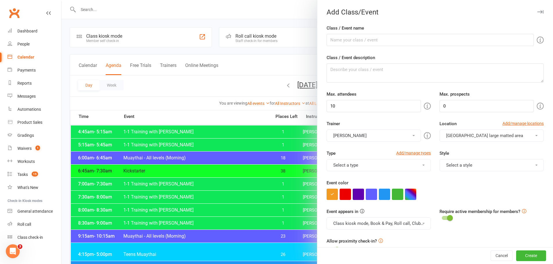
click at [195, 91] on div at bounding box center [307, 132] width 491 height 264
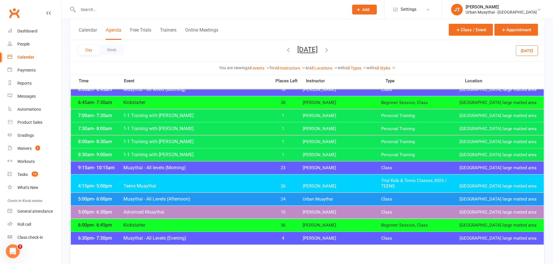
scroll to position [87, 0]
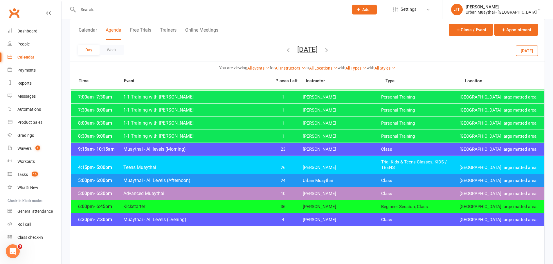
drag, startPoint x: 162, startPoint y: 218, endPoint x: 149, endPoint y: 221, distance: 14.1
click at [149, 221] on span "Muaythai - All Levels (Evening)" at bounding box center [195, 220] width 145 height 6
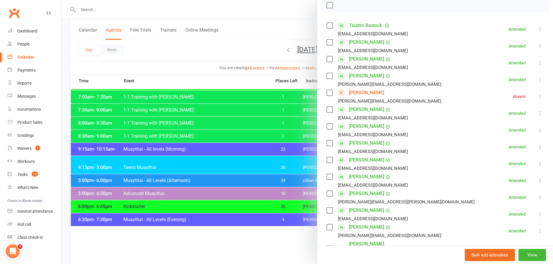
click at [537, 94] on icon at bounding box center [540, 97] width 6 height 6
click at [512, 121] on link "Remove" at bounding box center [514, 120] width 57 height 12
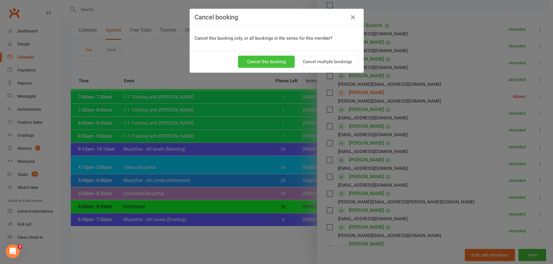
click at [277, 64] on button "Cancel this booking" at bounding box center [266, 62] width 57 height 12
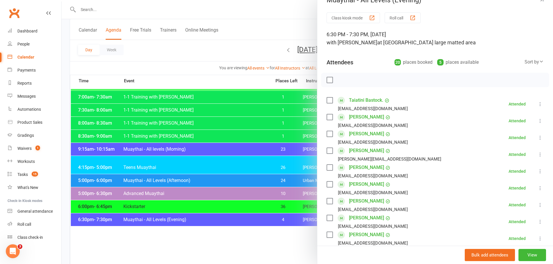
scroll to position [0, 0]
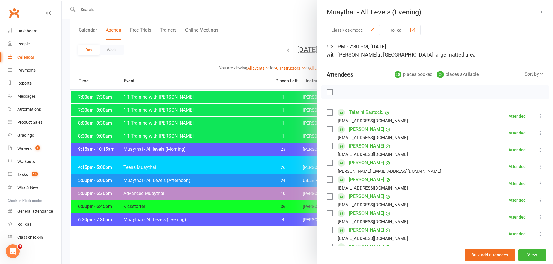
click at [160, 232] on div at bounding box center [307, 132] width 491 height 264
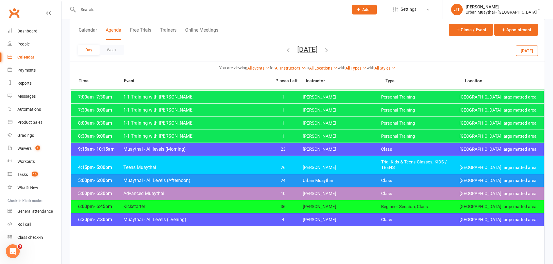
click at [330, 50] on icon "button" at bounding box center [326, 50] width 6 height 6
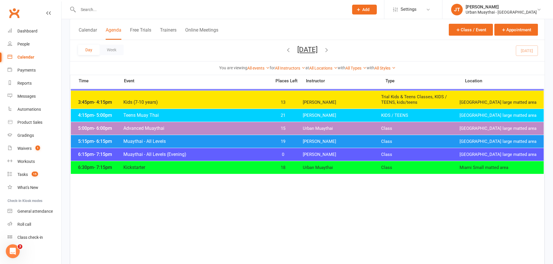
click at [212, 158] on div "6:15pm - 7:15pm Muaythai - All Levels (Evening) 0 [PERSON_NAME] Class [GEOGRAPH…" at bounding box center [307, 154] width 473 height 13
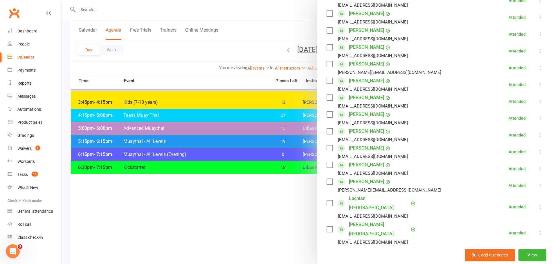
scroll to position [62, 0]
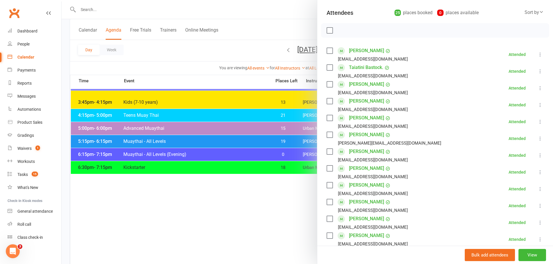
click at [248, 218] on div at bounding box center [307, 132] width 491 height 264
